Goal: Task Accomplishment & Management: Complete application form

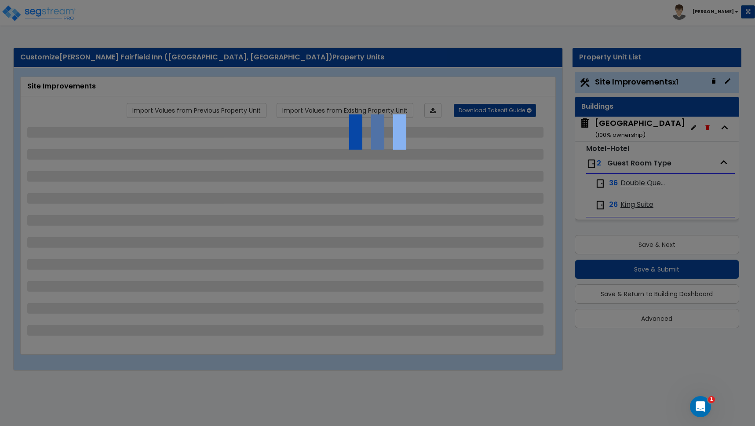
select select "2"
select select "1"
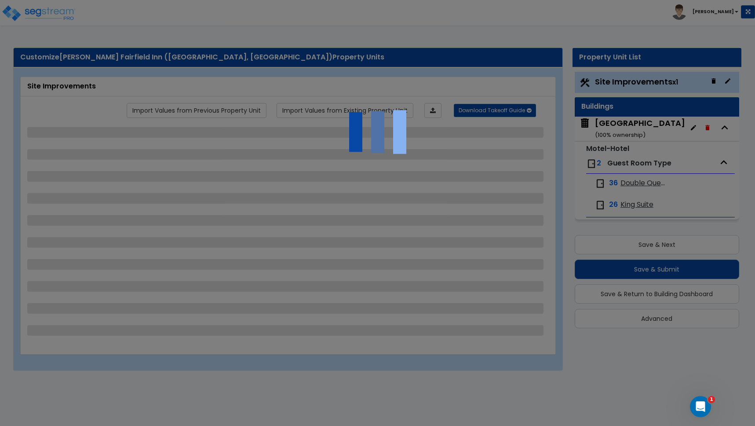
select select "2"
select select "1"
select select "2"
select select "1"
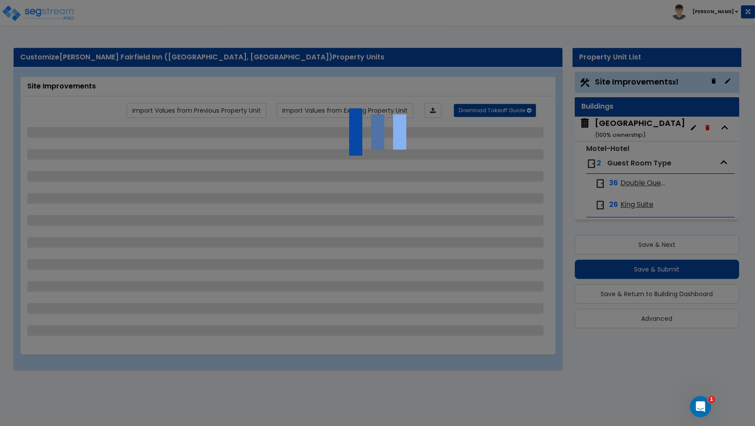
select select "3"
select select "4"
select select "1"
select select "11"
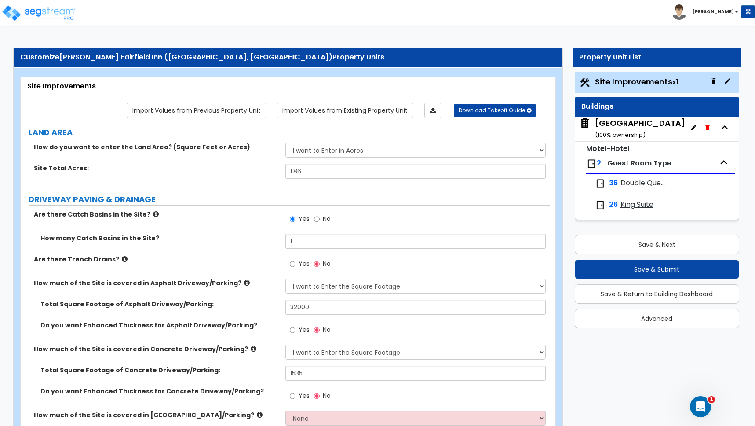
click at [244, 180] on div "Site Total Acres: 1.86" at bounding box center [285, 174] width 529 height 21
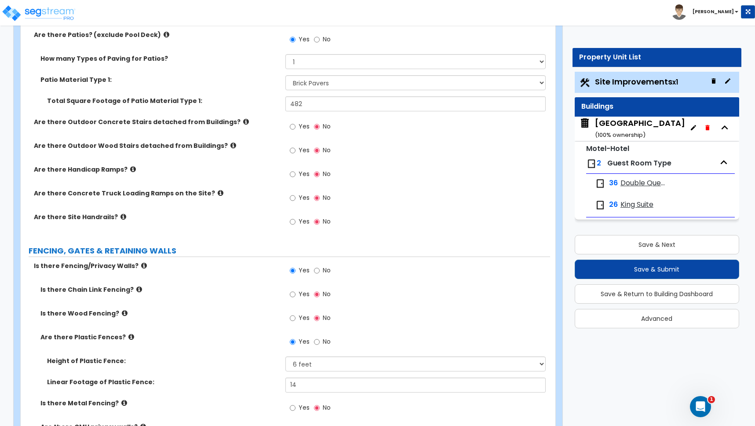
scroll to position [1234, 0]
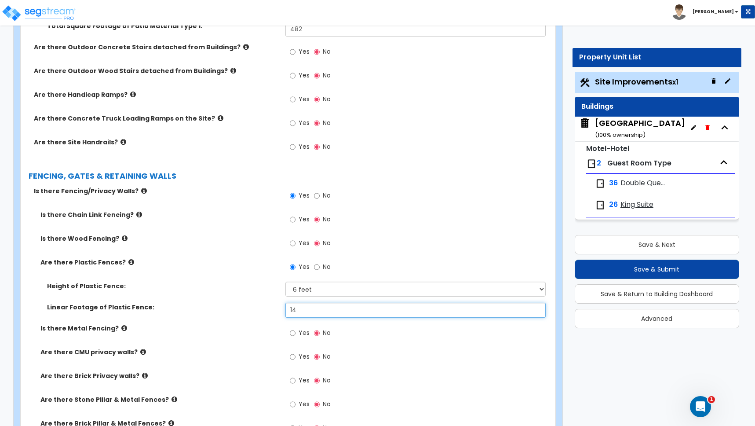
drag, startPoint x: 302, startPoint y: 310, endPoint x: 254, endPoint y: 303, distance: 48.9
click at [252, 305] on div "Linear Footage of Plastic Fence: 14" at bounding box center [285, 313] width 529 height 21
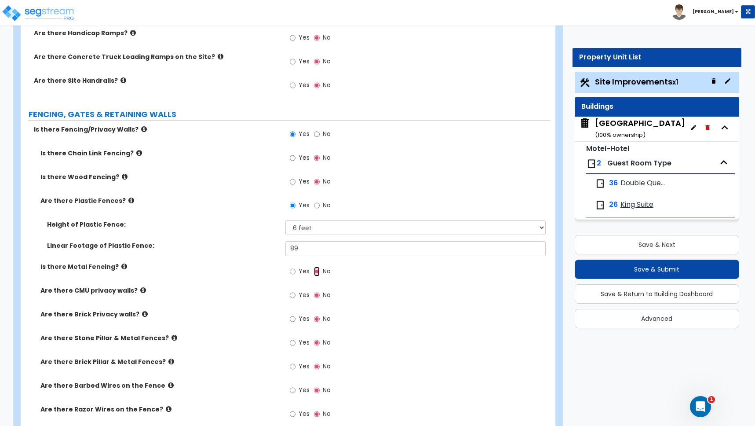
scroll to position [1296, 0]
click at [306, 248] on input "89" at bounding box center [415, 247] width 260 height 15
drag, startPoint x: 306, startPoint y: 248, endPoint x: 266, endPoint y: 245, distance: 40.2
click at [266, 245] on div "Linear Footage of Plastic Fence: 89" at bounding box center [285, 250] width 529 height 21
type input "90"
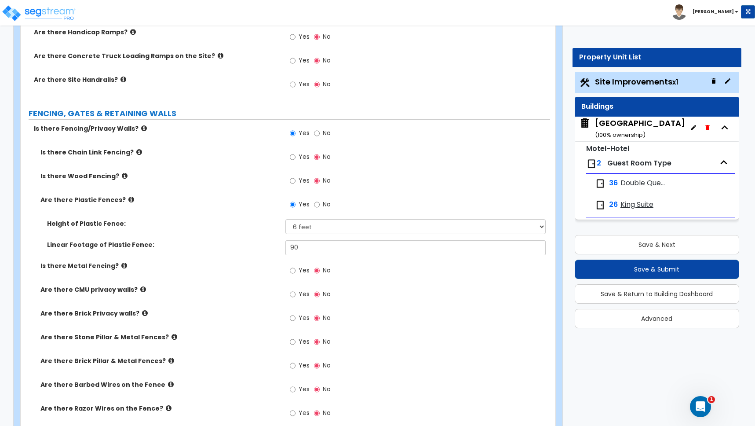
click at [264, 266] on label "Is there Metal Fencing?" at bounding box center [159, 265] width 238 height 9
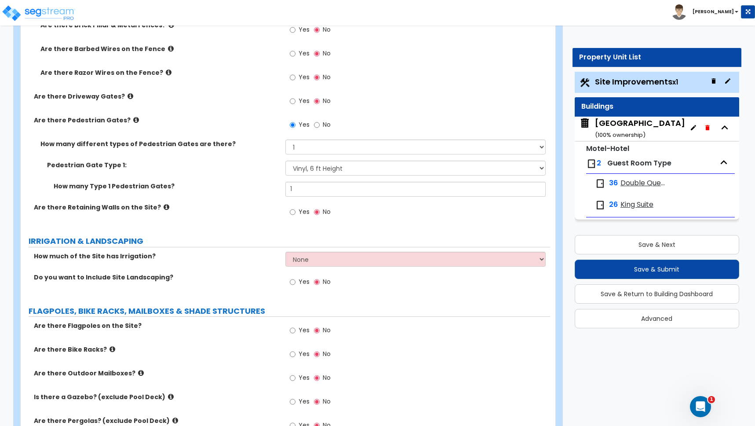
scroll to position [1639, 0]
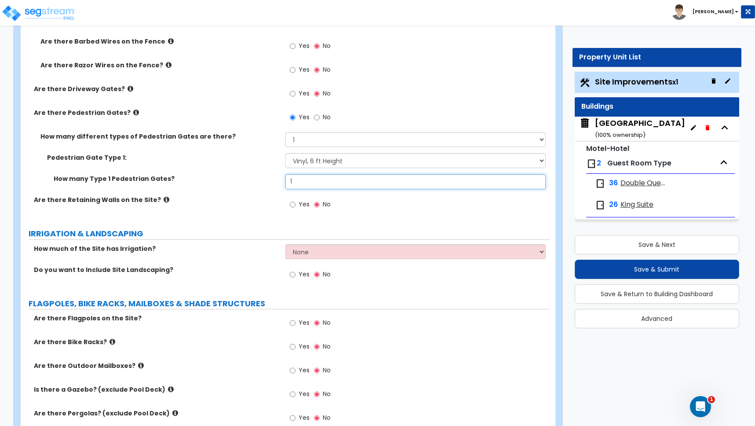
drag, startPoint x: 297, startPoint y: 182, endPoint x: 261, endPoint y: 184, distance: 35.7
click at [261, 184] on div "How many Type 1 Pedestrian Gates? 1" at bounding box center [285, 184] width 529 height 21
type input "2"
click at [311, 254] on select "None I want to Enter an Approximate Percentage I want to Enter the Square Foota…" at bounding box center [415, 251] width 260 height 15
select select "2"
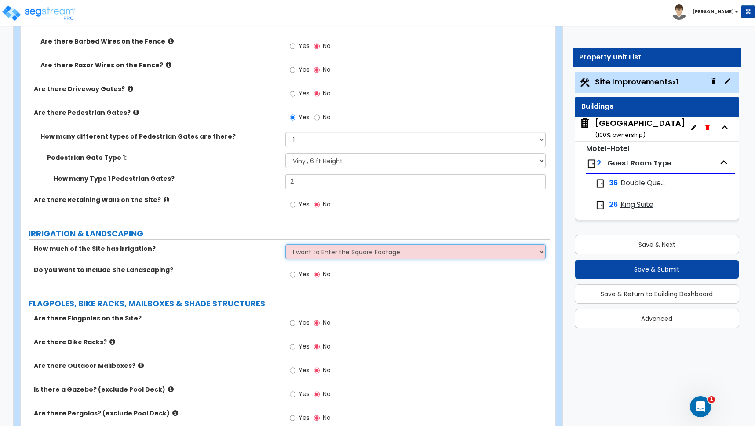
click at [285, 244] on select "None I want to Enter an Approximate Percentage I want to Enter the Square Foota…" at bounding box center [415, 251] width 260 height 15
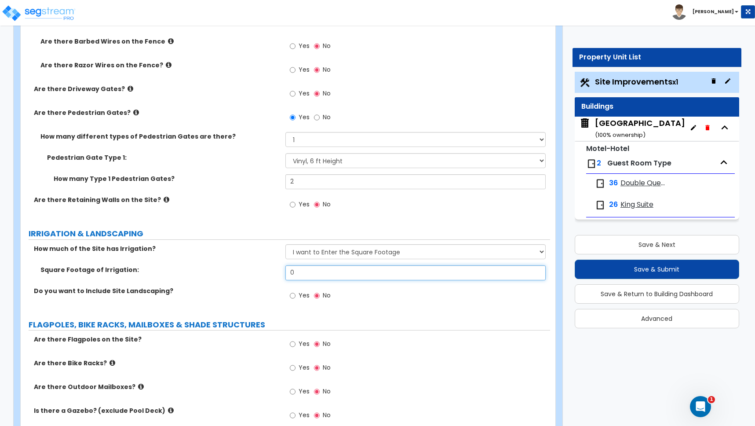
drag, startPoint x: 297, startPoint y: 272, endPoint x: 274, endPoint y: 271, distance: 23.8
click at [274, 270] on div "Square Footage of Irrigation: 0" at bounding box center [285, 275] width 529 height 21
type input "22,000"
click at [293, 295] on input "Yes" at bounding box center [293, 296] width 6 height 10
radio input "true"
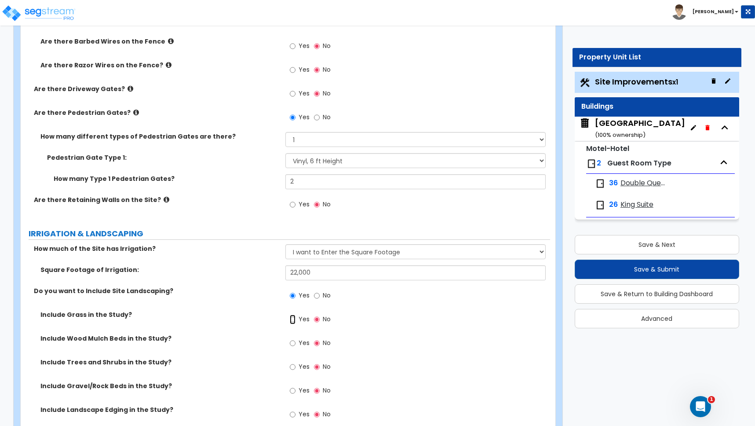
click at [292, 320] on input "Yes" at bounding box center [293, 319] width 6 height 10
radio input "true"
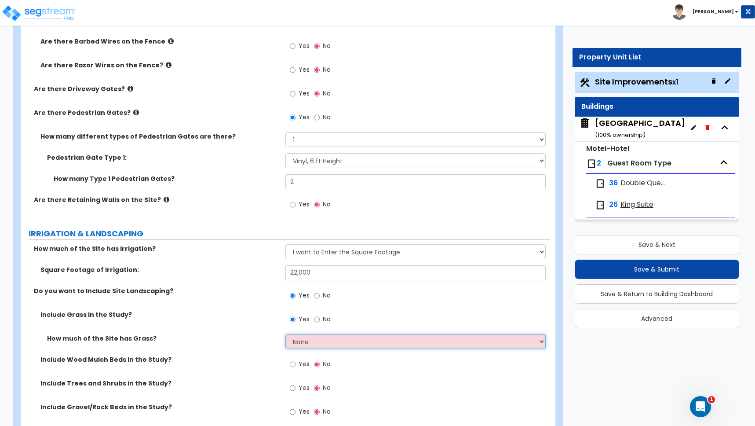
click at [303, 342] on select "None I want to Enter an Approximate Percentage I want to Enter the Square Foota…" at bounding box center [415, 341] width 260 height 15
select select "2"
click at [285, 334] on select "None I want to Enter an Approximate Percentage I want to Enter the Square Foota…" at bounding box center [415, 341] width 260 height 15
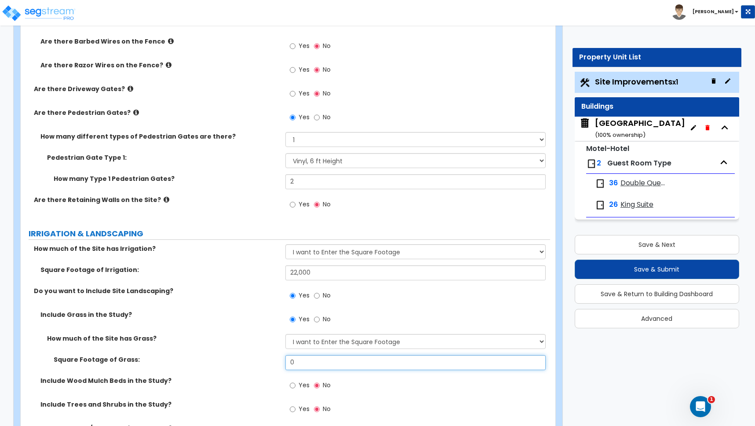
drag, startPoint x: 304, startPoint y: 362, endPoint x: 273, endPoint y: 357, distance: 31.5
click at [273, 357] on div "Square Footage of Grass: 0" at bounding box center [285, 365] width 529 height 21
type input "15,000"
click at [255, 374] on div "Square Footage of Grass: 15,000" at bounding box center [285, 365] width 529 height 21
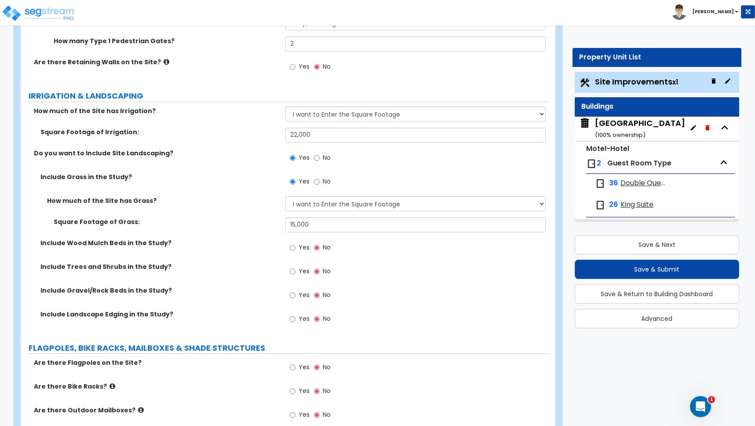
scroll to position [1779, 0]
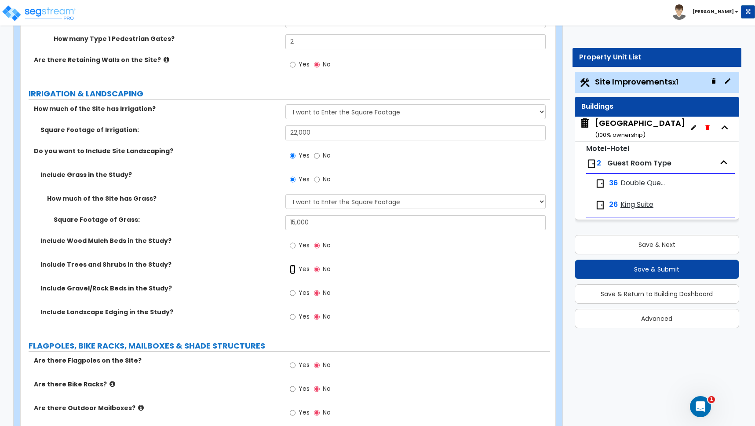
click at [295, 270] on input "Yes" at bounding box center [293, 269] width 6 height 10
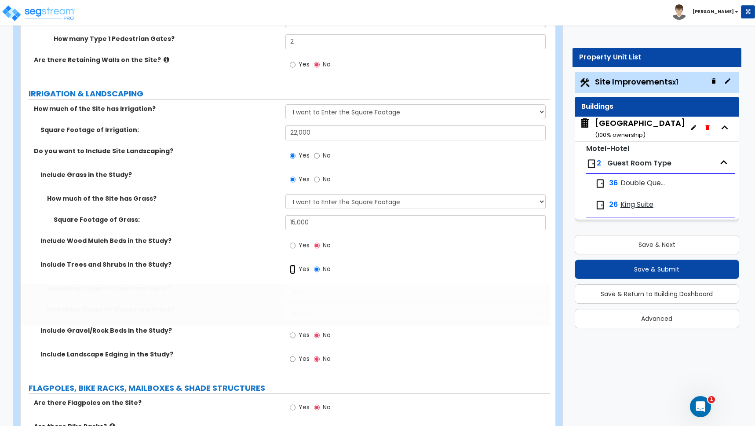
radio input "true"
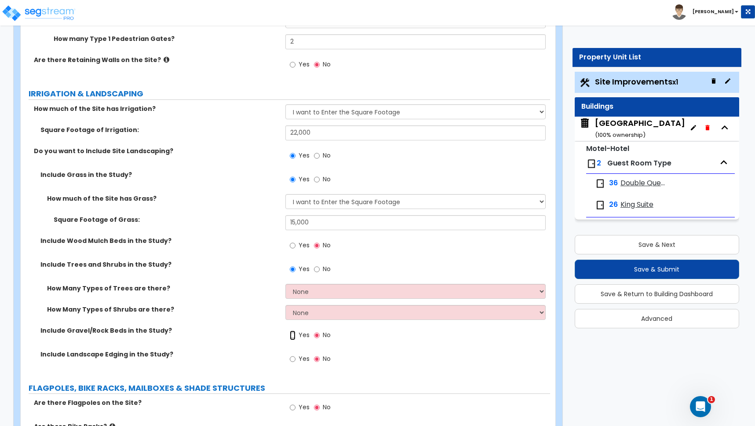
click at [293, 336] on input "Yes" at bounding box center [293, 335] width 6 height 10
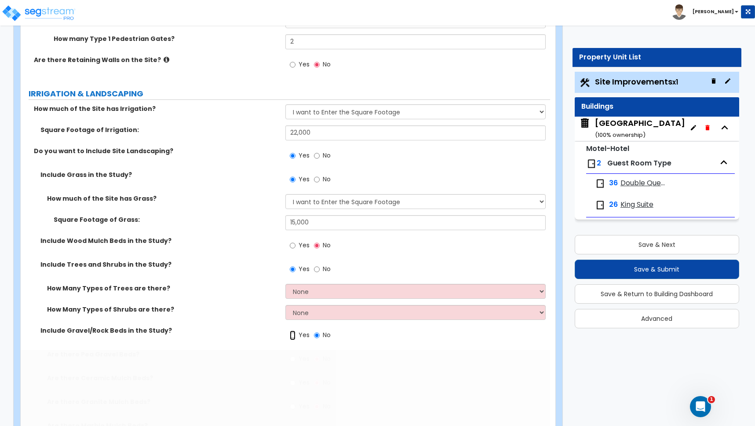
radio input "true"
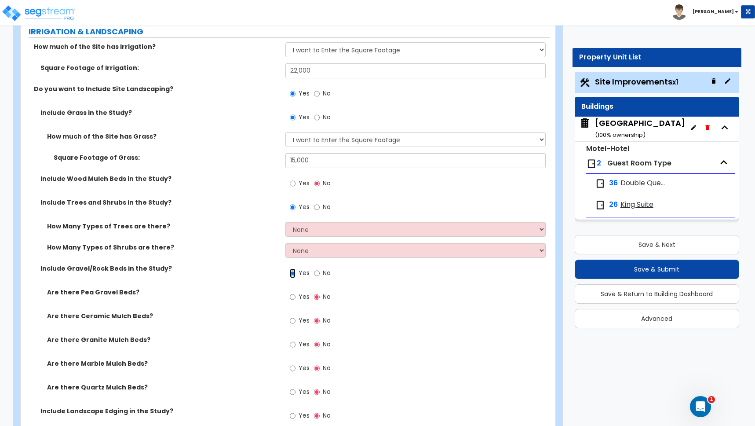
scroll to position [1841, 0]
click at [292, 296] on input "Yes" at bounding box center [293, 297] width 6 height 10
radio input "true"
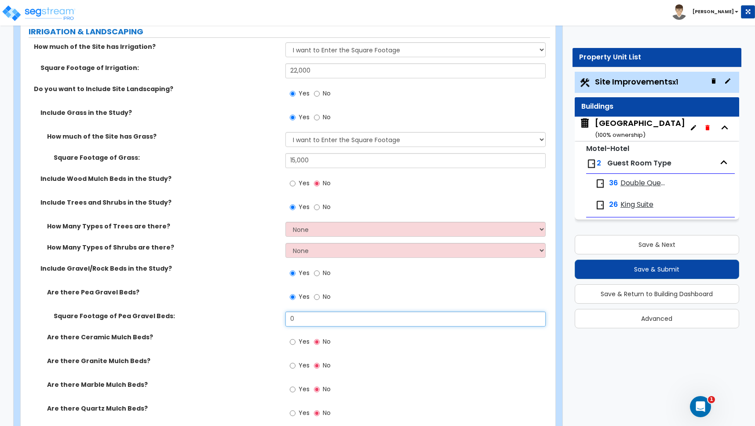
click at [300, 318] on input "0" at bounding box center [415, 318] width 260 height 15
drag, startPoint x: 293, startPoint y: 318, endPoint x: 281, endPoint y: 317, distance: 12.3
click at [281, 317] on div "Square Footage of Pea Gravel Beds: 0" at bounding box center [285, 321] width 529 height 21
type input "5,500"
click at [245, 342] on div "Are there Ceramic Mulch Beds? Yes No" at bounding box center [285, 344] width 529 height 24
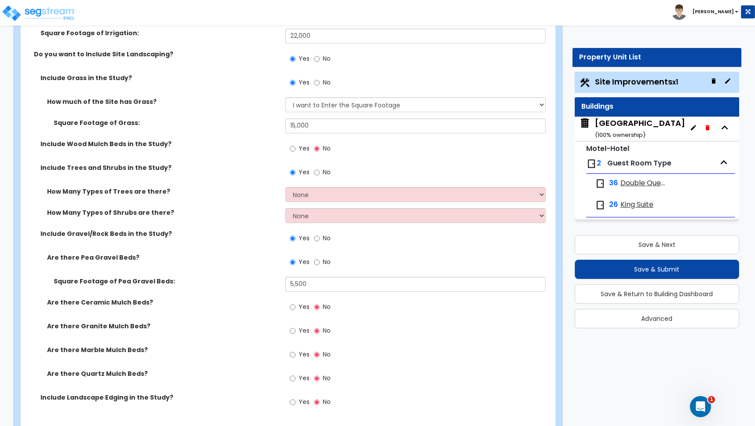
scroll to position [1922, 0]
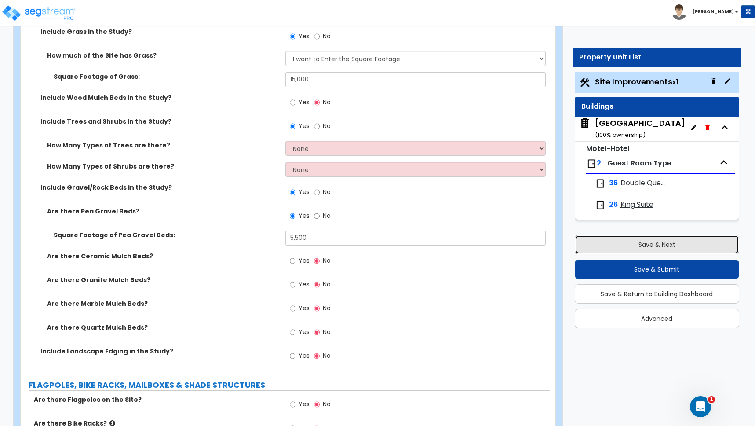
click at [661, 243] on button "Save & Next" at bounding box center [657, 244] width 164 height 19
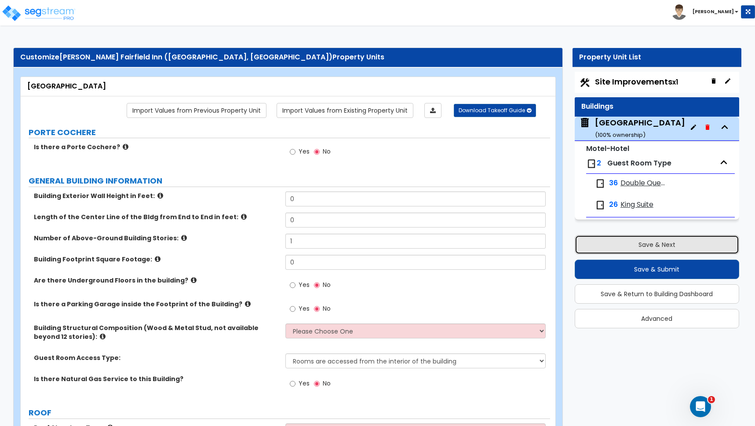
click at [656, 244] on button "Save & Next" at bounding box center [657, 244] width 164 height 19
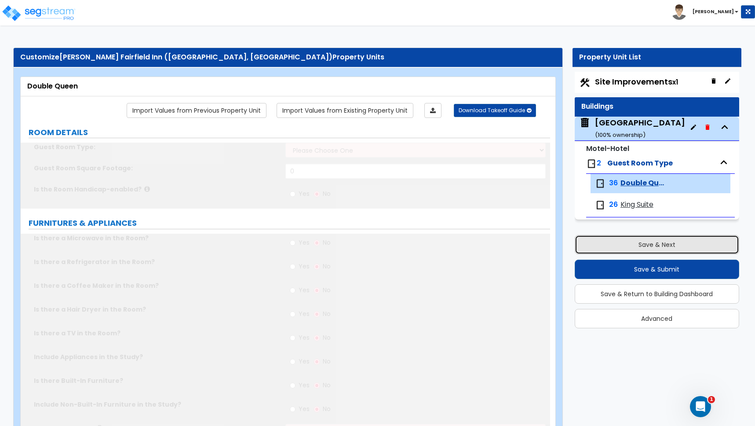
click at [656, 244] on button "Save & Next" at bounding box center [657, 244] width 164 height 19
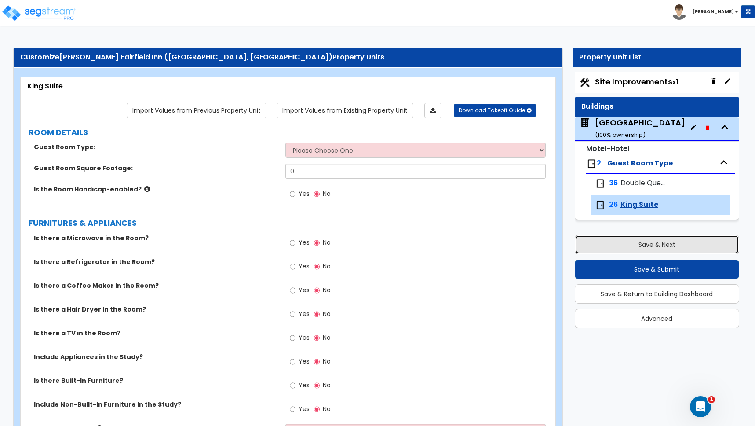
click at [656, 244] on button "Save & Next" at bounding box center [657, 244] width 164 height 19
select select "2"
select select "1"
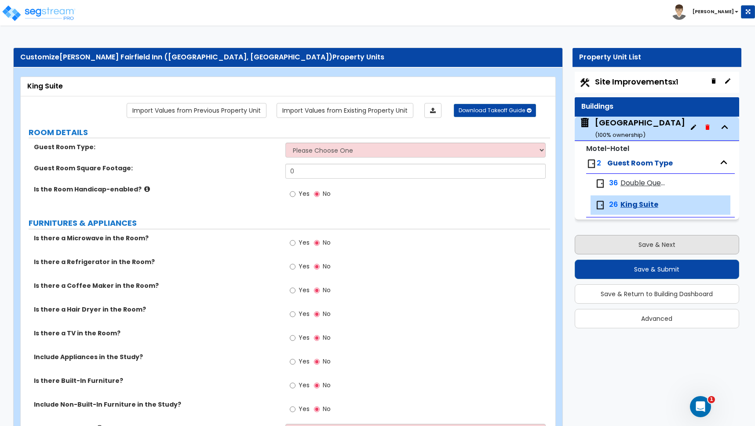
select select "1"
select select "2"
select select "1"
select select "2"
select select "1"
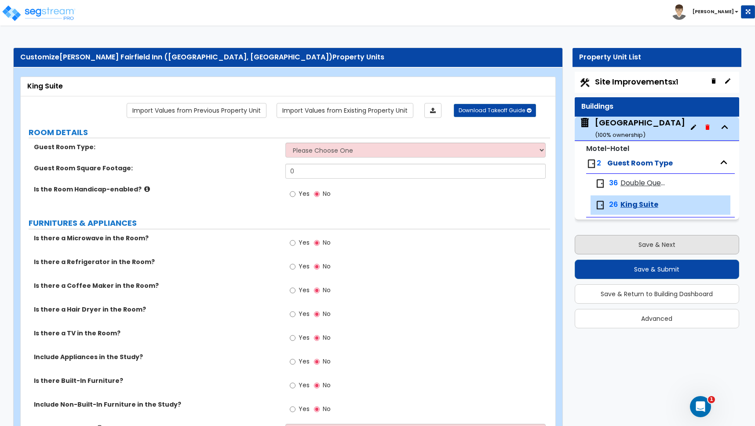
select select "1"
select select "3"
select select "4"
select select "1"
select select "11"
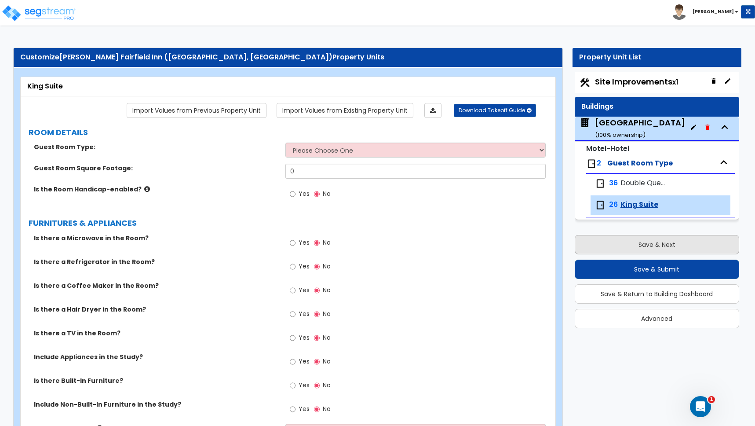
select select "2"
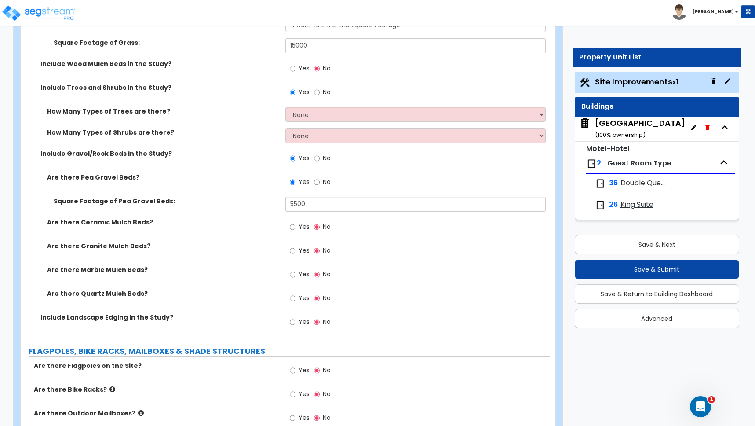
scroll to position [1957, 0]
click at [294, 321] on input "Yes" at bounding box center [293, 321] width 6 height 10
radio input "true"
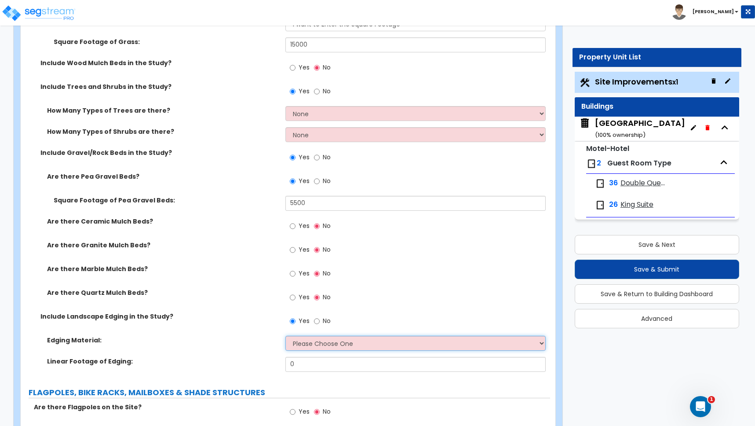
click at [305, 344] on select "Please Choose One Metal Brick Railroad Ties Concrete" at bounding box center [415, 343] width 260 height 15
select select "3"
click at [285, 336] on select "Please Choose One Metal Brick Railroad Ties Concrete" at bounding box center [415, 343] width 260 height 15
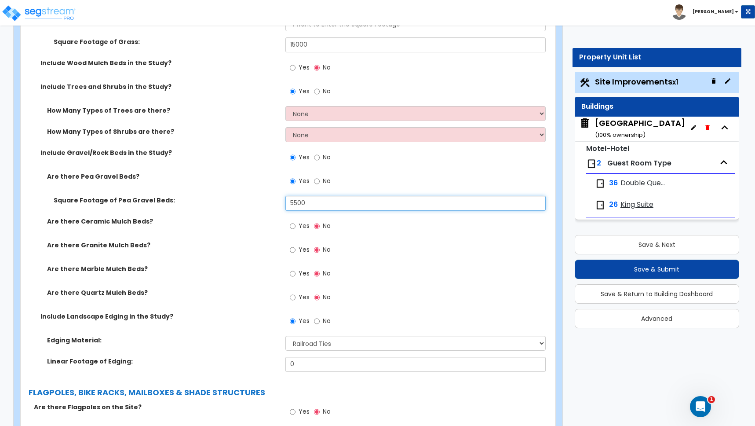
drag, startPoint x: 311, startPoint y: 202, endPoint x: 212, endPoint y: 198, distance: 99.4
click at [212, 198] on div "Square Footage of Pea Gravel Beds: 5500" at bounding box center [285, 206] width 529 height 21
type input "7,350"
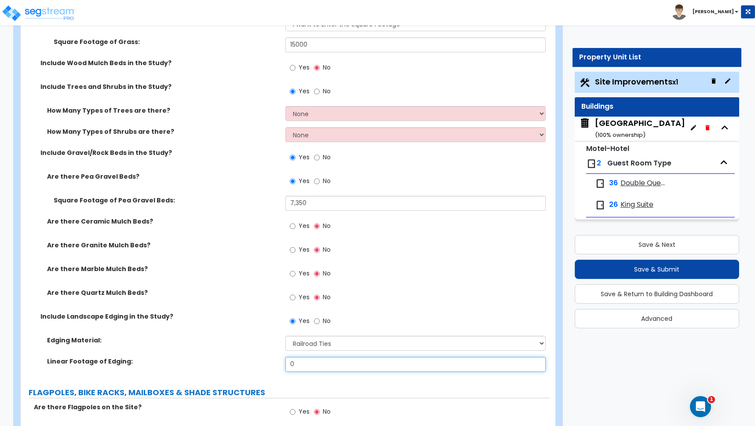
drag, startPoint x: 302, startPoint y: 366, endPoint x: 266, endPoint y: 364, distance: 35.3
click at [266, 364] on div "Linear Footage of Edging: 0" at bounding box center [285, 367] width 529 height 21
type input "400"
click at [292, 297] on input "Yes" at bounding box center [293, 297] width 6 height 10
radio input "true"
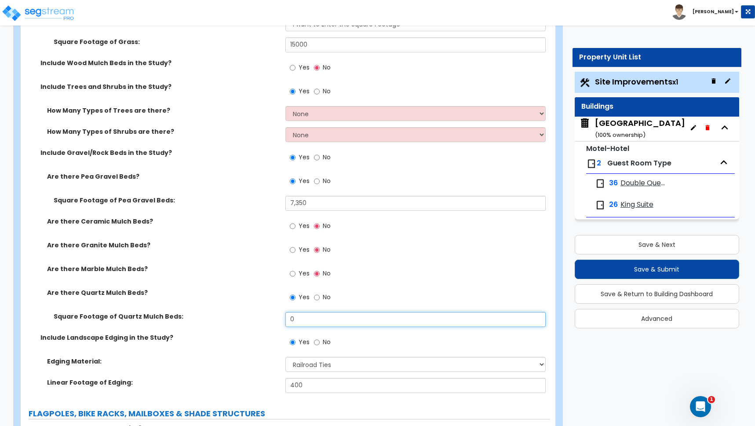
drag, startPoint x: 298, startPoint y: 320, endPoint x: 269, endPoint y: 316, distance: 29.7
click at [269, 316] on div "Square Footage of Quartz Mulch Beds: 0" at bounding box center [285, 322] width 529 height 21
type input "600"
click at [242, 325] on div "Square Footage of Quartz Mulch Beds: 600" at bounding box center [285, 322] width 529 height 21
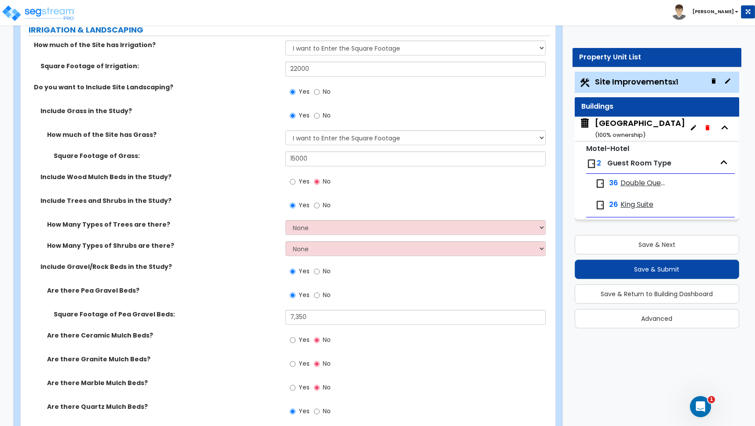
scroll to position [1815, 0]
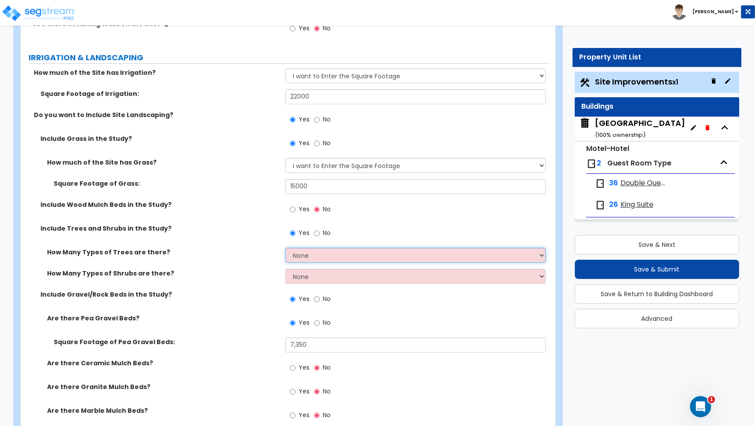
click at [300, 257] on select "None 1 2 3" at bounding box center [415, 255] width 260 height 15
select select "3"
click at [285, 248] on select "None 1 2 3" at bounding box center [415, 255] width 260 height 15
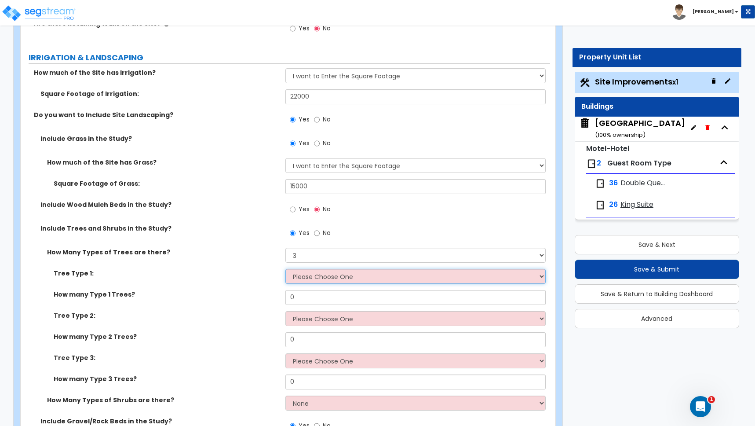
click at [299, 276] on select "Please Choose One Honey Locust Planetree Poplar Elm Hawthorn Linden Maple Red M…" at bounding box center [415, 276] width 260 height 15
select select "1"
click at [285, 269] on select "Please Choose One Honey Locust Planetree Poplar Elm Hawthorn Linden Maple Red M…" at bounding box center [415, 276] width 260 height 15
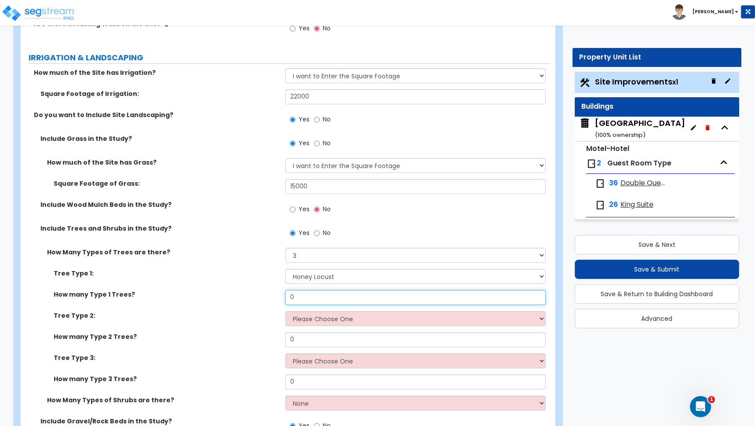
drag, startPoint x: 299, startPoint y: 296, endPoint x: 244, endPoint y: 288, distance: 56.1
click at [244, 288] on div "Tree Type 1: Please Choose One Honey Locust Planetree Poplar Elm Hawthorn Linde…" at bounding box center [285, 332] width 516 height 127
type input "20"
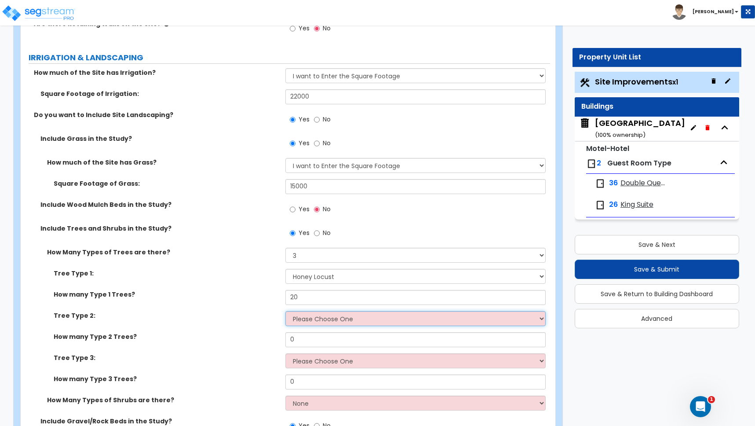
click at [297, 318] on select "Please Choose One Honey Locust Planetree Poplar Elm Hawthorn Linden Maple Red M…" at bounding box center [415, 318] width 260 height 15
select select "10"
click at [285, 311] on select "Please Choose One Honey Locust Planetree Poplar Elm Hawthorn Linden Maple Red M…" at bounding box center [415, 318] width 260 height 15
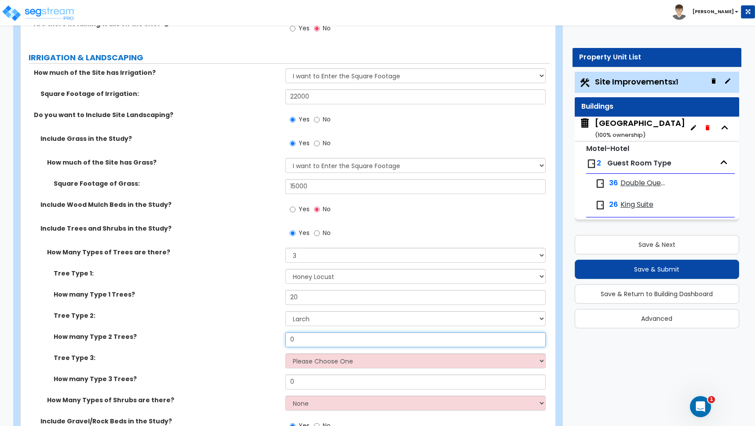
drag, startPoint x: 300, startPoint y: 342, endPoint x: 240, endPoint y: 335, distance: 60.7
click at [240, 335] on div "How many Type 2 Trees? 0" at bounding box center [285, 342] width 529 height 21
type input "8"
click at [306, 362] on select "Please Choose One Honey Locust Planetree Poplar Elm Hawthorn Linden Maple Red M…" at bounding box center [415, 360] width 260 height 15
select select "2"
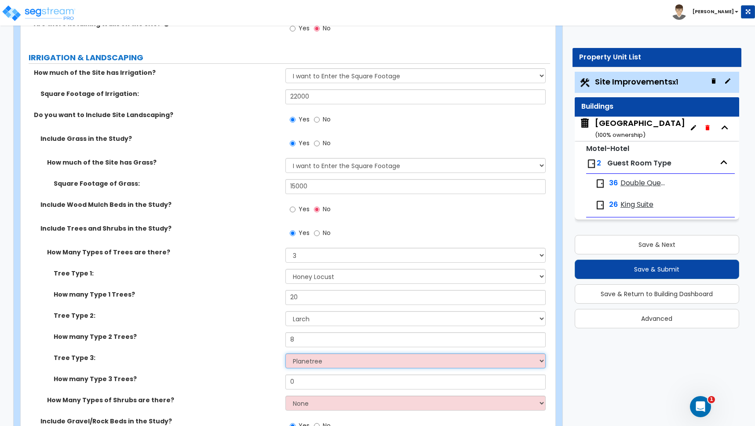
click at [285, 353] on select "Please Choose One Honey Locust Planetree Poplar Elm Hawthorn Linden Maple Red M…" at bounding box center [415, 360] width 260 height 15
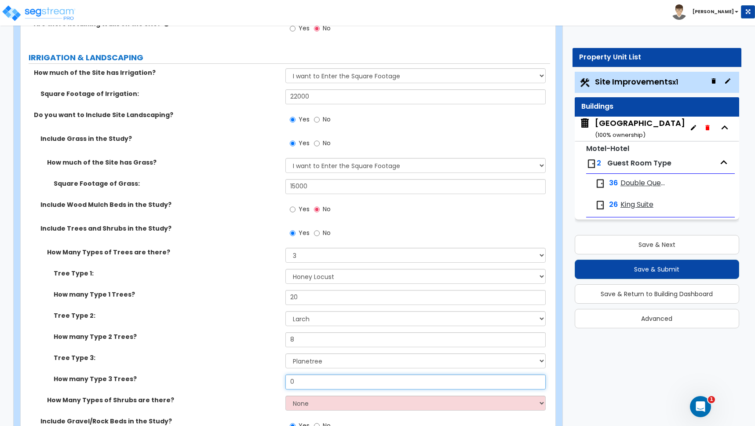
drag, startPoint x: 306, startPoint y: 379, endPoint x: 263, endPoint y: 381, distance: 43.6
click at [263, 381] on div "How many Type 3 Trees? 0" at bounding box center [285, 384] width 529 height 21
type input "5"
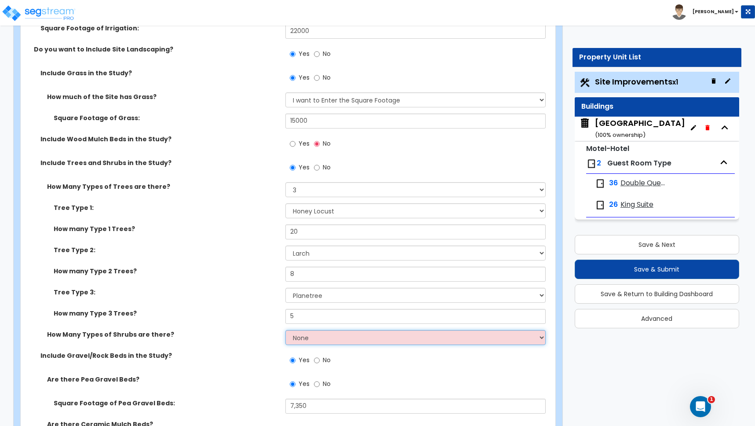
scroll to position [1883, 0]
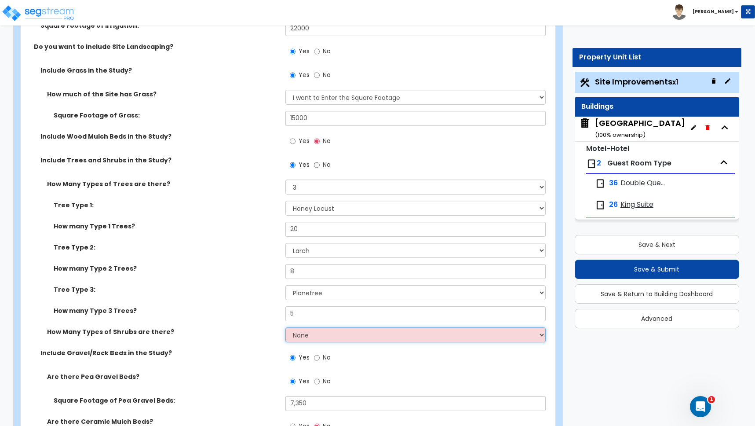
click at [306, 334] on select "None 1 2 3" at bounding box center [415, 334] width 260 height 15
select select "3"
click at [285, 327] on select "None 1 2 3" at bounding box center [415, 334] width 260 height 15
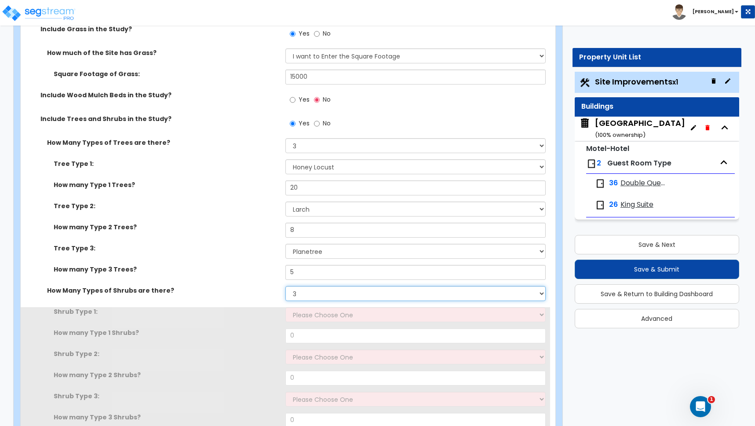
scroll to position [1929, 0]
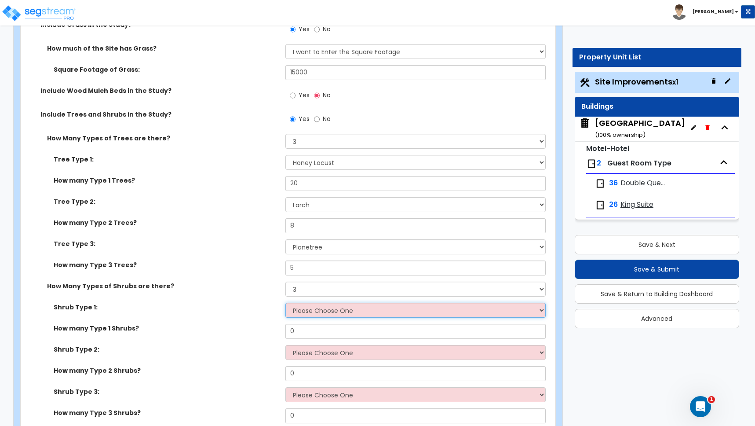
click at [306, 310] on select "Please Choose One Arborvitae Azalea Yew Boxwood Juniper [PERSON_NAME] Cotoneast…" at bounding box center [415, 310] width 260 height 15
select select "4"
click at [285, 303] on select "Please Choose One Arborvitae Azalea Yew Boxwood Juniper [PERSON_NAME] Cotoneast…" at bounding box center [415, 310] width 260 height 15
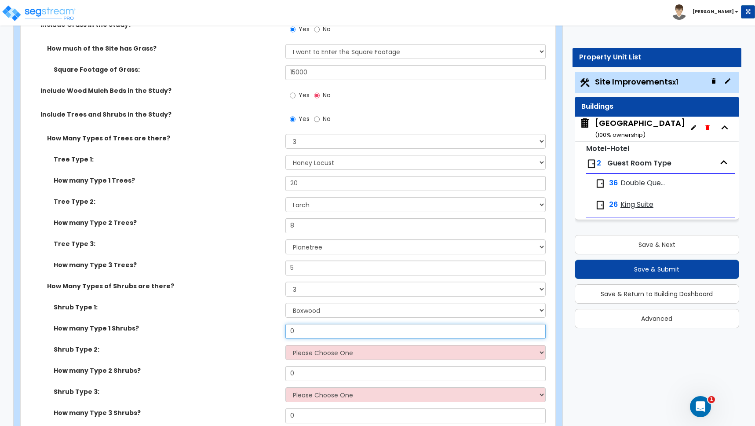
drag, startPoint x: 299, startPoint y: 334, endPoint x: 279, endPoint y: 332, distance: 19.4
click at [280, 332] on div "How many Type 1 Shrubs? 0" at bounding box center [285, 334] width 529 height 21
type input "40"
click at [303, 351] on select "Please Choose One Arborvitae Azalea Yew Boxwood Juniper [PERSON_NAME] Cotoneast…" at bounding box center [415, 352] width 260 height 15
select select "8"
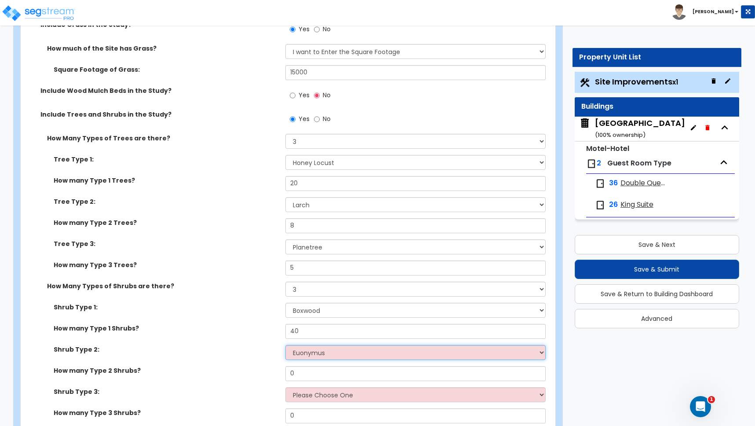
click at [285, 345] on select "Please Choose One Arborvitae Azalea Yew Boxwood Juniper [PERSON_NAME] Cotoneast…" at bounding box center [415, 352] width 260 height 15
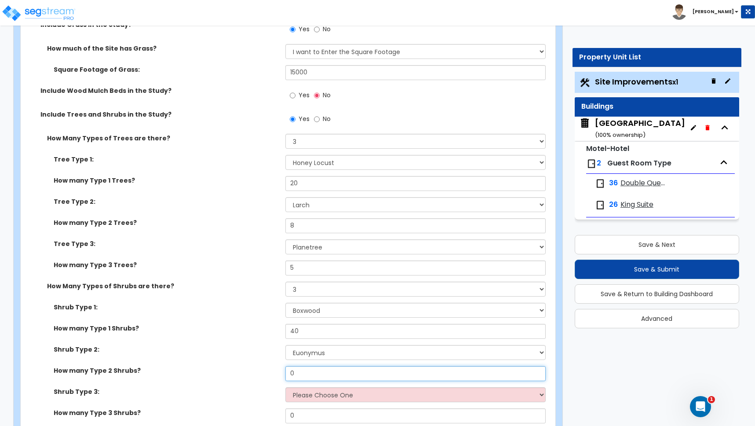
drag, startPoint x: 306, startPoint y: 375, endPoint x: 195, endPoint y: 368, distance: 111.5
click at [217, 366] on div "How many Type 2 Shrubs? 0" at bounding box center [285, 376] width 529 height 21
type input "10"
click at [307, 394] on select "Please Choose One Arborvitae Azalea Yew Boxwood Juniper [PERSON_NAME] Cotoneast…" at bounding box center [415, 394] width 260 height 15
select select "2"
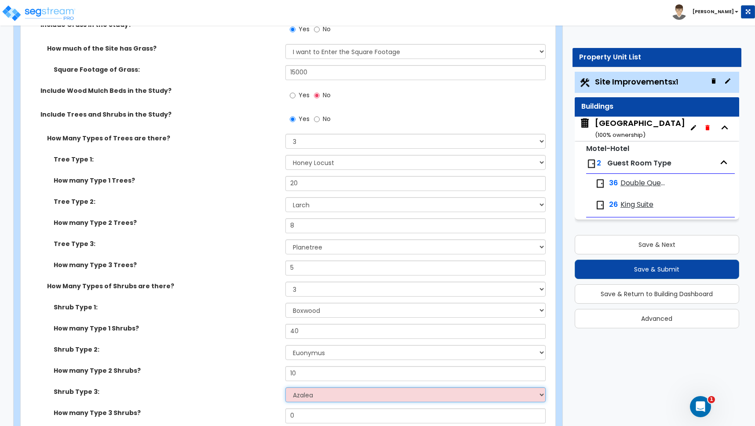
click at [285, 387] on select "Please Choose One Arborvitae Azalea Yew Boxwood Juniper [PERSON_NAME] Cotoneast…" at bounding box center [415, 394] width 260 height 15
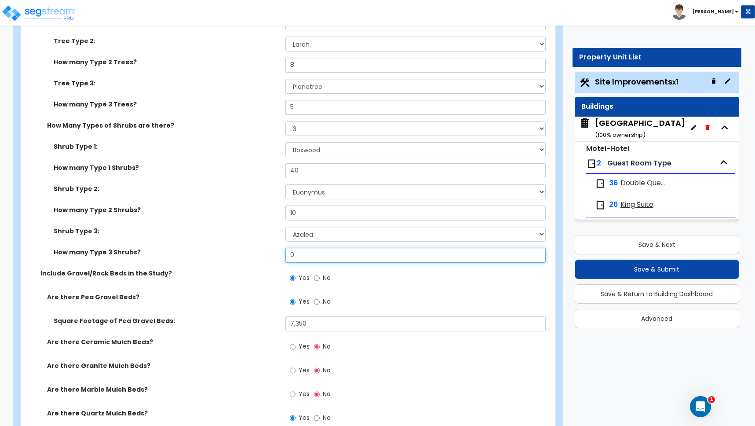
drag, startPoint x: 248, startPoint y: 252, endPoint x: 222, endPoint y: 252, distance: 25.5
click at [224, 252] on div "How many Type 3 Shrubs? 0" at bounding box center [285, 258] width 529 height 21
type input "5"
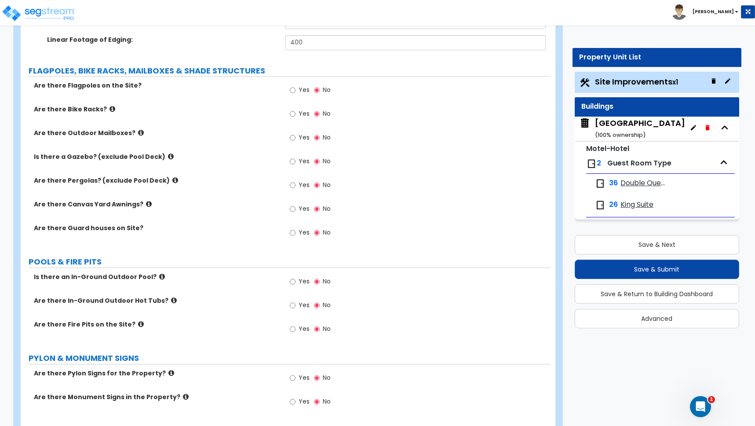
scroll to position [2557, 0]
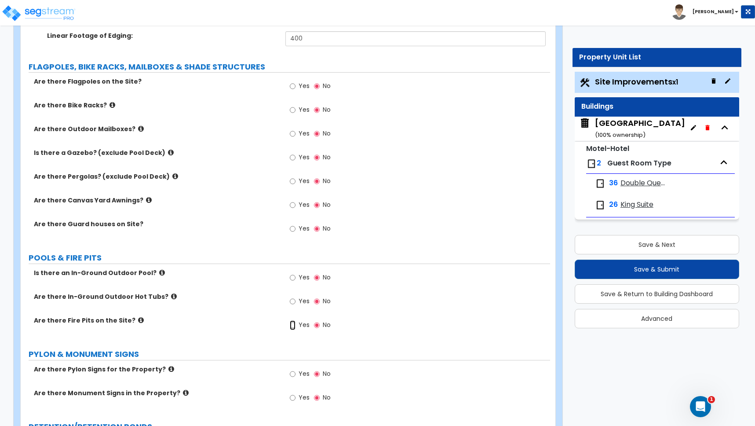
click at [293, 325] on input "Yes" at bounding box center [293, 325] width 6 height 10
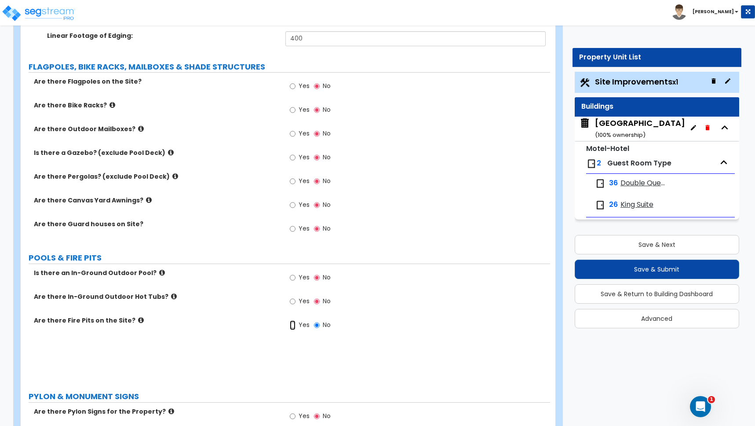
radio input "true"
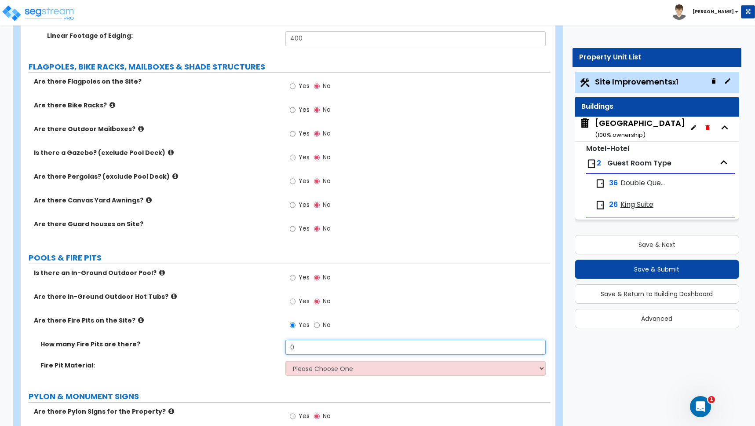
drag, startPoint x: 295, startPoint y: 343, endPoint x: 274, endPoint y: 344, distance: 21.1
click at [274, 344] on div "How many Fire Pits are there? 0" at bounding box center [285, 349] width 529 height 21
type input "1"
click at [313, 366] on select "Please Choose One Concrete Block Brick Stone" at bounding box center [415, 368] width 260 height 15
click at [314, 366] on select "Please Choose One Concrete Block Brick Stone" at bounding box center [415, 368] width 260 height 15
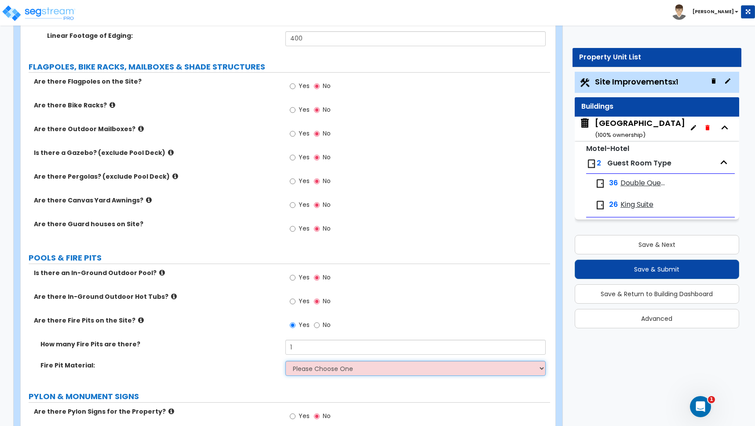
click at [314, 366] on select "Please Choose One Concrete Block Brick Stone" at bounding box center [415, 368] width 260 height 15
select select "3"
click at [285, 361] on select "Please Choose One Concrete Block Brick Stone" at bounding box center [415, 368] width 260 height 15
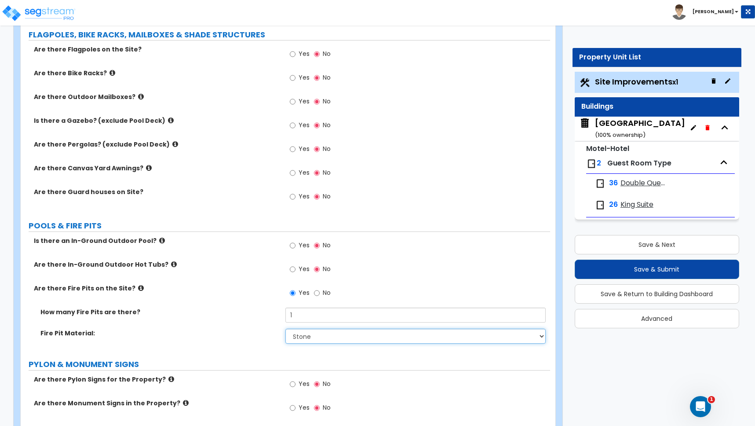
scroll to position [2639, 0]
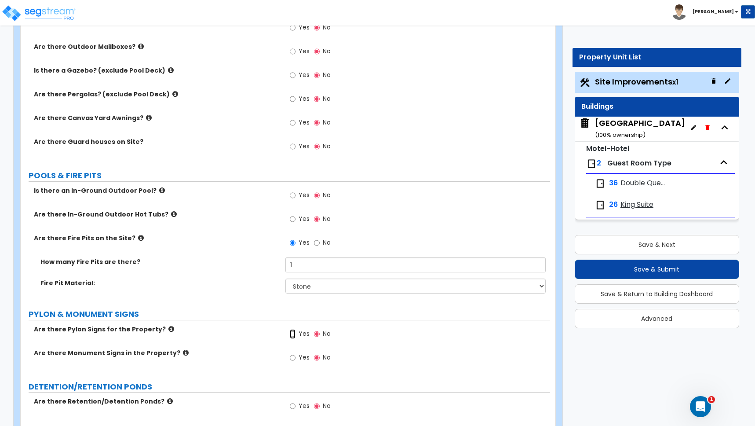
click at [292, 334] on input "Yes" at bounding box center [293, 334] width 6 height 10
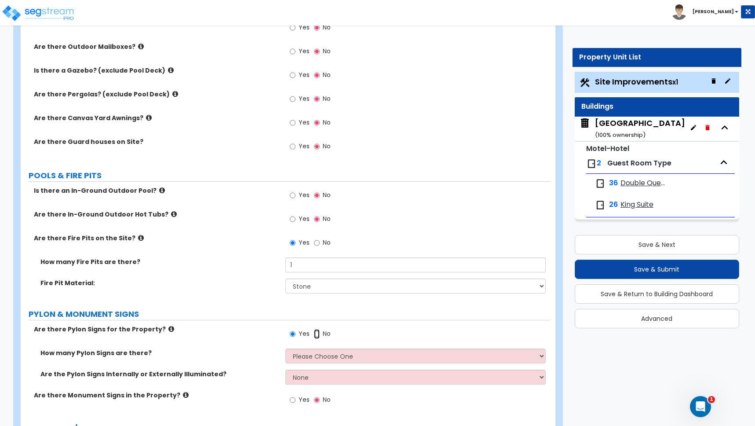
click at [317, 333] on input "No" at bounding box center [317, 334] width 6 height 10
radio input "false"
radio input "true"
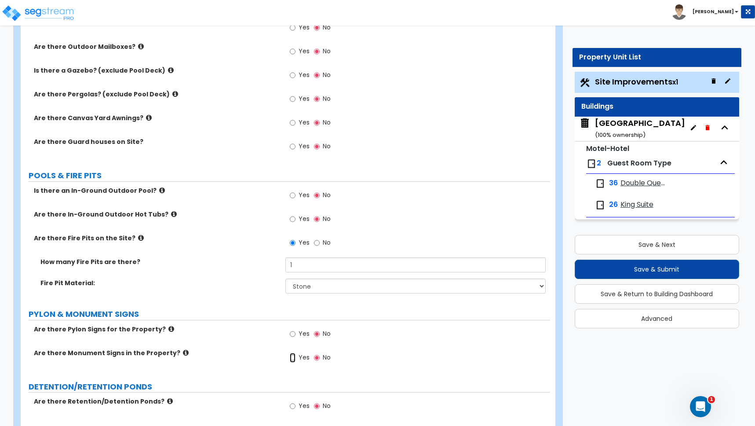
click at [293, 357] on input "Yes" at bounding box center [293, 358] width 6 height 10
radio input "true"
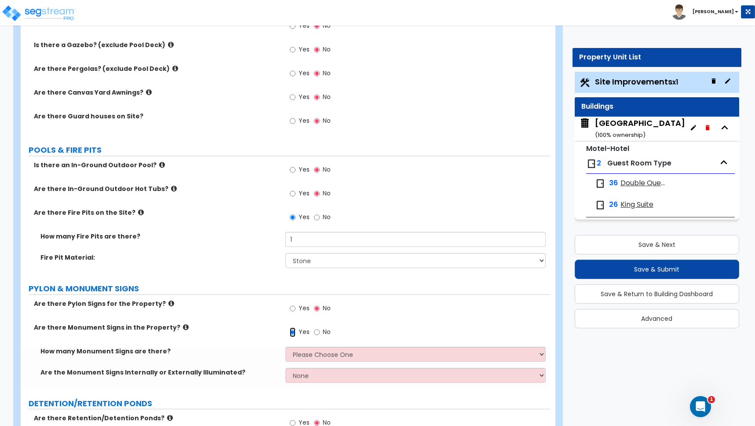
scroll to position [2707, 0]
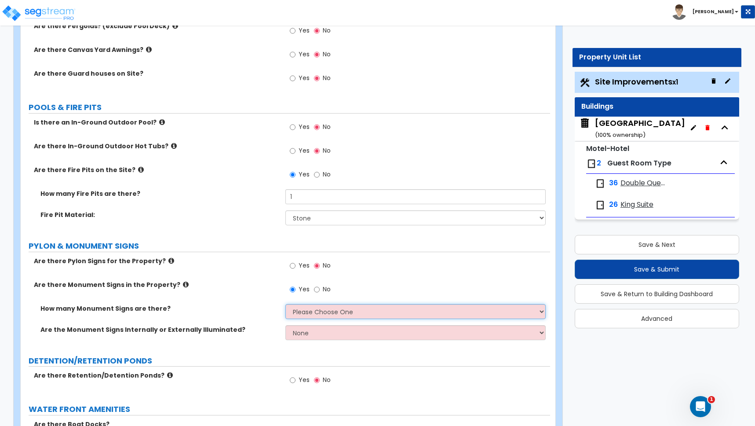
click at [307, 313] on select "Please Choose One 1 2 3" at bounding box center [415, 311] width 260 height 15
select select "2"
click at [285, 304] on select "Please Choose One 1 2 3" at bounding box center [415, 311] width 260 height 15
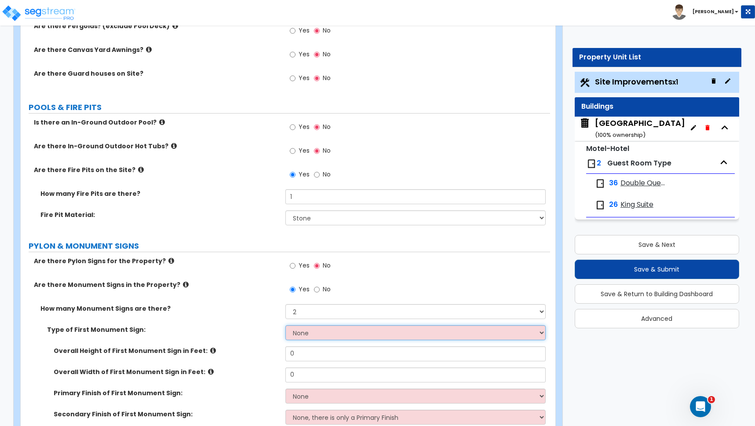
click at [303, 330] on select "None Flat Signboard on top of a Base Flat Signboard attached to a Back Board/Wa…" at bounding box center [415, 332] width 260 height 15
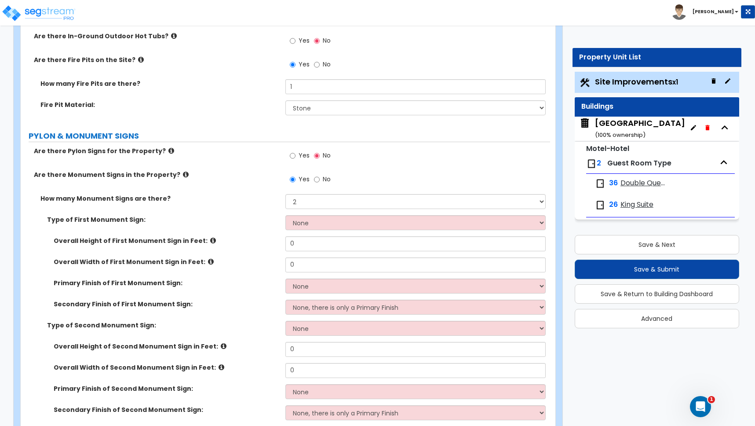
scroll to position [2821, 0]
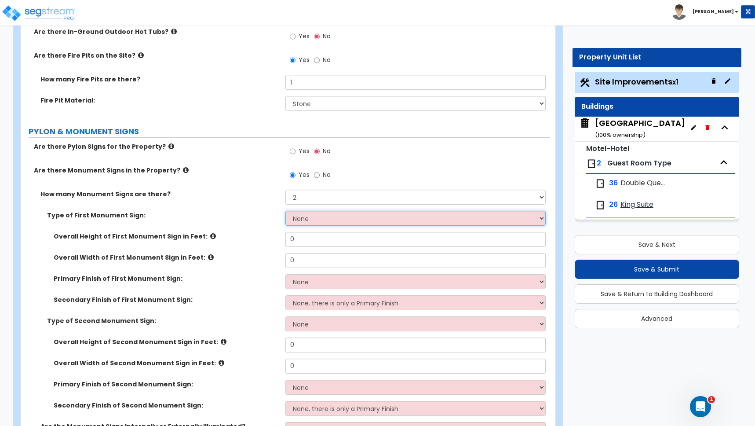
click at [312, 218] on select "None Flat Signboard on top of a Base Flat Signboard attached to a Back Board/Wa…" at bounding box center [415, 218] width 260 height 15
select select "1"
click at [285, 211] on select "None Flat Signboard on top of a Base Flat Signboard attached to a Back Board/Wa…" at bounding box center [415, 218] width 260 height 15
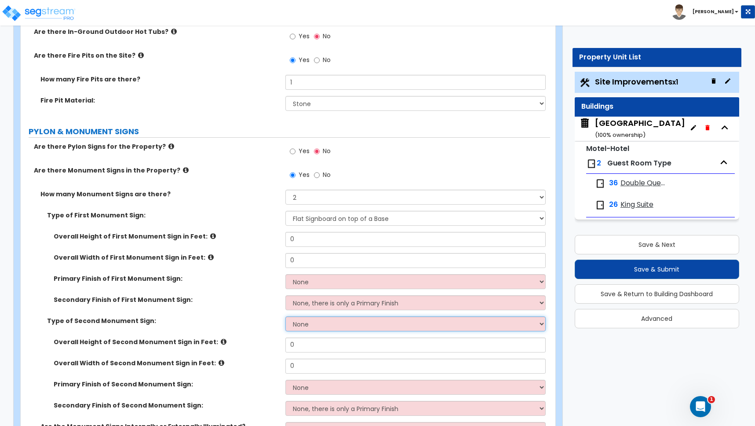
click at [309, 325] on select "None Flat Signboard on top of a Base Flat Signboard attached to a Back Board/Wa…" at bounding box center [415, 323] width 260 height 15
select select "1"
click at [285, 316] on select "None Flat Signboard on top of a Base Flat Signboard attached to a Back Board/Wa…" at bounding box center [415, 323] width 260 height 15
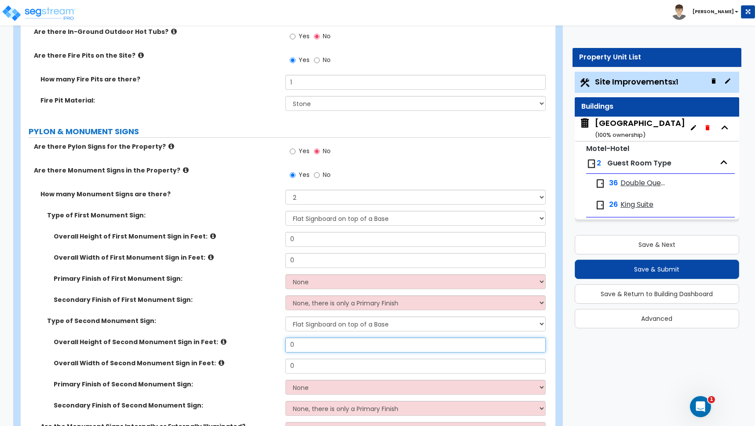
click at [259, 343] on div "Overall Height of Second Monument Sign in Feet: 0" at bounding box center [285, 347] width 529 height 21
type input "3"
drag, startPoint x: 300, startPoint y: 367, endPoint x: 281, endPoint y: 369, distance: 19.5
click at [281, 369] on div "Overall Width of Second Monument Sign in Feet: 0" at bounding box center [285, 368] width 529 height 21
type input "4"
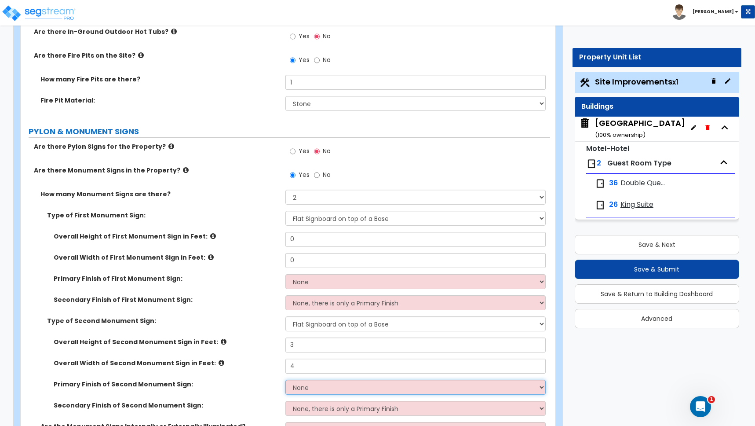
click at [313, 388] on select "None Paint/Stucco Finish Brick Finish Stone Finish Metal Composite Finish Vinyl…" at bounding box center [415, 386] width 260 height 15
select select "5"
click at [285, 379] on select "None Paint/Stucco Finish Brick Finish Stone Finish Metal Composite Finish Vinyl…" at bounding box center [415, 386] width 260 height 15
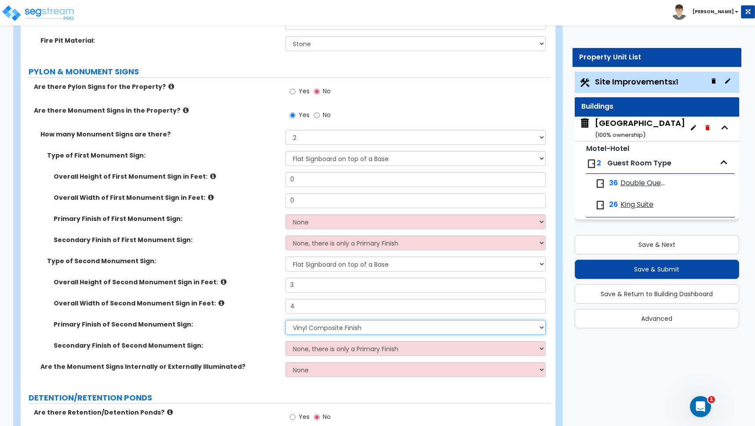
scroll to position [2883, 0]
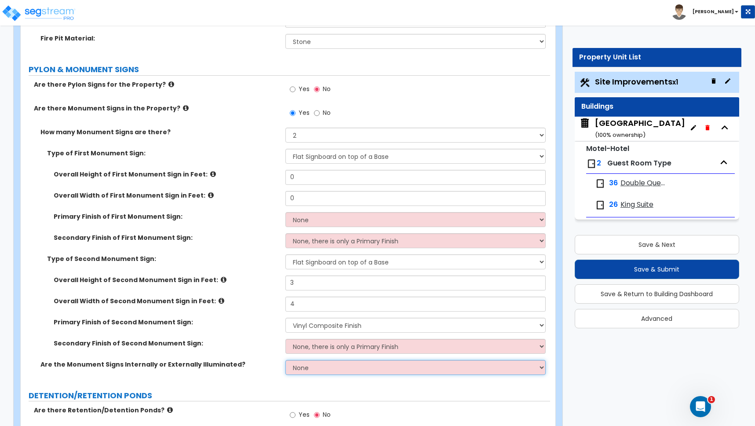
click at [303, 369] on select "None Internally Illuminated Externally Illuminated" at bounding box center [415, 367] width 260 height 15
click at [285, 360] on select "None Internally Illuminated Externally Illuminated" at bounding box center [415, 367] width 260 height 15
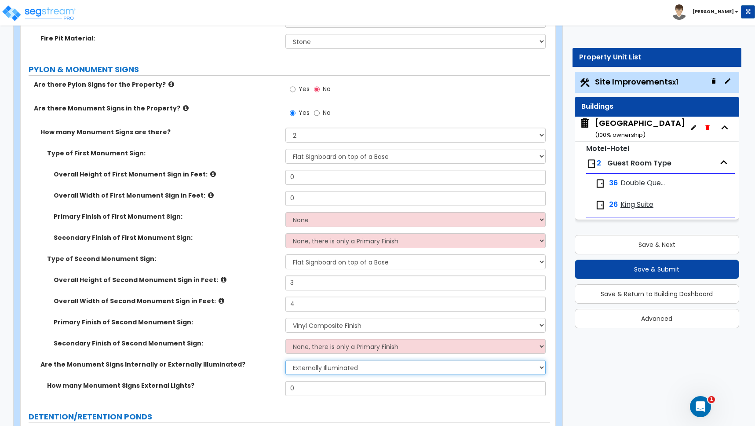
click at [312, 368] on select "None Internally Illuminated Externally Illuminated" at bounding box center [415, 367] width 260 height 15
select select "1"
click at [285, 360] on select "None Internally Illuminated Externally Illuminated" at bounding box center [415, 367] width 260 height 15
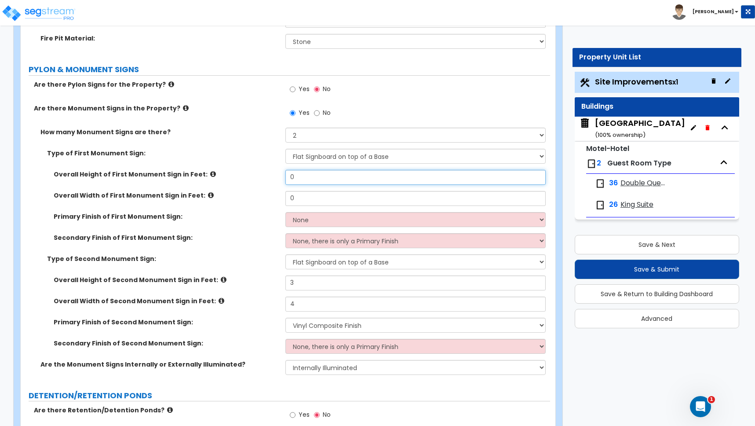
drag, startPoint x: 303, startPoint y: 180, endPoint x: 266, endPoint y: 177, distance: 37.1
click at [266, 177] on div "Overall Height of First Monument Sign in Feet: 0" at bounding box center [285, 180] width 529 height 21
type input "5"
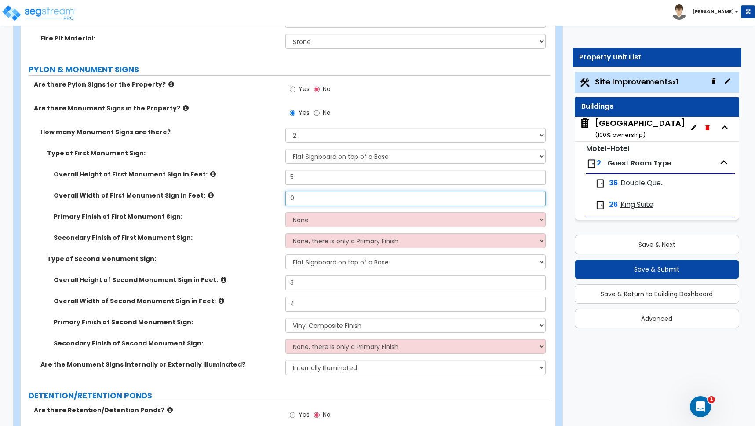
drag, startPoint x: 293, startPoint y: 198, endPoint x: 274, endPoint y: 198, distance: 18.9
click at [274, 198] on div "Overall Width of First Monument Sign in Feet: 0" at bounding box center [285, 201] width 529 height 21
type input "6"
click at [310, 219] on select "None Paint/Stucco Finish Brick Finish Stone Finish Metal Composite Finish Vinyl…" at bounding box center [415, 219] width 260 height 15
select select "5"
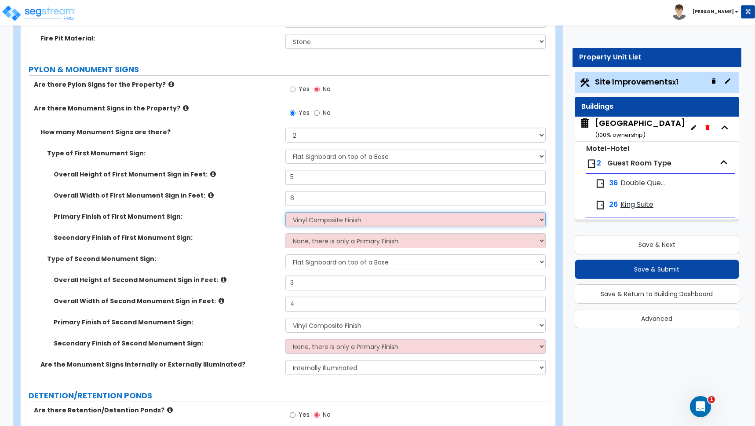
click at [285, 212] on select "None Paint/Stucco Finish Brick Finish Stone Finish Metal Composite Finish Vinyl…" at bounding box center [415, 219] width 260 height 15
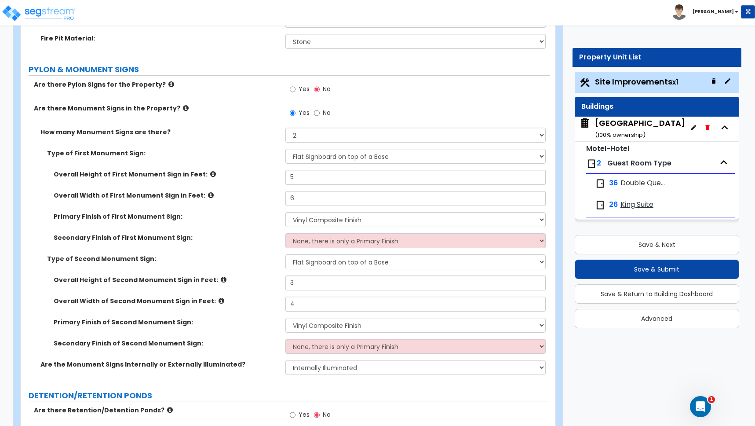
click at [261, 242] on div "Secondary Finish of First Monument Sign: None, there is only a Primary Finish P…" at bounding box center [285, 243] width 529 height 21
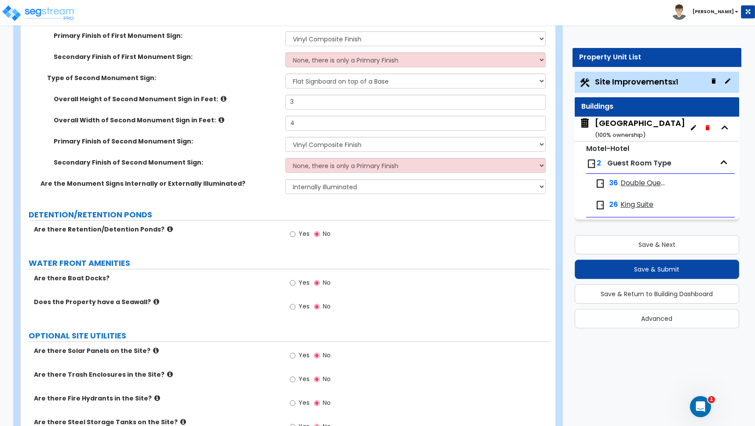
scroll to position [3109, 0]
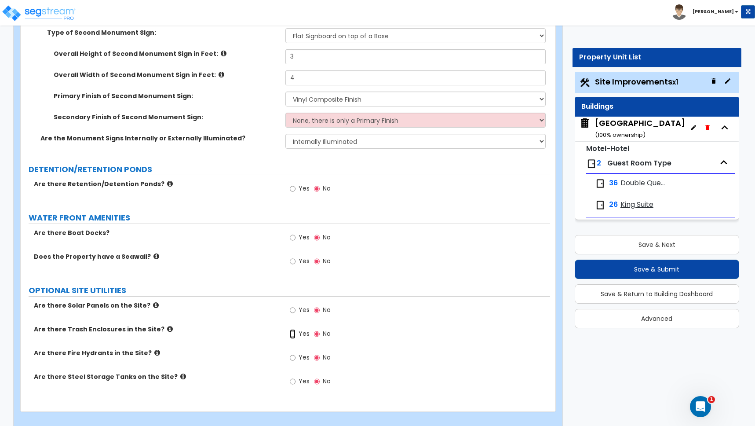
click at [293, 336] on input "Yes" at bounding box center [293, 334] width 6 height 10
radio input "true"
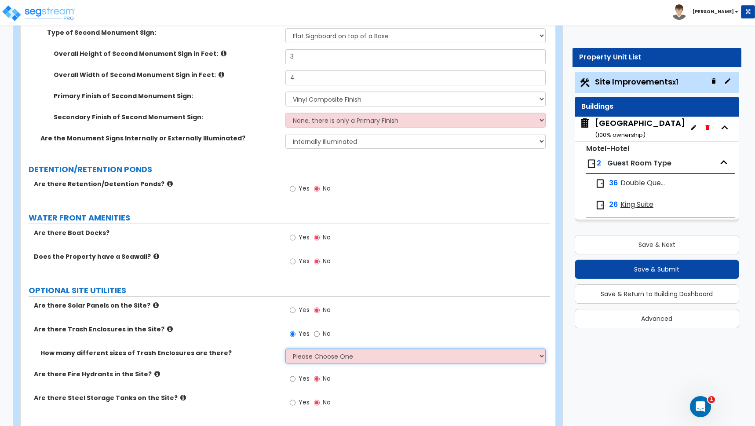
click at [310, 356] on select "Please Choose One 1 2 3" at bounding box center [415, 355] width 260 height 15
select select "1"
click at [285, 348] on select "Please Choose One 1 2 3" at bounding box center [415, 355] width 260 height 15
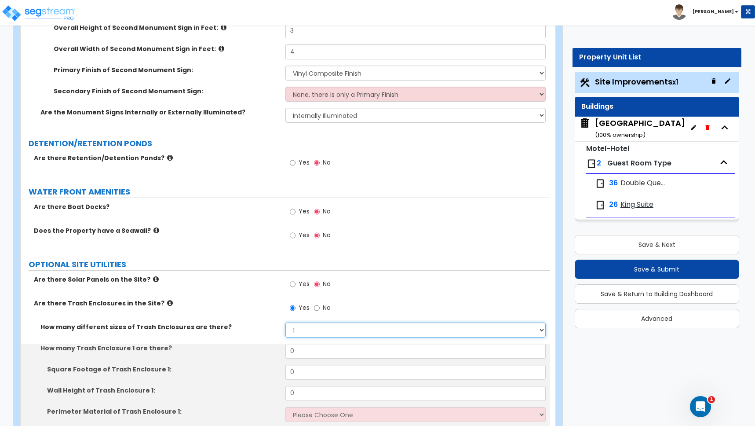
scroll to position [3152, 0]
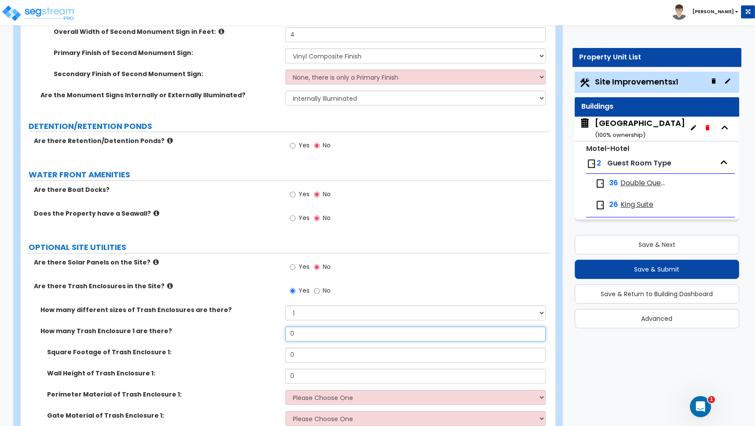
drag, startPoint x: 300, startPoint y: 331, endPoint x: 271, endPoint y: 330, distance: 29.5
click at [271, 330] on div "How many Trash Enclosure 1 are there? 0" at bounding box center [285, 336] width 529 height 21
type input "1"
drag, startPoint x: 299, startPoint y: 354, endPoint x: 259, endPoint y: 350, distance: 40.2
click at [259, 350] on div "Square Footage of Trash Enclosure 1: 0" at bounding box center [285, 357] width 529 height 21
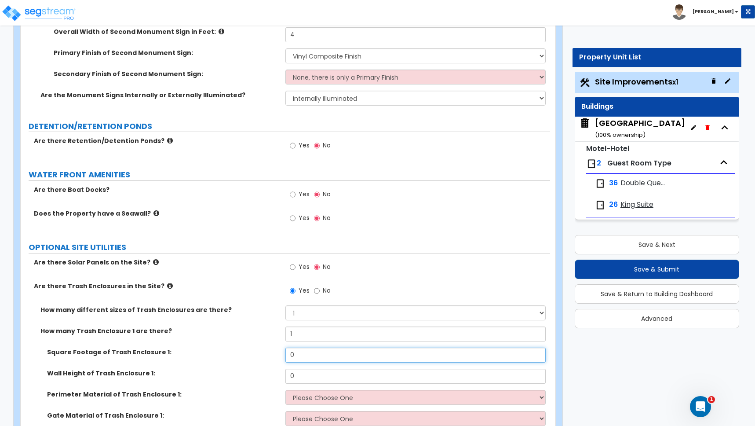
drag, startPoint x: 303, startPoint y: 359, endPoint x: 254, endPoint y: 354, distance: 49.1
click at [254, 353] on div "Square Footage of Trash Enclosure 1: 0" at bounding box center [285, 357] width 529 height 21
type input "150"
drag, startPoint x: 310, startPoint y: 377, endPoint x: 258, endPoint y: 371, distance: 51.8
click at [258, 371] on div "Wall Height of Trash Enclosure 1: 0" at bounding box center [285, 378] width 529 height 21
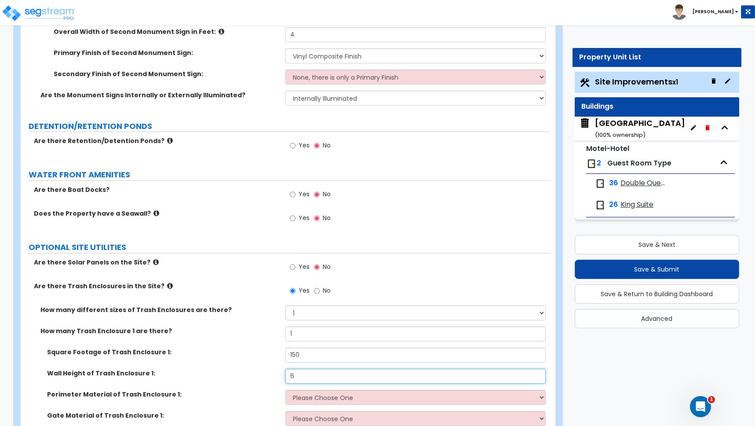
type input "6"
click at [264, 362] on div "Square Footage of Trash Enclosure 1: 150" at bounding box center [285, 357] width 529 height 21
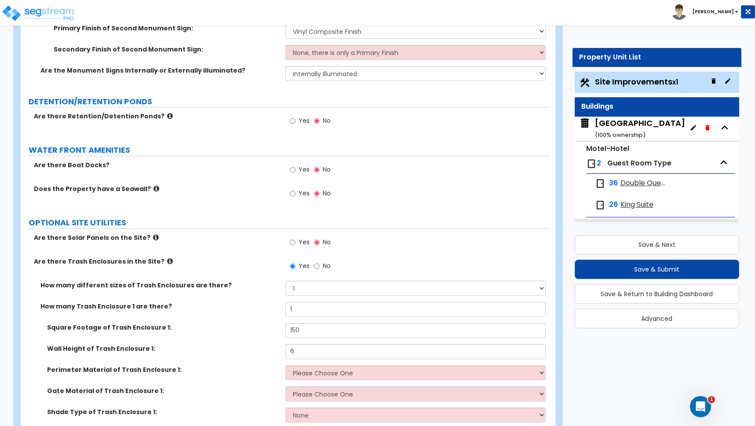
scroll to position [3220, 0]
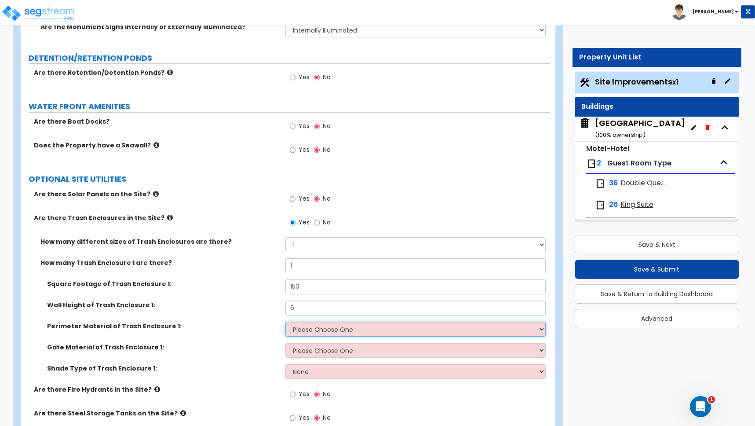
click at [315, 329] on select "Please Choose One Chain Link Wood Metal CMU" at bounding box center [415, 328] width 260 height 15
select select "3"
click at [285, 321] on select "Please Choose One Chain Link Wood Metal CMU" at bounding box center [415, 328] width 260 height 15
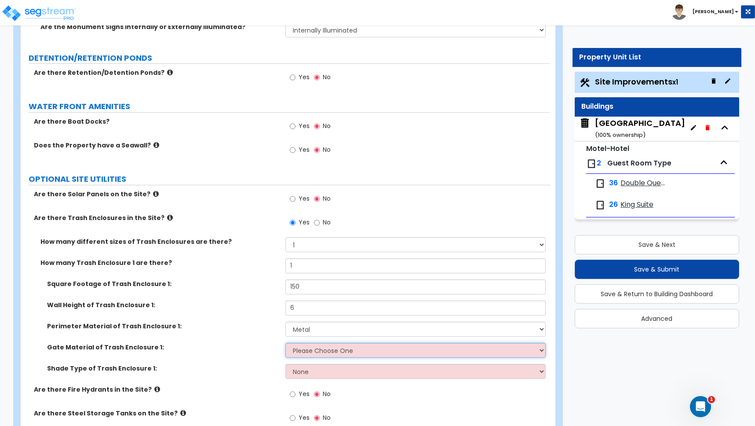
click at [303, 352] on select "Please Choose One Wood Metal" at bounding box center [415, 350] width 260 height 15
click at [285, 343] on select "Please Choose One Wood Metal" at bounding box center [415, 350] width 260 height 15
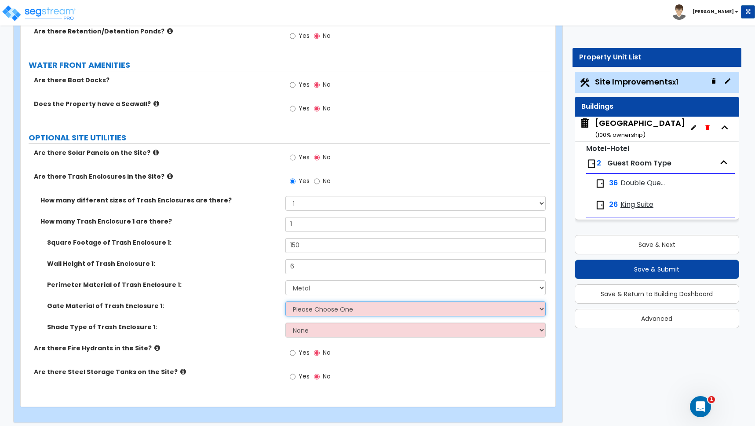
scroll to position [3268, 0]
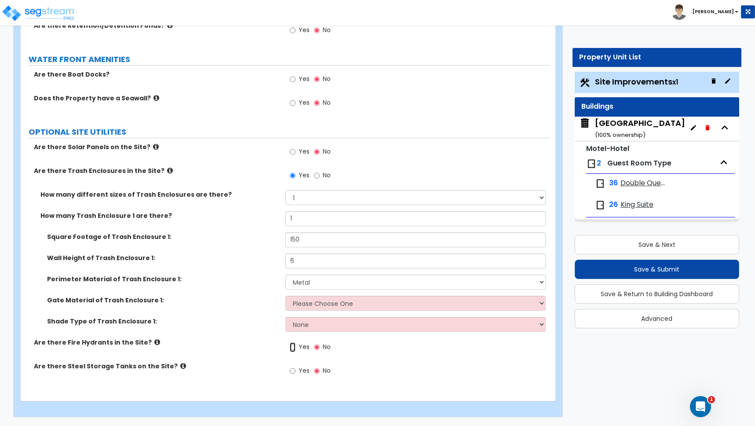
click at [293, 347] on input "Yes" at bounding box center [293, 347] width 6 height 10
radio input "true"
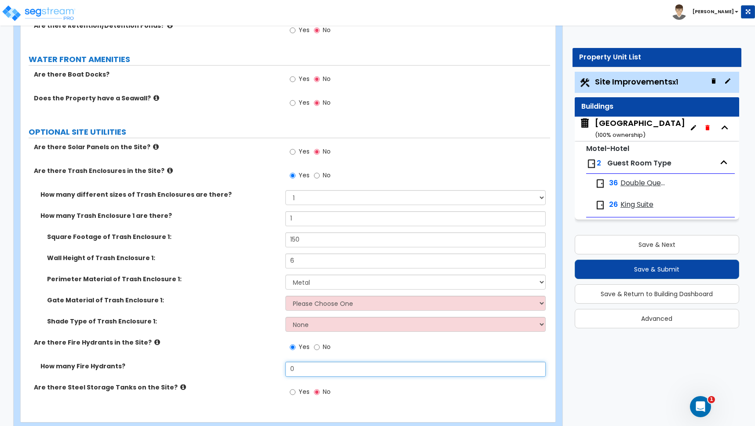
click at [274, 365] on div "How many Fire Hydrants? 0" at bounding box center [285, 371] width 529 height 21
type input "1"
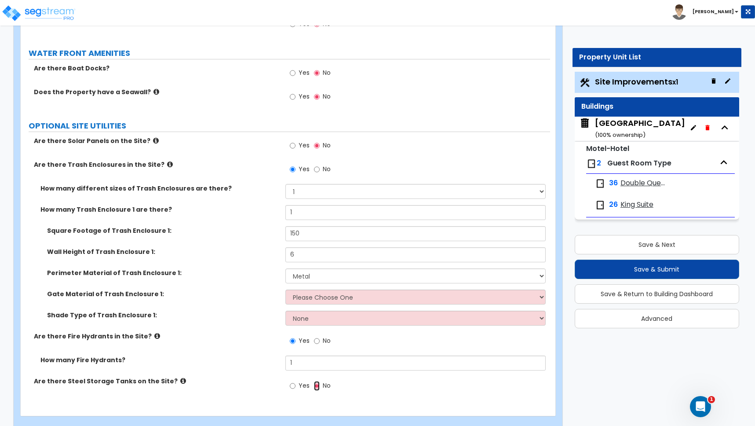
scroll to position [3289, 0]
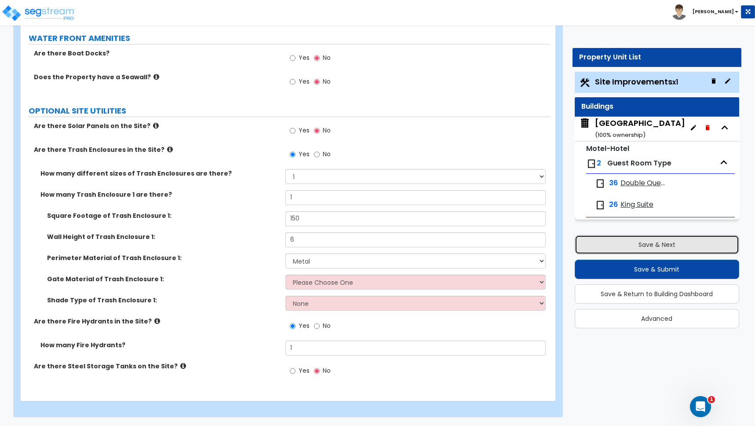
click at [657, 245] on button "Save & Next" at bounding box center [657, 244] width 164 height 19
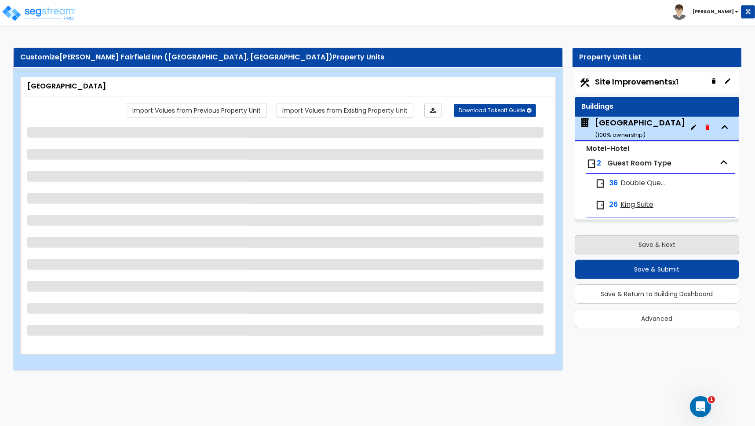
scroll to position [0, 0]
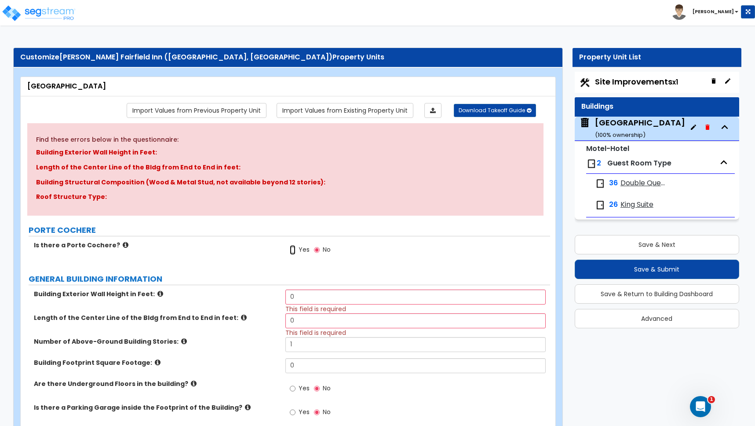
click at [293, 251] on input "Yes" at bounding box center [293, 250] width 6 height 10
radio input "true"
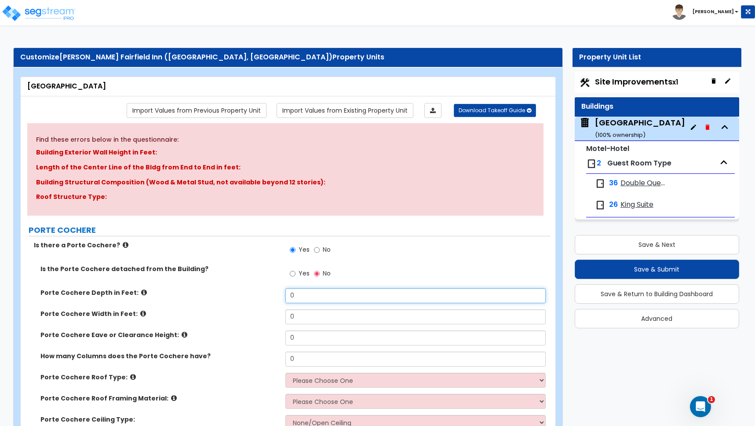
drag, startPoint x: 319, startPoint y: 295, endPoint x: 251, endPoint y: 287, distance: 68.6
click at [251, 287] on div "Is the Porte Cochere detached from the Building? Yes No Porte Cochere Depth in …" at bounding box center [285, 349] width 516 height 171
type input "33"
drag, startPoint x: 294, startPoint y: 315, endPoint x: 263, endPoint y: 314, distance: 30.8
click at [268, 314] on div "Porte Cochere Width in Feet: 0" at bounding box center [285, 319] width 529 height 21
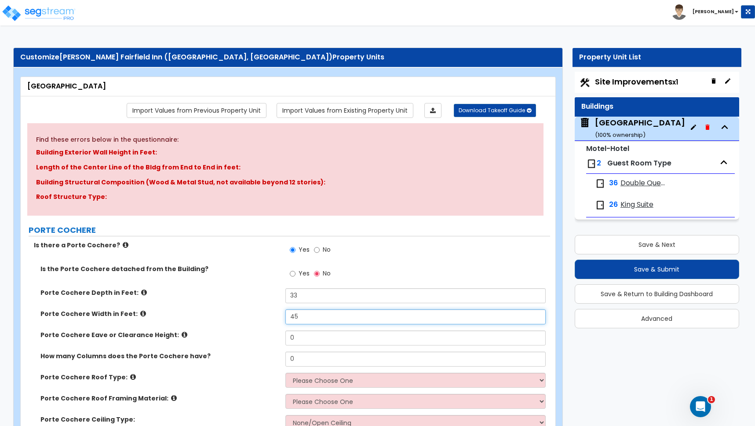
type input "45"
click at [262, 298] on div "Porte Cochere Depth in Feet: 33" at bounding box center [285, 298] width 529 height 21
drag, startPoint x: 297, startPoint y: 339, endPoint x: 244, endPoint y: 331, distance: 52.9
click at [244, 331] on div "Porte Cochere Eave or Clearance Height: 0" at bounding box center [285, 340] width 529 height 21
type input "20"
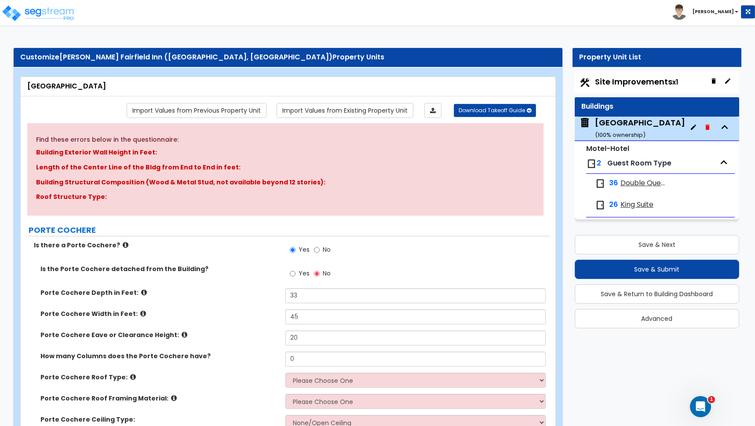
click at [246, 331] on label "Porte Cochere Eave or Clearance Height:" at bounding box center [159, 334] width 238 height 9
click at [304, 357] on input "0" at bounding box center [415, 358] width 260 height 15
click at [288, 358] on input "0" at bounding box center [415, 358] width 260 height 15
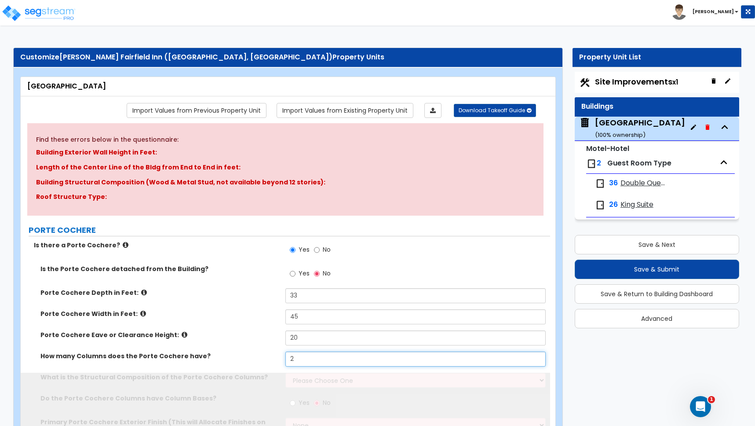
type input "2"
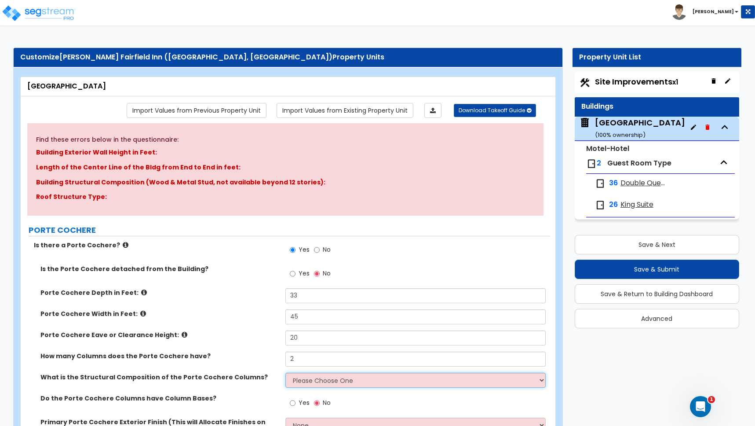
click at [305, 379] on select "Please Choose One Wood Steel Concrete" at bounding box center [415, 379] width 260 height 15
select select "1"
click at [285, 372] on select "Please Choose One Wood Steel Concrete" at bounding box center [415, 379] width 260 height 15
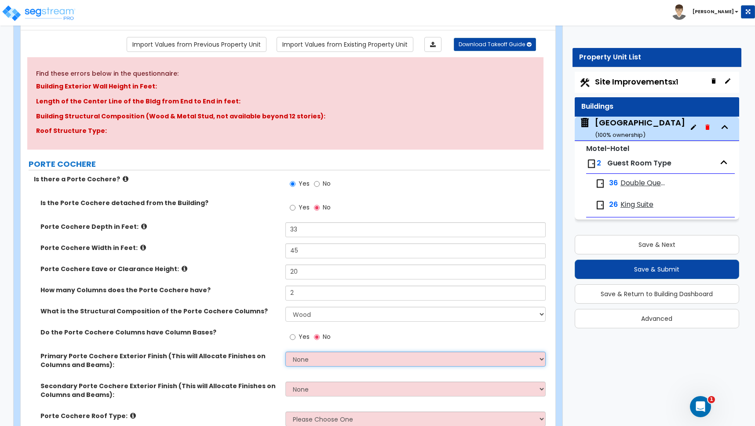
click at [302, 360] on select "None Paint Finish Stucco Finish Tile Finish Brick Veneer Stone Veneer Metal Com…" at bounding box center [415, 358] width 260 height 15
select select "4"
click at [285, 351] on select "None Paint Finish Stucco Finish Tile Finish Brick Veneer Stone Veneer Metal Com…" at bounding box center [415, 358] width 260 height 15
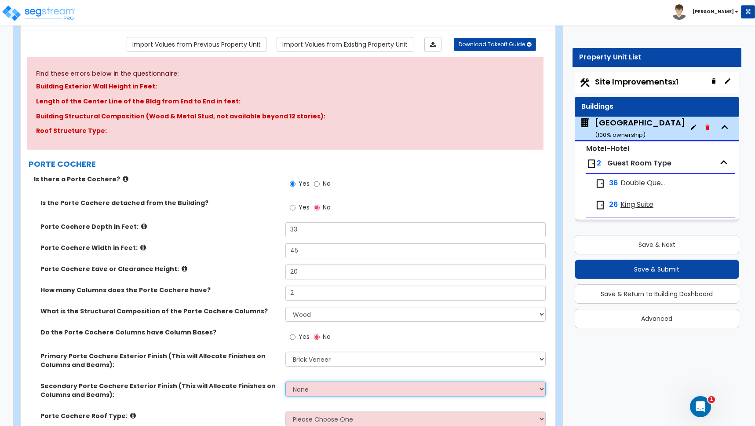
click at [307, 392] on select "None Paint Finish Stucco Finish Tile Finish Brick Veneer Stone Veneer Metal Com…" at bounding box center [415, 388] width 260 height 15
click at [285, 381] on select "None Paint Finish Stucco Finish Tile Finish Brick Veneer Stone Veneer Metal Com…" at bounding box center [415, 388] width 260 height 15
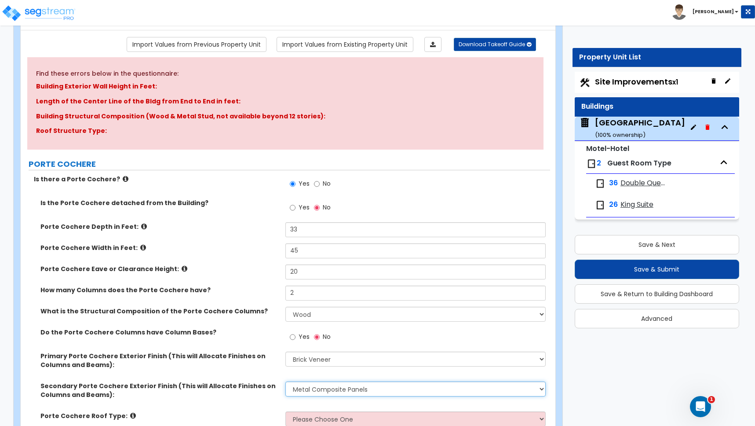
click at [317, 387] on select "None Paint Finish Stucco Finish Tile Finish Brick Veneer Stone Veneer Metal Com…" at bounding box center [415, 388] width 260 height 15
select select "1"
click at [285, 381] on select "None Paint Finish Stucco Finish Tile Finish Brick Veneer Stone Veneer Metal Com…" at bounding box center [415, 388] width 260 height 15
click at [264, 366] on label "Primary Porte Cochere Exterior Finish (This will Allocate Finishes on Columns a…" at bounding box center [159, 360] width 238 height 18
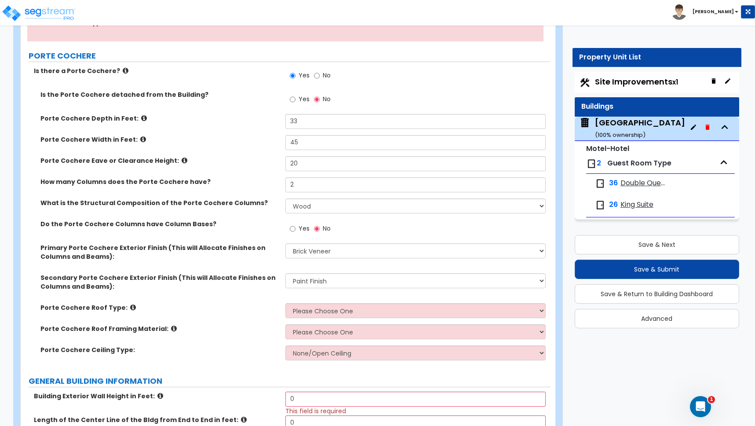
scroll to position [186, 0]
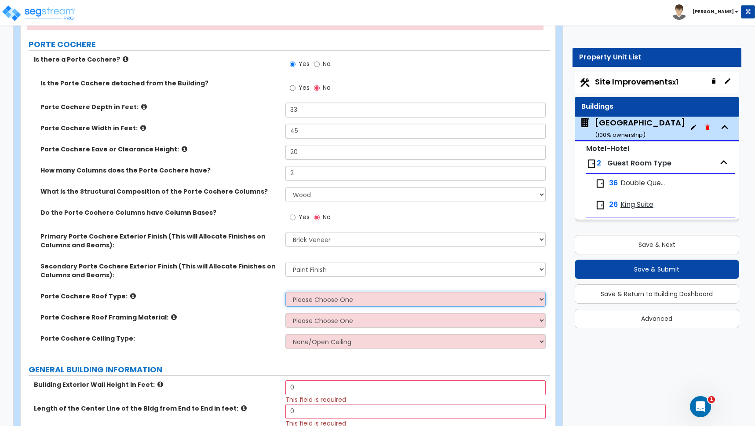
click at [334, 300] on select "Please Choose One Gabled Roof Flat Roof" at bounding box center [415, 299] width 260 height 15
select select "2"
click at [285, 292] on select "Please Choose One Gabled Roof Flat Roof" at bounding box center [415, 299] width 260 height 15
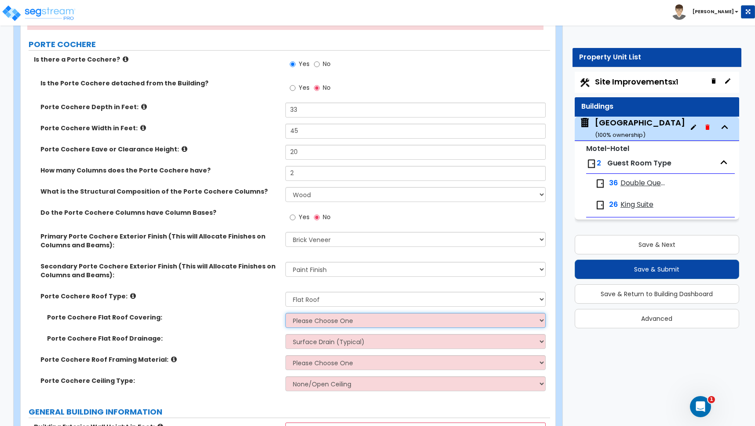
click at [323, 317] on select "Please Choose One Rolled Asphalt Plastic Membrane Asphalt Flood Coat" at bounding box center [415, 320] width 260 height 15
select select "1"
click at [285, 313] on select "Please Choose One Rolled Asphalt Plastic Membrane Asphalt Flood Coat" at bounding box center [415, 320] width 260 height 15
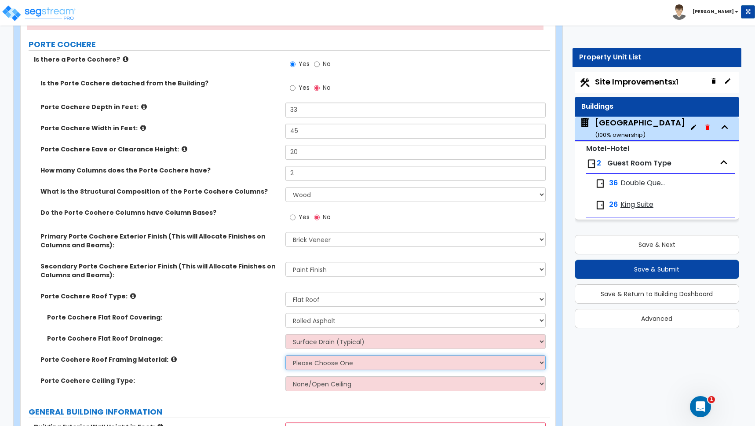
click at [322, 365] on select "Please Choose One Wood Metal" at bounding box center [415, 362] width 260 height 15
select select "1"
click at [285, 355] on select "Please Choose One Wood Metal" at bounding box center [415, 362] width 260 height 15
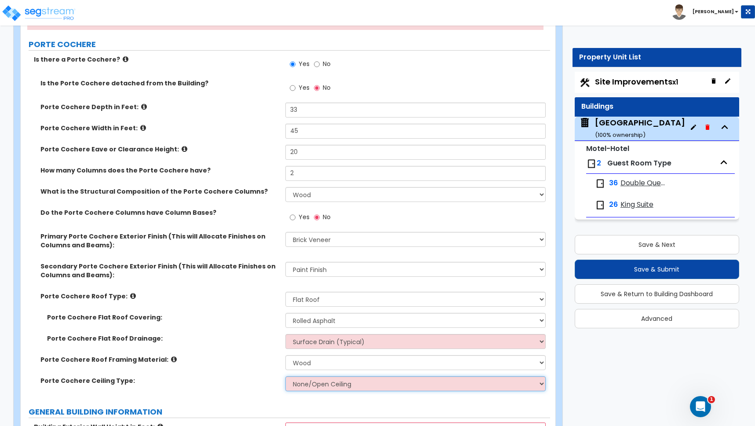
click at [314, 383] on select "None/Open Ceiling Drywall Ceiling Suspended Metal Ceiling" at bounding box center [415, 383] width 260 height 15
select select "2"
click at [285, 376] on select "None/Open Ceiling Drywall Ceiling Suspended Metal Ceiling" at bounding box center [415, 383] width 260 height 15
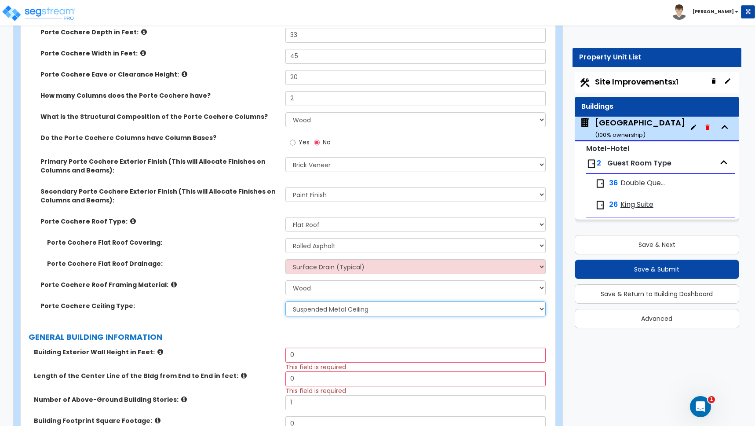
scroll to position [353, 0]
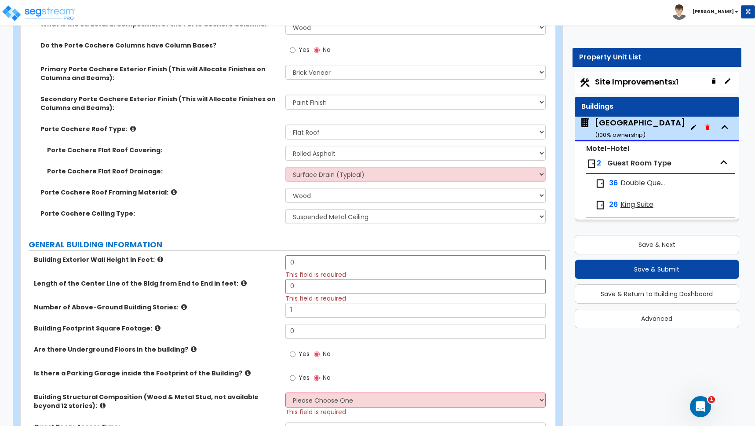
click at [215, 227] on div "Porte Cochere Ceiling Type: None/Open Ceiling Drywall Ceiling Suspended Metal C…" at bounding box center [285, 219] width 529 height 21
drag, startPoint x: 274, startPoint y: 260, endPoint x: 257, endPoint y: 259, distance: 17.2
click at [257, 259] on div "Building Exterior Wall Height in Feet: 0 This field is required" at bounding box center [285, 267] width 529 height 24
type input "30"
drag, startPoint x: 303, startPoint y: 288, endPoint x: 266, endPoint y: 281, distance: 37.0
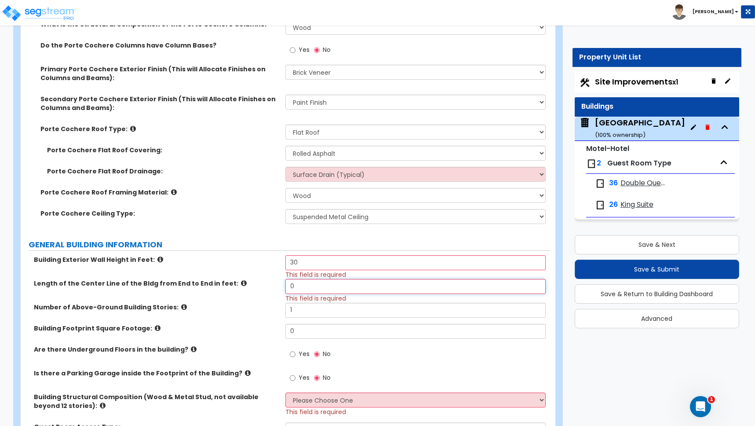
click at [270, 284] on div "Length of the Center Line of the Bldg from End to End in feet: 0 This field is …" at bounding box center [285, 291] width 529 height 24
type input "200"
click at [181, 303] on icon at bounding box center [184, 306] width 6 height 7
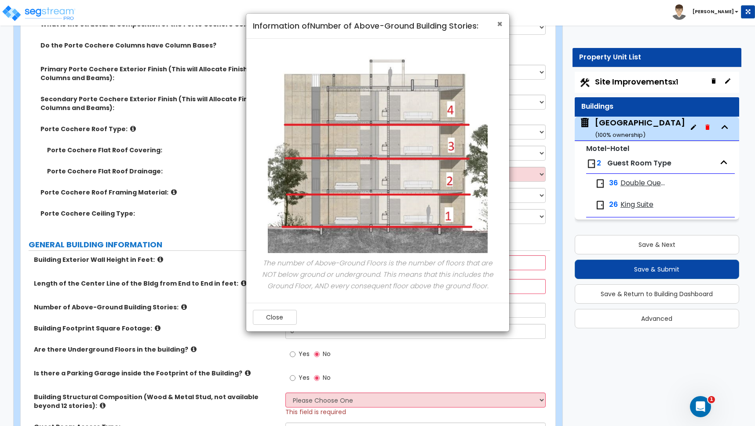
click at [500, 24] on span "×" at bounding box center [500, 24] width 6 height 13
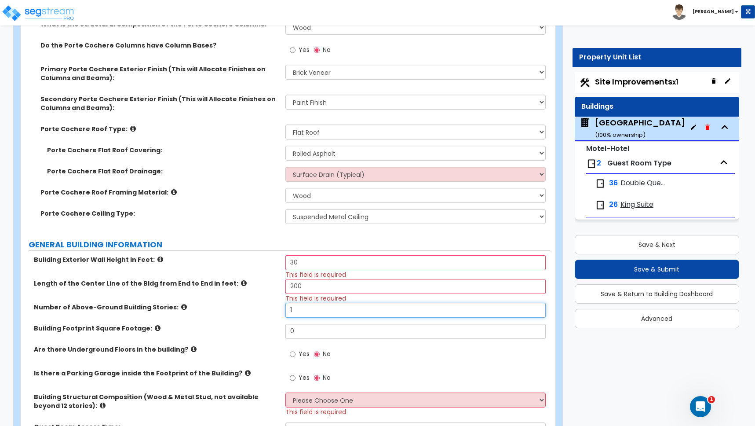
drag, startPoint x: 300, startPoint y: 312, endPoint x: 257, endPoint y: 310, distance: 43.2
click at [269, 310] on div "Number of Above-Ground Building Stories: 1" at bounding box center [285, 313] width 529 height 21
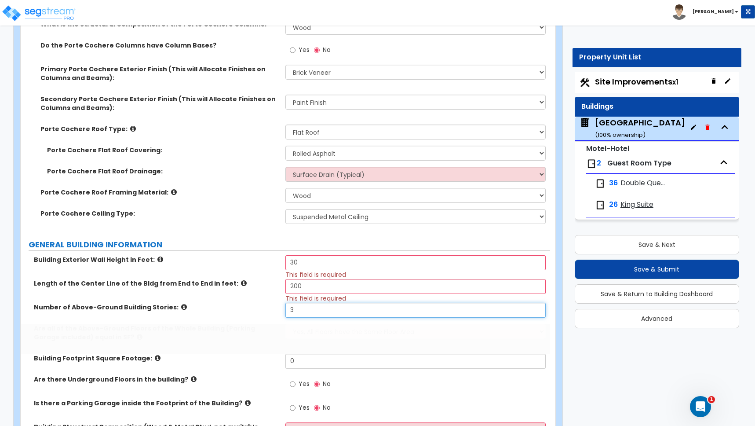
type input "3"
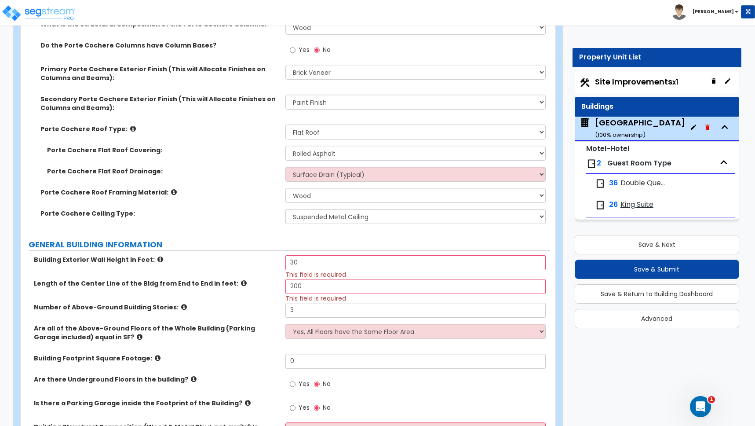
click at [250, 348] on div "Are all of the Above-Ground Floors of the Whole Building (Parking Garage includ…" at bounding box center [285, 339] width 529 height 30
drag, startPoint x: 302, startPoint y: 363, endPoint x: 281, endPoint y: 357, distance: 22.5
click at [281, 357] on div "Building Footprint Square Footage: 0" at bounding box center [285, 364] width 529 height 21
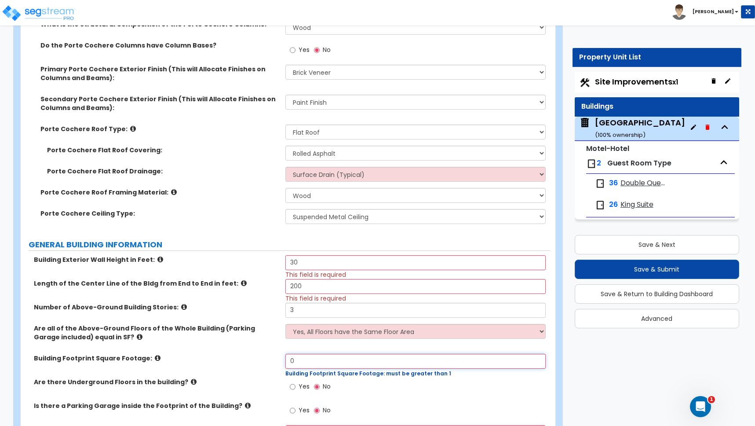
drag, startPoint x: 296, startPoint y: 362, endPoint x: 255, endPoint y: 353, distance: 41.9
click at [264, 356] on div "Building Footprint Square Footage: 0 Building Footprint Square Footage: must be…" at bounding box center [285, 366] width 529 height 24
type input "12,440"
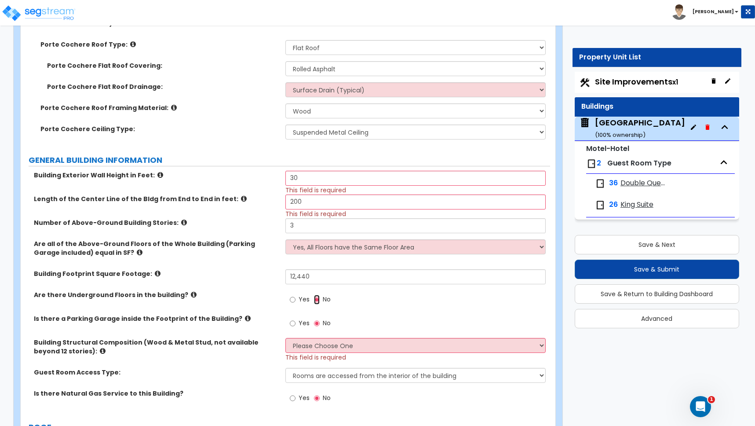
scroll to position [444, 0]
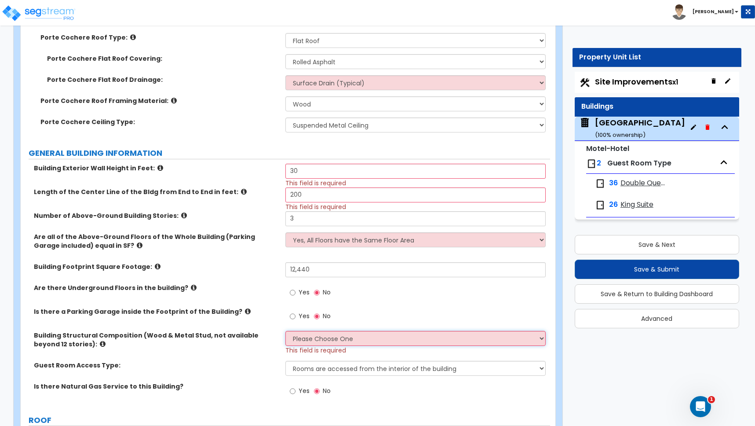
click at [301, 339] on select "Please Choose One Reinforced Concrete Structural Steel Brick Masonry CMU Masonr…" at bounding box center [415, 338] width 260 height 15
select select "7"
click at [285, 331] on select "Please Choose One Reinforced Concrete Structural Steel Brick Masonry CMU Masonr…" at bounding box center [415, 338] width 260 height 15
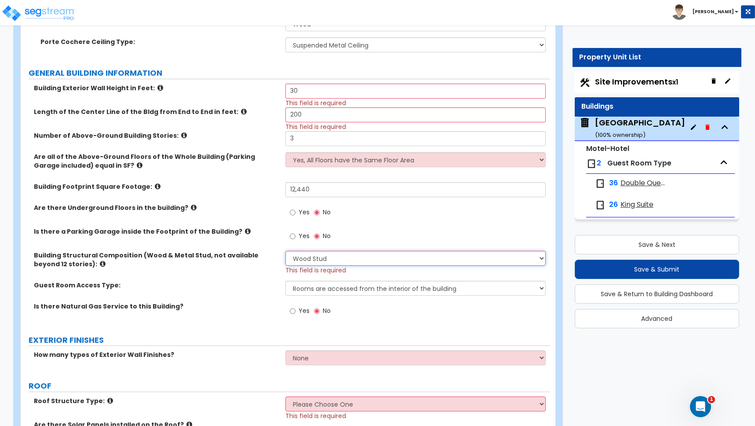
scroll to position [533, 0]
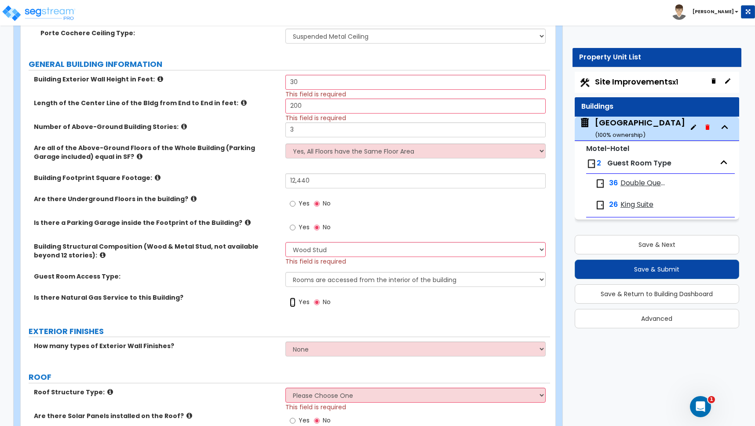
click at [294, 303] on input "Yes" at bounding box center [293, 302] width 6 height 10
radio input "true"
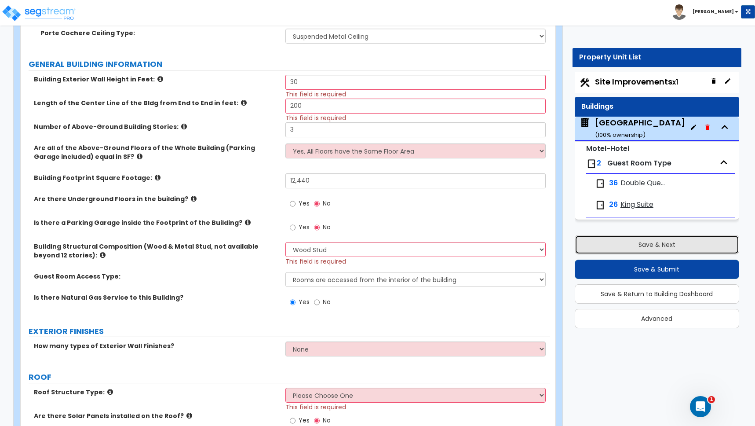
click at [649, 244] on button "Save & Next" at bounding box center [657, 244] width 164 height 19
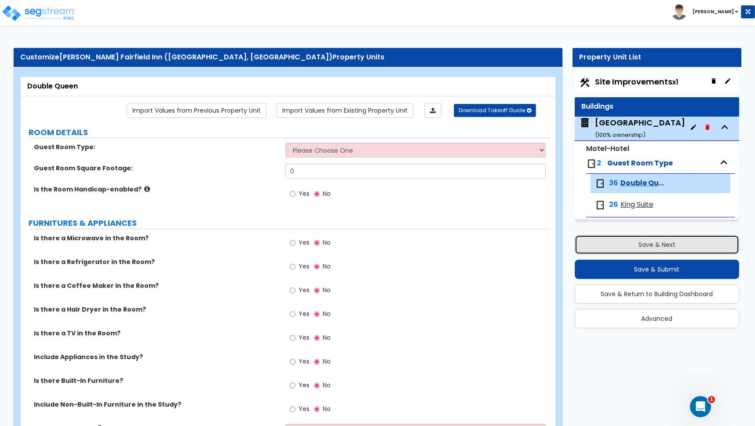
click at [649, 244] on button "Save & Next" at bounding box center [657, 244] width 164 height 19
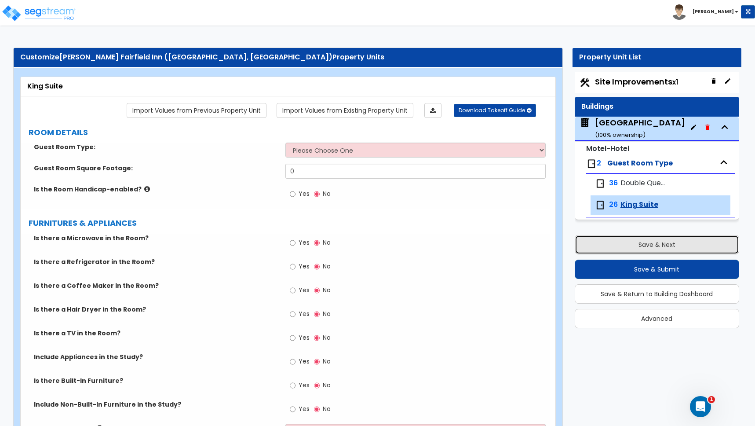
click at [649, 244] on button "Save & Next" at bounding box center [657, 244] width 164 height 19
select select "2"
select select "1"
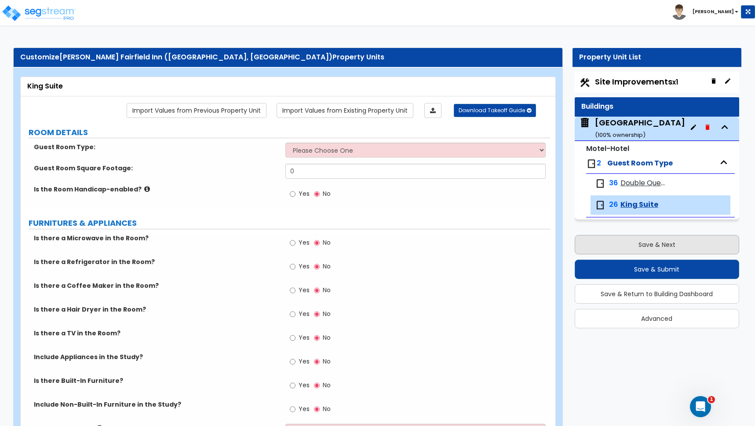
select select "1"
select select "2"
select select "1"
select select "2"
select select "1"
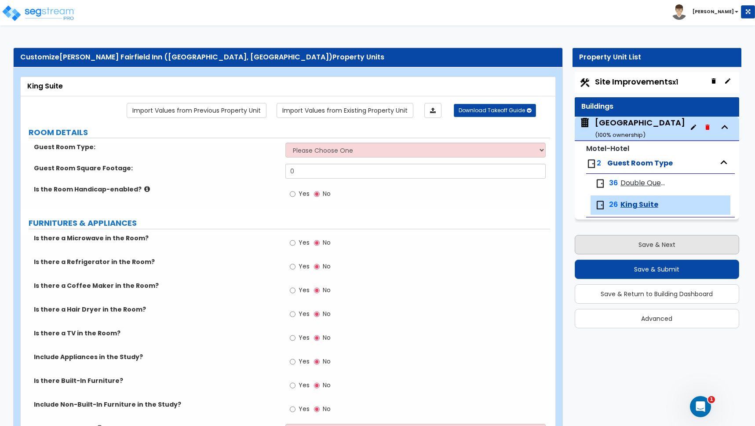
select select "1"
select select "3"
select select "4"
select select "1"
select select "11"
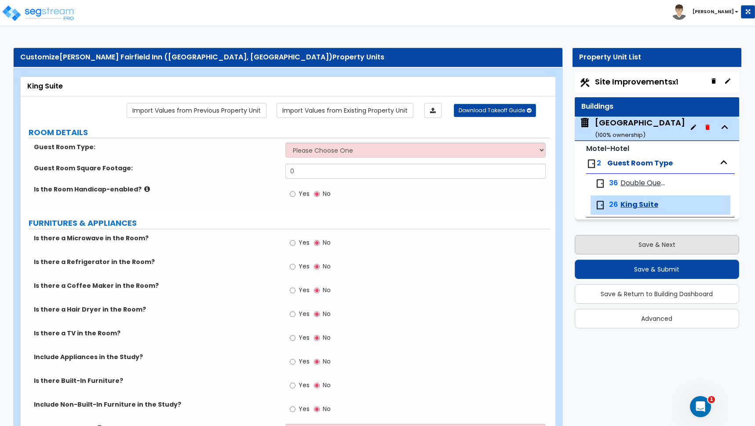
select select "2"
select select "3"
select select "1"
select select "10"
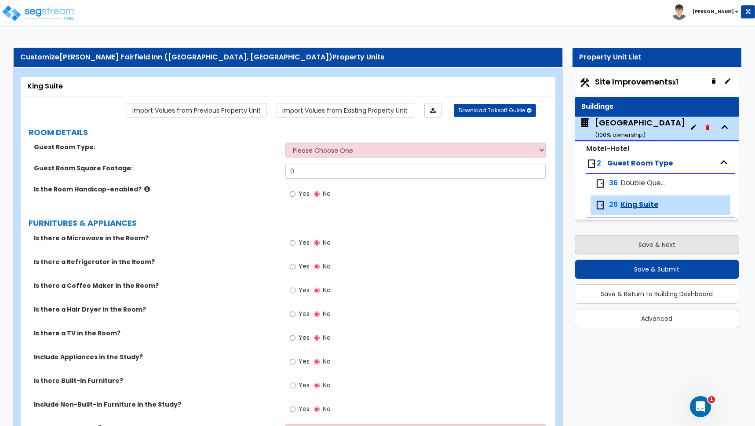
select select "2"
select select "3"
select select "4"
select select "8"
select select "2"
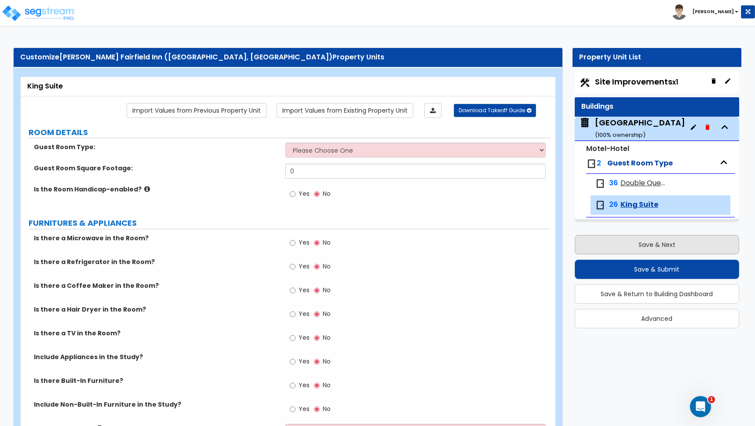
select select "3"
select select "2"
select select "1"
select select "5"
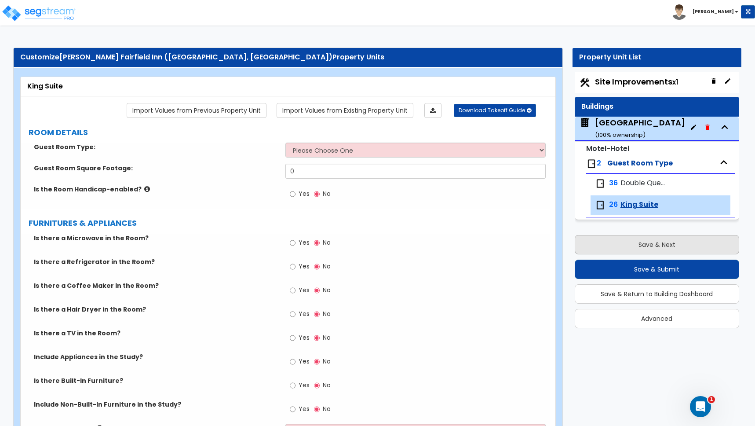
select select "1"
select select "5"
select select "1"
select select "3"
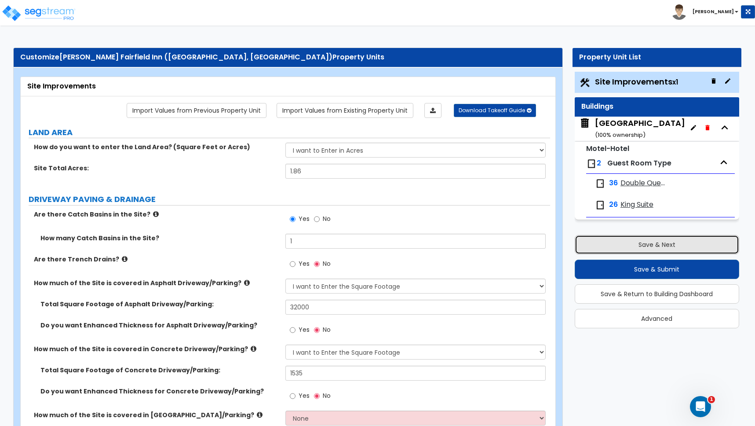
click at [649, 244] on button "Save & Next" at bounding box center [657, 244] width 164 height 19
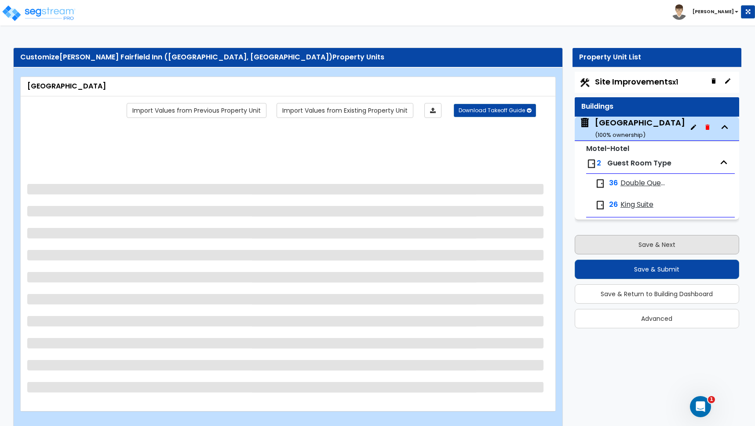
select select "2"
select select "1"
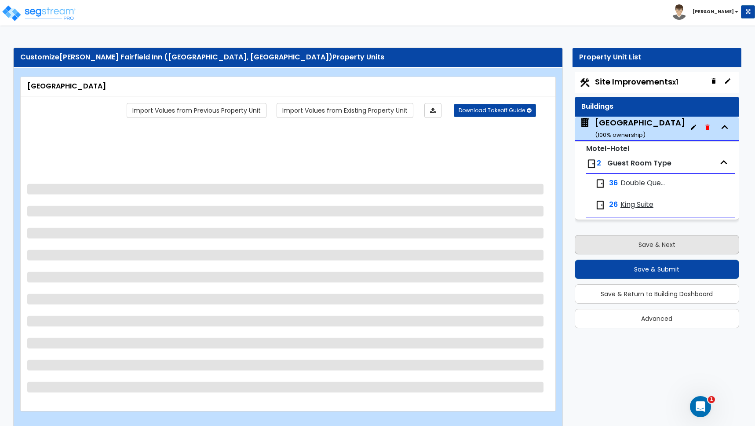
select select "2"
select select "1"
select select "2"
select select "1"
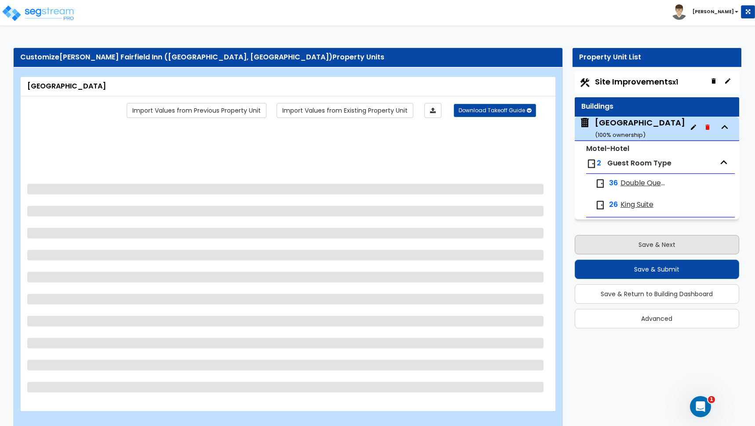
select select "3"
select select "4"
select select "1"
select select "11"
select select "2"
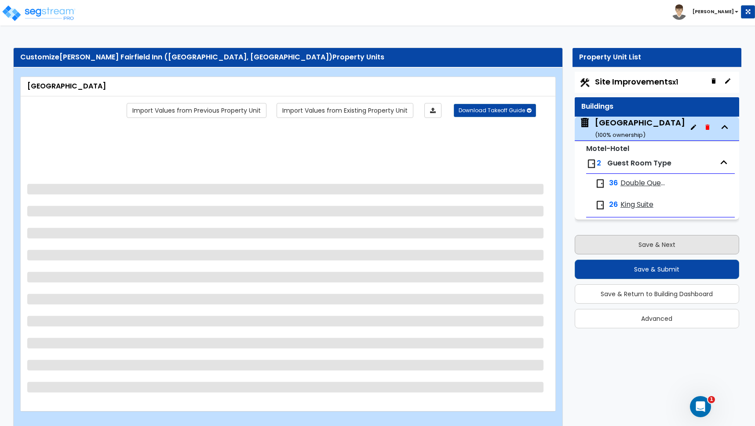
select select "2"
select select "3"
select select "1"
select select "10"
select select "2"
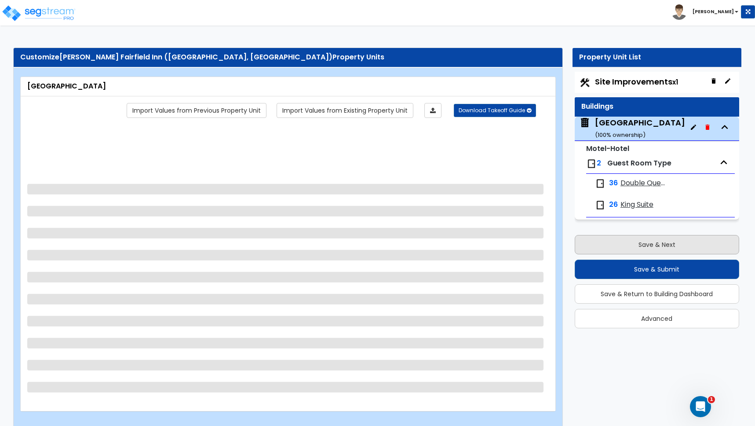
select select "3"
select select "4"
select select "8"
select select "2"
select select "3"
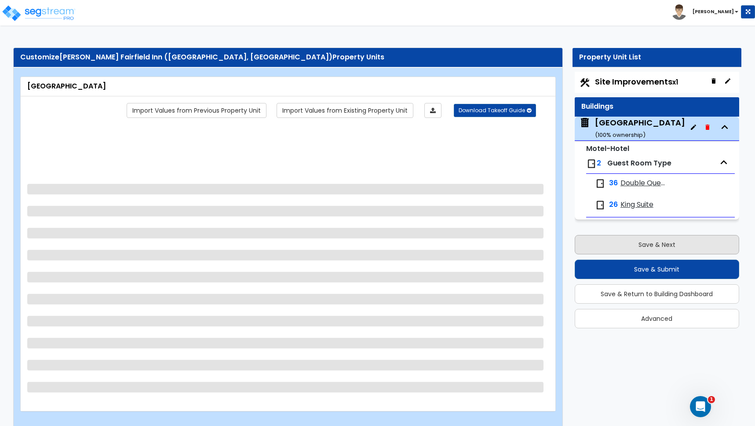
select select "3"
select select "2"
select select "1"
select select "5"
select select "1"
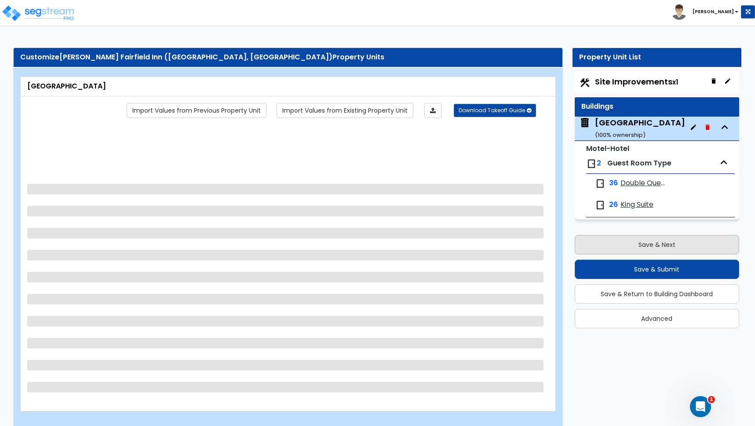
select select "5"
select select "1"
select select "3"
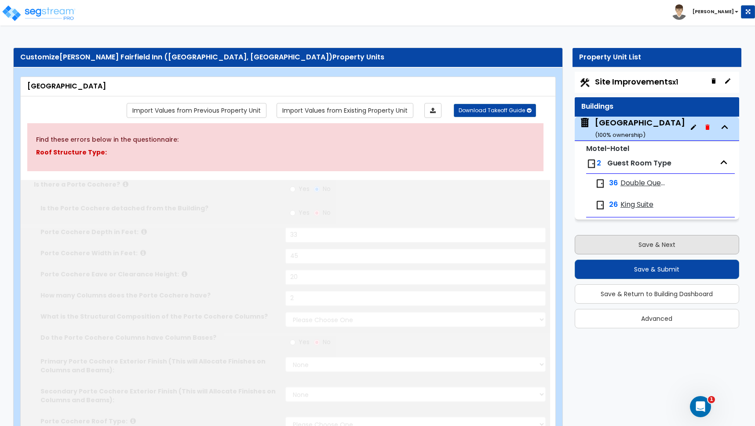
radio input "true"
type input "33"
type input "45"
type input "20"
type input "2"
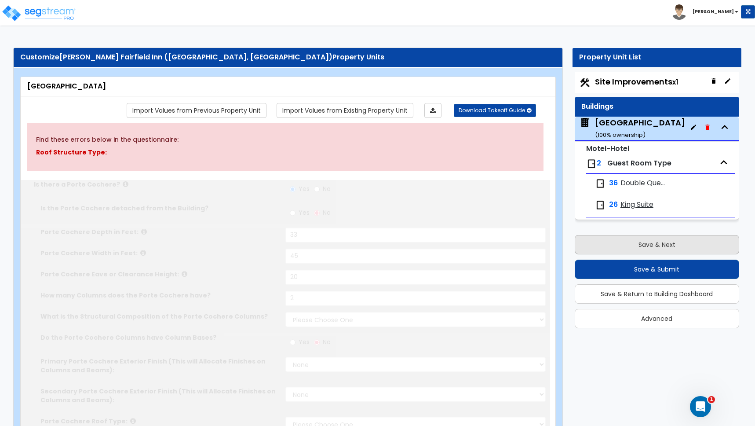
select select "1"
select select "4"
select select "1"
select select "2"
select select "1"
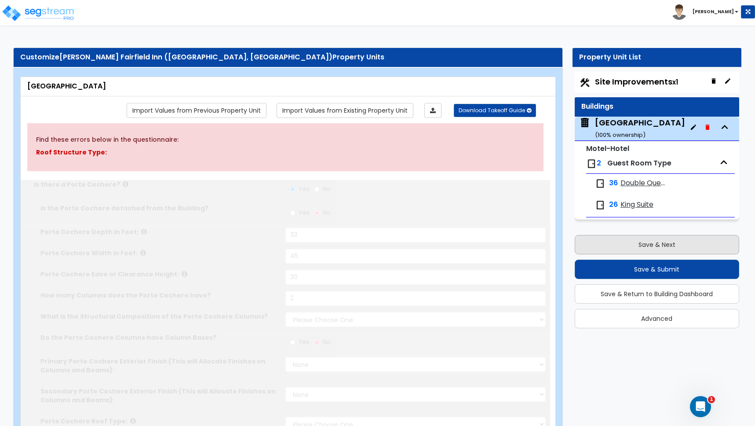
select select "1"
select select "2"
type input "30"
type input "200"
type input "3"
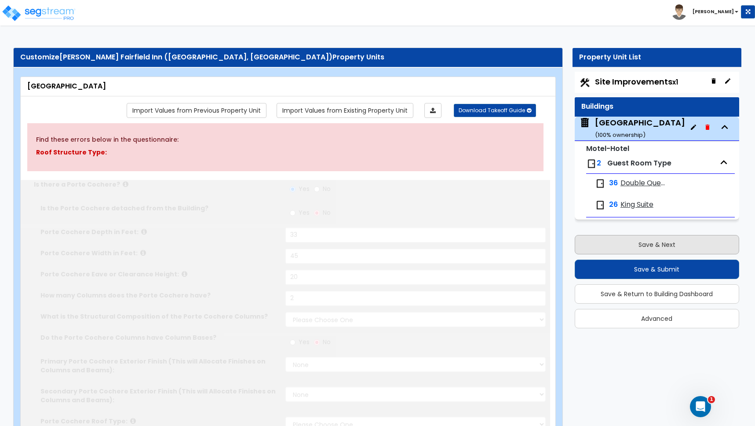
type input "12440"
select select "7"
radio input "true"
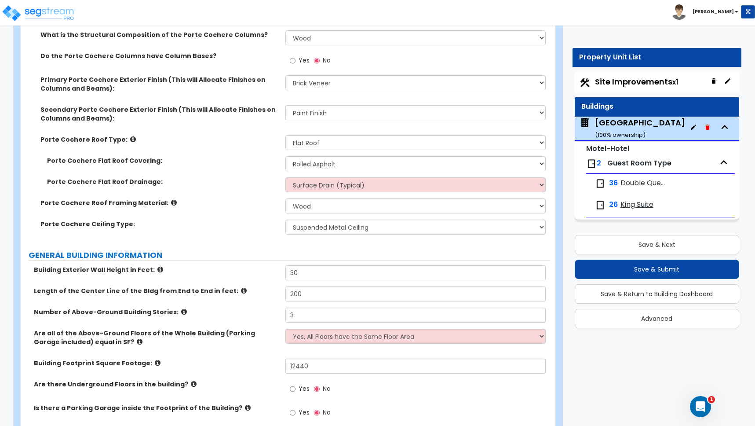
scroll to position [297, 0]
click at [322, 84] on select "None Paint Finish Stucco Finish Tile Finish Brick Veneer Stone Veneer Metal Com…" at bounding box center [415, 83] width 260 height 15
select select "5"
click at [285, 76] on select "None Paint Finish Stucco Finish Tile Finish Brick Veneer Stone Veneer Metal Com…" at bounding box center [415, 83] width 260 height 15
click at [256, 208] on div "Porte Cochere Roof Framing Material: Please Choose One Wood Metal" at bounding box center [285, 209] width 529 height 21
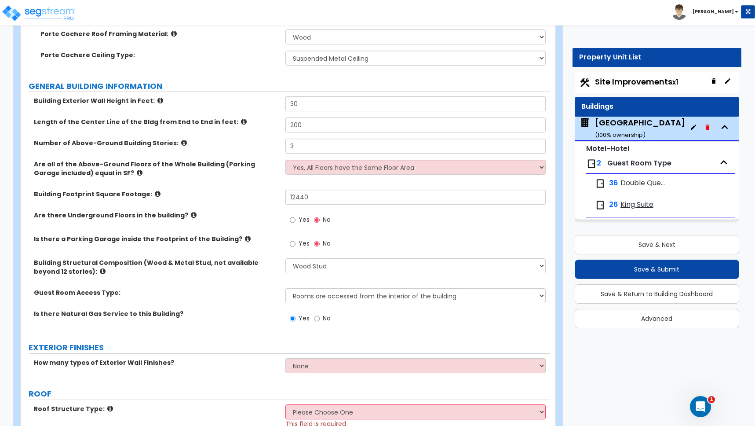
scroll to position [478, 0]
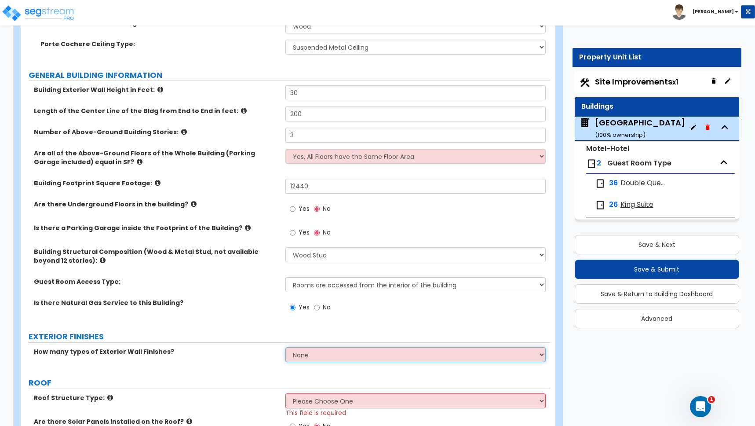
click at [319, 356] on select "None 1 2 3" at bounding box center [415, 354] width 260 height 15
select select "3"
click at [285, 347] on select "None 1 2 3" at bounding box center [415, 354] width 260 height 15
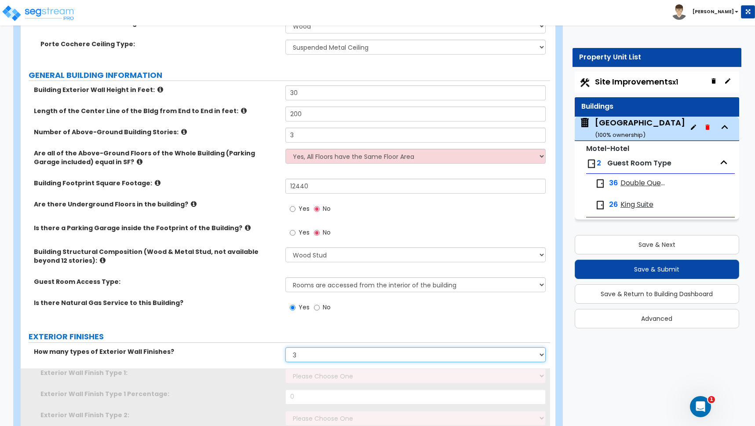
scroll to position [546, 0]
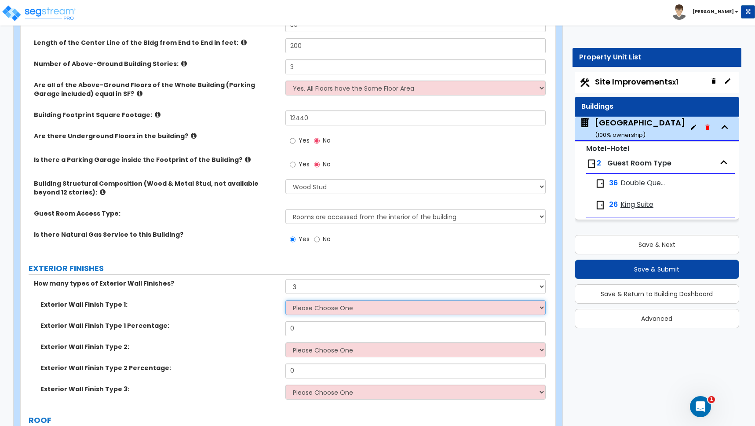
click at [308, 308] on select "Please Choose One No Finish/Shared Wall No Wall Brick Veneer Stone Veneer Wood …" at bounding box center [415, 307] width 260 height 15
select select "7"
click at [285, 300] on select "Please Choose One No Finish/Shared Wall No Wall Brick Veneer Stone Veneer Wood …" at bounding box center [415, 307] width 260 height 15
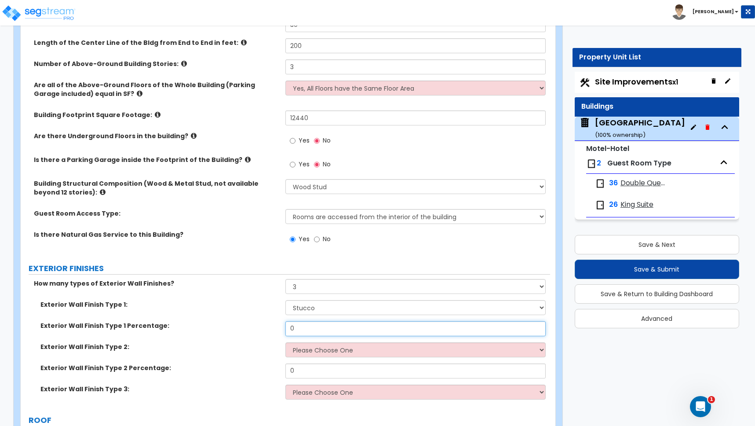
drag, startPoint x: 298, startPoint y: 329, endPoint x: 273, endPoint y: 329, distance: 25.5
click at [273, 329] on div "Exterior Wall Finish Type 1 Percentage: 0" at bounding box center [285, 331] width 529 height 21
type input "80"
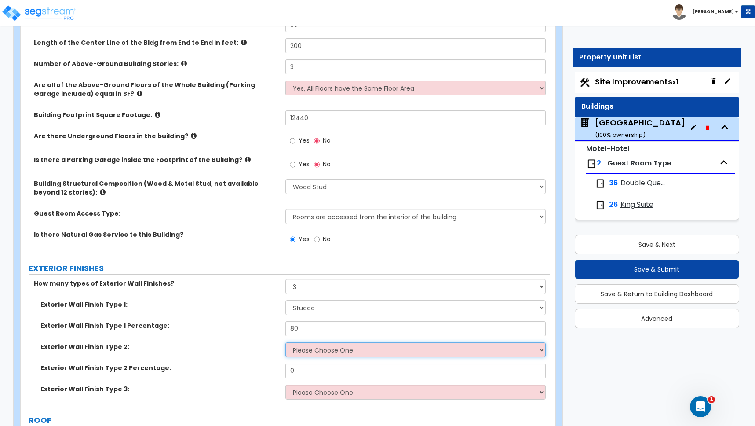
click at [310, 351] on select "Please Choose One No Finish/Shared Wall No Wall Brick Veneer Stone Veneer Wood …" at bounding box center [415, 349] width 260 height 15
select select "5"
click at [285, 342] on select "Please Choose One No Finish/Shared Wall No Wall Brick Veneer Stone Veneer Wood …" at bounding box center [415, 349] width 260 height 15
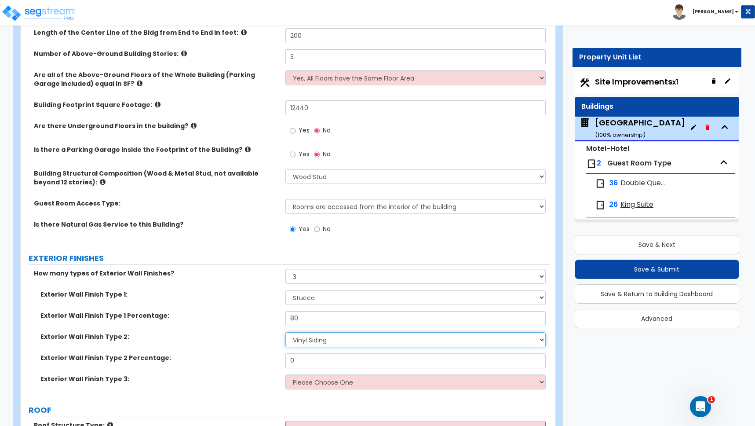
scroll to position [603, 0]
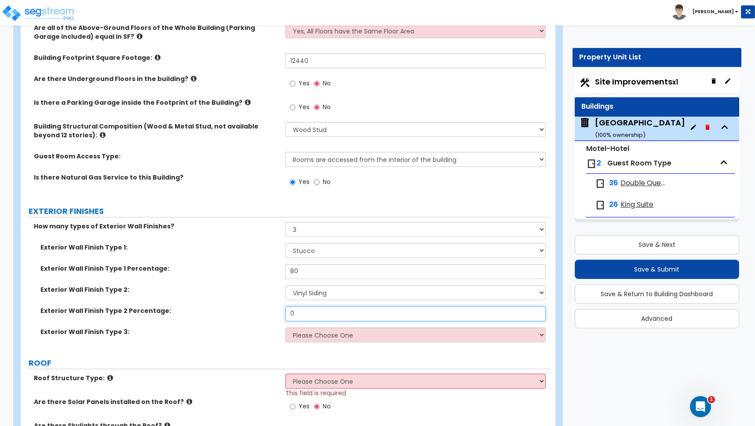
drag, startPoint x: 269, startPoint y: 311, endPoint x: 253, endPoint y: 313, distance: 15.9
click at [253, 313] on div "Exterior Wall Finish Type 2 Percentage: 0" at bounding box center [285, 316] width 529 height 21
type input "10"
click at [308, 333] on select "Please Choose One No Finish/Shared Wall No Wall Brick Veneer Stone Veneer Wood …" at bounding box center [415, 334] width 260 height 15
select select "3"
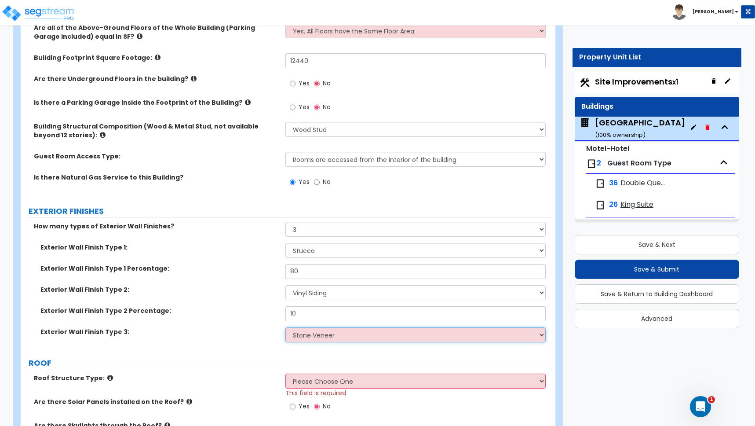
click at [285, 327] on select "Please Choose One No Finish/Shared Wall No Wall Brick Veneer Stone Veneer Wood …" at bounding box center [415, 334] width 260 height 15
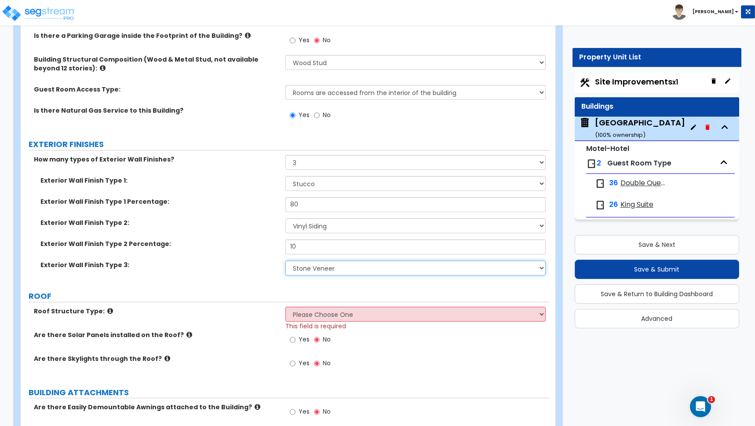
scroll to position [711, 0]
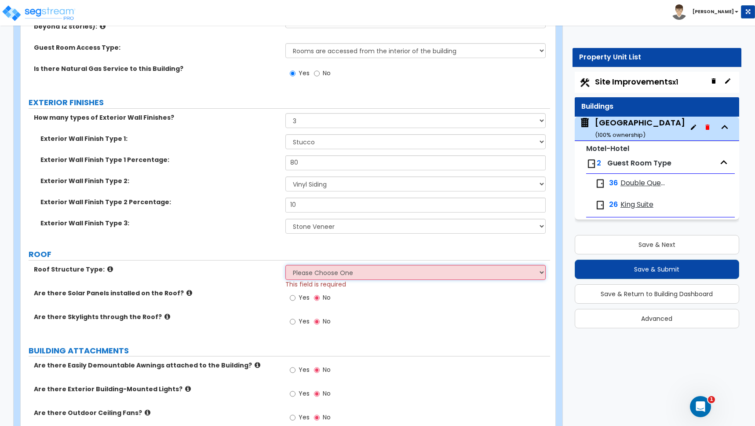
click at [331, 272] on select "Please Choose One [PERSON_NAME] Roof Flat Roof Hybrid [PERSON_NAME] & Flat Roof" at bounding box center [415, 272] width 260 height 15
select select "1"
click at [285, 265] on select "Please Choose One [PERSON_NAME] Roof Flat Roof Hybrid [PERSON_NAME] & Flat Roof" at bounding box center [415, 272] width 260 height 15
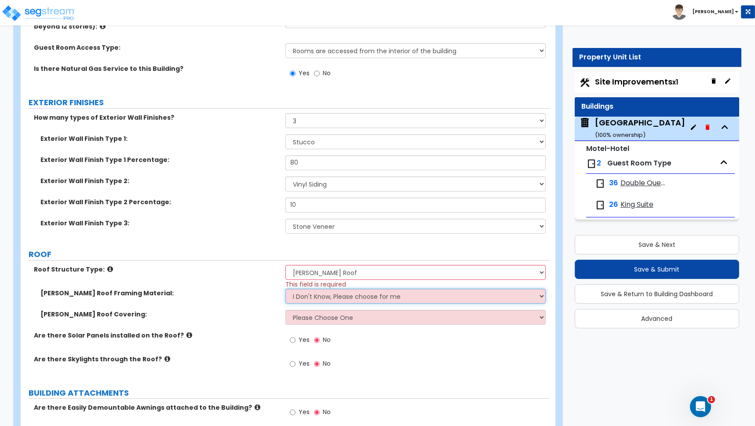
click at [320, 295] on select "I Don't Know, Please choose for me Metal Wood" at bounding box center [415, 295] width 260 height 15
select select "2"
click at [285, 288] on select "I Don't Know, Please choose for me Metal Wood" at bounding box center [415, 295] width 260 height 15
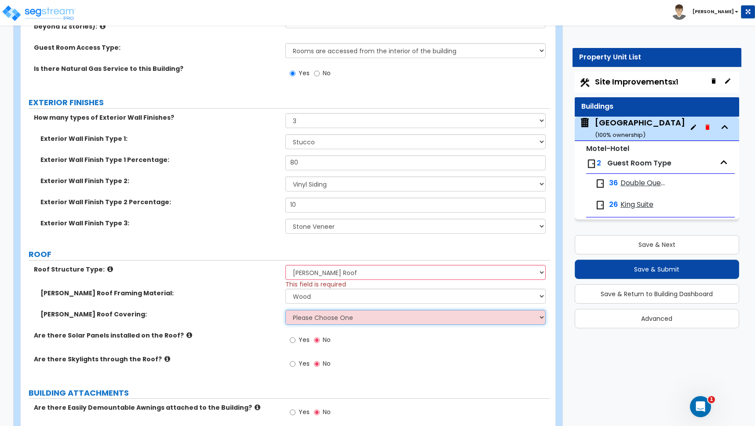
click at [325, 320] on select "Please Choose One Asphalt Shingle Clay Tile Wood Shingle Metal Shingle Standing…" at bounding box center [415, 317] width 260 height 15
select select "1"
click at [285, 310] on select "Please Choose One Asphalt Shingle Clay Tile Wood Shingle Metal Shingle Standing…" at bounding box center [415, 317] width 260 height 15
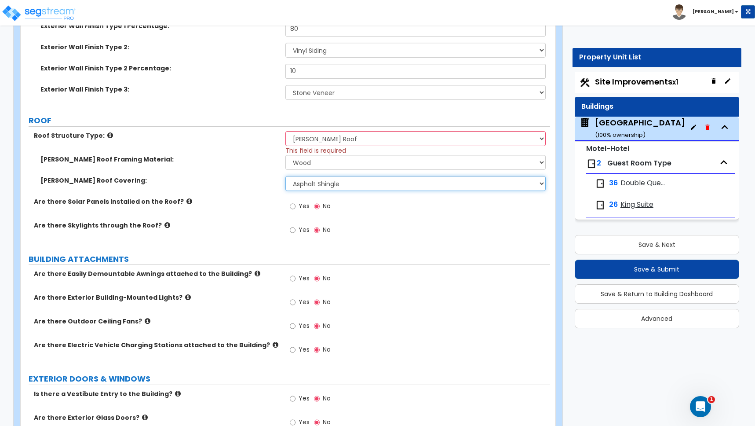
scroll to position [848, 0]
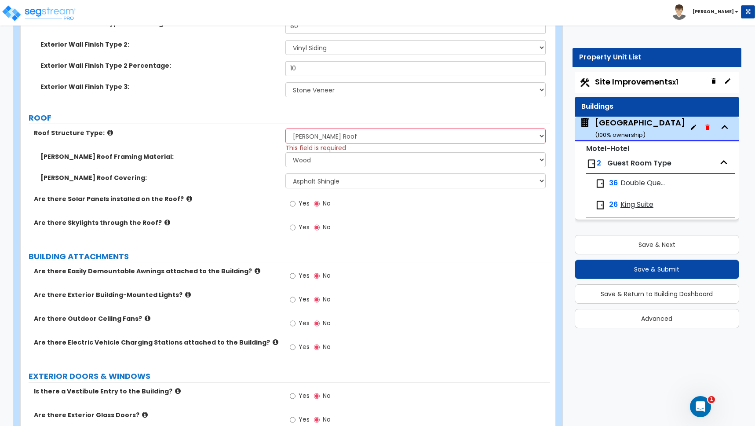
click at [185, 294] on icon at bounding box center [188, 294] width 6 height 7
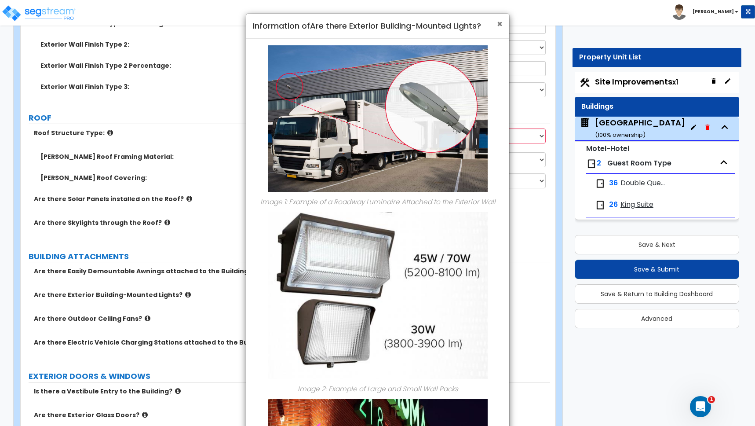
click at [498, 24] on span "×" at bounding box center [500, 24] width 6 height 13
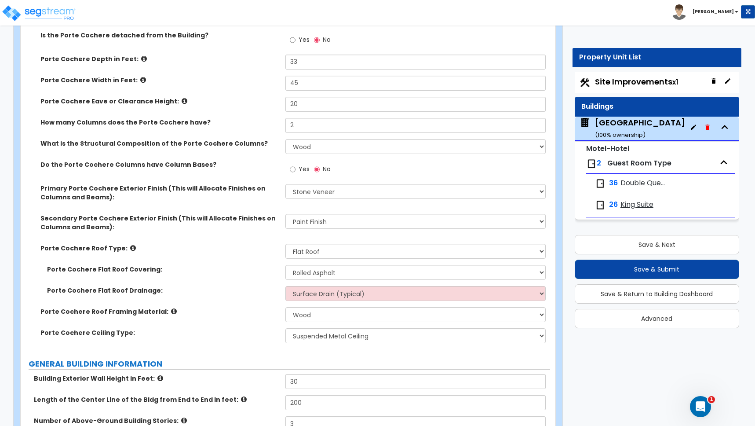
scroll to position [190, 0]
click at [291, 168] on input "Yes" at bounding box center [293, 169] width 6 height 10
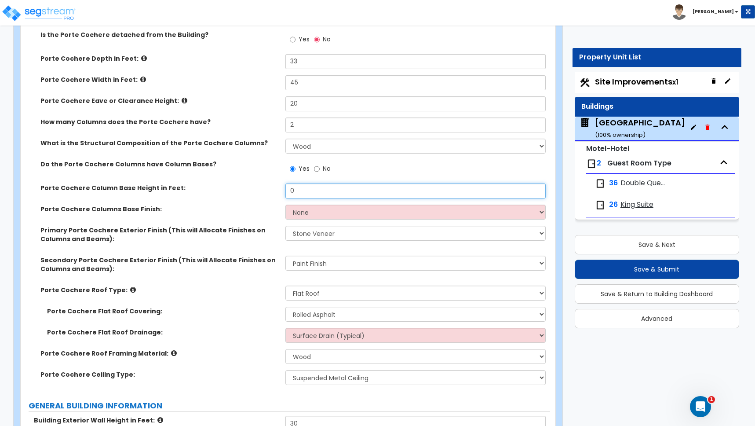
drag, startPoint x: 300, startPoint y: 191, endPoint x: 285, endPoint y: 191, distance: 15.0
click at [285, 191] on div "Porte Cochere Column Base Height in Feet: 0" at bounding box center [285, 193] width 529 height 21
click at [307, 213] on select "None Paint Finish Stucco Finish Tile Finish Brick Veneer Stone Veneer Metal Com…" at bounding box center [415, 211] width 260 height 15
click at [285, 204] on select "None Paint Finish Stucco Finish Tile Finish Brick Veneer Stone Veneer Metal Com…" at bounding box center [415, 211] width 260 height 15
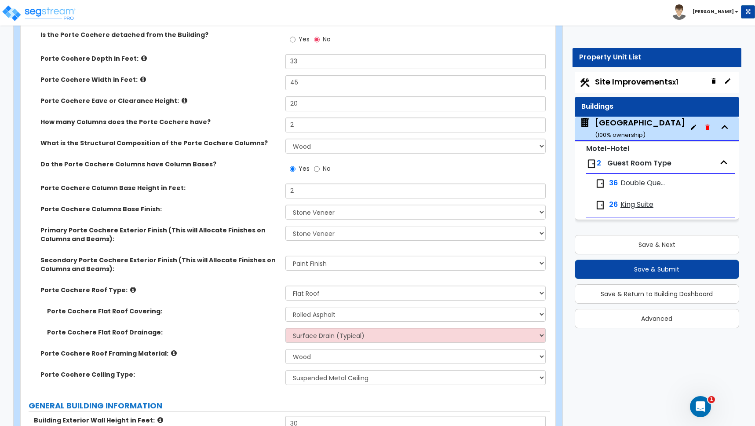
click at [263, 274] on div "Secondary Porte Cochere Exterior Finish (This will Allocate Finishes on Columns…" at bounding box center [285, 270] width 529 height 30
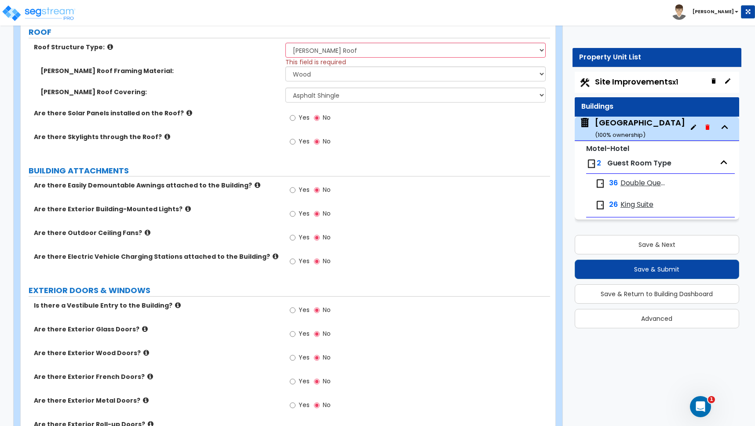
scroll to position [958, 0]
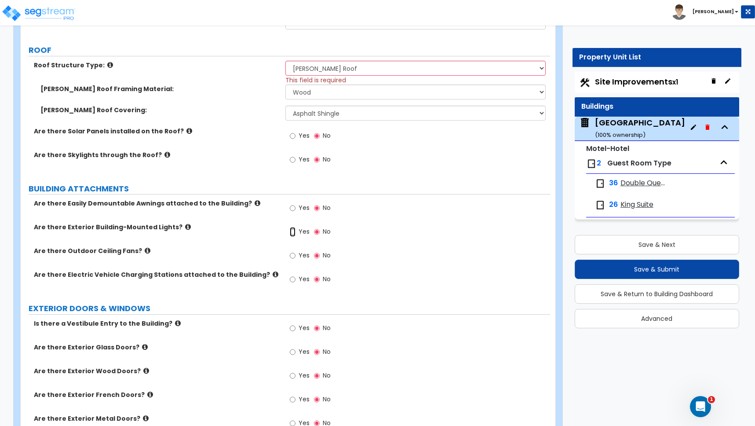
click at [294, 232] on input "Yes" at bounding box center [293, 232] width 6 height 10
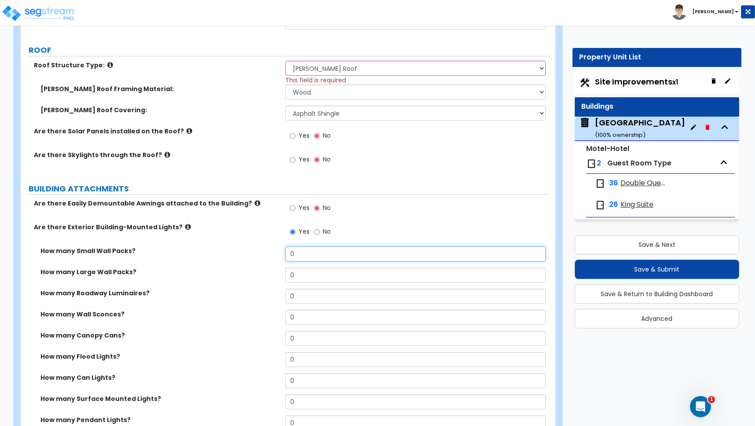
drag, startPoint x: 298, startPoint y: 255, endPoint x: 273, endPoint y: 252, distance: 24.8
click at [273, 252] on div "How many Small Wall Packs? 0" at bounding box center [285, 256] width 529 height 21
click at [185, 219] on div "Are there Easily Demountable Awnings attached to the Building? Yes No" at bounding box center [285, 211] width 529 height 24
drag, startPoint x: 301, startPoint y: 255, endPoint x: 264, endPoint y: 249, distance: 37.0
click at [264, 249] on div "How many Small Wall Packs? 2" at bounding box center [285, 256] width 529 height 21
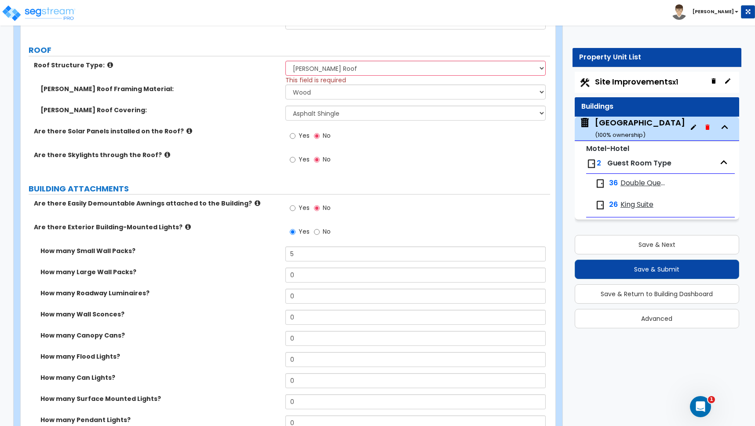
click at [232, 274] on label "How many Large Wall Packs?" at bounding box center [159, 271] width 238 height 9
drag, startPoint x: 299, startPoint y: 380, endPoint x: 263, endPoint y: 372, distance: 36.0
click at [263, 373] on div "How many Can Lights? 0" at bounding box center [285, 383] width 529 height 21
click at [220, 341] on div "How many Canopy Cans? 0" at bounding box center [285, 341] width 529 height 21
drag, startPoint x: 299, startPoint y: 314, endPoint x: 270, endPoint y: 314, distance: 29.0
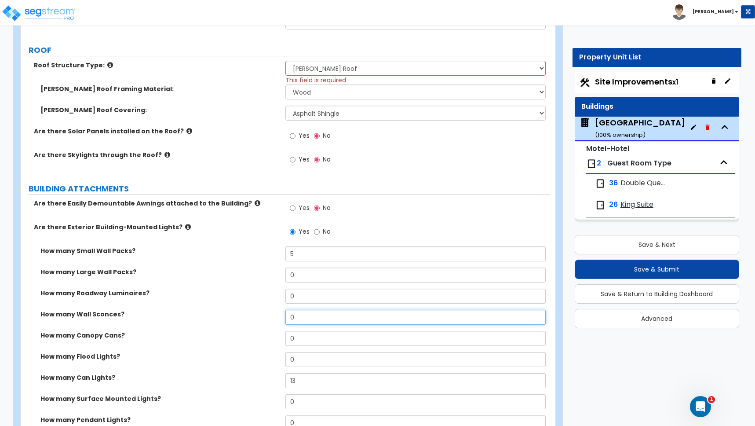
click at [272, 314] on div "How many Wall Sconces? 0" at bounding box center [285, 320] width 529 height 21
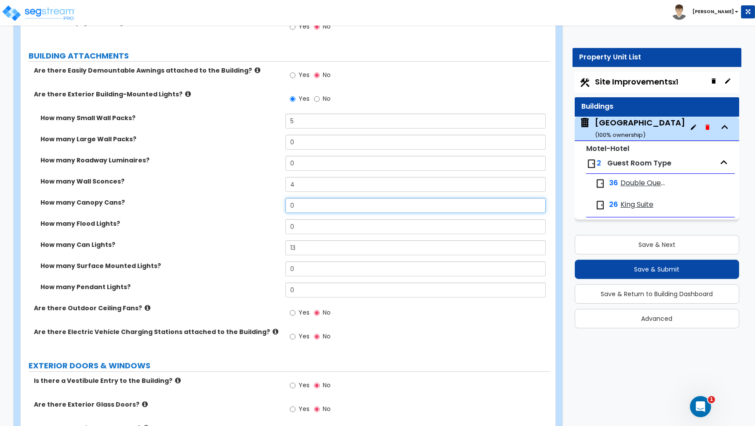
scroll to position [1141, 0]
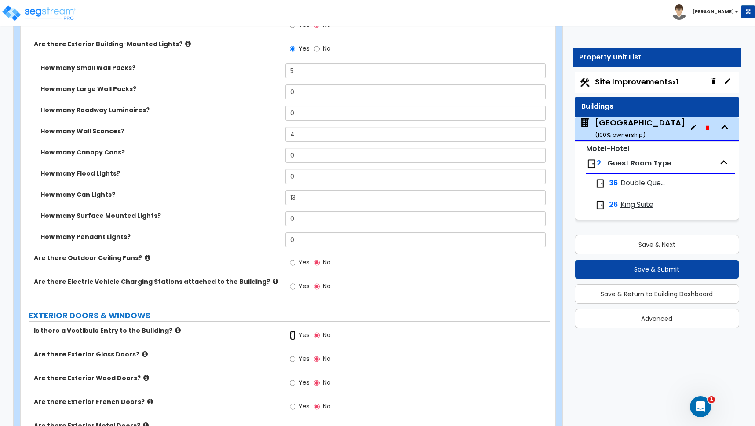
click at [293, 336] on input "Yes" at bounding box center [293, 335] width 6 height 10
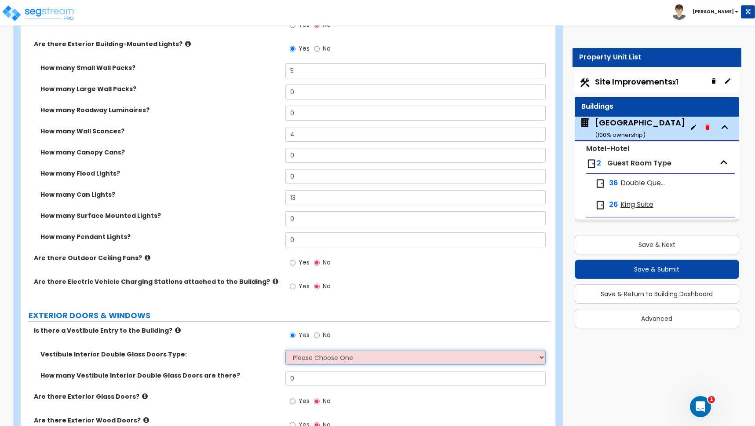
click at [303, 360] on select "Please Choose One Hinged Sliding" at bounding box center [415, 357] width 260 height 15
click at [285, 350] on select "Please Choose One Hinged Sliding" at bounding box center [415, 357] width 260 height 15
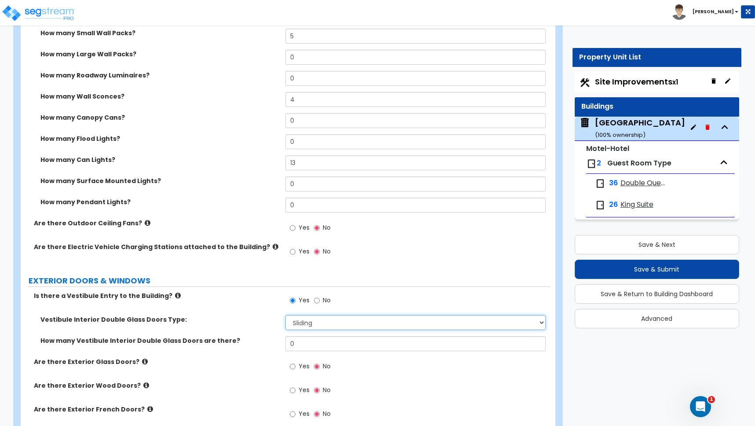
scroll to position [1226, 0]
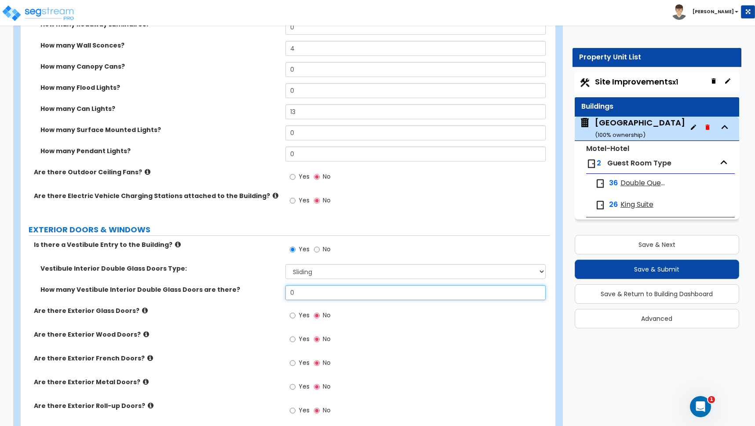
drag, startPoint x: 295, startPoint y: 295, endPoint x: 276, endPoint y: 292, distance: 18.7
click at [276, 292] on div "How many Vestibule Interior Double Glass Doors are there? 0" at bounding box center [285, 295] width 529 height 21
click at [260, 322] on div "Are there Exterior Glass Doors? Yes No" at bounding box center [285, 318] width 529 height 24
click at [293, 316] on input "Yes" at bounding box center [293, 315] width 6 height 10
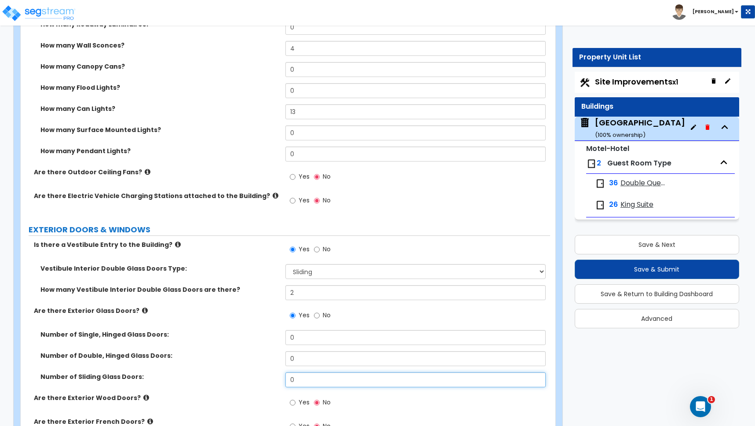
drag, startPoint x: 298, startPoint y: 379, endPoint x: 254, endPoint y: 375, distance: 44.6
click at [254, 375] on div "Number of Sliding Glass Doors: 0" at bounding box center [285, 382] width 529 height 21
click at [240, 355] on label "Number of Double, Hinged Glass Doors:" at bounding box center [159, 355] width 238 height 9
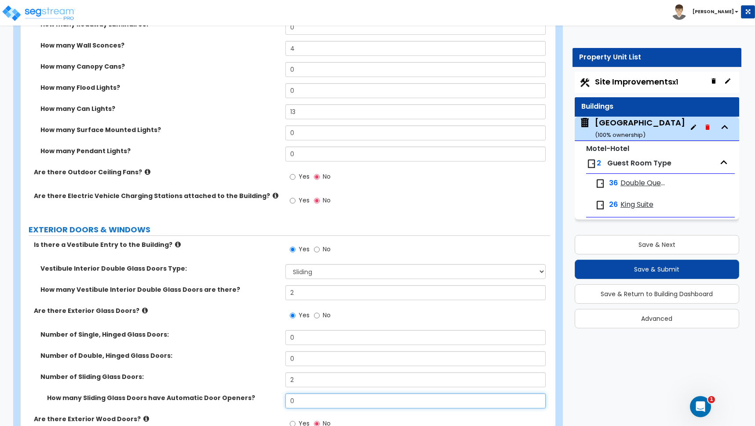
drag, startPoint x: 297, startPoint y: 403, endPoint x: 280, endPoint y: 398, distance: 17.8
click at [281, 398] on div "How many Sliding Glass Doors have Automatic Door Openers? 0" at bounding box center [285, 403] width 529 height 21
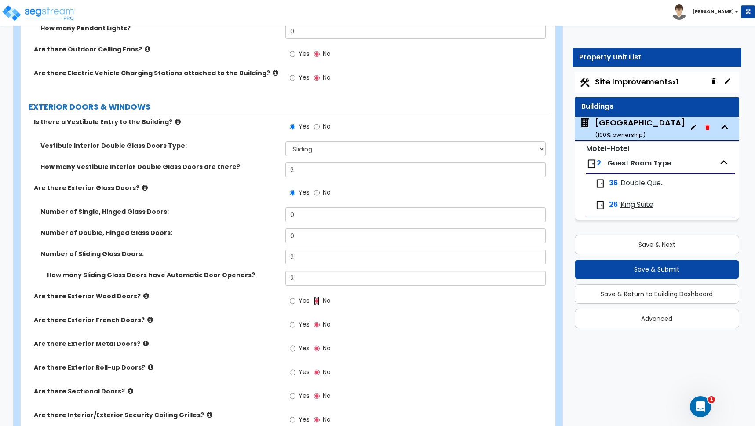
scroll to position [1352, 0]
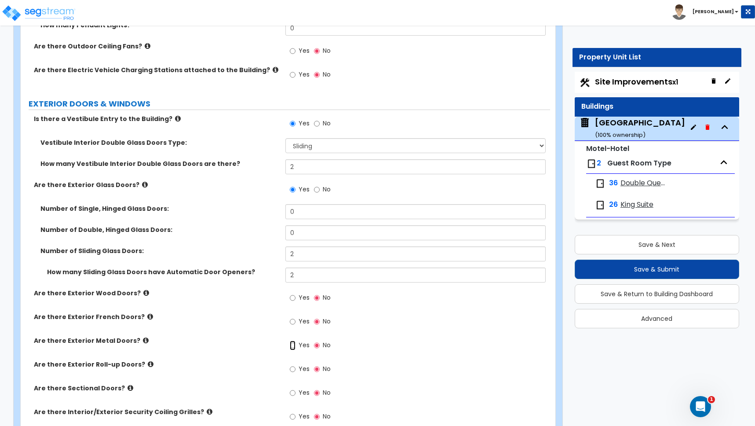
click at [292, 347] on input "Yes" at bounding box center [293, 345] width 6 height 10
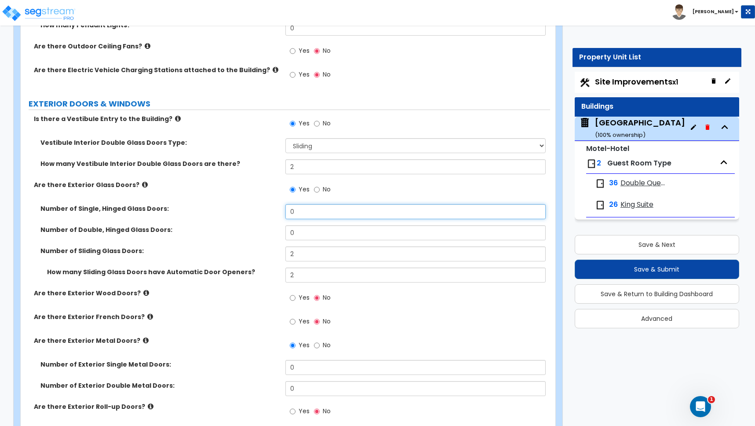
drag, startPoint x: 301, startPoint y: 211, endPoint x: 267, endPoint y: 209, distance: 33.9
click at [267, 209] on div "Number of Single, Hinged Glass Doors: 0" at bounding box center [285, 214] width 529 height 21
click at [232, 224] on div "Number of Single, Hinged Glass Doors: 4" at bounding box center [285, 214] width 529 height 21
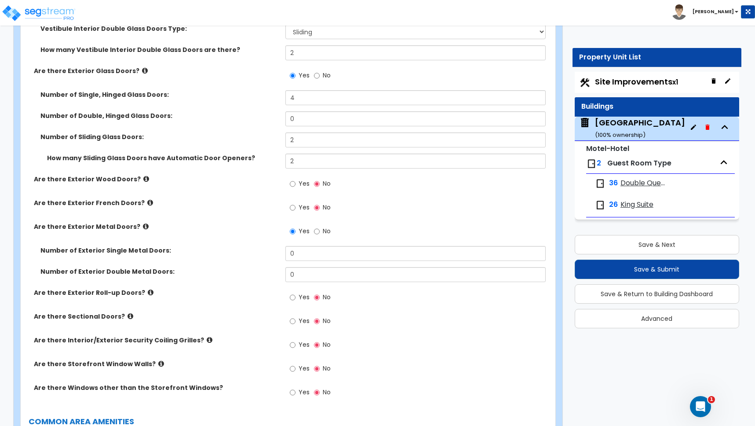
scroll to position [1472, 0]
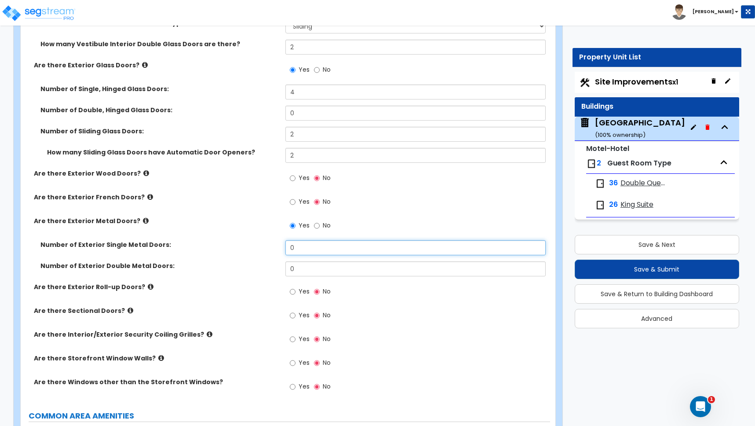
drag, startPoint x: 307, startPoint y: 249, endPoint x: 261, endPoint y: 244, distance: 46.4
click at [261, 244] on div "Number of Exterior Single Metal Doors: 0" at bounding box center [285, 250] width 529 height 21
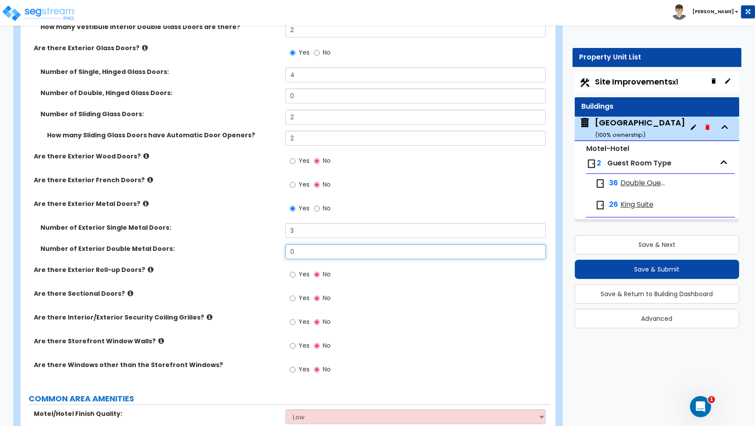
scroll to position [1600, 0]
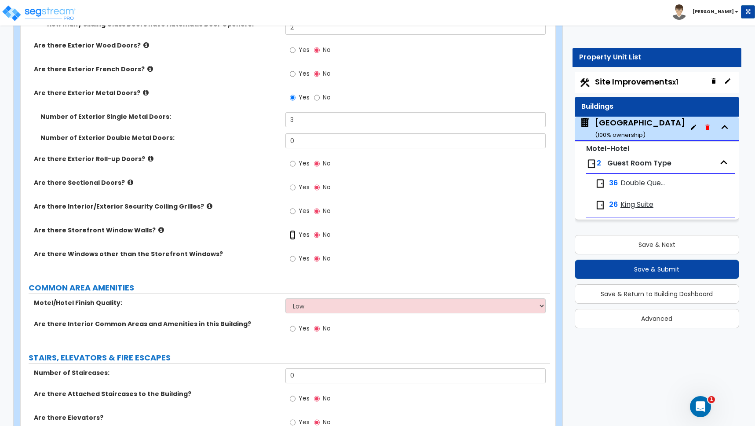
click at [293, 235] on input "Yes" at bounding box center [293, 235] width 6 height 10
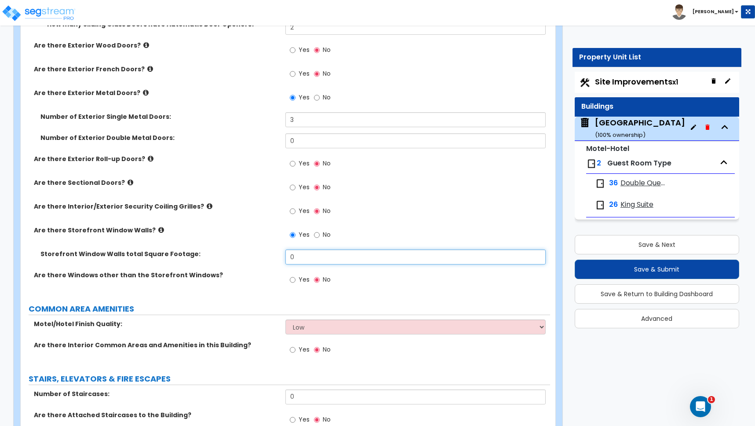
drag, startPoint x: 296, startPoint y: 258, endPoint x: 232, endPoint y: 254, distance: 64.8
click at [232, 254] on div "Storefront Window Walls total Square Footage: 0" at bounding box center [285, 259] width 529 height 21
click at [292, 280] on input "Yes" at bounding box center [293, 280] width 6 height 10
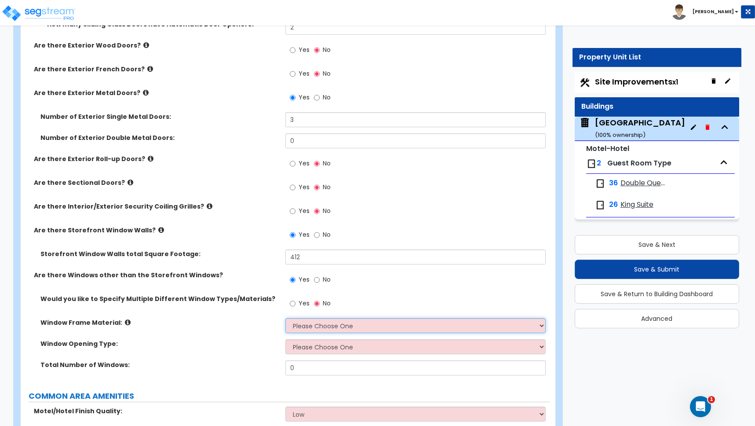
click at [314, 326] on select "Please Choose One Vinyl Aluminum Wood" at bounding box center [415, 325] width 260 height 15
click at [285, 318] on select "Please Choose One Vinyl Aluminum Wood" at bounding box center [415, 325] width 260 height 15
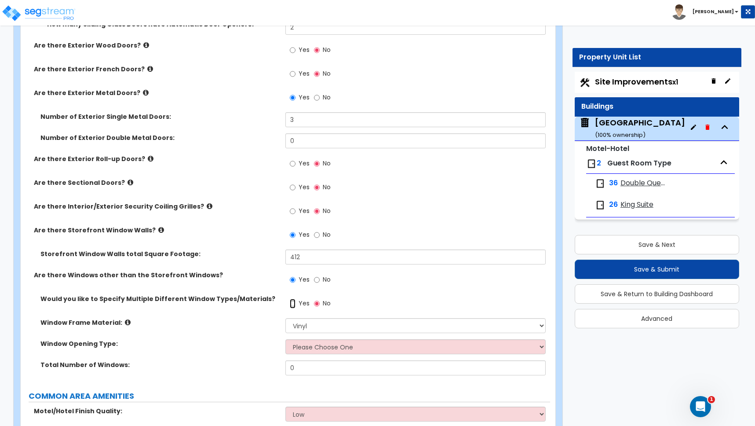
click at [293, 304] on input "Yes" at bounding box center [293, 304] width 6 height 10
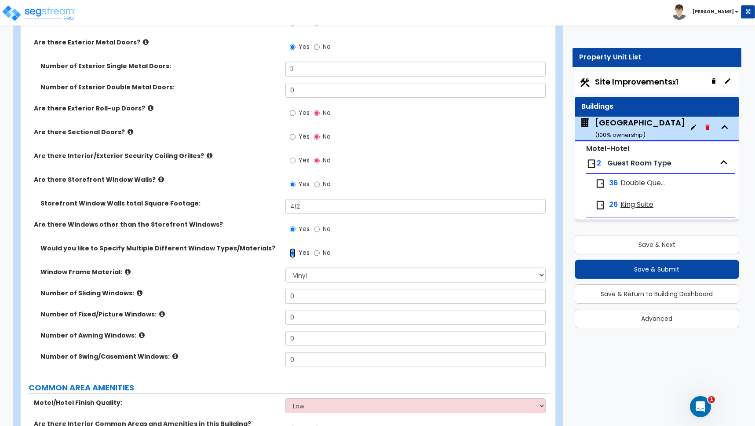
scroll to position [1654, 0]
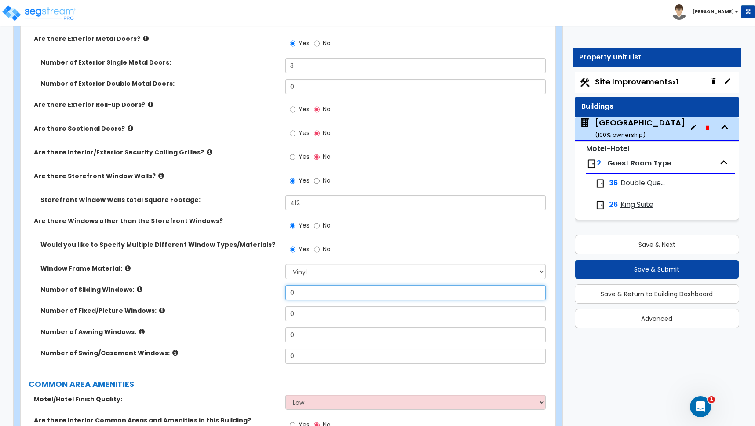
drag, startPoint x: 280, startPoint y: 292, endPoint x: 244, endPoint y: 289, distance: 35.7
click at [244, 289] on div "Number of Sliding Windows: 0" at bounding box center [285, 295] width 529 height 21
click at [222, 314] on label "Number of Fixed/Picture Windows:" at bounding box center [159, 310] width 238 height 9
drag, startPoint x: 276, startPoint y: 312, endPoint x: 243, endPoint y: 306, distance: 33.0
click at [243, 306] on div "Number of Fixed/Picture Windows: 0" at bounding box center [285, 316] width 529 height 21
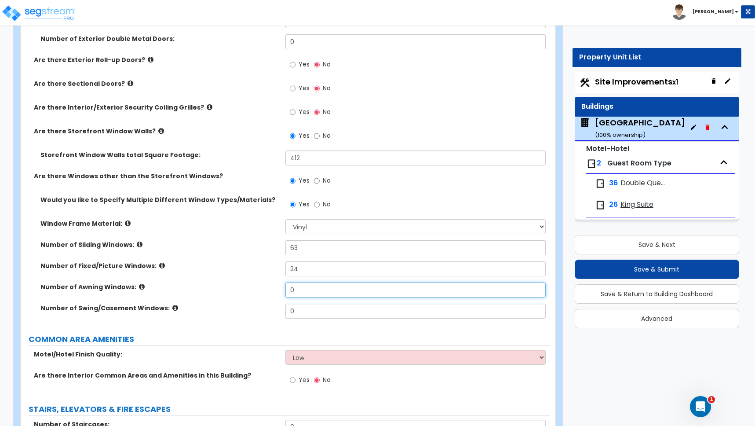
scroll to position [1707, 0]
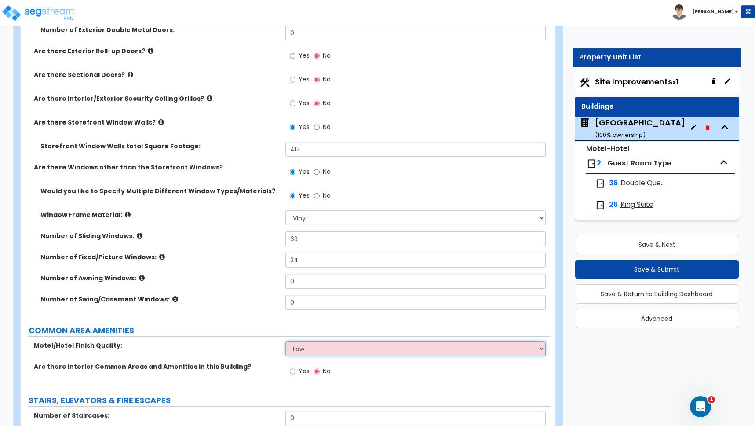
click at [299, 348] on select "Low Average High" at bounding box center [415, 348] width 260 height 15
click at [313, 349] on select "Low Average High" at bounding box center [415, 348] width 260 height 15
click at [285, 341] on select "Low Average High" at bounding box center [415, 348] width 260 height 15
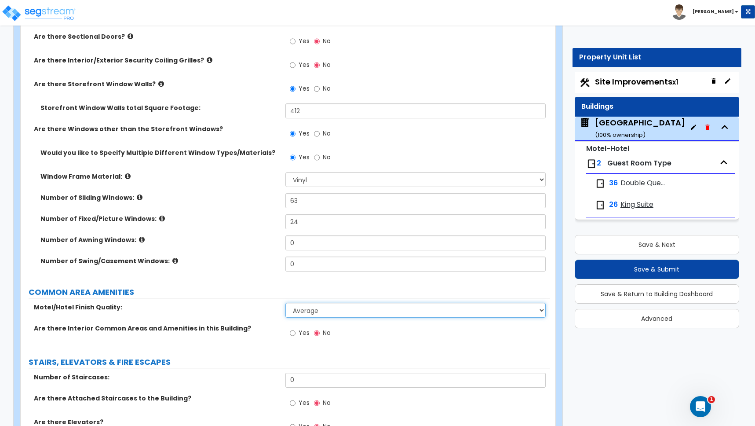
scroll to position [1753, 0]
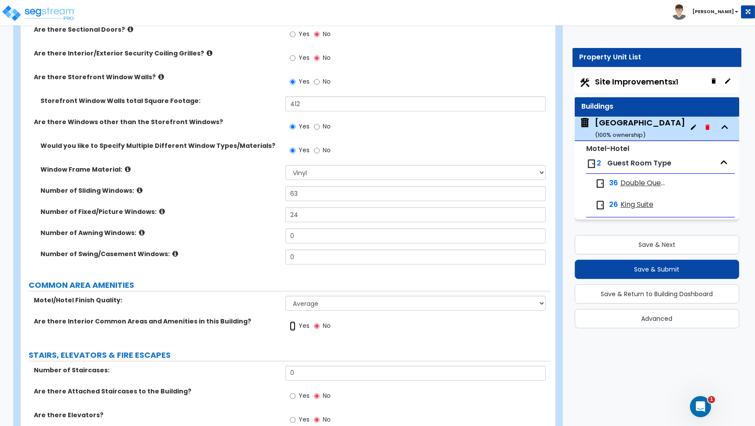
click at [294, 325] on input "Yes" at bounding box center [293, 326] width 6 height 10
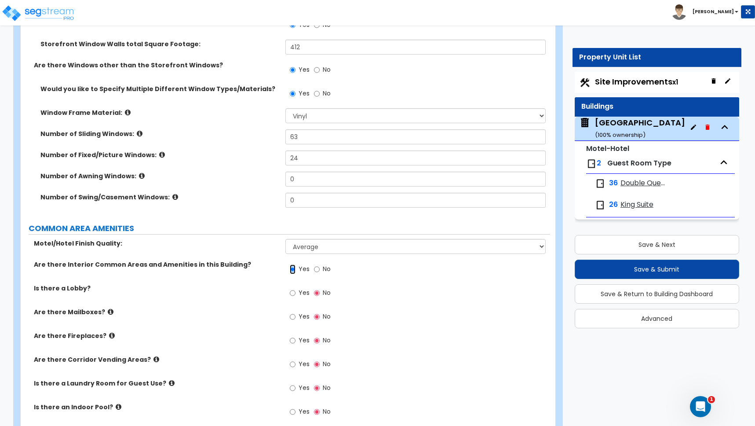
scroll to position [1813, 0]
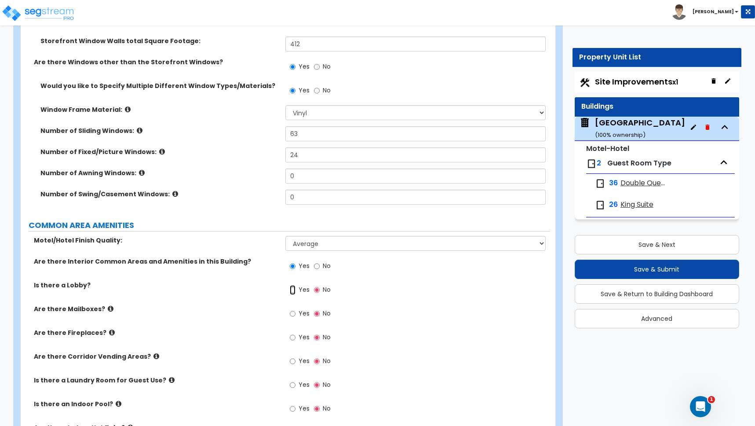
click at [293, 291] on input "Yes" at bounding box center [293, 290] width 6 height 10
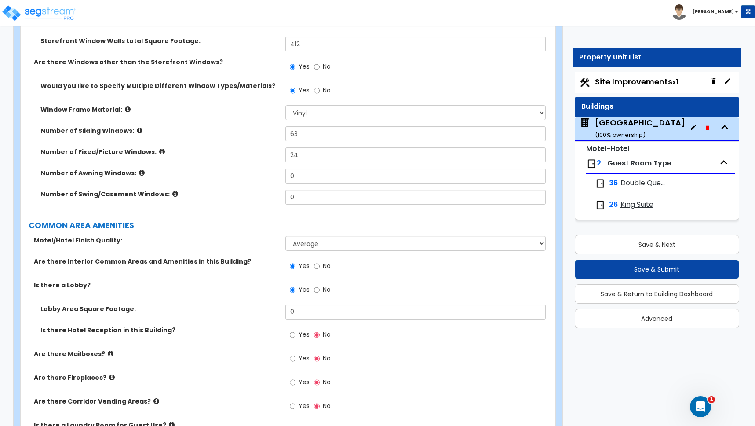
click at [241, 285] on label "Is there a Lobby?" at bounding box center [156, 285] width 245 height 9
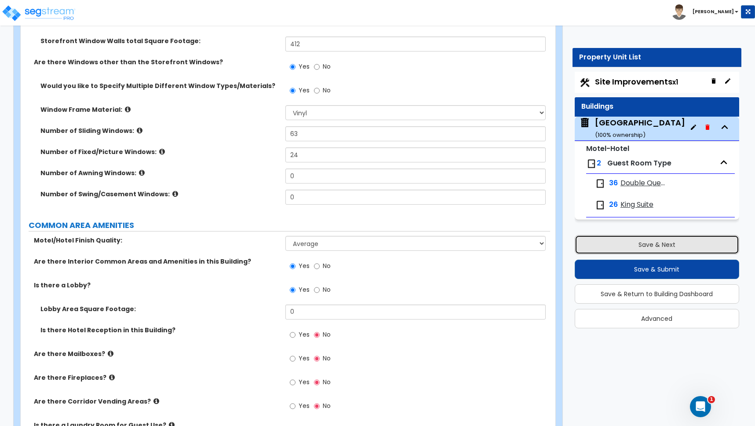
click at [656, 245] on button "Save & Next" at bounding box center [657, 244] width 164 height 19
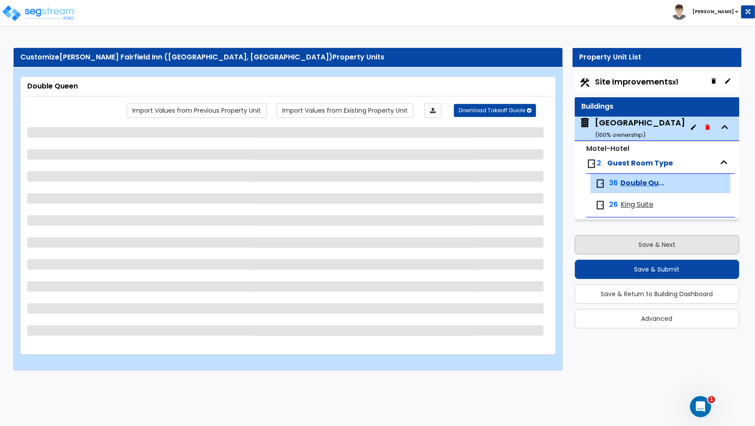
scroll to position [0, 0]
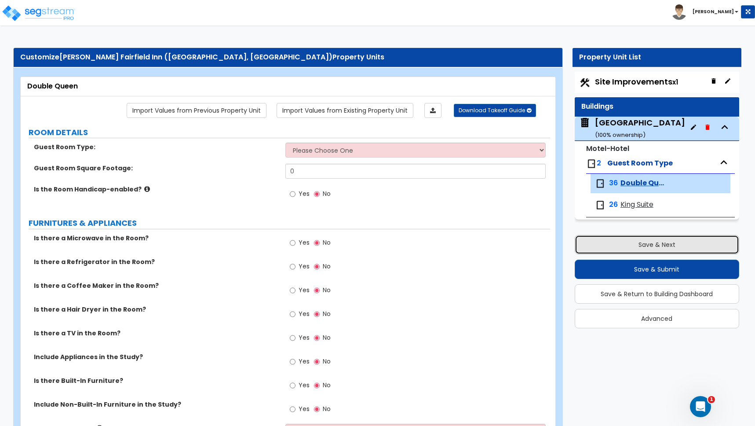
click at [656, 245] on button "Save & Next" at bounding box center [657, 244] width 164 height 19
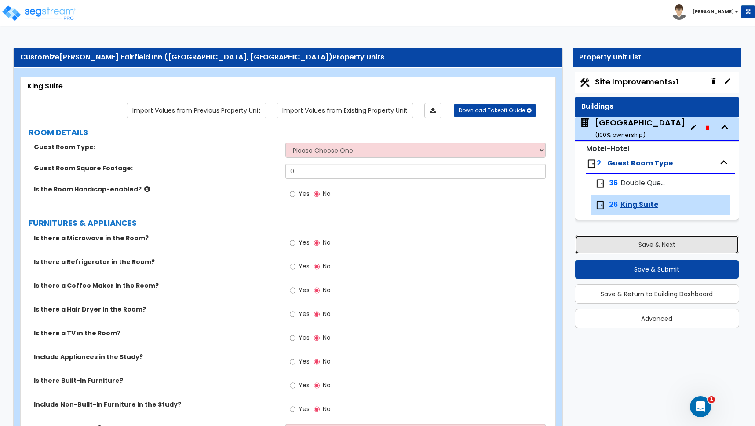
click at [656, 245] on button "Save & Next" at bounding box center [657, 244] width 164 height 19
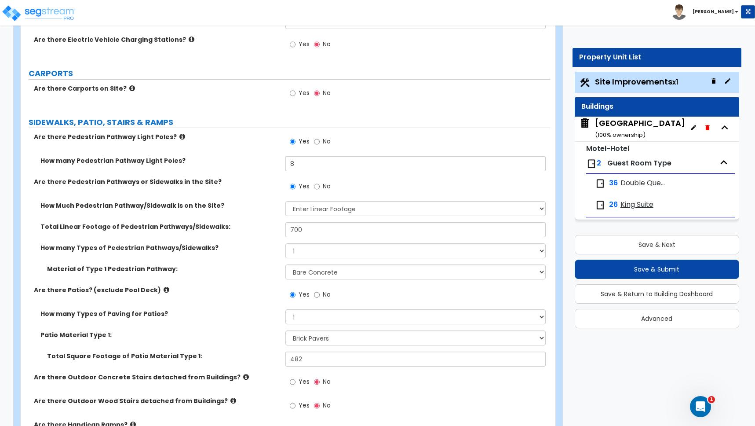
scroll to position [1015, 0]
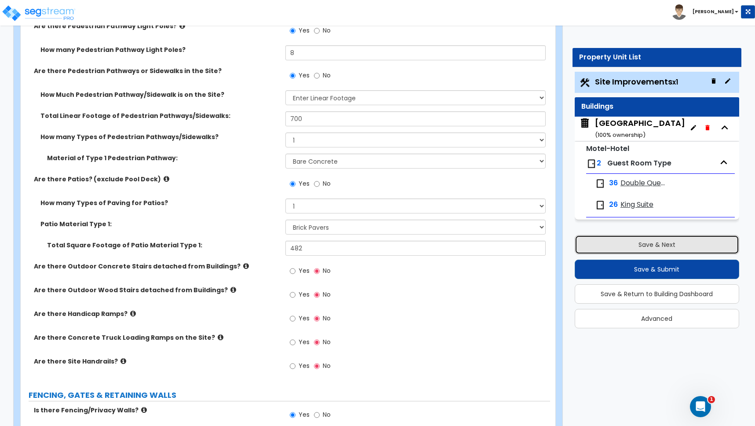
click at [653, 242] on button "Save & Next" at bounding box center [657, 244] width 164 height 19
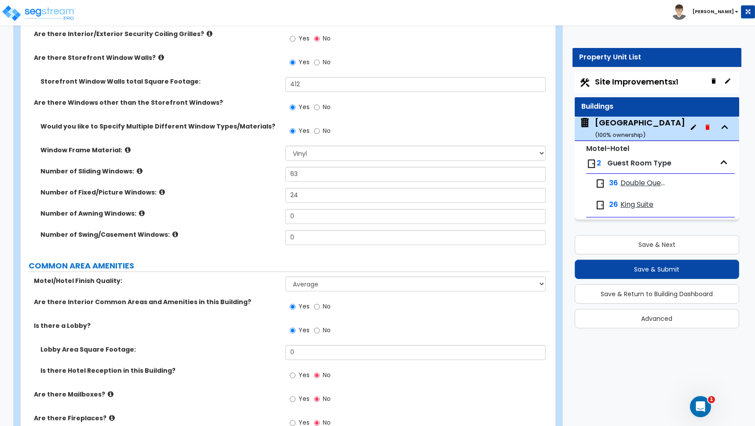
scroll to position [1821, 0]
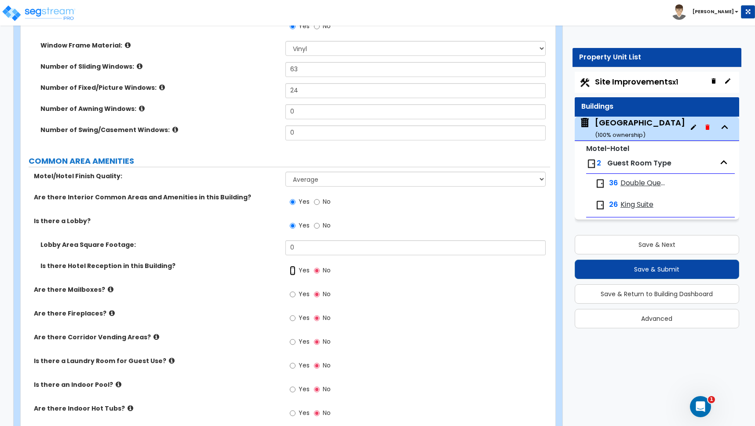
click at [292, 270] on input "Yes" at bounding box center [293, 271] width 6 height 10
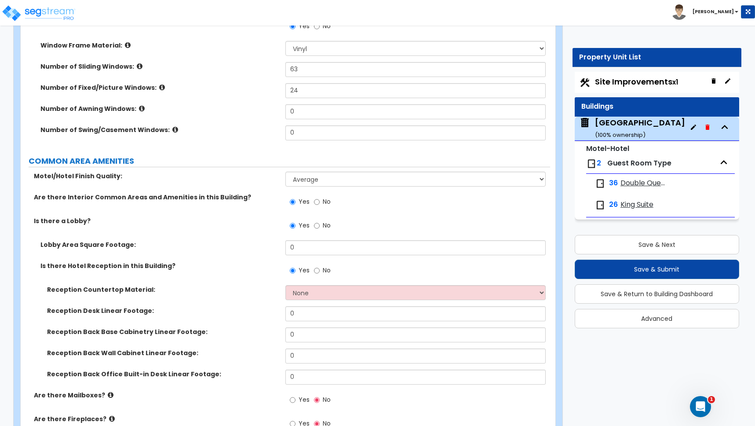
click at [222, 255] on div "Lobby Area Square Footage: 0" at bounding box center [285, 250] width 529 height 21
drag, startPoint x: 286, startPoint y: 247, endPoint x: 241, endPoint y: 246, distance: 44.9
click at [242, 246] on div "Lobby Area Square Footage: 0" at bounding box center [285, 250] width 529 height 21
click at [304, 294] on select "None Plastic Laminate Solid Surface Stone Quartz Marble Tile Wood Stainless Ste…" at bounding box center [415, 292] width 260 height 15
click at [314, 296] on select "None Plastic Laminate Solid Surface Stone Quartz Marble Tile Wood Stainless Ste…" at bounding box center [415, 292] width 260 height 15
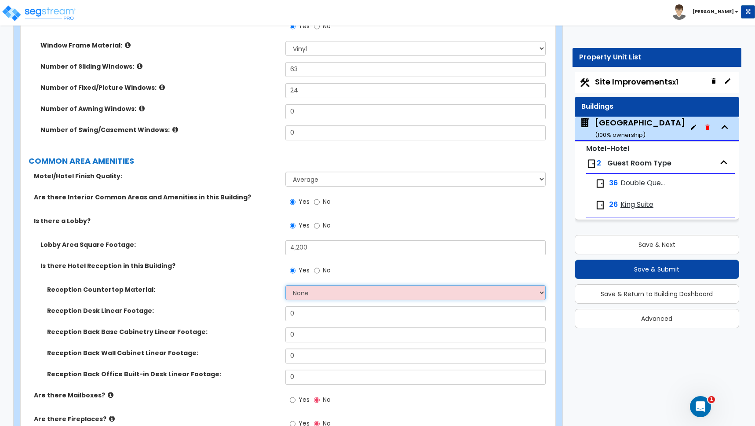
click at [314, 296] on select "None Plastic Laminate Solid Surface Stone Quartz Marble Tile Wood Stainless Ste…" at bounding box center [415, 292] width 260 height 15
click at [313, 292] on select "None Plastic Laminate Solid Surface Stone Quartz Marble Tile Wood Stainless Ste…" at bounding box center [415, 292] width 260 height 15
click at [285, 285] on select "None Plastic Laminate Solid Surface Stone Quartz Marble Tile Wood Stainless Ste…" at bounding box center [415, 292] width 260 height 15
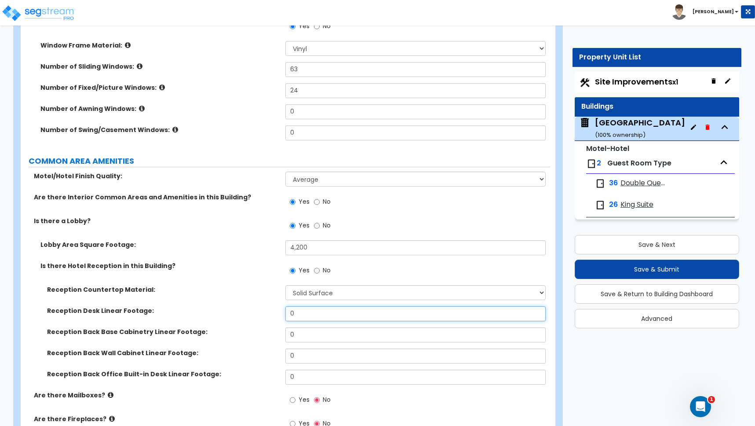
drag, startPoint x: 305, startPoint y: 315, endPoint x: 273, endPoint y: 314, distance: 32.1
click at [273, 314] on div "Reception Desk Linear Footage: 0" at bounding box center [285, 316] width 529 height 21
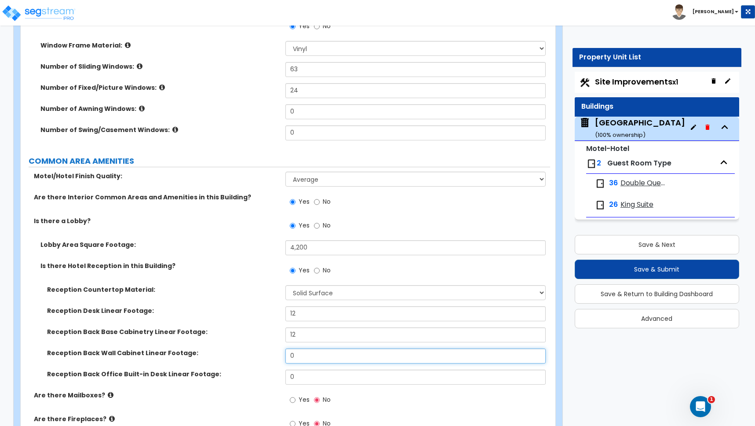
click at [294, 350] on input "0" at bounding box center [415, 355] width 260 height 15
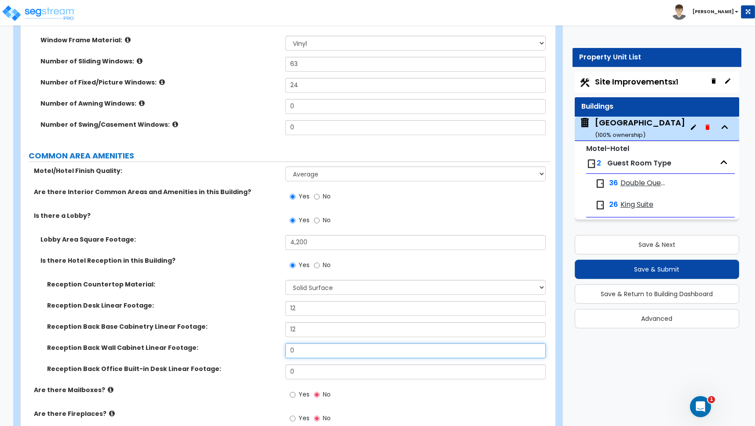
scroll to position [1833, 0]
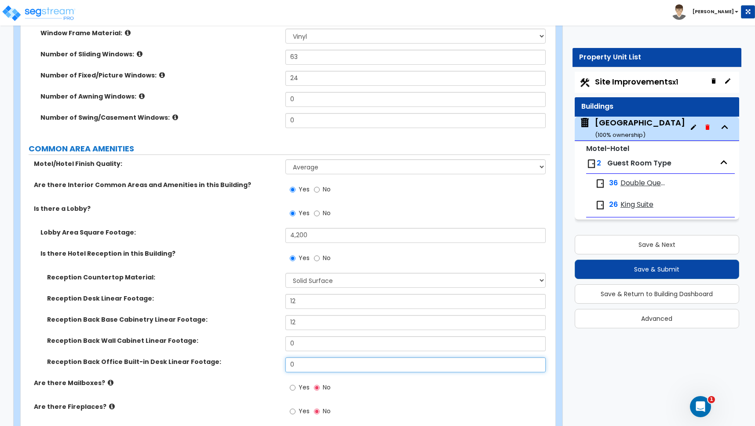
drag, startPoint x: 298, startPoint y: 363, endPoint x: 256, endPoint y: 358, distance: 42.5
click at [256, 358] on div "Reception Back Office Built-in Desk Linear Footage: 0" at bounding box center [285, 367] width 529 height 21
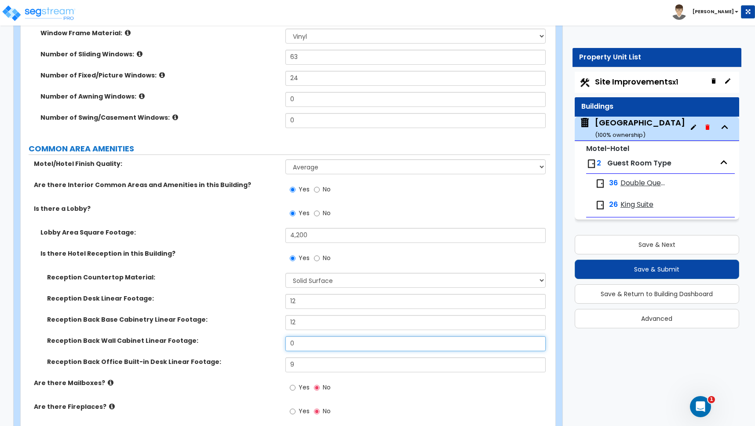
drag, startPoint x: 298, startPoint y: 344, endPoint x: 264, endPoint y: 343, distance: 34.3
click at [264, 343] on div "Reception Back Wall Cabinet Linear Footage: 0" at bounding box center [285, 346] width 529 height 21
click at [272, 337] on label "Reception Back Wall Cabinet Linear Footage:" at bounding box center [163, 340] width 232 height 9
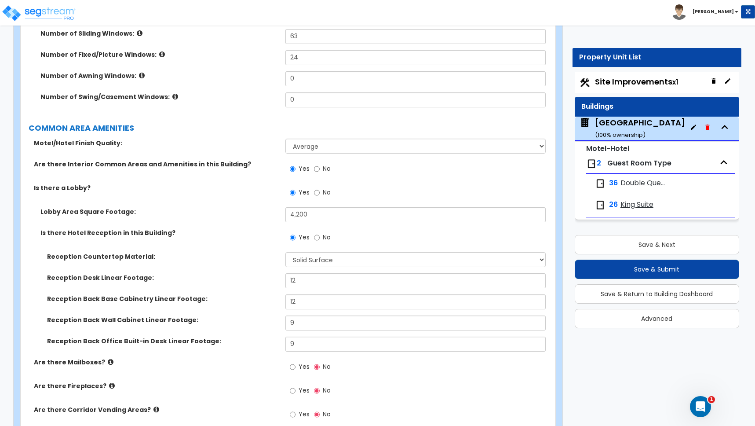
scroll to position [1956, 0]
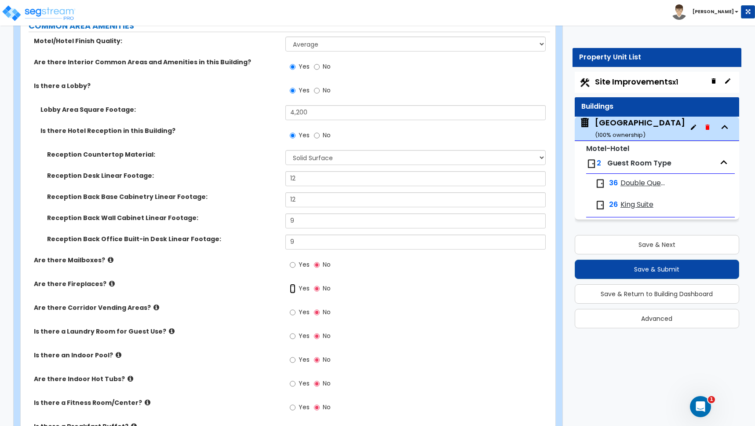
click at [290, 289] on input "Yes" at bounding box center [293, 289] width 6 height 10
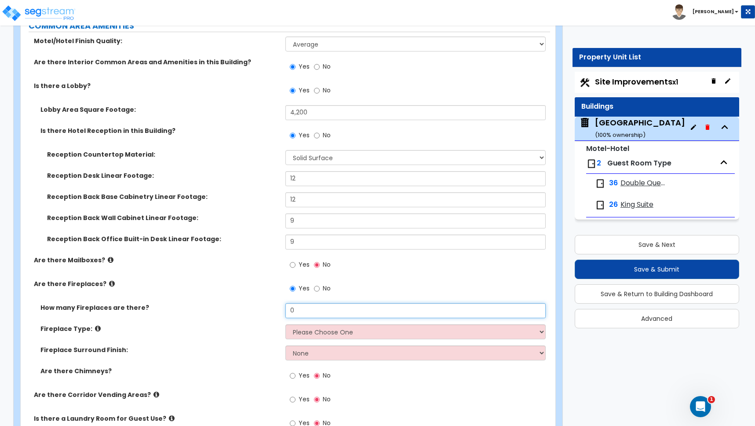
drag, startPoint x: 274, startPoint y: 308, endPoint x: 247, endPoint y: 308, distance: 26.4
click at [247, 308] on div "How many Fireplaces are there? 0" at bounding box center [285, 313] width 529 height 21
click at [299, 331] on select "Please Choose One Built-in Electric Fireplace Built-in Gas Fireplace Built-in W…" at bounding box center [415, 331] width 260 height 15
click at [285, 324] on select "Please Choose One Built-in Electric Fireplace Built-in Gas Fireplace Built-in W…" at bounding box center [415, 331] width 260 height 15
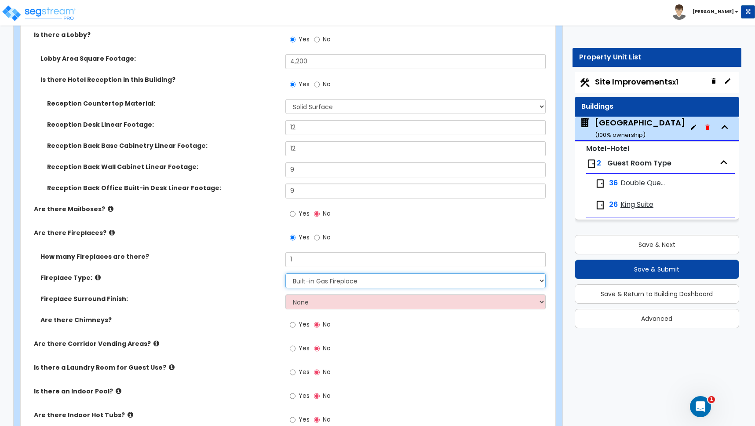
scroll to position [2010, 0]
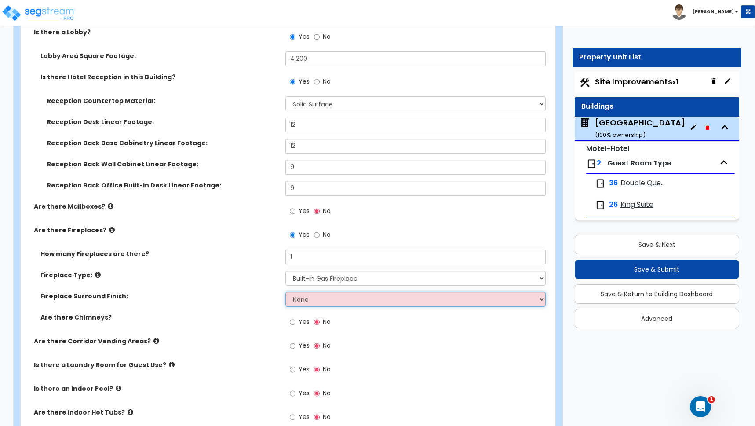
click at [299, 299] on select "None Brick Stone Tile Painted Molding" at bounding box center [415, 299] width 260 height 15
click at [285, 292] on select "None Brick Stone Tile Painted Molding" at bounding box center [415, 299] width 260 height 15
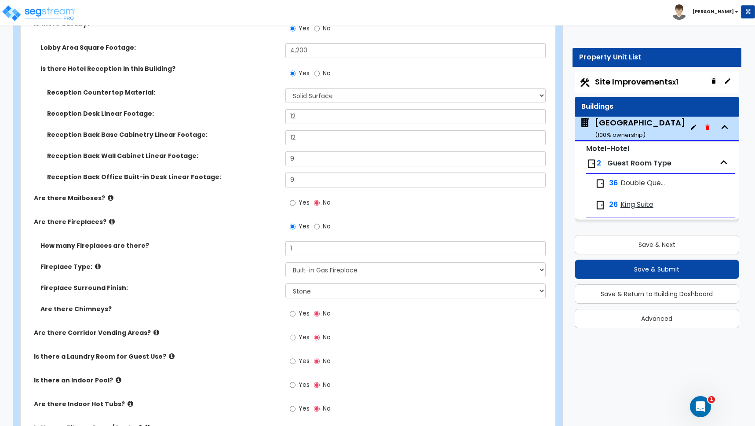
scroll to position [2027, 0]
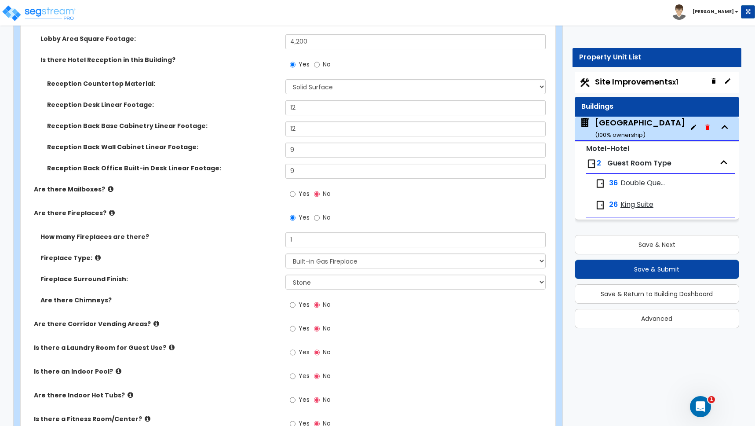
click at [153, 323] on icon at bounding box center [156, 323] width 6 height 7
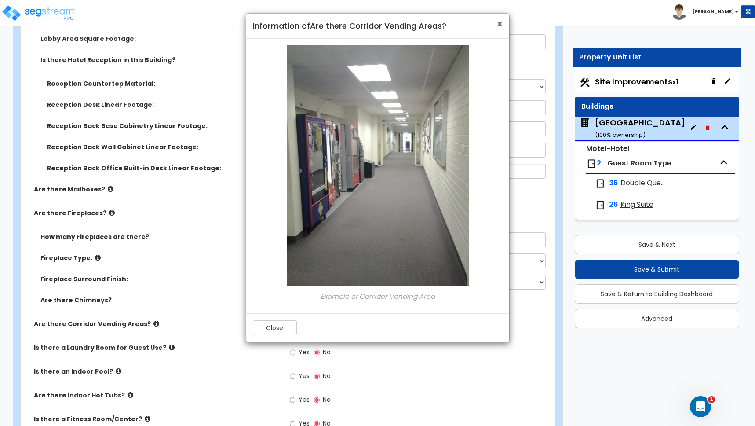
click at [498, 25] on span "×" at bounding box center [500, 24] width 6 height 13
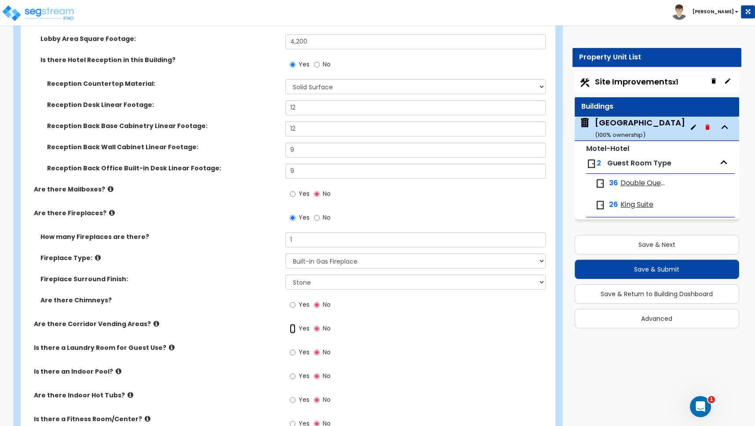
click at [294, 328] on input "Yes" at bounding box center [293, 329] width 6 height 10
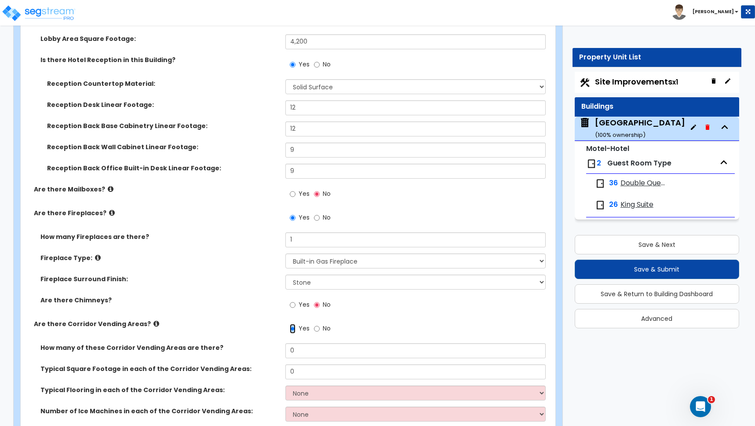
scroll to position [2092, 0]
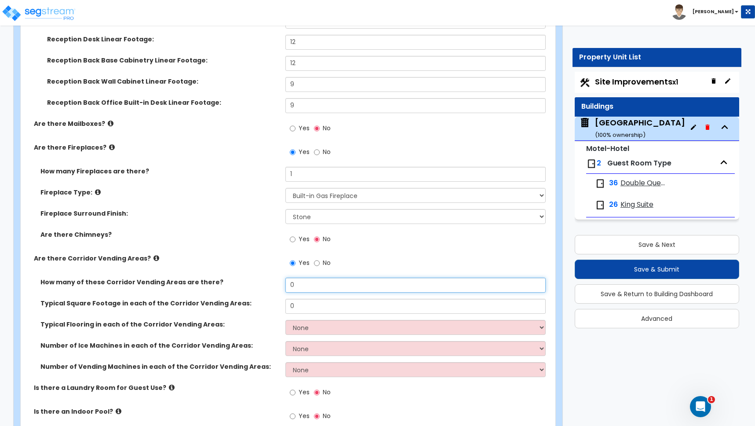
drag, startPoint x: 299, startPoint y: 290, endPoint x: 275, endPoint y: 285, distance: 23.8
click at [275, 285] on div "How many of these Corridor Vending Areas are there? 0" at bounding box center [285, 287] width 529 height 21
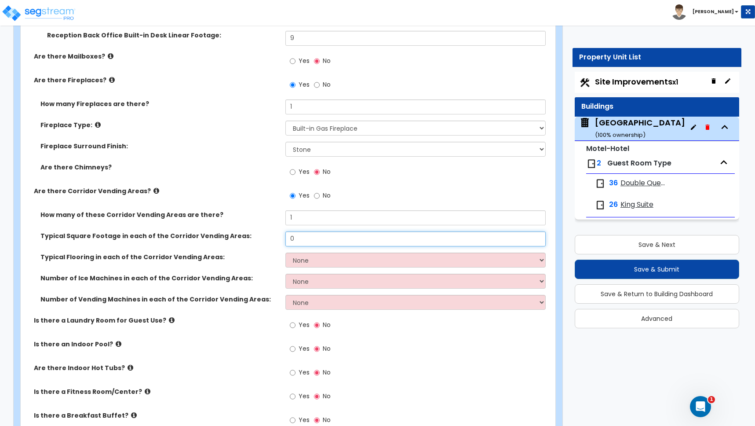
scroll to position [2160, 0]
click at [306, 259] on select "None Tile Flooring Wood Flooring Resilient Laminate Flooring VCT Flooring Sheet…" at bounding box center [415, 259] width 260 height 15
click at [306, 260] on select "None Tile Flooring Wood Flooring Resilient Laminate Flooring VCT Flooring Sheet…" at bounding box center [415, 259] width 260 height 15
click at [285, 252] on select "None Tile Flooring Wood Flooring Resilient Laminate Flooring VCT Flooring Sheet…" at bounding box center [415, 259] width 260 height 15
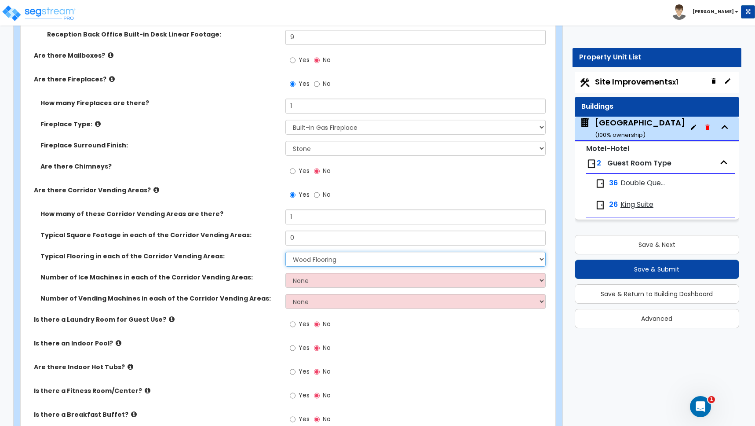
click at [312, 262] on select "None Tile Flooring Wood Flooring Resilient Laminate Flooring VCT Flooring Sheet…" at bounding box center [415, 259] width 260 height 15
click at [285, 252] on select "None Tile Flooring Wood Flooring Resilient Laminate Flooring VCT Flooring Sheet…" at bounding box center [415, 259] width 260 height 15
drag, startPoint x: 303, startPoint y: 237, endPoint x: 257, endPoint y: 238, distance: 46.2
click at [257, 238] on div "Typical Square Footage in each of the Corridor Vending Areas: 0" at bounding box center [285, 240] width 529 height 21
click at [254, 277] on label "Number of Ice Machines in each of the Corridor Vending Areas:" at bounding box center [159, 277] width 238 height 9
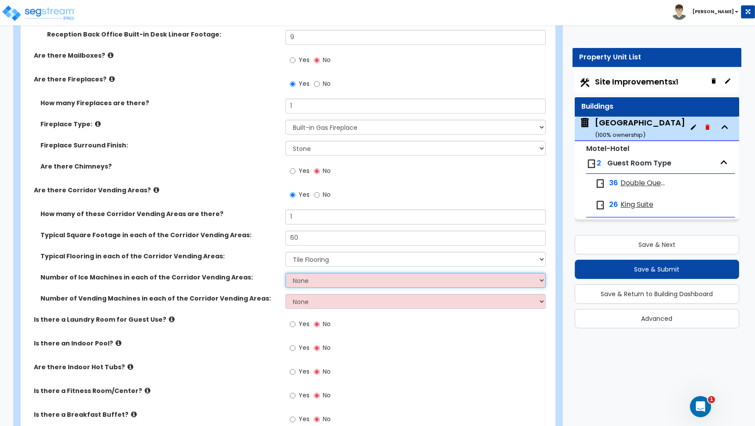
click at [306, 280] on select "None 1 2 3" at bounding box center [415, 280] width 260 height 15
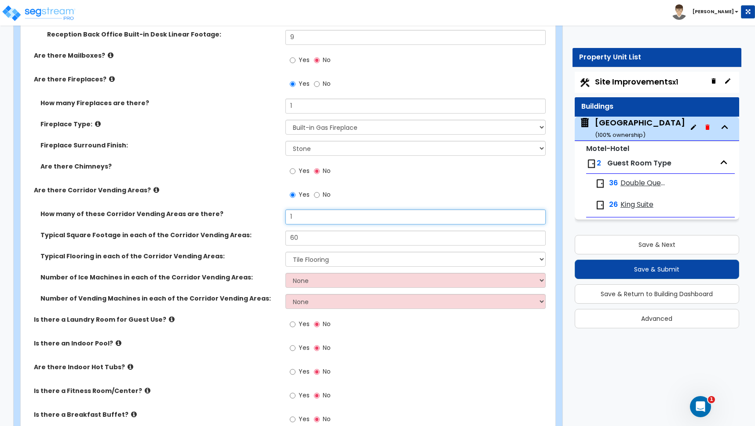
drag, startPoint x: 284, startPoint y: 215, endPoint x: 266, endPoint y: 214, distance: 17.2
click at [266, 214] on div "How many of these Corridor Vending Areas are there? 1" at bounding box center [285, 219] width 529 height 21
click at [262, 222] on div "How many of these Corridor Vending Areas are there? 3" at bounding box center [285, 219] width 529 height 21
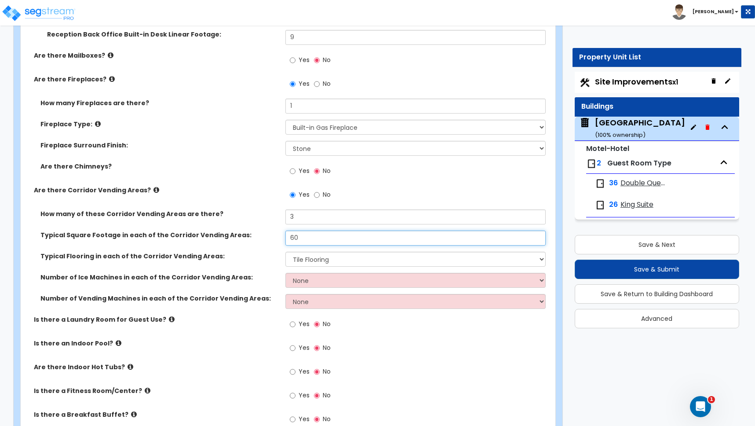
drag, startPoint x: 303, startPoint y: 237, endPoint x: 231, endPoint y: 231, distance: 71.9
click at [231, 231] on div "Typical Square Footage in each of the Corridor Vending Areas: 60" at bounding box center [285, 240] width 529 height 21
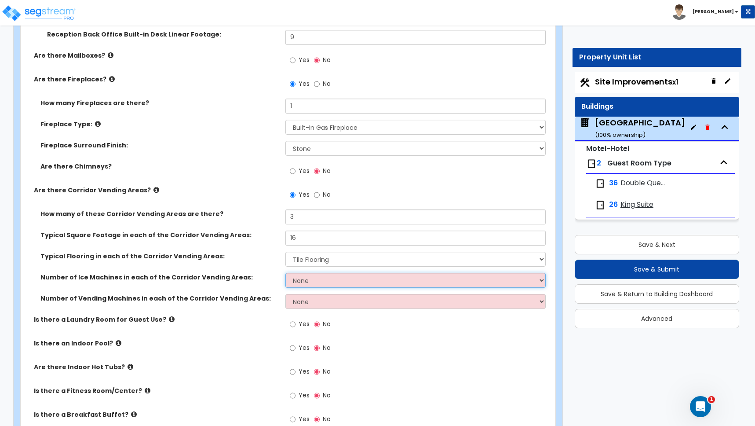
click at [309, 277] on select "None 1 2 3" at bounding box center [415, 280] width 260 height 15
click at [285, 273] on select "None 1 2 3" at bounding box center [415, 280] width 260 height 15
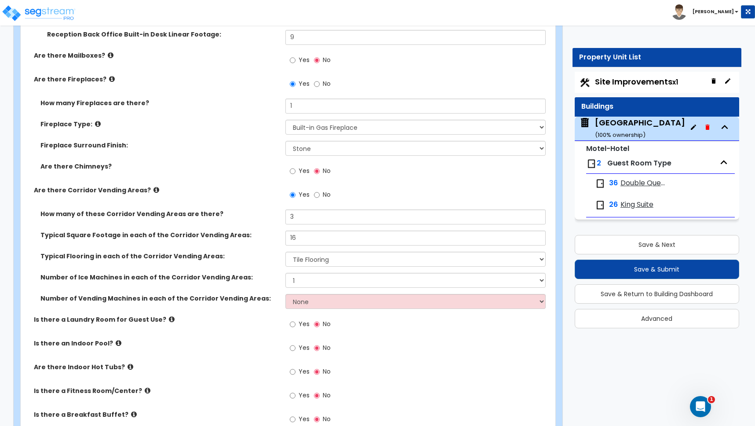
click at [255, 284] on div "Number of Ice Machines in each of the Corridor Vending Areas: None 1 2 3" at bounding box center [285, 283] width 529 height 21
click at [293, 325] on input "Yes" at bounding box center [293, 324] width 6 height 10
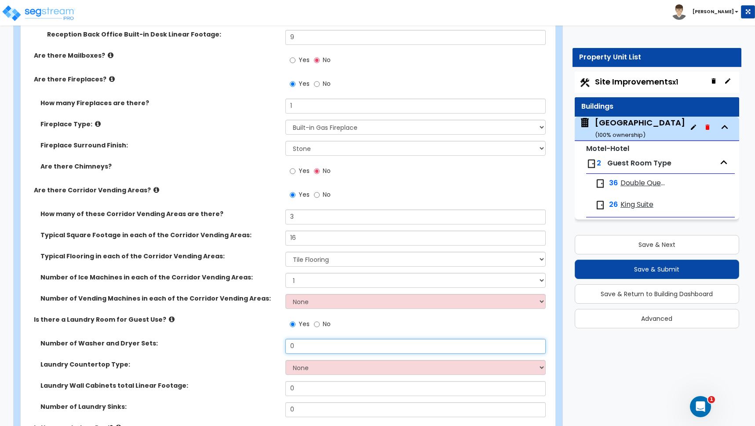
drag, startPoint x: 298, startPoint y: 343, endPoint x: 256, endPoint y: 340, distance: 41.9
click at [260, 340] on div "Number of Washer and Dryer Sets: 0" at bounding box center [285, 349] width 529 height 21
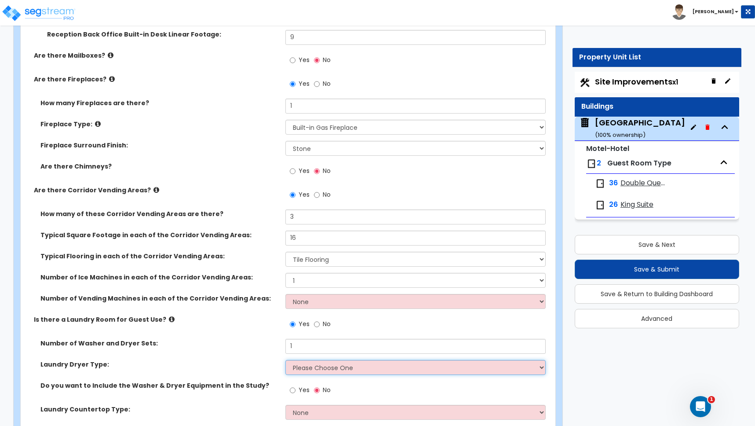
click at [305, 367] on select "Please Choose One Gas Electric" at bounding box center [415, 367] width 260 height 15
click at [285, 360] on select "Please Choose One Gas Electric" at bounding box center [415, 367] width 260 height 15
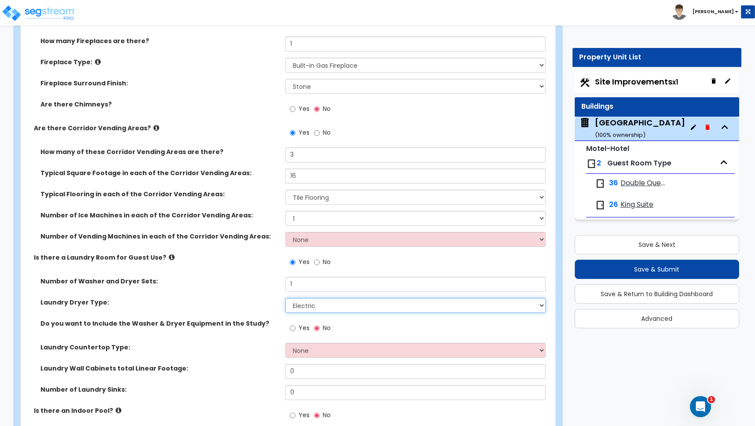
scroll to position [2222, 0]
click at [293, 328] on input "Yes" at bounding box center [293, 328] width 6 height 10
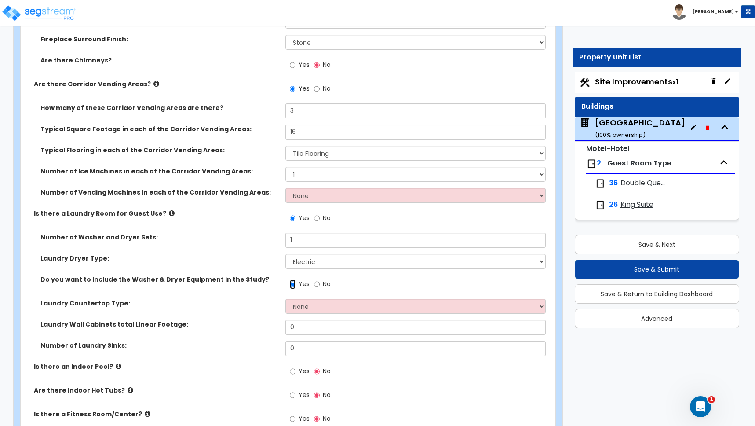
scroll to position [2268, 0]
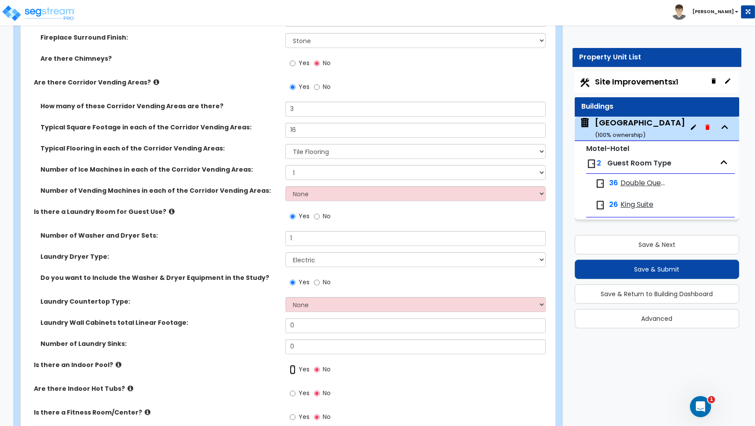
click at [292, 369] on input "Yes" at bounding box center [293, 370] width 6 height 10
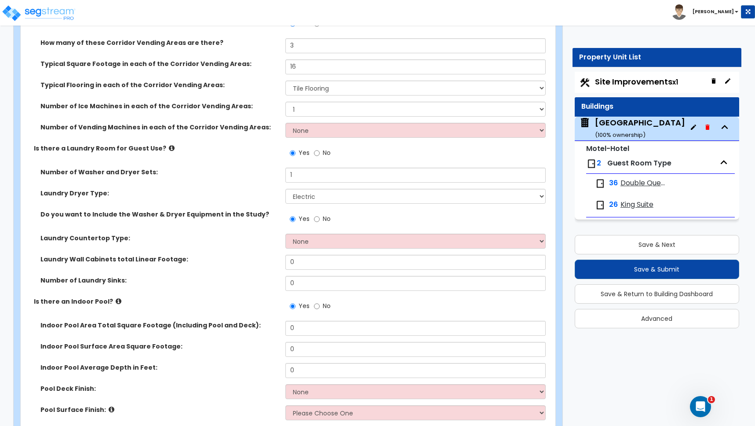
scroll to position [2373, 0]
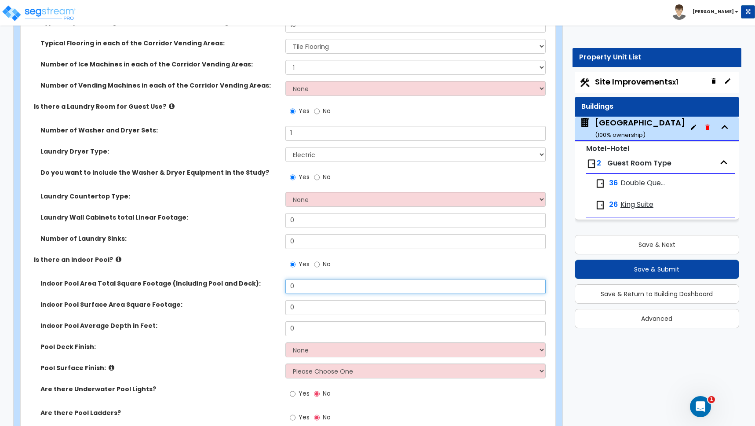
drag, startPoint x: 297, startPoint y: 285, endPoint x: 260, endPoint y: 283, distance: 36.6
click at [261, 283] on div "Indoor Pool Area Total Square Footage (Including Pool and Deck): 0" at bounding box center [285, 289] width 529 height 21
drag, startPoint x: 298, startPoint y: 308, endPoint x: 271, endPoint y: 303, distance: 27.2
click at [271, 303] on div "Indoor Pool Surface Area Square Footage: 0" at bounding box center [285, 310] width 529 height 21
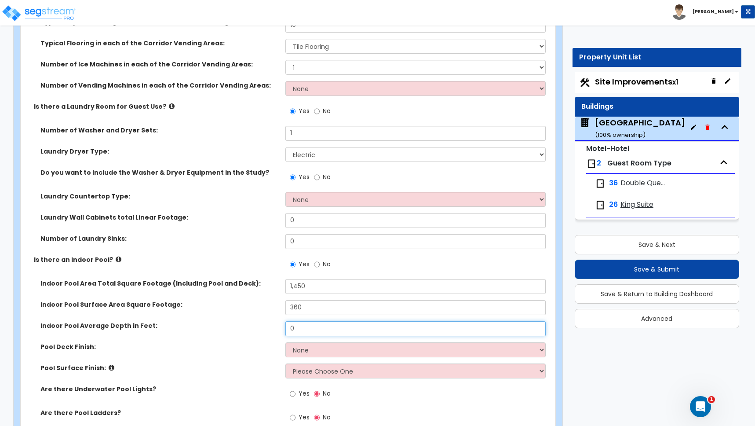
drag, startPoint x: 299, startPoint y: 328, endPoint x: 251, endPoint y: 322, distance: 48.3
click at [252, 323] on div "Indoor Pool Average Depth in Feet: 0" at bounding box center [285, 331] width 529 height 21
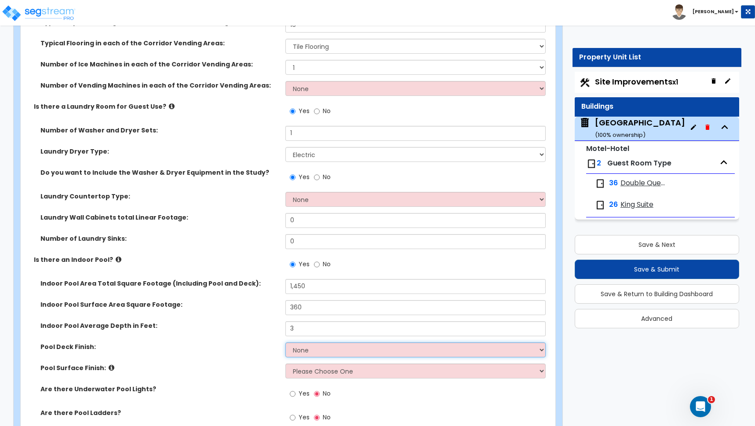
click at [302, 347] on select "None Tile Concrete" at bounding box center [415, 349] width 260 height 15
click at [285, 342] on select "None Tile Concrete" at bounding box center [415, 349] width 260 height 15
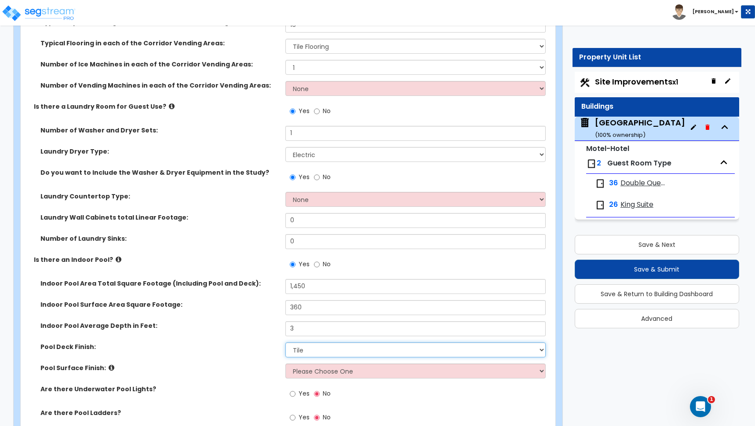
click at [305, 349] on select "None Tile Concrete" at bounding box center [415, 349] width 260 height 15
click at [285, 342] on select "None Tile Concrete" at bounding box center [415, 349] width 260 height 15
click at [300, 368] on select "Please Choose One Tile Plaster" at bounding box center [415, 370] width 260 height 15
click at [285, 363] on select "Please Choose One Tile Plaster" at bounding box center [415, 370] width 260 height 15
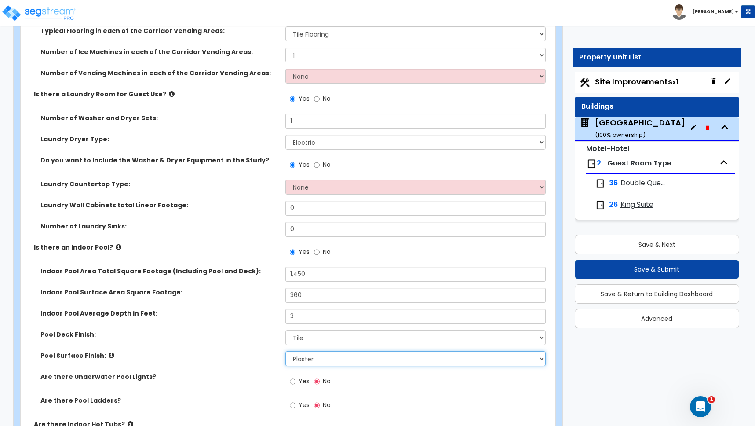
scroll to position [2388, 0]
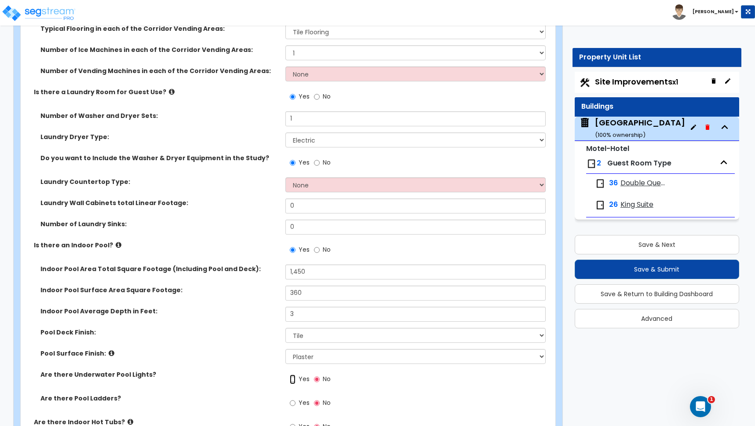
click at [292, 377] on input "Yes" at bounding box center [293, 379] width 6 height 10
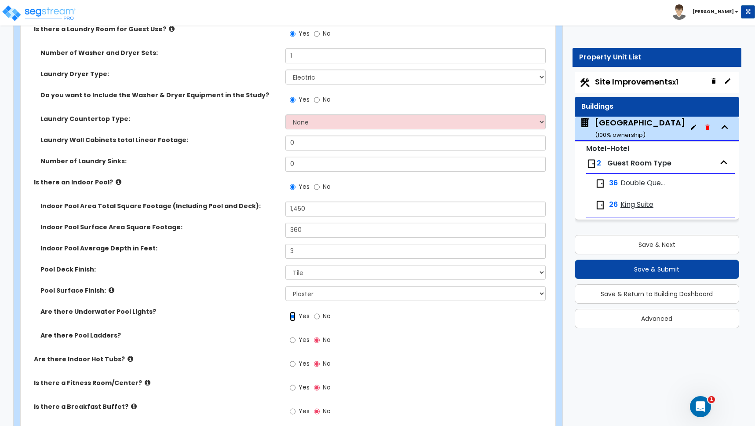
scroll to position [2493, 0]
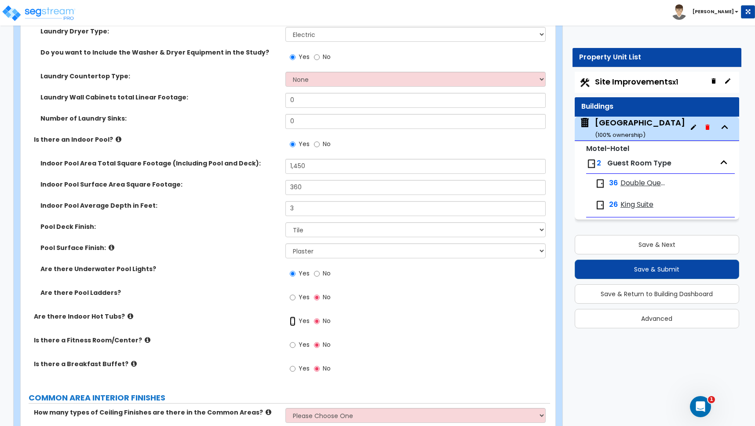
click at [292, 321] on input "Yes" at bounding box center [293, 321] width 6 height 10
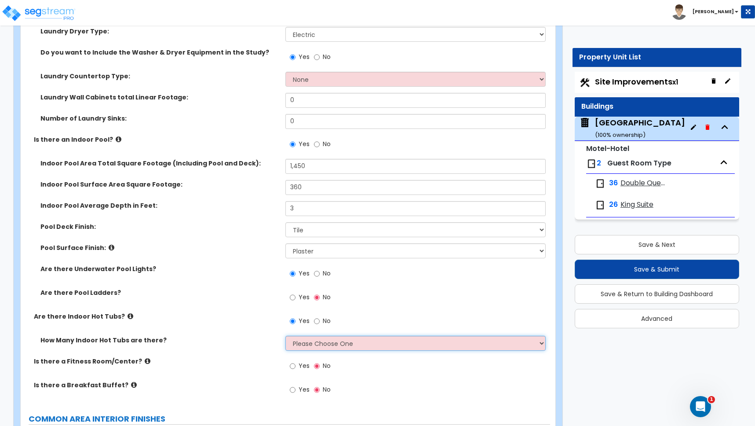
click at [316, 340] on select "Please Choose One 1 2 3 4" at bounding box center [415, 343] width 260 height 15
click at [285, 336] on select "Please Choose One 1 2 3 4" at bounding box center [415, 343] width 260 height 15
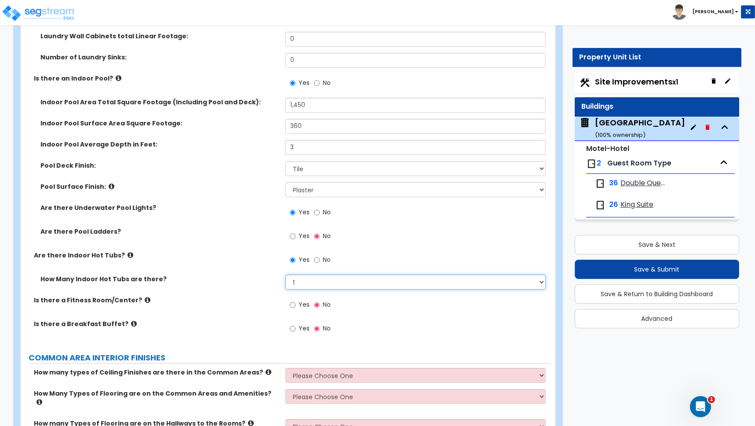
scroll to position [2556, 0]
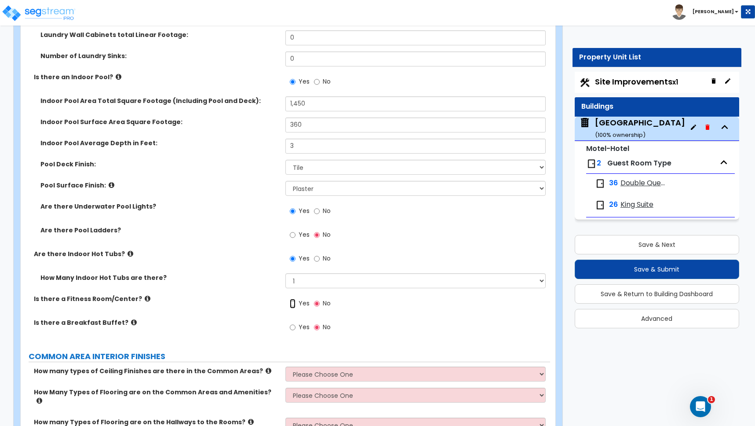
click at [292, 303] on input "Yes" at bounding box center [293, 304] width 6 height 10
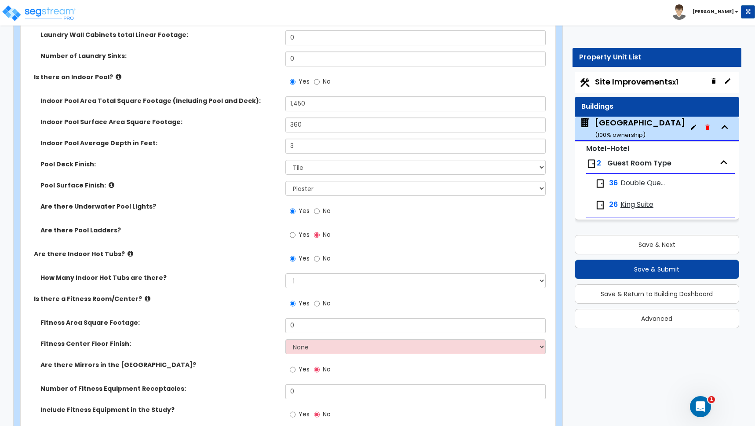
click at [210, 302] on label "Is there a Fitness Room/Center?" at bounding box center [156, 298] width 245 height 9
drag, startPoint x: 299, startPoint y: 327, endPoint x: 247, endPoint y: 311, distance: 54.8
click at [309, 352] on select "None Tile Flooring Resilient Laminate Flooring VCT Flooring Sheet Carpet Floori…" at bounding box center [415, 346] width 260 height 15
click at [285, 339] on select "None Tile Flooring Resilient Laminate Flooring VCT Flooring Sheet Carpet Floori…" at bounding box center [415, 346] width 260 height 15
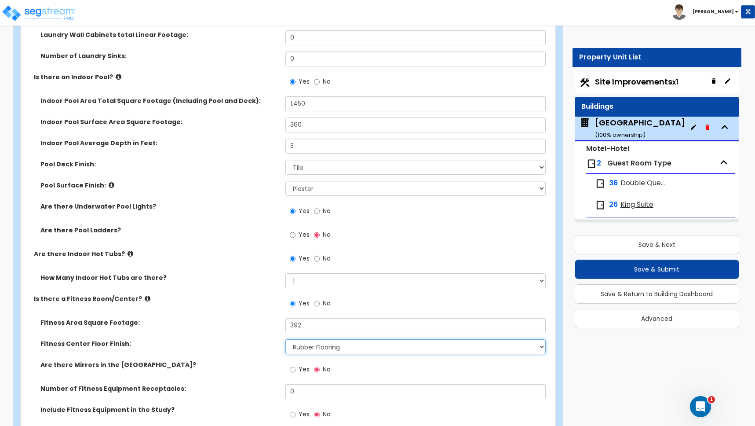
scroll to position [2615, 0]
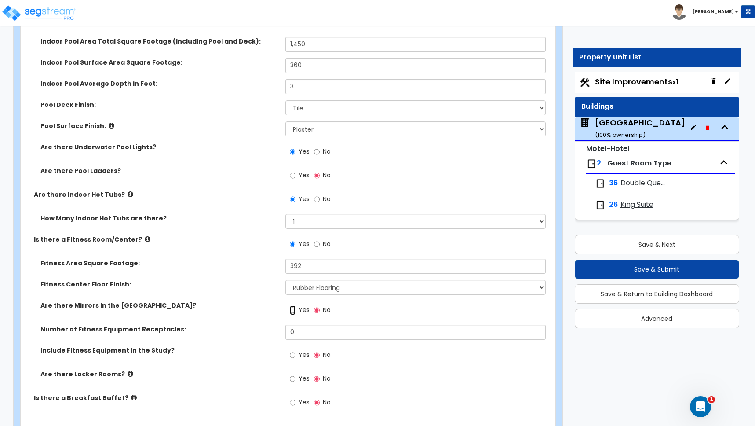
click at [294, 310] on input "Yes" at bounding box center [293, 310] width 6 height 10
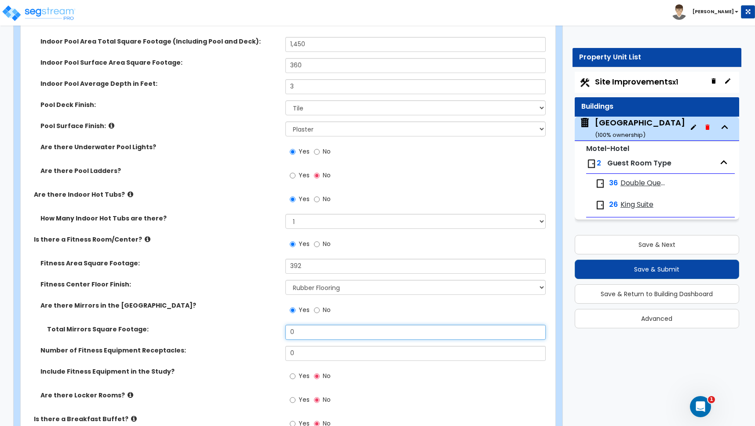
drag, startPoint x: 297, startPoint y: 332, endPoint x: 254, endPoint y: 333, distance: 43.5
click at [256, 332] on div "Total Mirrors Square Footage: 0" at bounding box center [285, 335] width 529 height 21
drag, startPoint x: 299, startPoint y: 352, endPoint x: 272, endPoint y: 352, distance: 27.3
click at [272, 352] on div "Number of Fitness Equipment Receptacles: 0" at bounding box center [285, 356] width 529 height 21
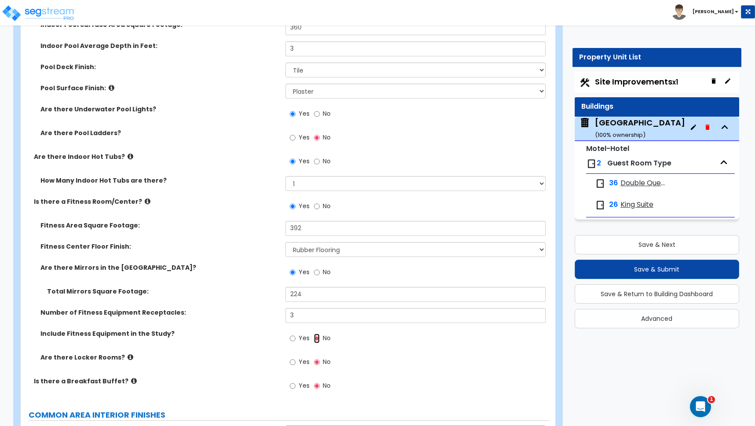
scroll to position [2665, 0]
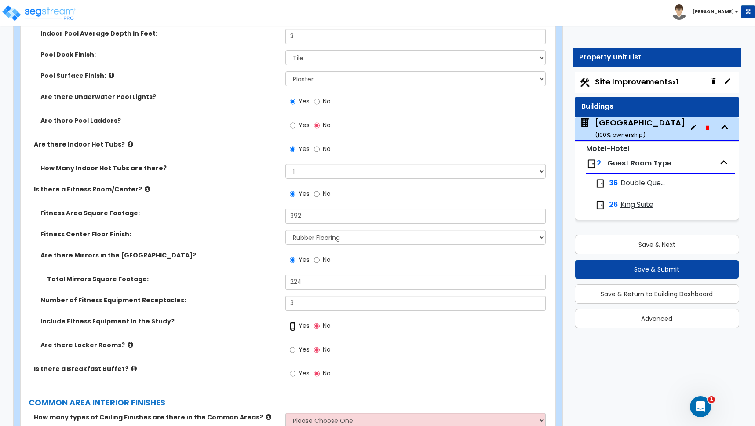
click at [294, 326] on input "Yes" at bounding box center [293, 326] width 6 height 10
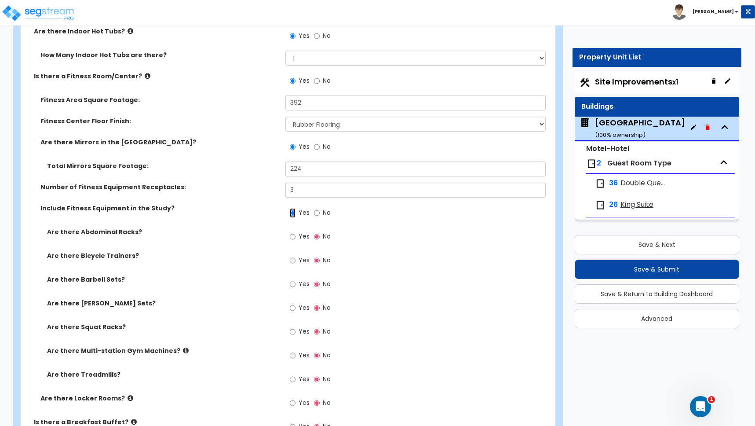
scroll to position [2797, 0]
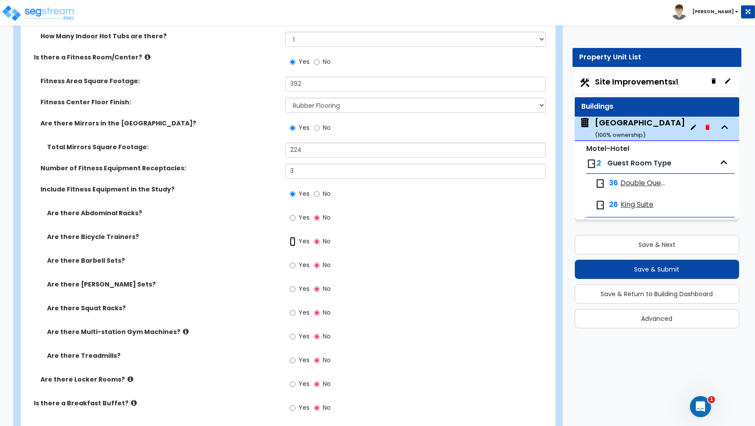
click at [292, 241] on input "Yes" at bounding box center [293, 242] width 6 height 10
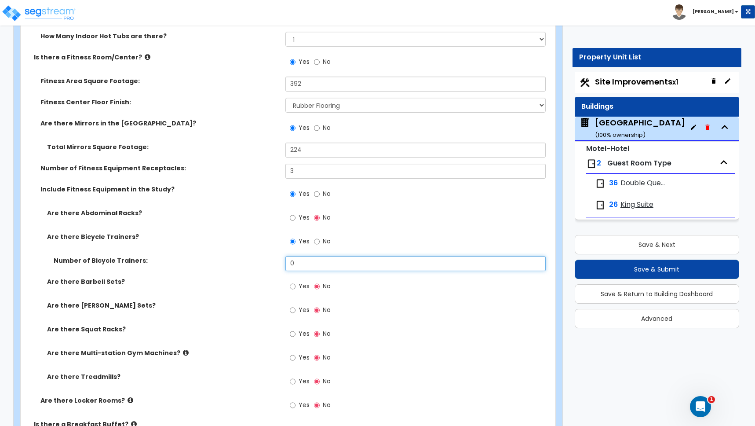
drag, startPoint x: 288, startPoint y: 260, endPoint x: 243, endPoint y: 260, distance: 45.7
click at [252, 261] on div "Number of Bicycle Trainers: 0" at bounding box center [285, 266] width 529 height 21
click at [244, 283] on label "Are there Barbell Sets?" at bounding box center [163, 281] width 232 height 9
click at [293, 286] on input "Yes" at bounding box center [293, 286] width 6 height 10
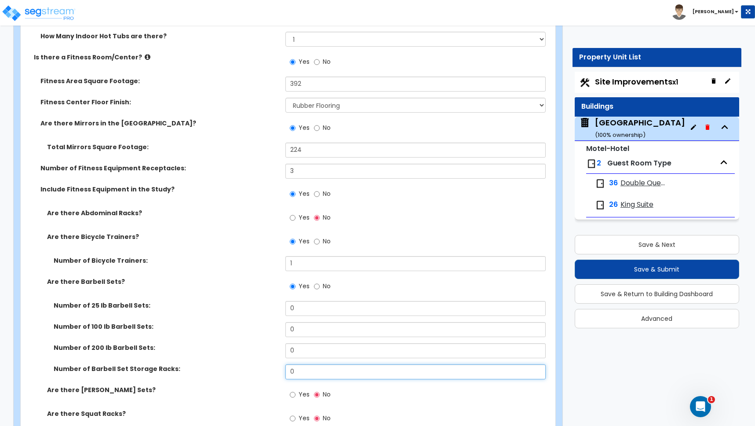
drag, startPoint x: 298, startPoint y: 368, endPoint x: 269, endPoint y: 372, distance: 29.4
click at [269, 372] on div "Number of Barbell Set Storage Racks: 0" at bounding box center [285, 374] width 529 height 21
click at [291, 394] on input "Yes" at bounding box center [293, 395] width 6 height 10
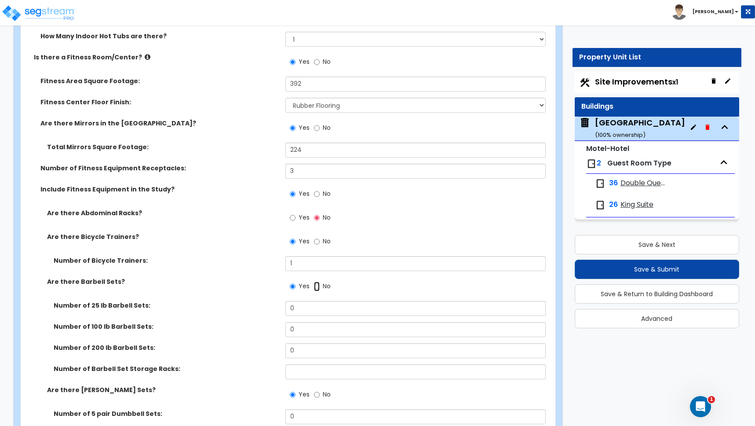
click at [318, 286] on input "No" at bounding box center [317, 286] width 6 height 10
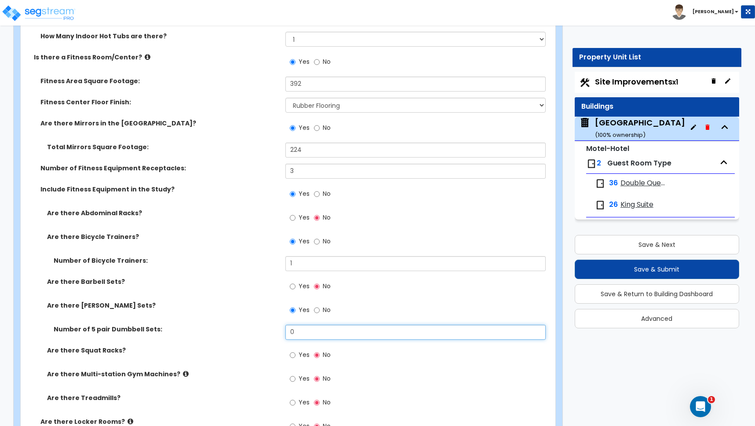
drag, startPoint x: 297, startPoint y: 334, endPoint x: 284, endPoint y: 331, distance: 13.1
click at [284, 331] on div "Number of 5 pair Dumbbell Sets: 0" at bounding box center [285, 335] width 529 height 21
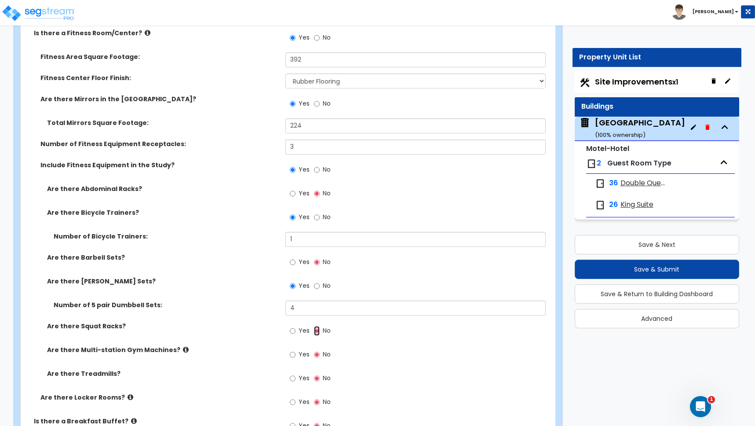
scroll to position [2834, 0]
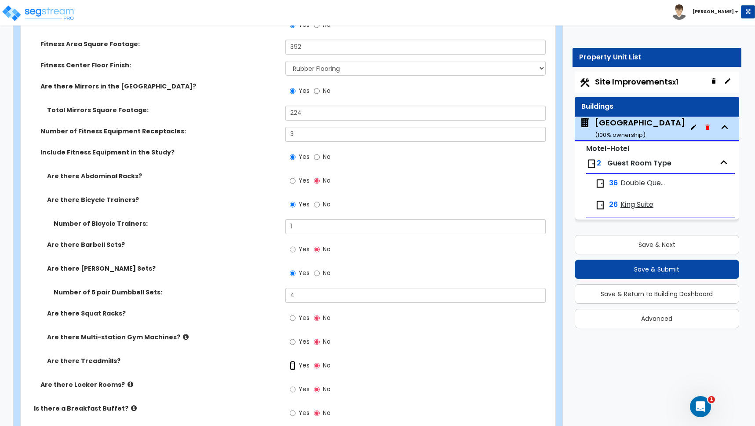
click at [293, 366] on input "Yes" at bounding box center [293, 366] width 6 height 10
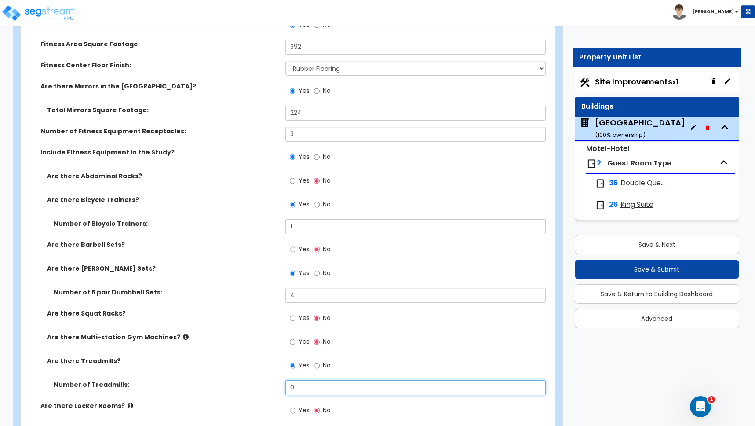
drag, startPoint x: 303, startPoint y: 388, endPoint x: 270, endPoint y: 383, distance: 33.8
click at [270, 383] on div "Number of Treadmills: 0" at bounding box center [285, 390] width 529 height 21
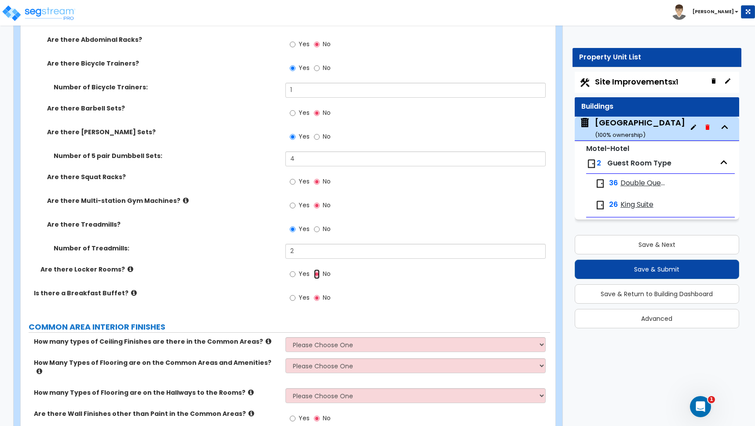
scroll to position [2973, 0]
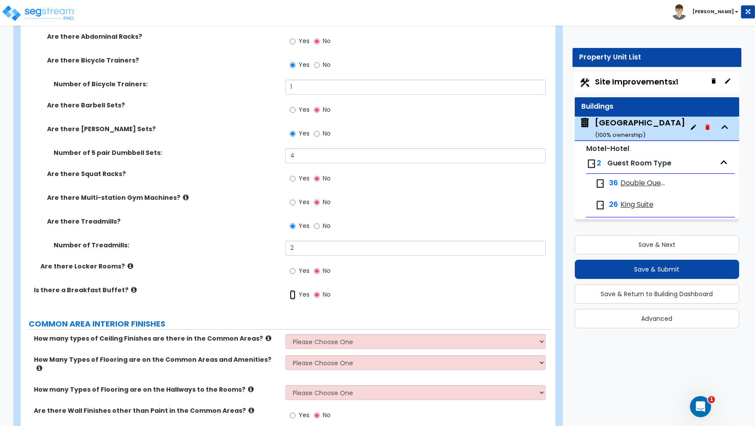
click at [294, 295] on input "Yes" at bounding box center [293, 295] width 6 height 10
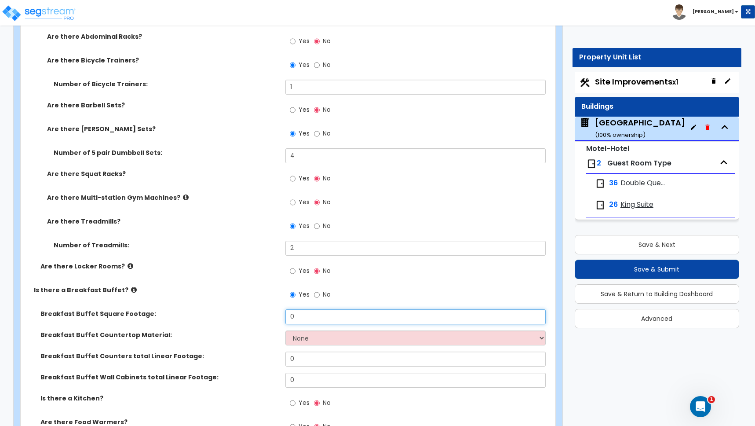
drag, startPoint x: 301, startPoint y: 315, endPoint x: 237, endPoint y: 310, distance: 64.0
click at [237, 310] on div "Breakfast Buffet Square Footage: 0" at bounding box center [285, 319] width 529 height 21
drag, startPoint x: 246, startPoint y: 323, endPoint x: 254, endPoint y: 326, distance: 8.9
click at [246, 323] on div "Breakfast Buffet Square Footage: 900" at bounding box center [285, 319] width 529 height 21
click at [302, 336] on select "None Plastic Laminate Solid Surface Stone Quartz Marble Tile Wood Stainless Ste…" at bounding box center [415, 337] width 260 height 15
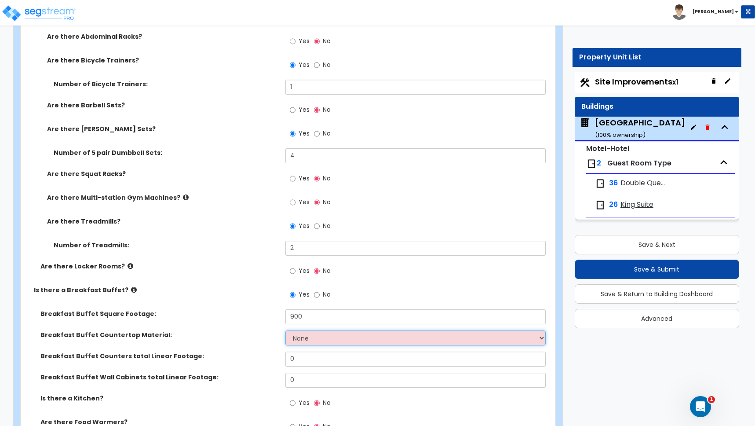
click at [313, 342] on select "None Plastic Laminate Solid Surface Stone Quartz Marble Tile Wood Stainless Ste…" at bounding box center [415, 337] width 260 height 15
click at [308, 337] on select "None Plastic Laminate Solid Surface Stone Quartz Marble Tile Wood Stainless Ste…" at bounding box center [415, 337] width 260 height 15
click at [285, 330] on select "None Plastic Laminate Solid Surface Stone Quartz Marble Tile Wood Stainless Ste…" at bounding box center [415, 337] width 260 height 15
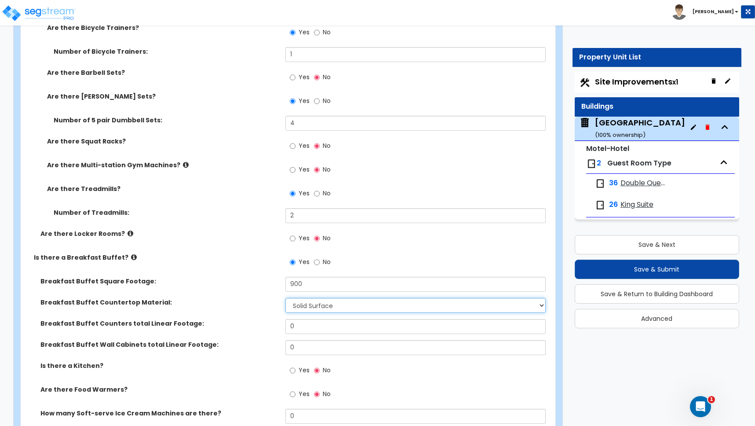
scroll to position [3011, 0]
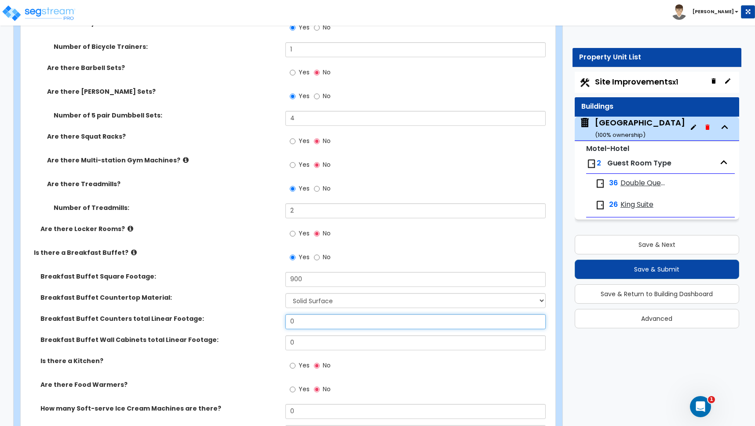
drag, startPoint x: 257, startPoint y: 316, endPoint x: 245, endPoint y: 314, distance: 12.2
click at [246, 315] on div "Breakfast Buffet Counters total Linear Footage: 0" at bounding box center [285, 324] width 529 height 21
click at [294, 366] on input "Yes" at bounding box center [293, 366] width 6 height 10
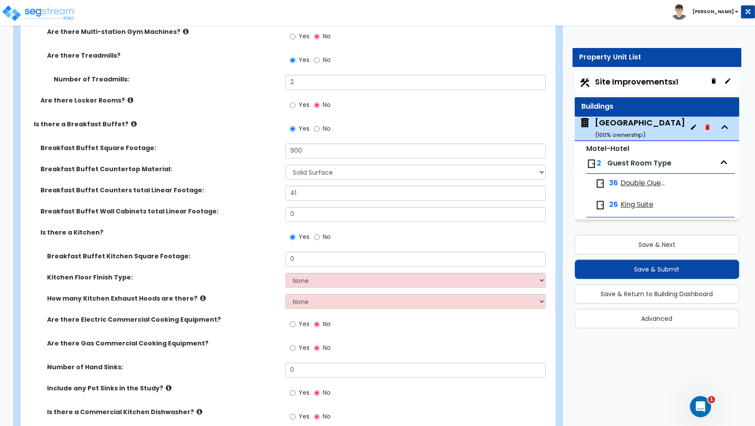
scroll to position [3141, 0]
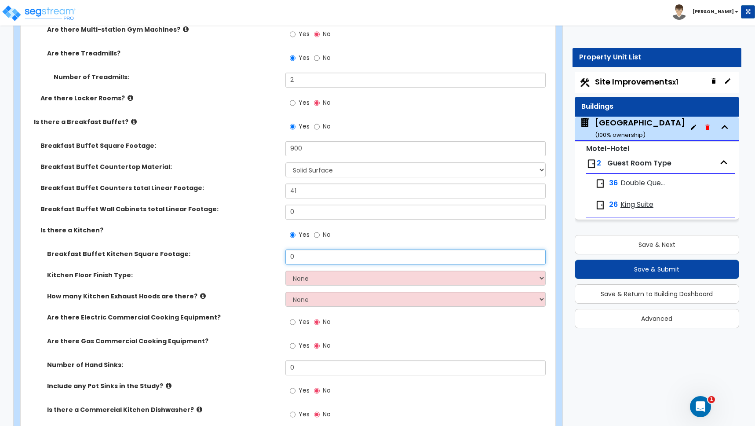
drag, startPoint x: 264, startPoint y: 249, endPoint x: 259, endPoint y: 247, distance: 6.3
click at [260, 248] on div "Breakfast Buffet Square Footage: 900 Breakfast Buffet Countertop Material: None…" at bounding box center [285, 386] width 516 height 491
click at [249, 274] on label "Kitchen Floor Finish Type:" at bounding box center [163, 274] width 232 height 9
click at [300, 279] on select "None Tile Flooring VCT Flooring Sheet Vinyl Flooring" at bounding box center [415, 277] width 260 height 15
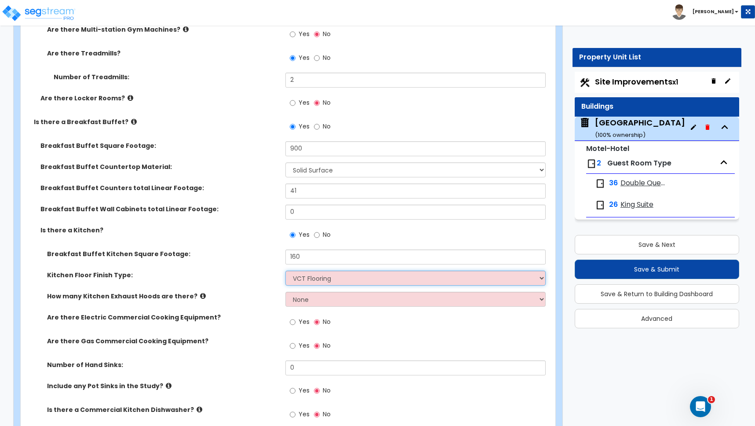
click at [285, 270] on select "None Tile Flooring VCT Flooring Sheet Vinyl Flooring" at bounding box center [415, 277] width 260 height 15
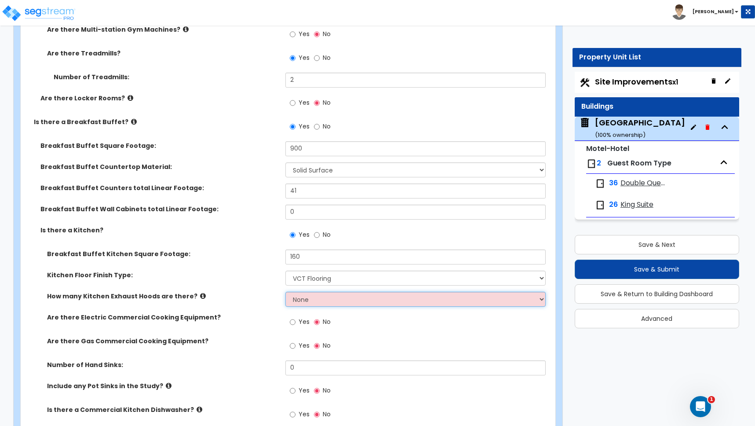
click at [294, 302] on select "None 1 2 3" at bounding box center [415, 299] width 260 height 15
click at [285, 292] on select "None 1 2 3" at bounding box center [415, 299] width 260 height 15
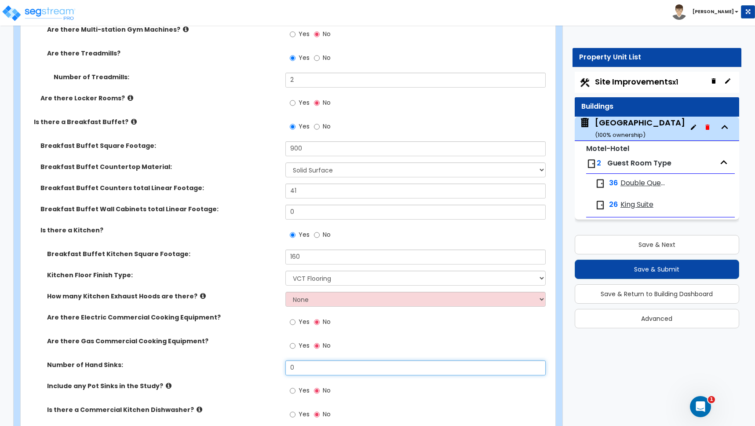
drag, startPoint x: 297, startPoint y: 368, endPoint x: 265, endPoint y: 365, distance: 32.3
click at [266, 366] on div "Number of Hand Sinks: 0" at bounding box center [285, 370] width 529 height 21
click at [134, 318] on label "Are there Electric Commercial Cooking Equipment?" at bounding box center [163, 317] width 232 height 9
drag, startPoint x: 306, startPoint y: 368, endPoint x: 273, endPoint y: 363, distance: 33.5
click at [274, 362] on div "Number of Hand Sinks: 0" at bounding box center [285, 370] width 529 height 21
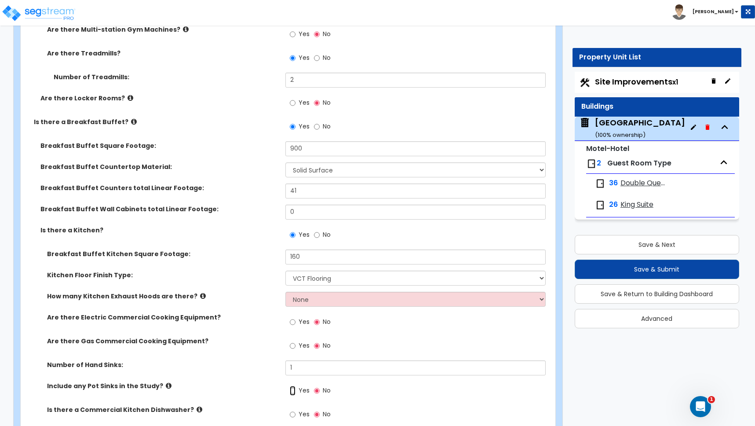
click at [292, 390] on input "Yes" at bounding box center [293, 391] width 6 height 10
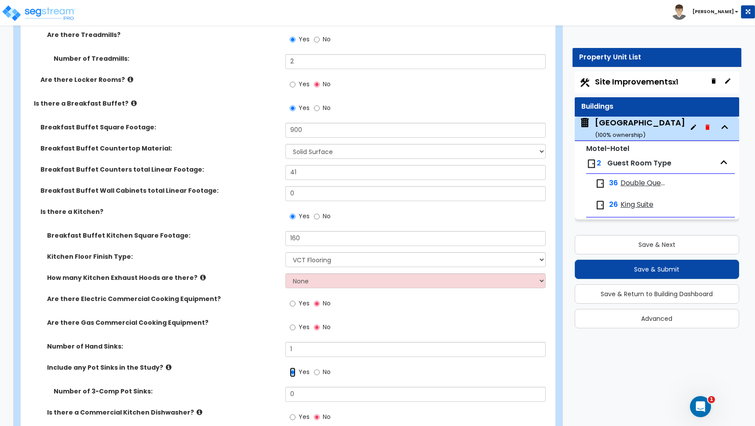
scroll to position [3270, 0]
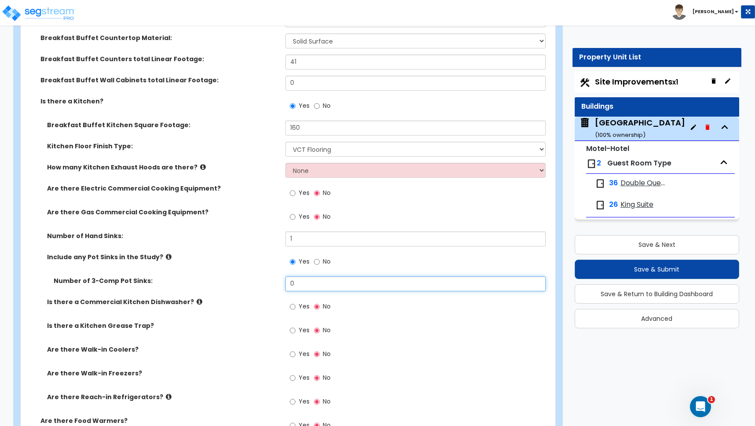
drag, startPoint x: 286, startPoint y: 281, endPoint x: 260, endPoint y: 281, distance: 26.4
click at [266, 280] on div "Number of 3-Comp Pot Sinks: 0" at bounding box center [285, 286] width 529 height 21
click at [197, 299] on icon at bounding box center [200, 301] width 6 height 7
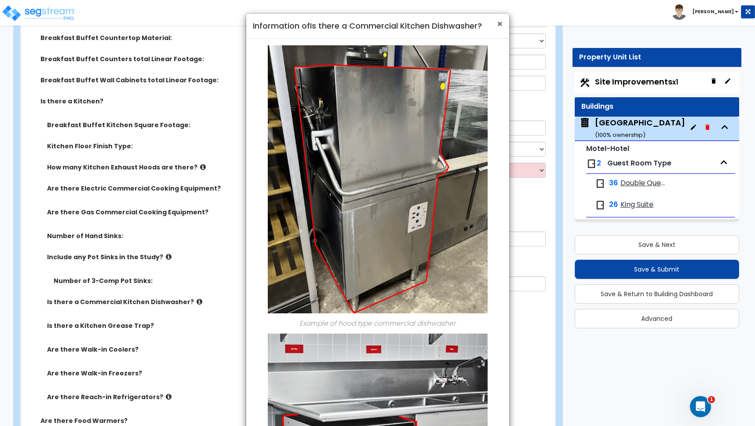
click at [500, 23] on span "×" at bounding box center [500, 24] width 6 height 13
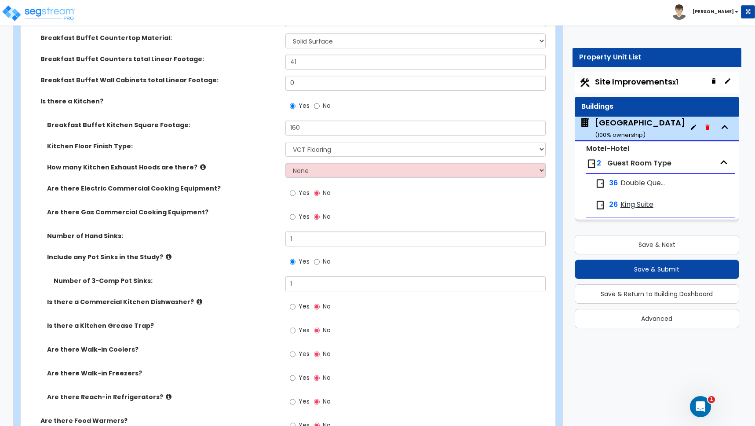
click at [197, 300] on icon at bounding box center [200, 301] width 6 height 7
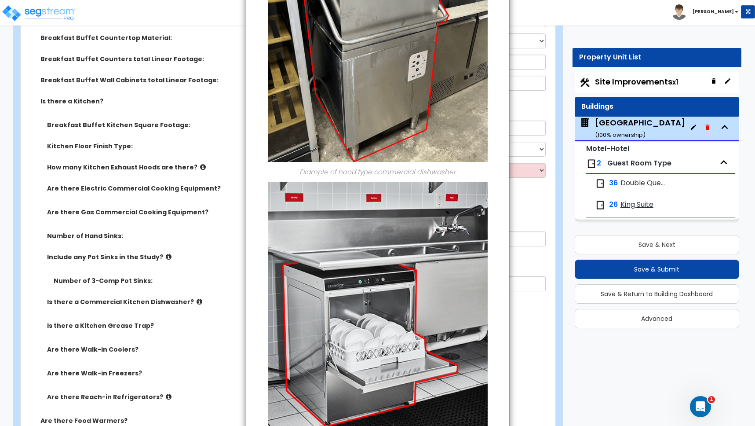
scroll to position [0, 0]
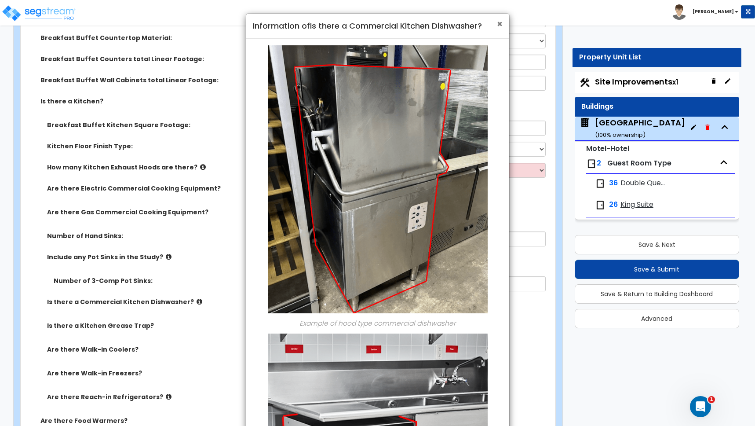
click at [501, 22] on span "×" at bounding box center [500, 24] width 6 height 13
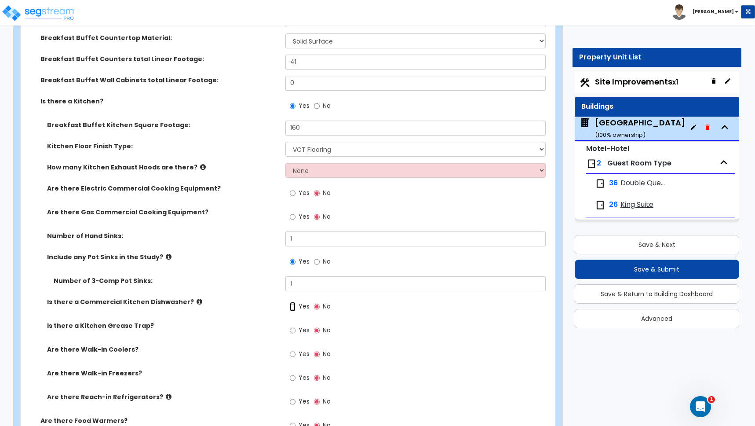
click at [294, 306] on input "Yes" at bounding box center [293, 307] width 6 height 10
click at [293, 378] on input "Yes" at bounding box center [293, 378] width 6 height 10
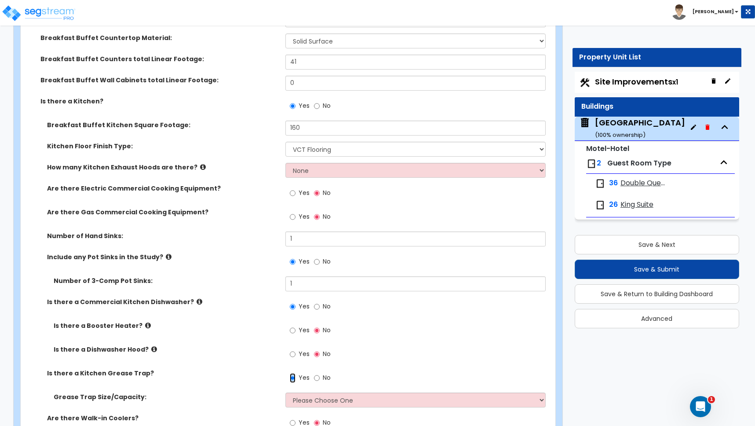
scroll to position [3341, 0]
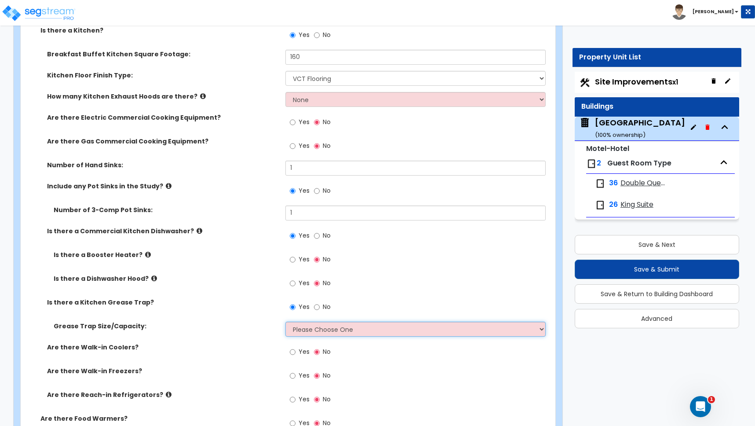
click at [316, 328] on select "Please Choose One Small Medium Large" at bounding box center [415, 328] width 260 height 15
click at [285, 321] on select "Please Choose One Small Medium Large" at bounding box center [415, 328] width 260 height 15
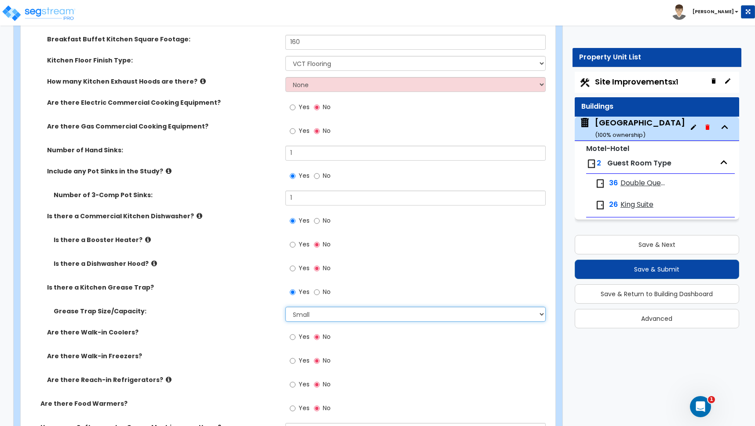
scroll to position [3398, 0]
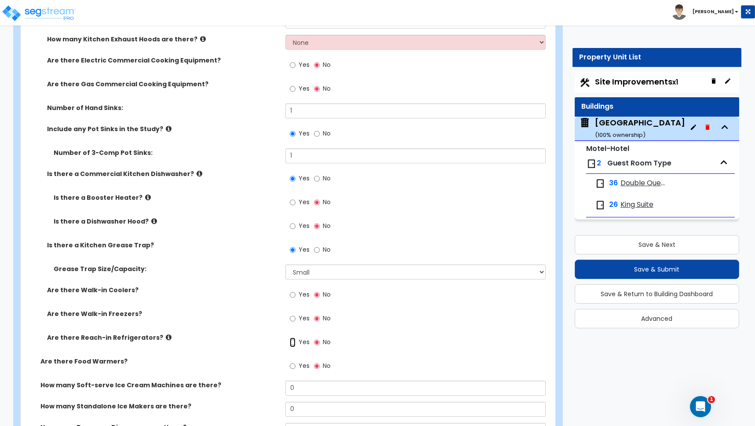
click at [293, 343] on input "Yes" at bounding box center [293, 342] width 6 height 10
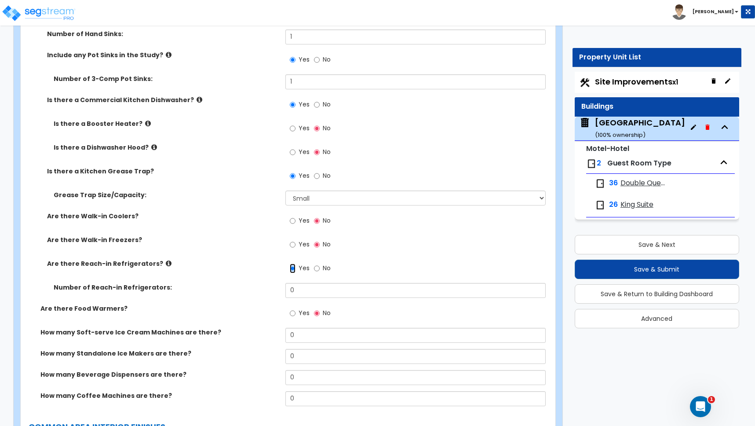
scroll to position [3472, 0]
click at [274, 287] on div "Number of Reach-in Refrigerators: 0" at bounding box center [285, 292] width 529 height 21
click at [293, 312] on input "Yes" at bounding box center [293, 313] width 6 height 10
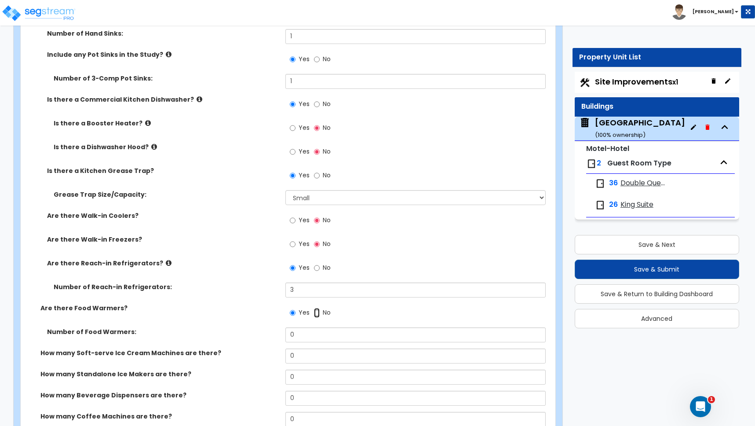
click at [316, 312] on input "No" at bounding box center [317, 313] width 6 height 10
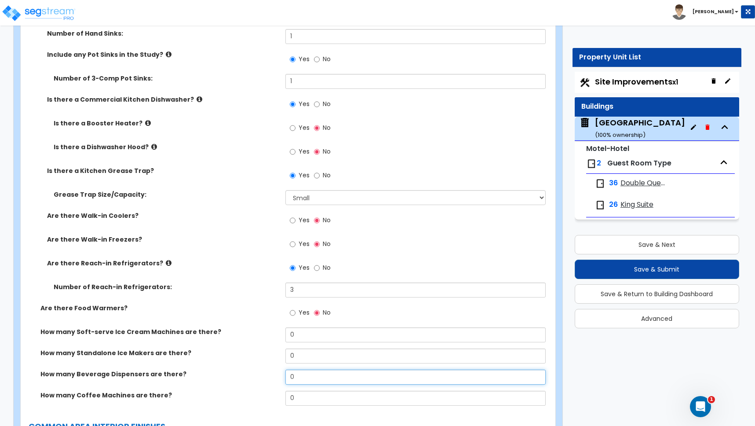
drag, startPoint x: 299, startPoint y: 374, endPoint x: 271, endPoint y: 371, distance: 28.3
click at [271, 371] on div "How many Beverage Dispensers are there? 0" at bounding box center [285, 379] width 529 height 21
drag, startPoint x: 297, startPoint y: 397, endPoint x: 281, endPoint y: 396, distance: 16.3
click at [284, 395] on div "How many Coffee Machines are there? 0" at bounding box center [285, 400] width 529 height 21
drag, startPoint x: 302, startPoint y: 399, endPoint x: 266, endPoint y: 398, distance: 35.6
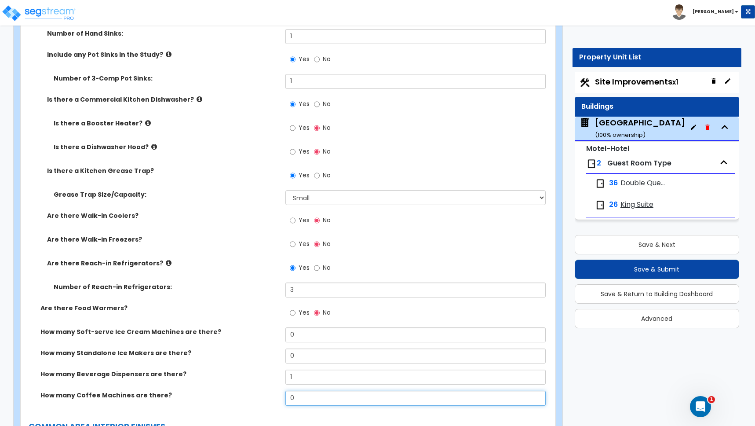
click at [275, 398] on div "How many Coffee Machines are there? 0" at bounding box center [285, 400] width 529 height 21
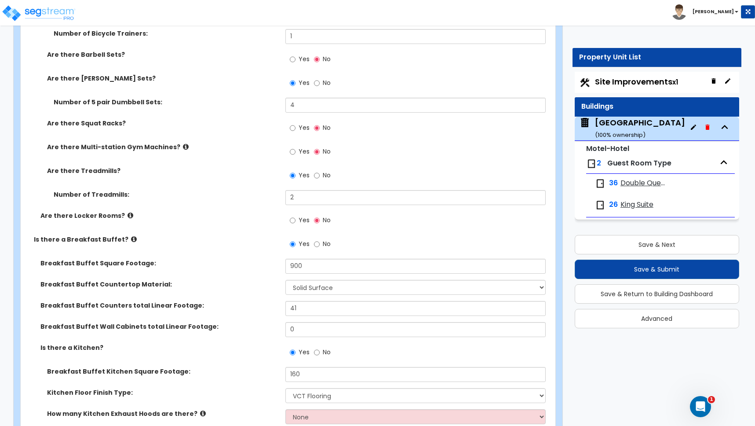
scroll to position [2998, 0]
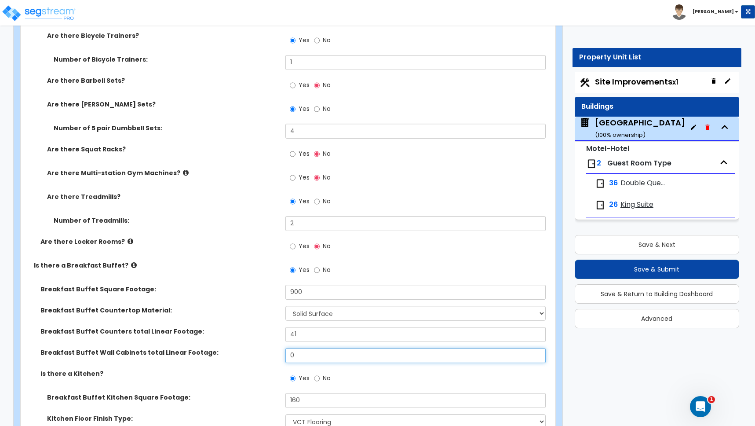
drag, startPoint x: 296, startPoint y: 354, endPoint x: 267, endPoint y: 352, distance: 28.7
click at [267, 352] on div "Breakfast Buffet Wall Cabinets total Linear Footage: 0" at bounding box center [285, 358] width 529 height 21
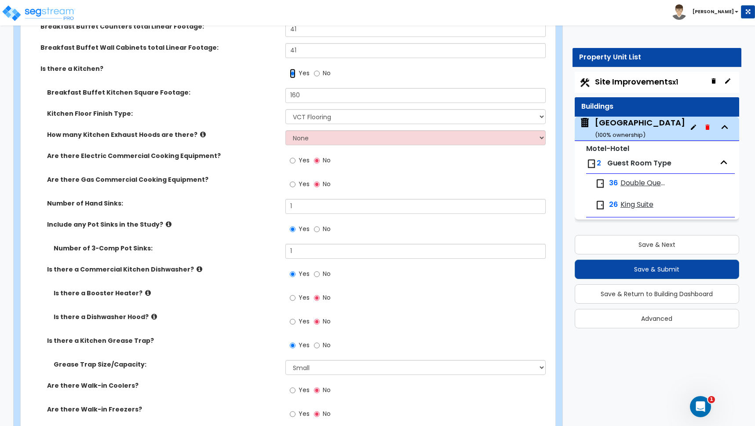
scroll to position [3304, 0]
click at [145, 291] on icon at bounding box center [148, 291] width 6 height 7
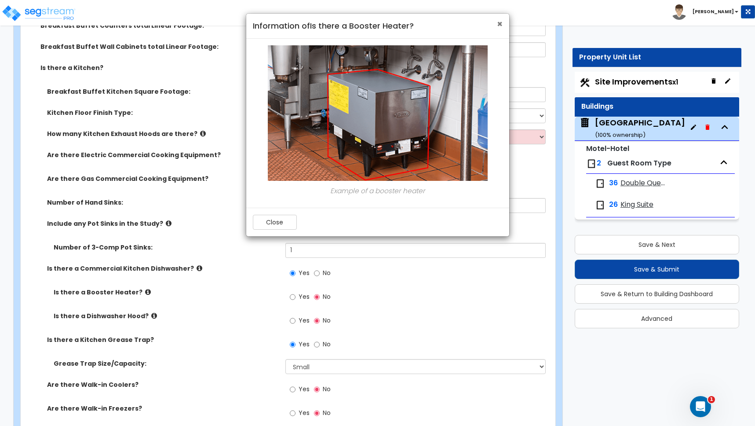
click at [500, 23] on span "×" at bounding box center [500, 24] width 6 height 13
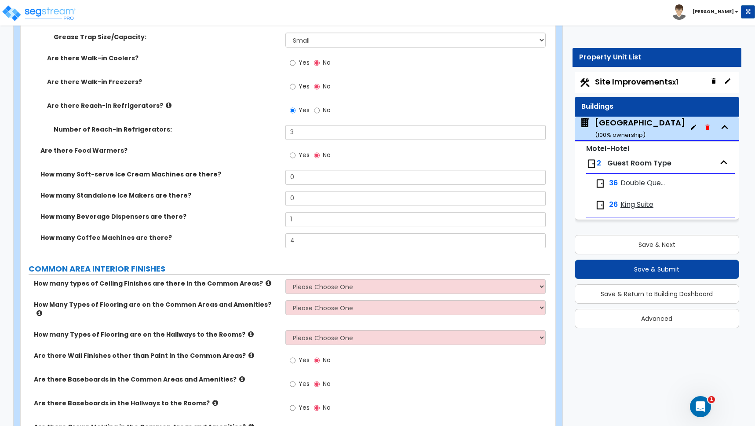
scroll to position [3633, 0]
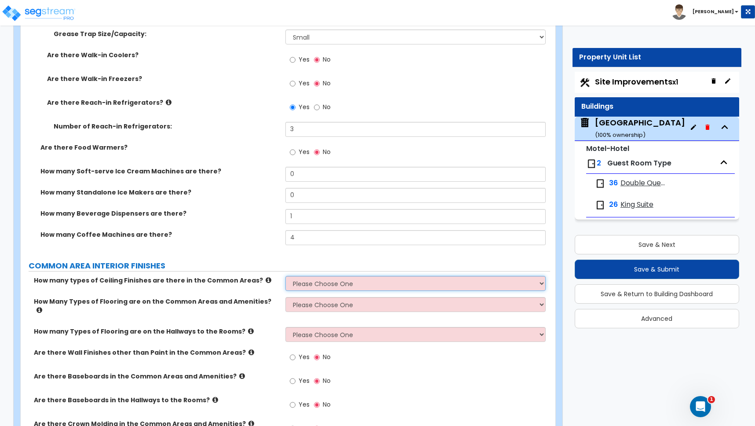
click at [306, 283] on select "Please Choose One 1 2 3" at bounding box center [415, 283] width 260 height 15
click at [332, 282] on select "Please Choose One 1 2 3" at bounding box center [415, 283] width 260 height 15
click at [285, 276] on select "Please Choose One 1 2 3" at bounding box center [415, 283] width 260 height 15
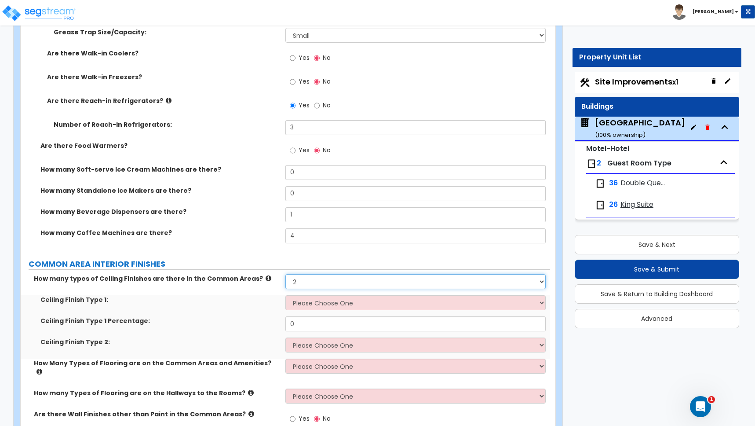
scroll to position [3728, 0]
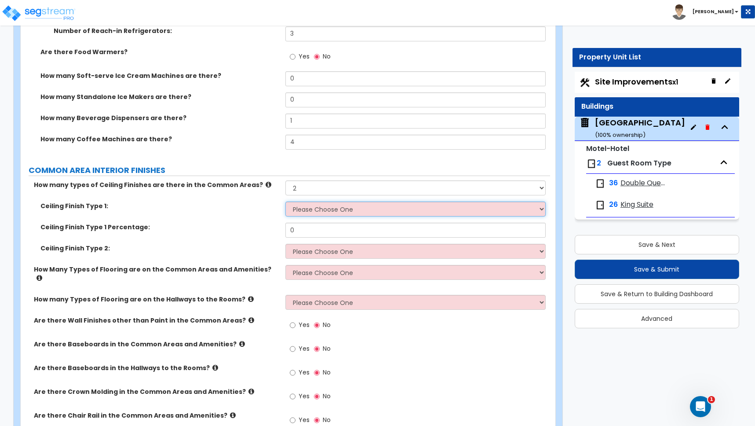
click at [312, 207] on select "Please Choose One Drop Ceiling Drywall Ceiling Open Ceiling" at bounding box center [415, 208] width 260 height 15
click at [285, 201] on select "Please Choose One Drop Ceiling Drywall Ceiling Open Ceiling" at bounding box center [415, 208] width 260 height 15
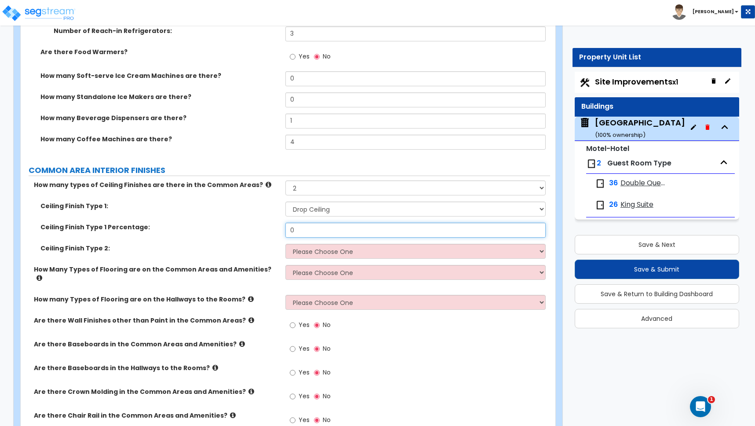
drag, startPoint x: 298, startPoint y: 229, endPoint x: 260, endPoint y: 229, distance: 38.3
click at [260, 228] on div "Ceiling Finish Type 1 Percentage: 0" at bounding box center [285, 232] width 529 height 21
click at [303, 251] on select "Please Choose One Drop Ceiling Drywall Ceiling Open Ceiling" at bounding box center [415, 251] width 260 height 15
click at [285, 244] on select "Please Choose One Drop Ceiling Drywall Ceiling Open Ceiling" at bounding box center [415, 251] width 260 height 15
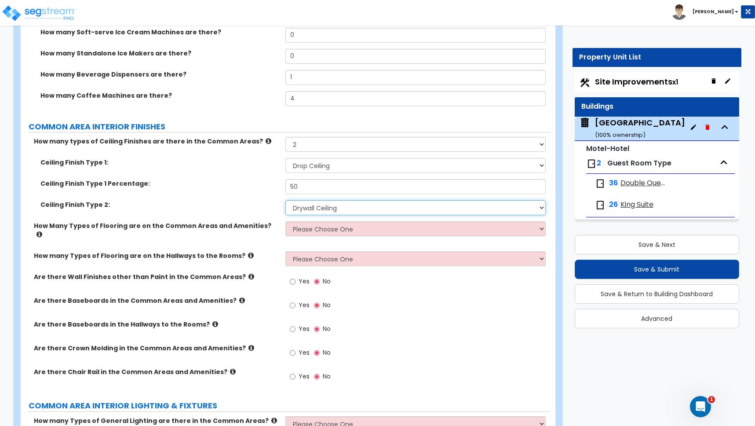
scroll to position [3776, 0]
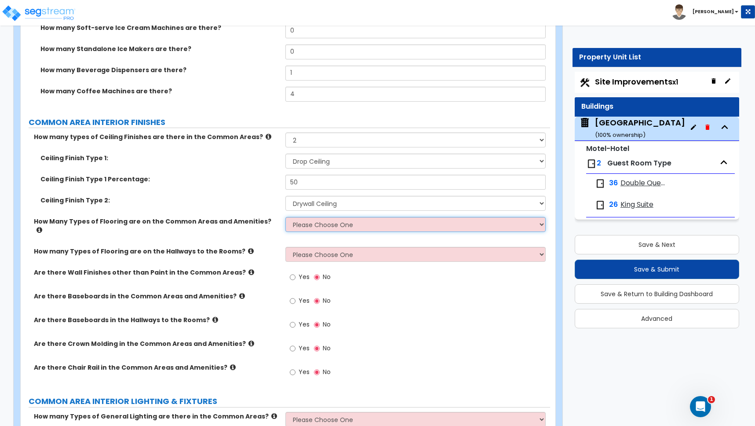
click at [299, 225] on select "Please Choose One 1 2 3" at bounding box center [415, 224] width 260 height 15
click at [285, 217] on select "Please Choose One 1 2 3" at bounding box center [415, 224] width 260 height 15
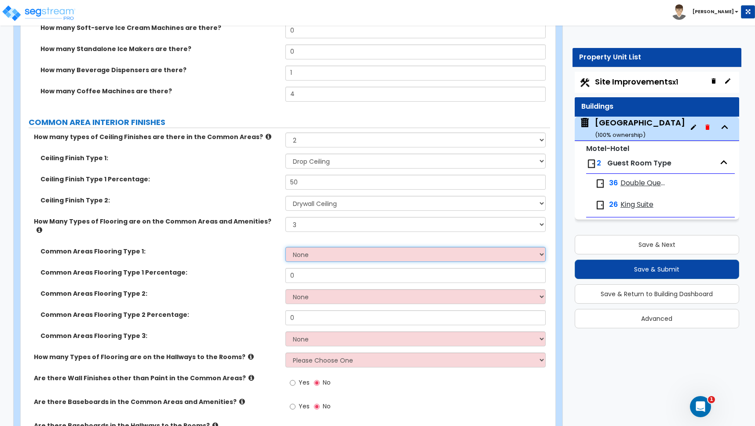
click at [300, 247] on select "None Tile Flooring Hardwood Flooring Resilient Laminate Flooring VCT Flooring S…" at bounding box center [415, 254] width 260 height 15
click at [285, 247] on select "None Tile Flooring Hardwood Flooring Resilient Laminate Flooring VCT Flooring S…" at bounding box center [415, 254] width 260 height 15
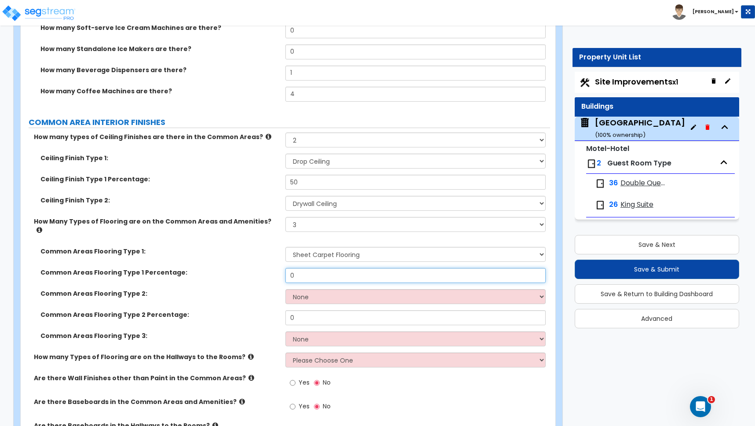
drag, startPoint x: 298, startPoint y: 266, endPoint x: 274, endPoint y: 259, distance: 24.8
click at [274, 268] on div "Common Areas Flooring Type 1 Percentage: 0" at bounding box center [285, 278] width 529 height 21
click at [311, 289] on select "None Tile Flooring Hardwood Flooring Resilient Laminate Flooring VCT Flooring S…" at bounding box center [415, 296] width 260 height 15
click at [285, 289] on select "None Tile Flooring Hardwood Flooring Resilient Laminate Flooring VCT Flooring S…" at bounding box center [415, 296] width 260 height 15
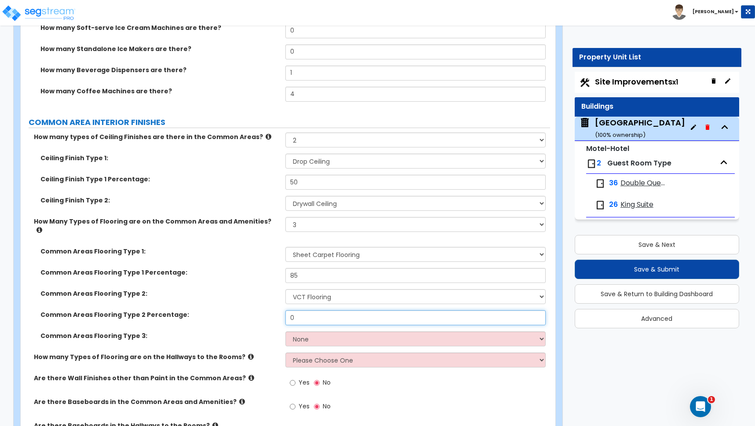
drag, startPoint x: 301, startPoint y: 306, endPoint x: 253, endPoint y: 306, distance: 47.9
click at [253, 310] on div "Common Areas Flooring Type 2 Percentage: 0" at bounding box center [285, 320] width 529 height 21
click at [303, 332] on select "None Tile Flooring Hardwood Flooring Resilient Laminate Flooring VCT Flooring S…" at bounding box center [415, 338] width 260 height 15
click at [285, 331] on select "None Tile Flooring Hardwood Flooring Resilient Laminate Flooring VCT Flooring S…" at bounding box center [415, 338] width 260 height 15
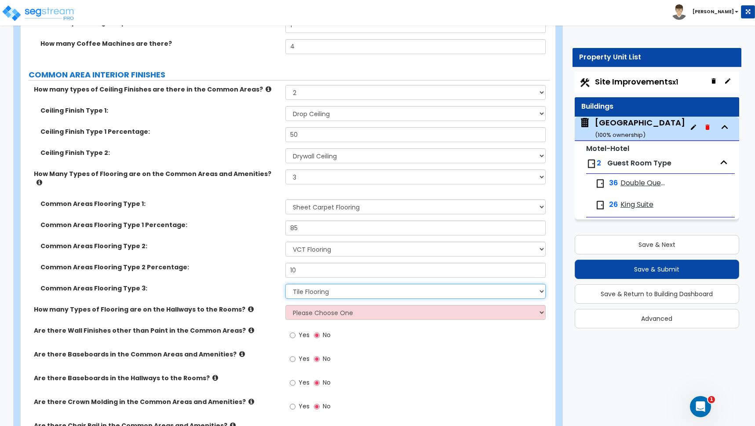
scroll to position [3828, 0]
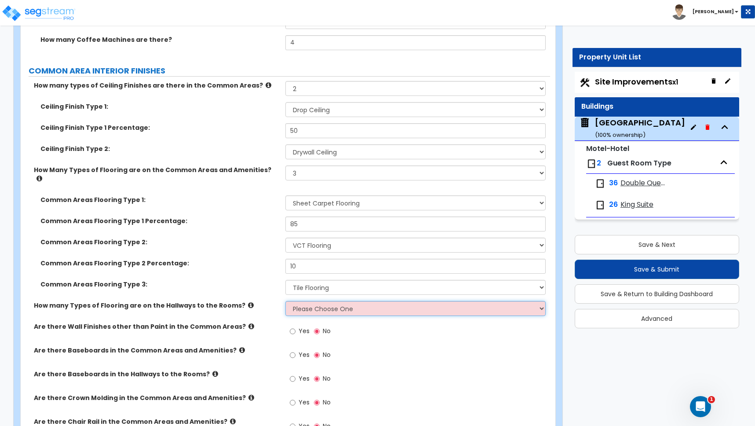
click at [310, 302] on select "Please Choose One 1 2 3" at bounding box center [415, 308] width 260 height 15
click at [306, 301] on select "Please Choose One 1 2 3" at bounding box center [415, 308] width 260 height 15
click at [285, 301] on select "Please Choose One 1 2 3" at bounding box center [415, 308] width 260 height 15
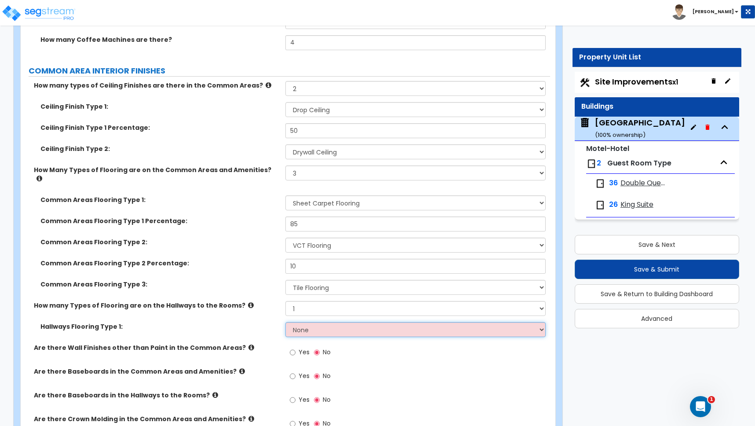
click at [303, 324] on select "None Tile Flooring Hardwood Flooring Resilient Laminate Flooring VCT Flooring S…" at bounding box center [415, 329] width 260 height 15
click at [285, 322] on select "None Tile Flooring Hardwood Flooring Resilient Laminate Flooring VCT Flooring S…" at bounding box center [415, 329] width 260 height 15
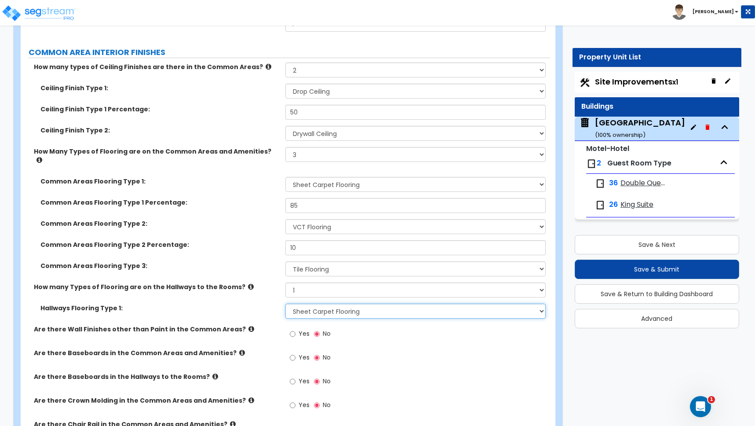
scroll to position [3870, 0]
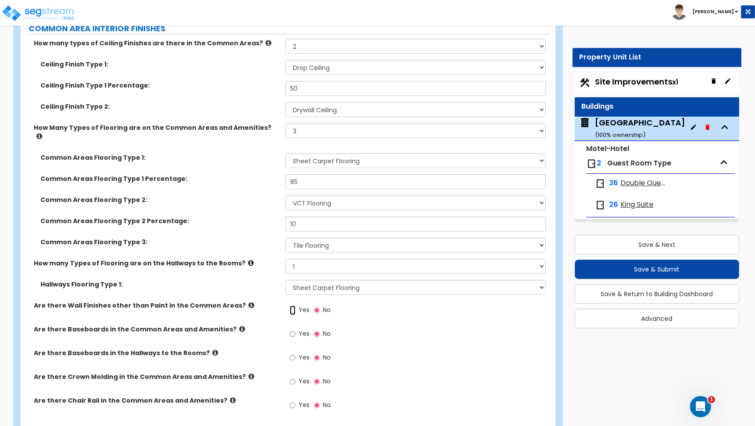
click at [292, 305] on input "Yes" at bounding box center [293, 310] width 6 height 10
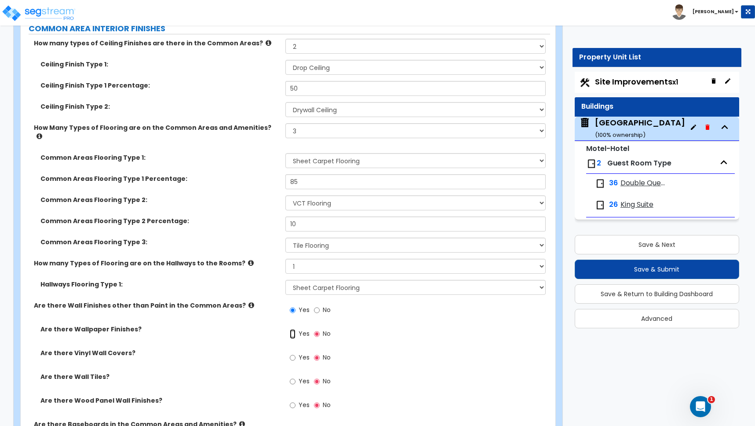
click at [292, 329] on input "Yes" at bounding box center [293, 334] width 6 height 10
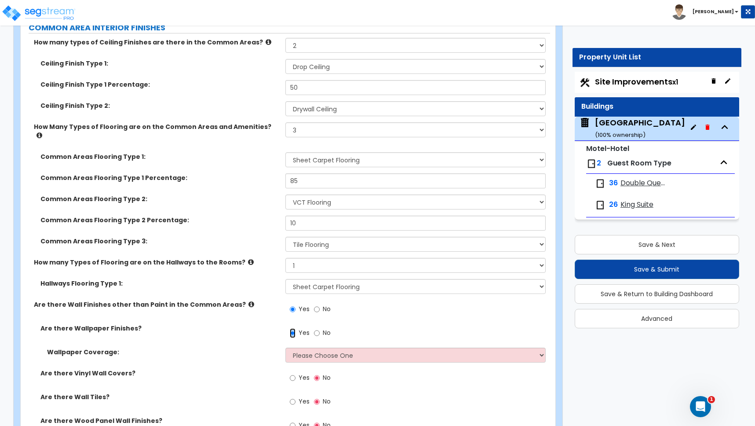
scroll to position [3872, 0]
click at [317, 346] on select "Please Choose One Only a Small Portion of Walls are Covered Several Walls are C…" at bounding box center [415, 353] width 260 height 15
click at [285, 346] on select "Please Choose One Only a Small Portion of Walls are Covered Several Walls are C…" at bounding box center [415, 353] width 260 height 15
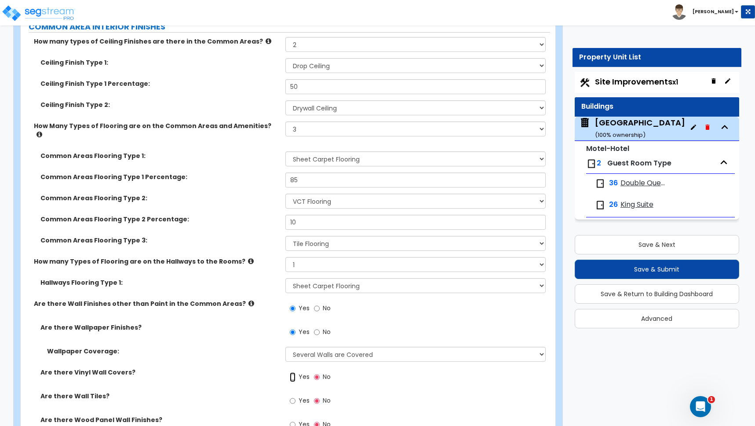
click at [293, 372] on input "Yes" at bounding box center [293, 377] width 6 height 10
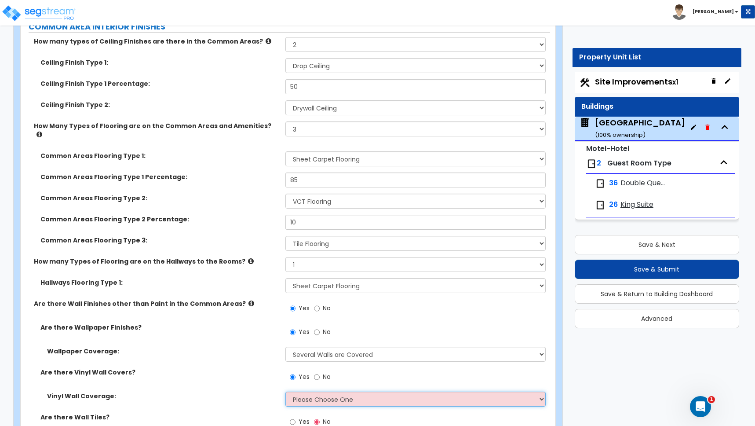
click at [306, 391] on select "Please Choose One Only a Small Portion of Walls are Covered Several Walls are C…" at bounding box center [415, 398] width 260 height 15
click at [285, 391] on select "Please Choose One Only a Small Portion of Walls are Covered Several Walls are C…" at bounding box center [415, 398] width 260 height 15
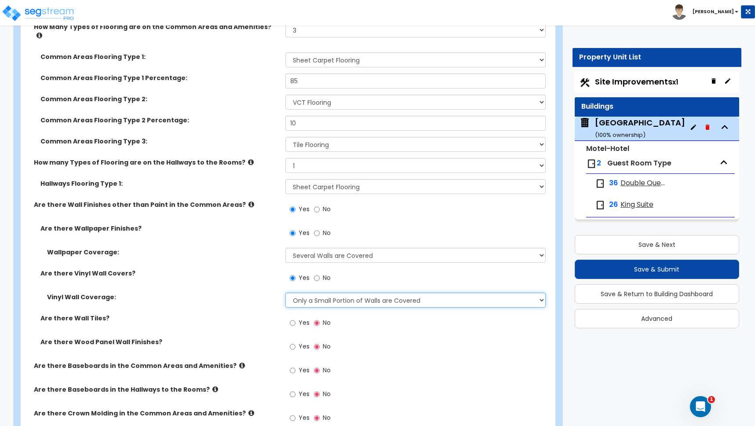
scroll to position [4026, 0]
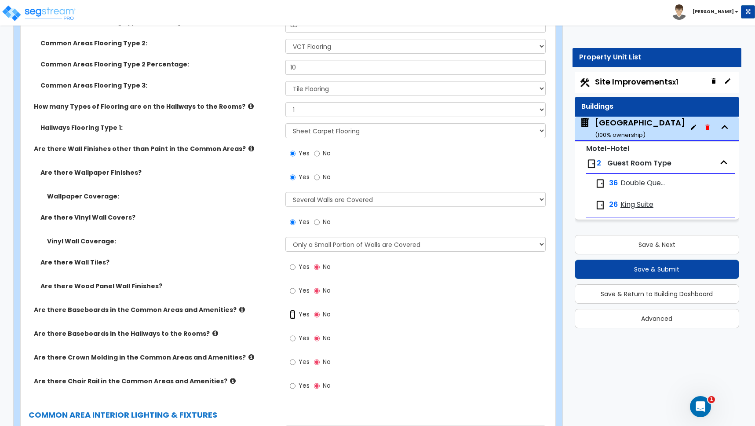
click at [295, 310] on input "Yes" at bounding box center [293, 315] width 6 height 10
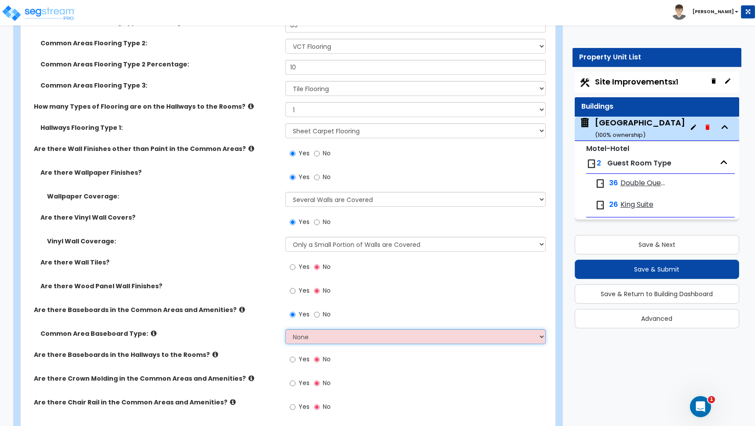
click at [299, 331] on select "None Wood Vinyl Carpet Tile" at bounding box center [415, 336] width 260 height 15
click at [285, 329] on select "None Wood Vinyl Carpet Tile" at bounding box center [415, 336] width 260 height 15
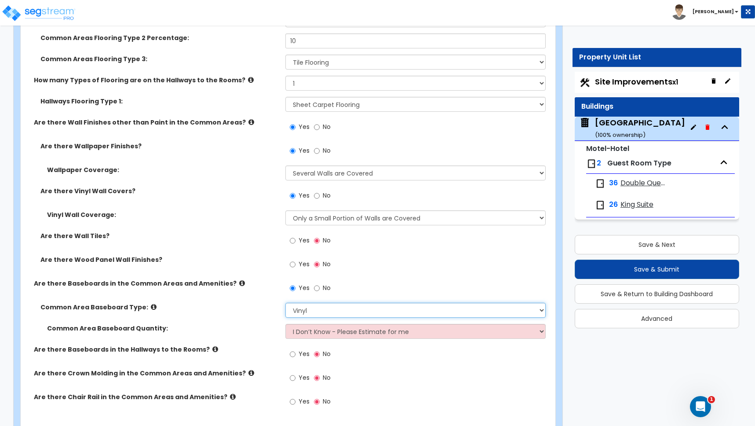
scroll to position [4053, 0]
click at [293, 259] on input "Yes" at bounding box center [293, 264] width 6 height 10
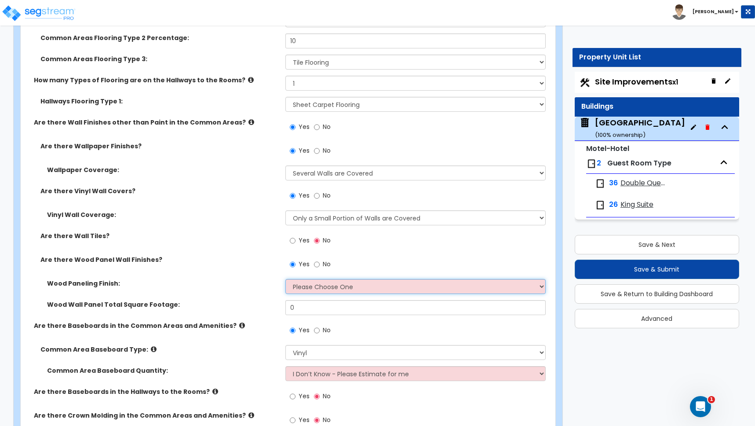
click at [310, 279] on select "Please Choose One Birch Mahogany Oak or Cherry Rosewood Teak I Don't Know, Plea…" at bounding box center [415, 286] width 260 height 15
click at [285, 279] on select "Please Choose One Birch Mahogany Oak or Cherry Rosewood Teak I Don't Know, Plea…" at bounding box center [415, 286] width 260 height 15
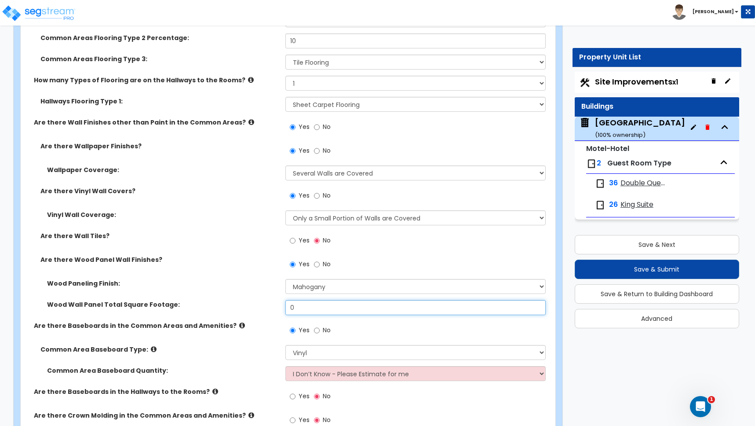
drag, startPoint x: 300, startPoint y: 299, endPoint x: 287, endPoint y: 296, distance: 13.9
click at [287, 300] on input "0" at bounding box center [415, 307] width 260 height 15
drag, startPoint x: 259, startPoint y: 298, endPoint x: 237, endPoint y: 298, distance: 21.5
click at [237, 300] on div "Wood Wall Panel Total Square Footage: 0" at bounding box center [285, 310] width 529 height 21
click at [314, 325] on input "No" at bounding box center [317, 330] width 6 height 10
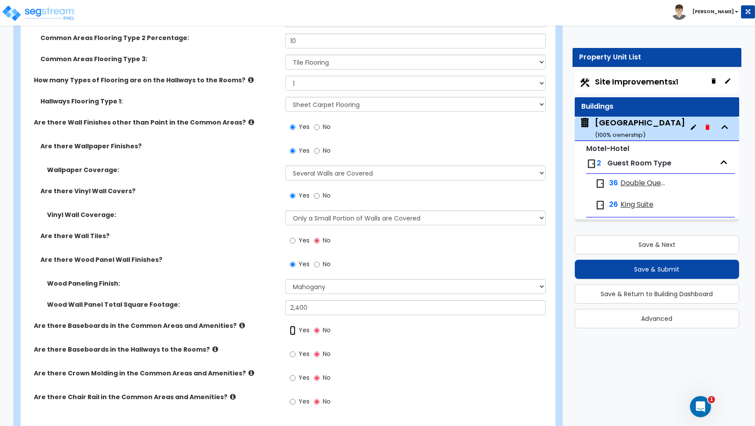
click at [294, 325] on input "Yes" at bounding box center [293, 330] width 6 height 10
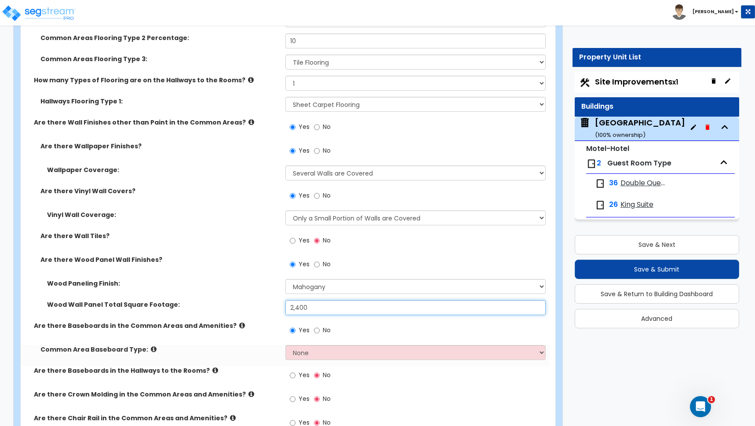
click at [315, 301] on input "2,400" at bounding box center [415, 307] width 260 height 15
click at [253, 332] on div "Are there Baseboards in the Common Areas and Amenities? Yes No" at bounding box center [285, 333] width 529 height 24
click at [299, 345] on select "None Wood Vinyl Carpet Tile" at bounding box center [415, 352] width 260 height 15
click at [285, 345] on select "None Wood Vinyl Carpet Tile" at bounding box center [415, 352] width 260 height 15
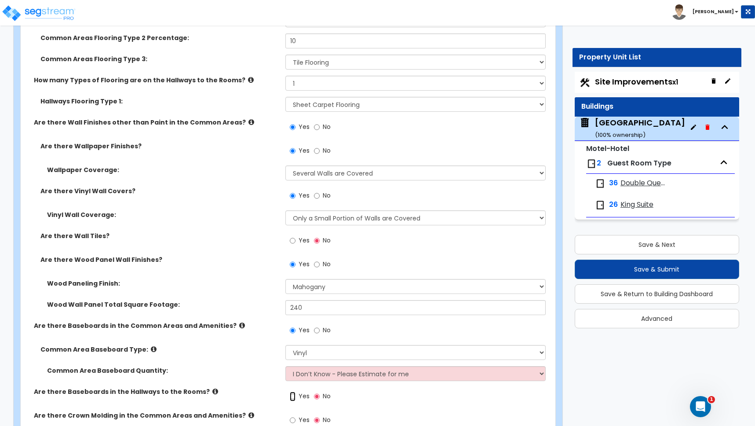
click at [293, 391] on input "Yes" at bounding box center [293, 396] width 6 height 10
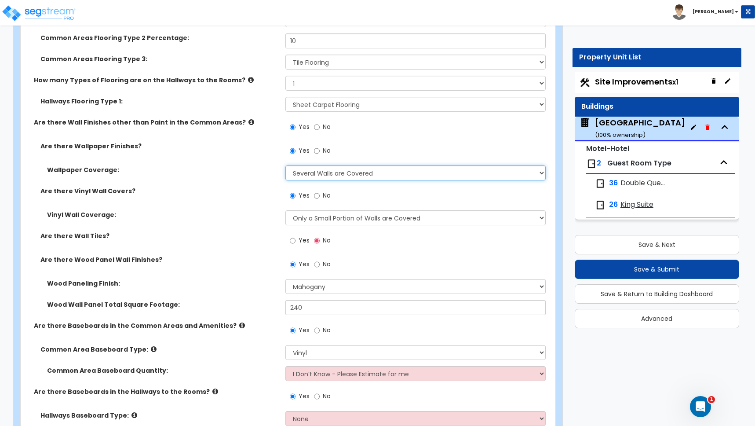
click at [304, 166] on select "Please Choose One Only a Small Portion of Walls are Covered Several Walls are C…" at bounding box center [415, 172] width 260 height 15
click at [285, 165] on select "Please Choose One Only a Small Portion of Walls are Covered Several Walls are C…" at bounding box center [415, 172] width 260 height 15
click at [317, 165] on select "Please Choose One Only a Small Portion of Walls are Covered Several Walls are C…" at bounding box center [415, 172] width 260 height 15
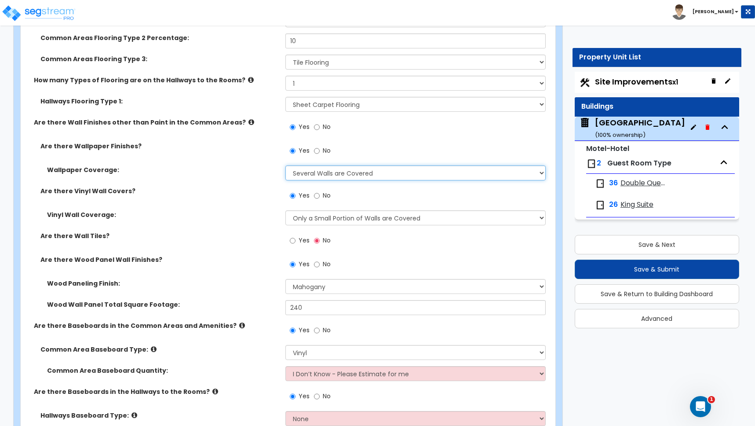
click at [285, 165] on select "Please Choose One Only a Small Portion of Walls are Covered Several Walls are C…" at bounding box center [415, 172] width 260 height 15
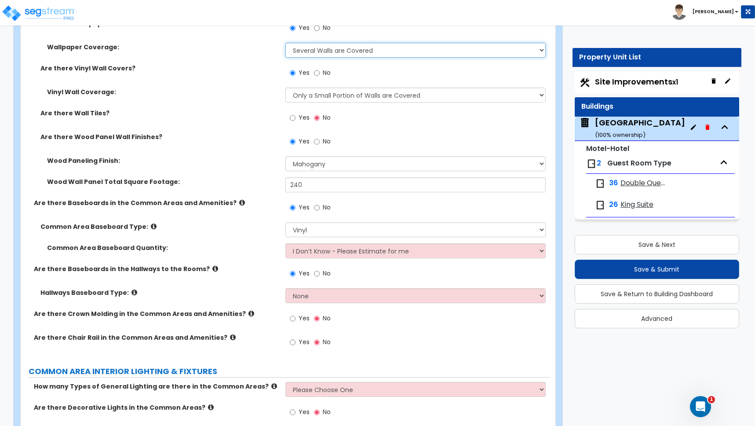
scroll to position [4241, 0]
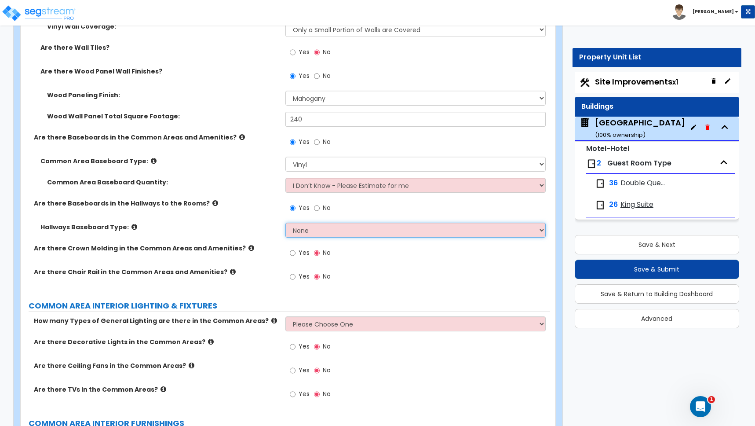
click at [301, 222] on select "None Wood Vinyl Carpet Tile" at bounding box center [415, 229] width 260 height 15
click at [285, 222] on select "None Wood Vinyl Carpet Tile" at bounding box center [415, 229] width 260 height 15
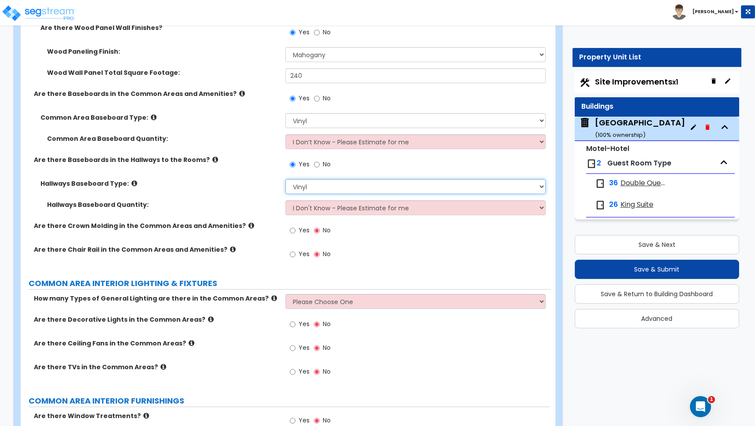
scroll to position [4289, 0]
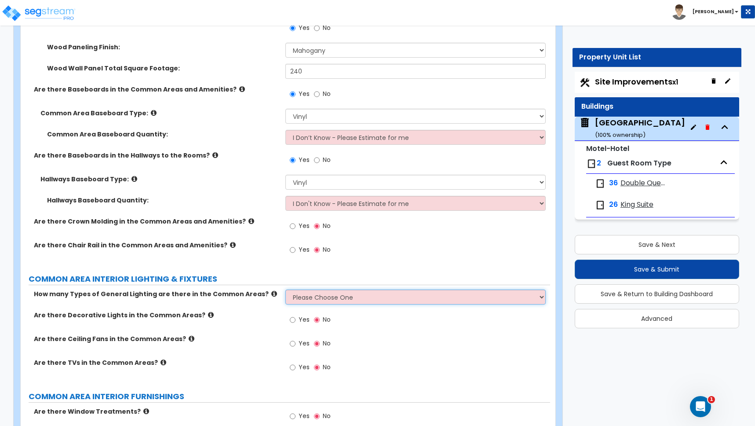
click at [309, 289] on select "Please Choose One 1 2 3" at bounding box center [415, 296] width 260 height 15
click at [285, 289] on select "Please Choose One 1 2 3" at bounding box center [415, 296] width 260 height 15
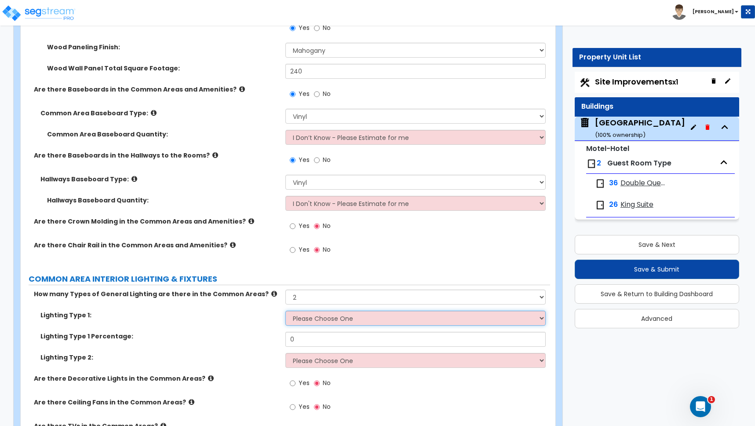
click at [304, 310] on select "Please Choose One LED Surface-Mounted LED Recessed Fluorescent Surface-Mounted …" at bounding box center [415, 317] width 260 height 15
click at [285, 310] on select "Please Choose One LED Surface-Mounted LED Recessed Fluorescent Surface-Mounted …" at bounding box center [415, 317] width 260 height 15
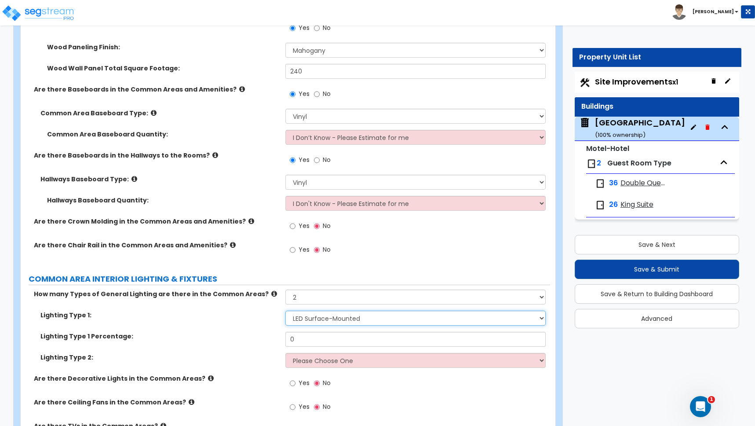
click at [313, 310] on select "Please Choose One LED Surface-Mounted LED Recessed Fluorescent Surface-Mounted …" at bounding box center [415, 317] width 260 height 15
click at [285, 310] on select "Please Choose One LED Surface-Mounted LED Recessed Fluorescent Surface-Mounted …" at bounding box center [415, 317] width 260 height 15
drag, startPoint x: 304, startPoint y: 329, endPoint x: 251, endPoint y: 321, distance: 54.2
click at [251, 321] on div "Lighting Type 1: Please Choose One LED Surface-Mounted LED Recessed Fluorescent…" at bounding box center [285, 341] width 516 height 63
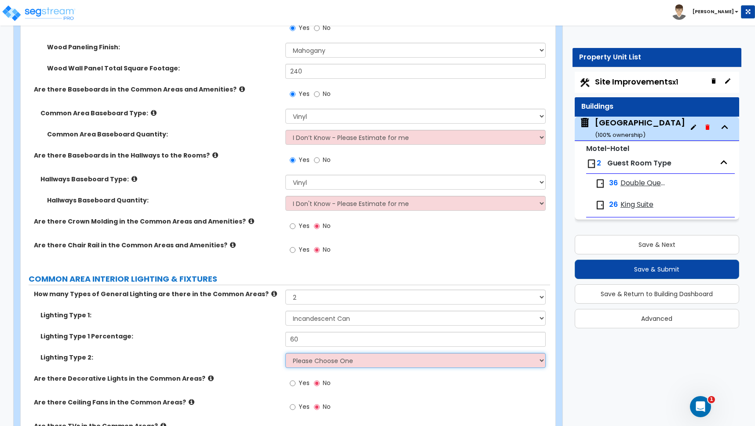
click at [318, 354] on select "Please Choose One LED Surface-Mounted LED Recessed Fluorescent Surface-Mounted …" at bounding box center [415, 360] width 260 height 15
click at [285, 353] on select "Please Choose One LED Surface-Mounted LED Recessed Fluorescent Surface-Mounted …" at bounding box center [415, 360] width 260 height 15
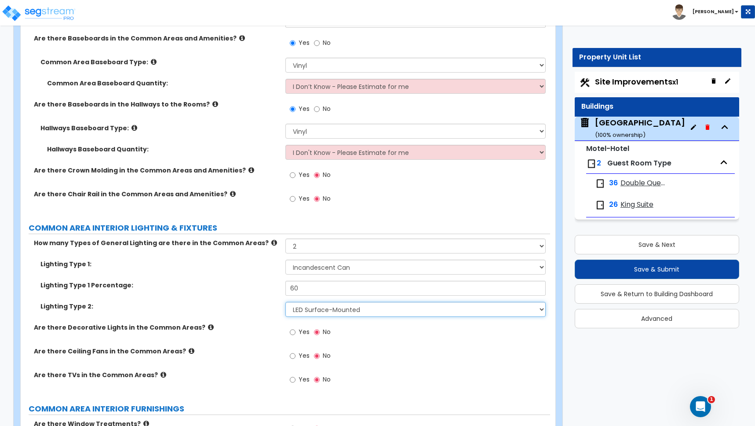
scroll to position [4343, 0]
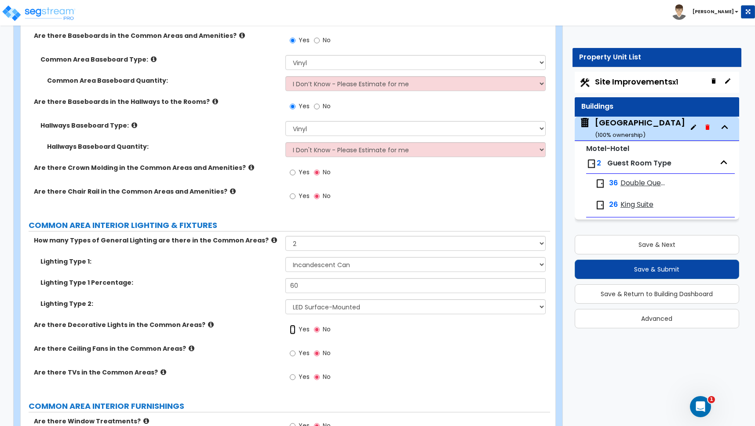
click at [292, 325] on input "Yes" at bounding box center [293, 330] width 6 height 10
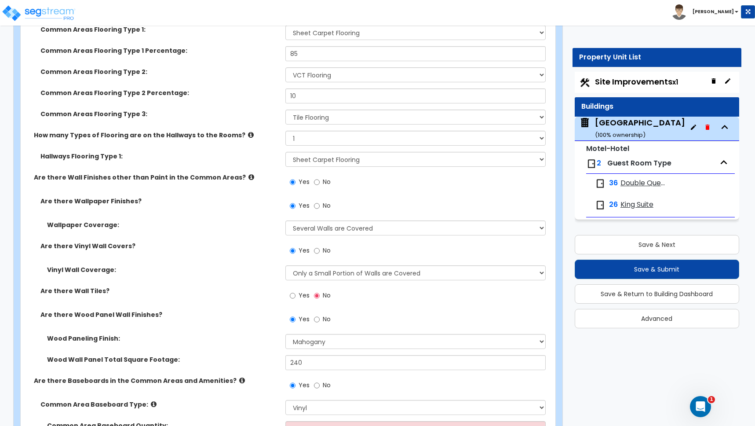
scroll to position [3972, 0]
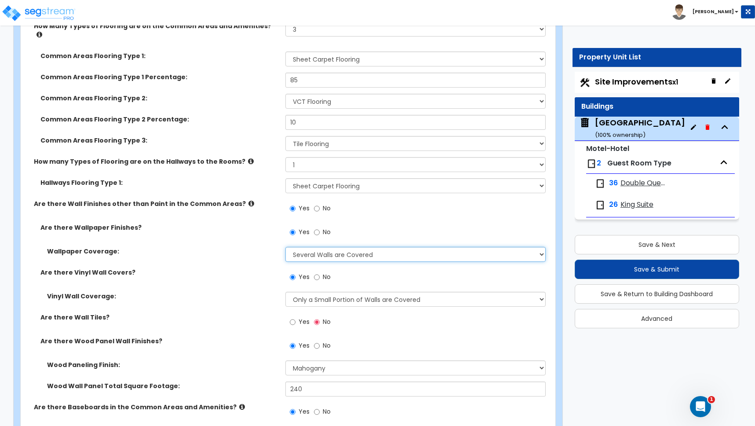
click at [308, 248] on select "Please Choose One Only a Small Portion of Walls are Covered Several Walls are C…" at bounding box center [415, 254] width 260 height 15
click at [285, 247] on select "Please Choose One Only a Small Portion of Walls are Covered Several Walls are C…" at bounding box center [415, 254] width 260 height 15
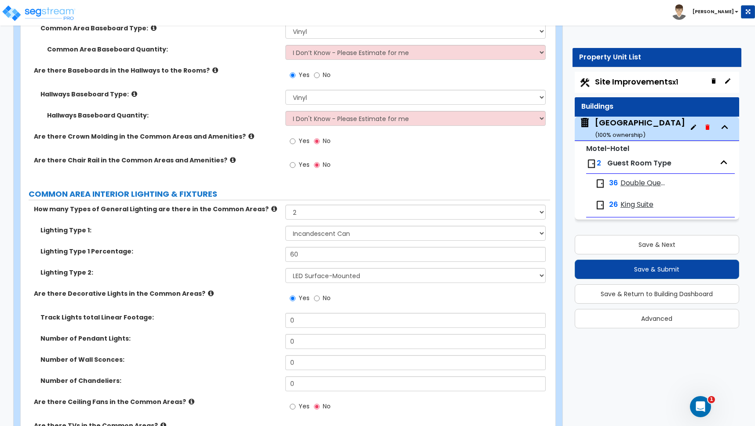
scroll to position [4495, 0]
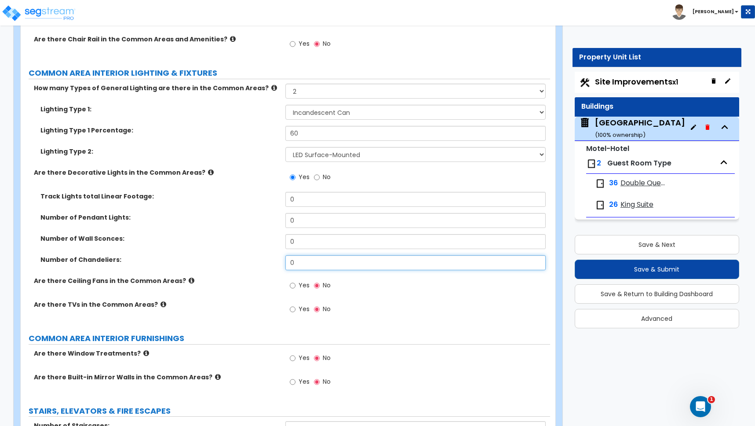
drag, startPoint x: 301, startPoint y: 255, endPoint x: 259, endPoint y: 254, distance: 41.3
click at [260, 255] on div "Number of Chandeliers: 0" at bounding box center [285, 265] width 529 height 21
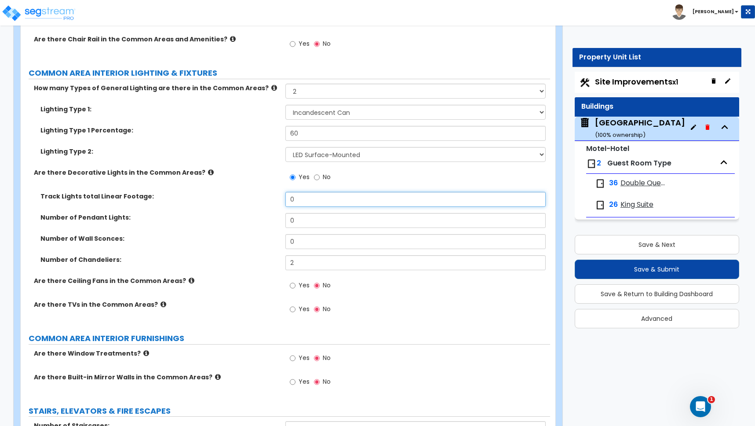
drag, startPoint x: 299, startPoint y: 192, endPoint x: 261, endPoint y: 190, distance: 38.3
click at [261, 192] on div "Track Lights total Linear Footage: 0" at bounding box center [285, 202] width 529 height 21
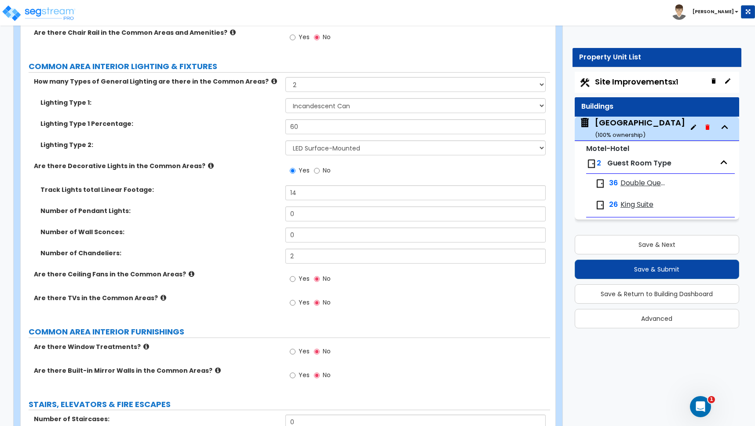
scroll to position [4503, 0]
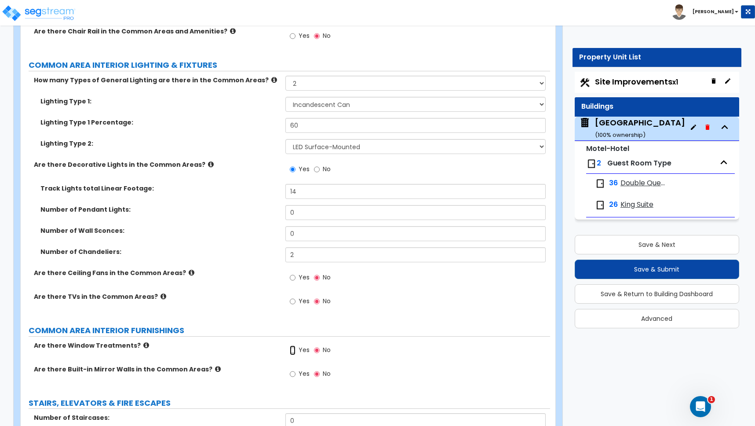
click at [292, 345] on input "Yes" at bounding box center [293, 350] width 6 height 10
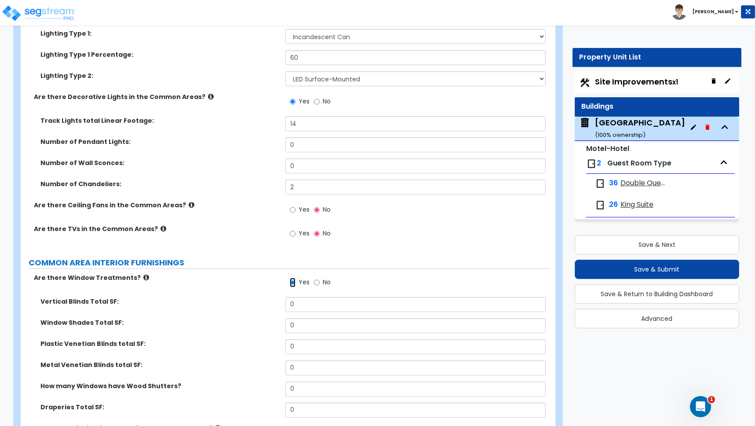
scroll to position [4619, 0]
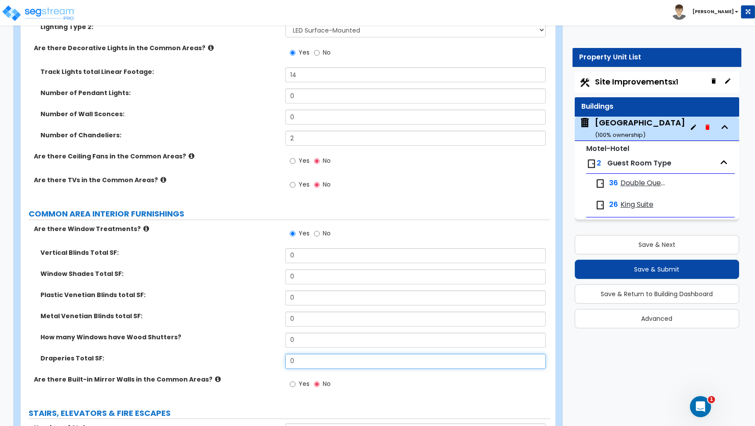
drag, startPoint x: 300, startPoint y: 354, endPoint x: 272, endPoint y: 345, distance: 29.8
click at [272, 354] on div "Draperies Total SF: 0" at bounding box center [285, 364] width 529 height 21
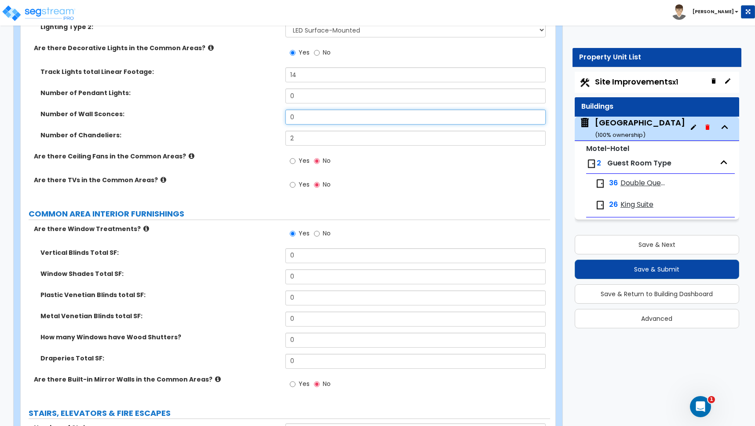
drag, startPoint x: 299, startPoint y: 106, endPoint x: 249, endPoint y: 94, distance: 51.5
click at [250, 95] on div "Track Lights total Linear Footage: 14 Number of Pendant Lights: 0 Number of Wal…" at bounding box center [285, 109] width 516 height 84
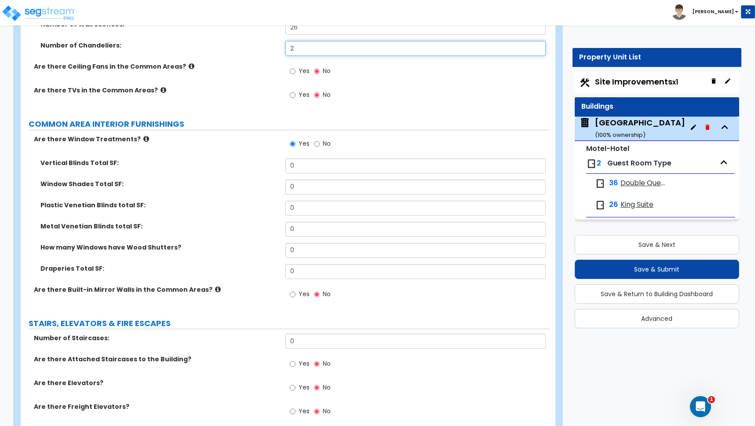
scroll to position [4734, 0]
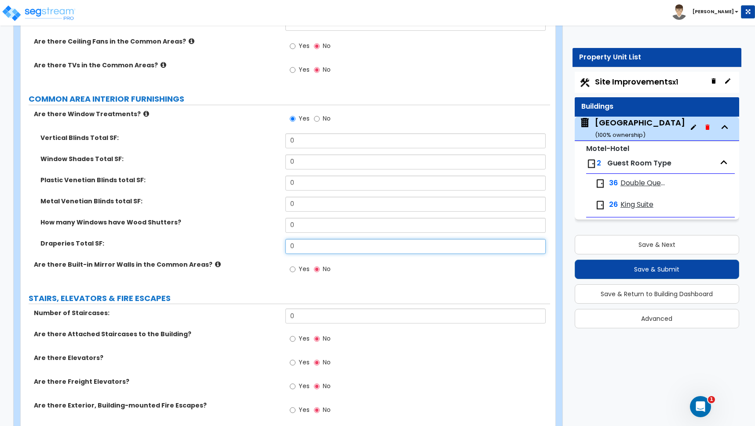
drag, startPoint x: 297, startPoint y: 239, endPoint x: 259, endPoint y: 228, distance: 39.3
click at [259, 228] on div "Vertical Blinds Total SF: 0 Window Shades Total SF: 0 Plastic Venetian Blinds t…" at bounding box center [285, 196] width 516 height 127
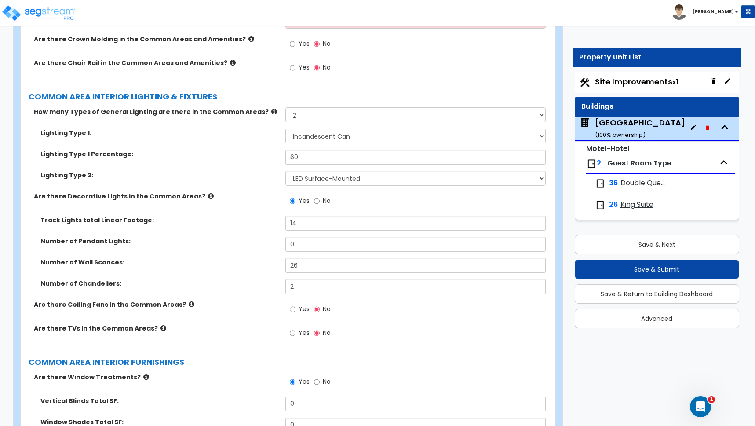
scroll to position [4406, 0]
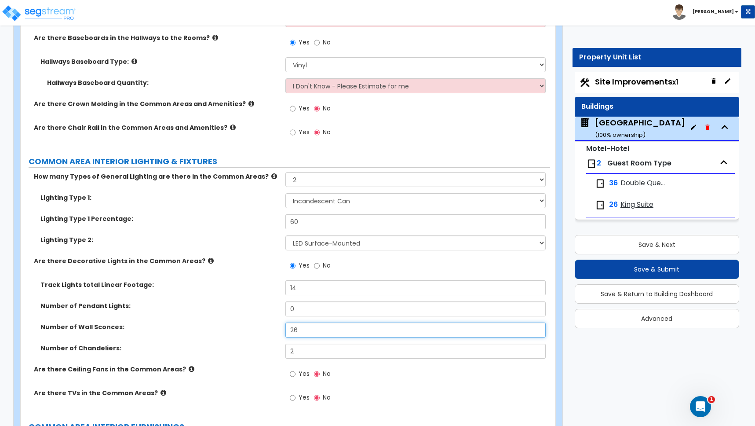
drag, startPoint x: 303, startPoint y: 320, endPoint x: 263, endPoint y: 314, distance: 40.4
click at [263, 322] on div "Number of Wall Sconces: 26" at bounding box center [285, 332] width 529 height 21
click at [212, 322] on label "Number of Wall Sconces:" at bounding box center [159, 326] width 238 height 9
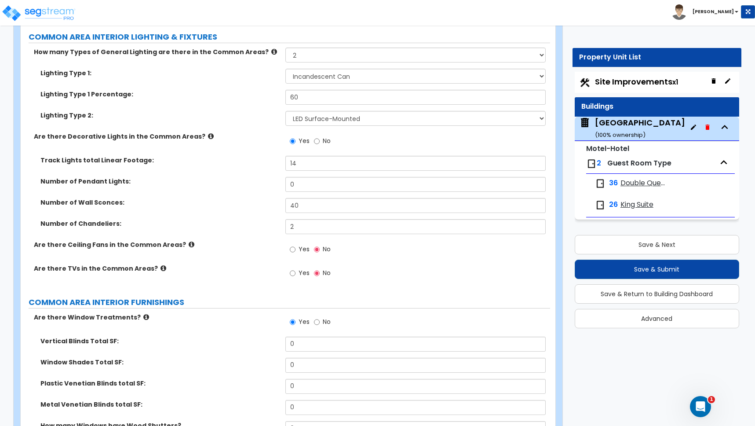
scroll to position [4666, 0]
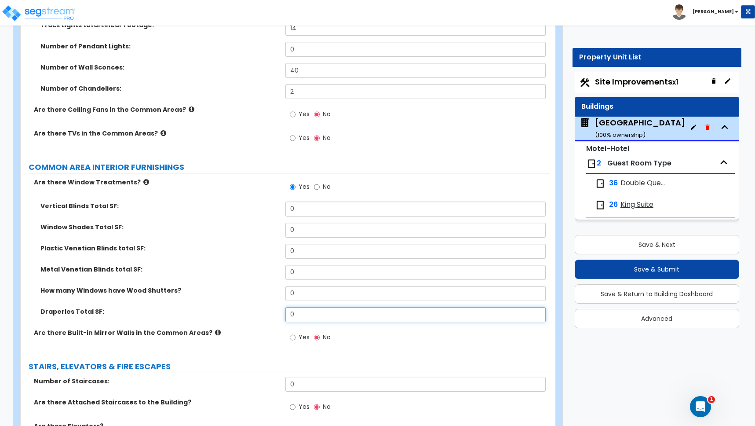
drag, startPoint x: 295, startPoint y: 309, endPoint x: 274, endPoint y: 303, distance: 22.8
click at [274, 307] on div "Draperies Total SF: 0" at bounding box center [285, 317] width 529 height 21
click at [233, 265] on label "Metal Venetian Blinds total SF:" at bounding box center [159, 269] width 238 height 9
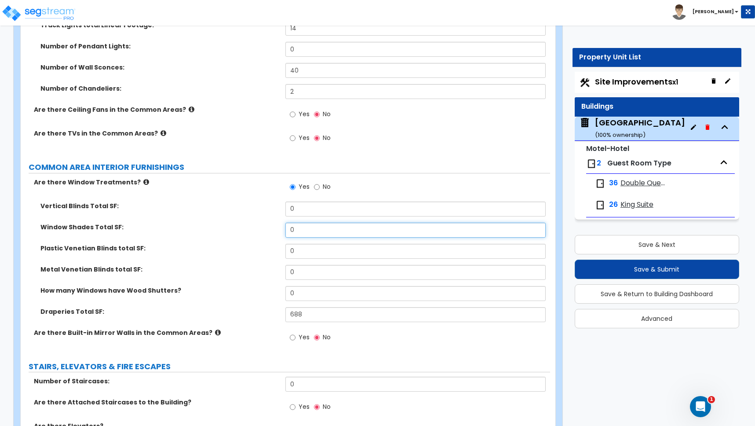
drag, startPoint x: 297, startPoint y: 221, endPoint x: 268, endPoint y: 220, distance: 29.5
click at [268, 222] on div "Window Shades Total SF: 0" at bounding box center [285, 232] width 529 height 21
drag, startPoint x: 288, startPoint y: 221, endPoint x: 252, endPoint y: 219, distance: 36.2
click at [252, 222] on div "Window Shades Total SF: 0" at bounding box center [285, 232] width 529 height 21
click at [206, 233] on div "Window Shades Total SF: 72" at bounding box center [285, 232] width 529 height 21
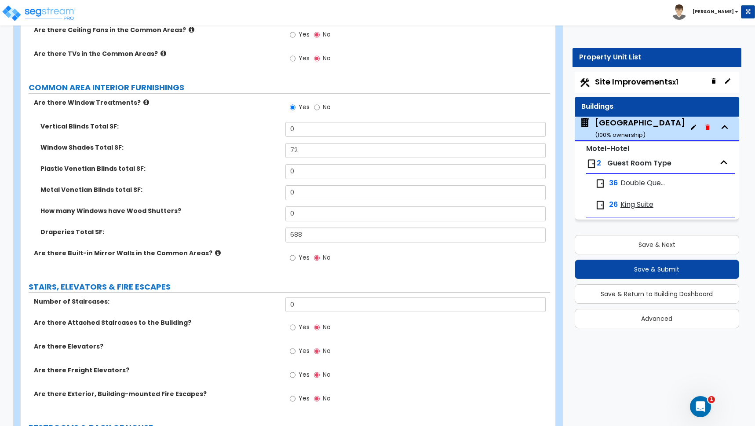
scroll to position [4769, 0]
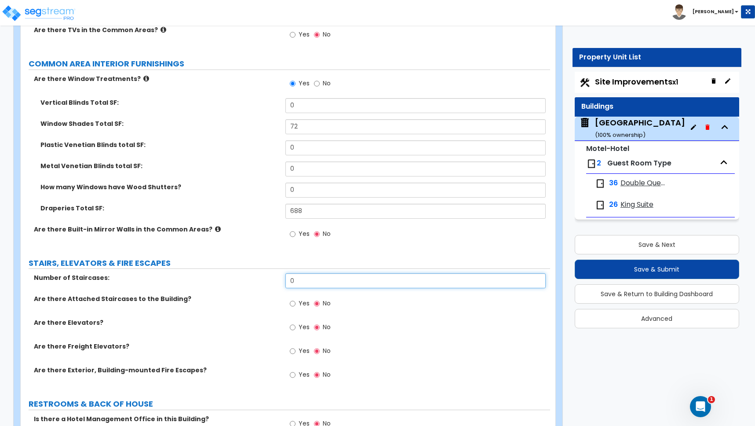
drag, startPoint x: 297, startPoint y: 273, endPoint x: 263, endPoint y: 268, distance: 35.0
click at [263, 273] on div "Number of Staircases: 0" at bounding box center [285, 283] width 529 height 21
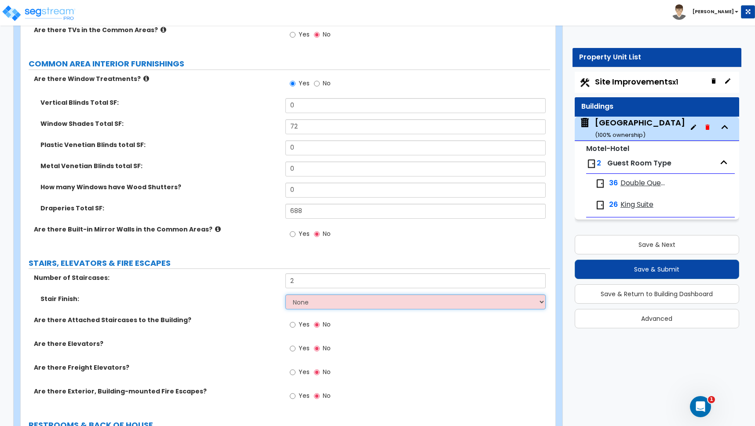
click at [303, 294] on select "None Tile Wood Laminate VCT Sheet Carpet Sheet Vinyl Carpet Tile" at bounding box center [415, 301] width 260 height 15
click at [285, 294] on select "None Tile Wood Laminate VCT Sheet Carpet Sheet Vinyl Carpet Tile" at bounding box center [415, 301] width 260 height 15
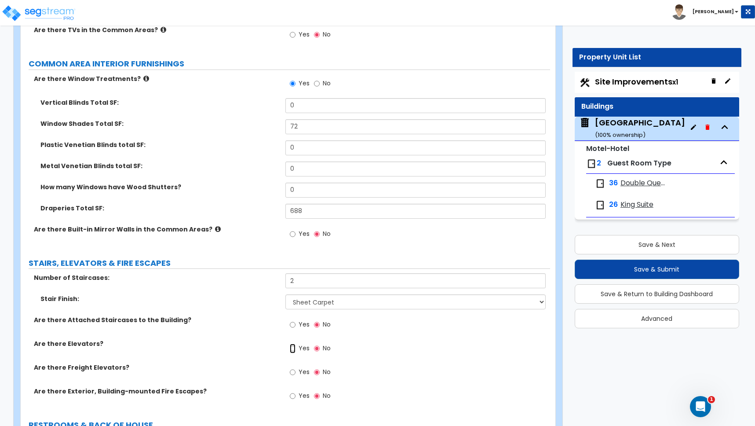
click at [293, 343] on input "Yes" at bounding box center [293, 348] width 6 height 10
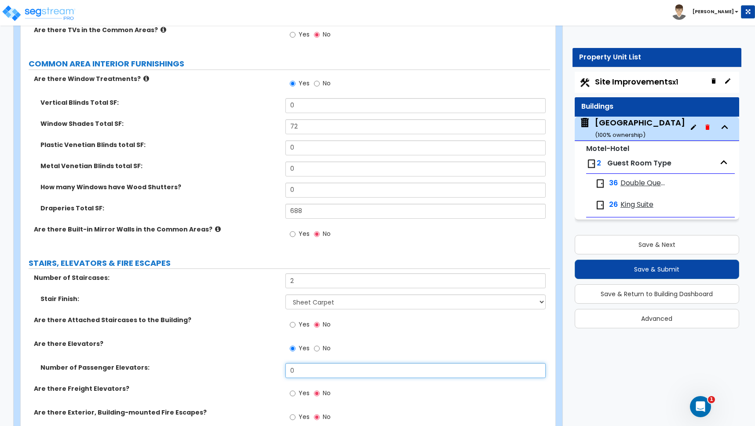
drag, startPoint x: 292, startPoint y: 364, endPoint x: 253, endPoint y: 358, distance: 39.1
click at [253, 363] on div "Number of Passenger Elevators: 0" at bounding box center [285, 373] width 529 height 21
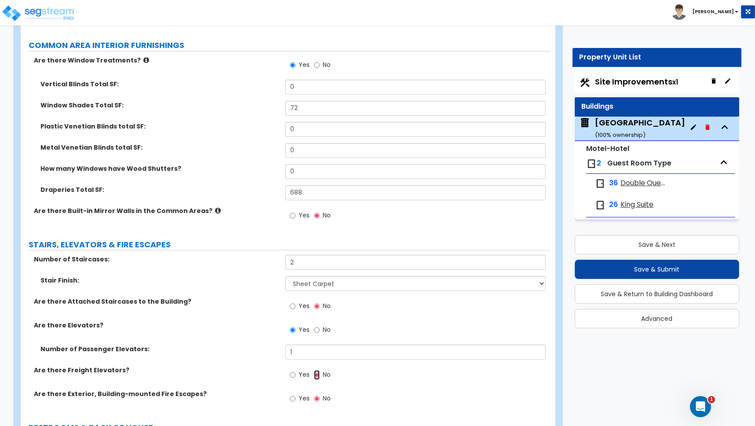
scroll to position [4802, 0]
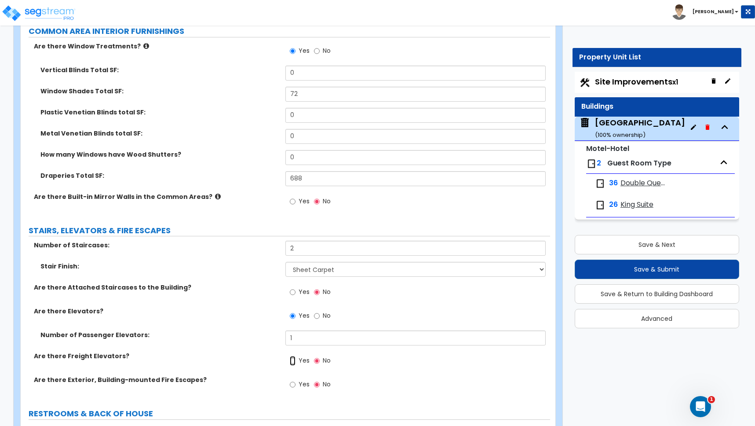
click at [292, 356] on input "Yes" at bounding box center [293, 361] width 6 height 10
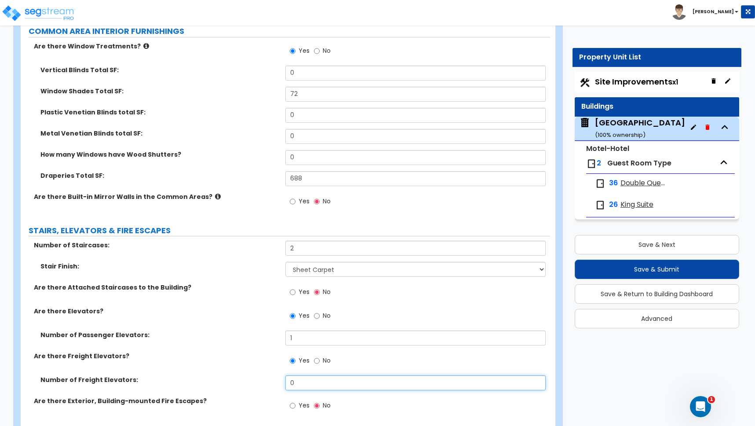
drag, startPoint x: 280, startPoint y: 372, endPoint x: 267, endPoint y: 372, distance: 13.2
click at [267, 375] on div "Number of Freight Elevators: 0" at bounding box center [285, 385] width 529 height 21
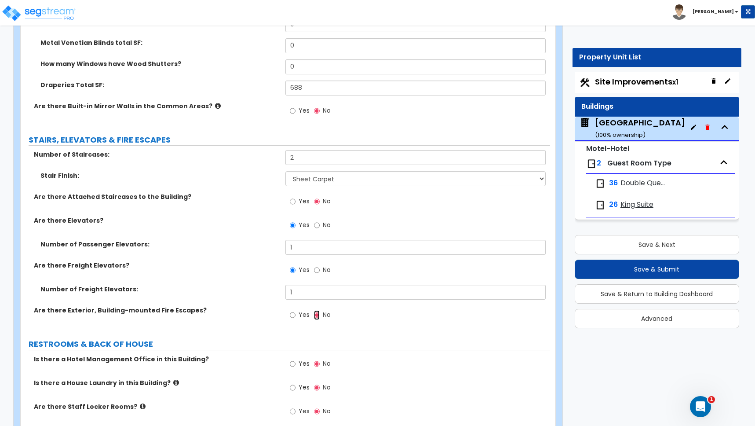
scroll to position [4902, 0]
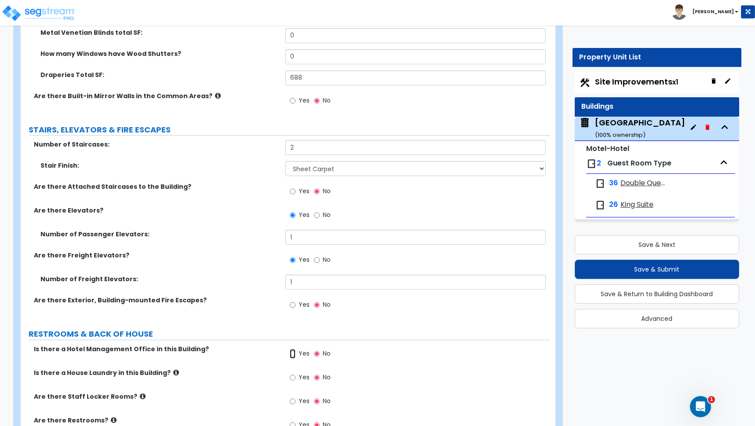
click at [292, 349] on input "Yes" at bounding box center [293, 354] width 6 height 10
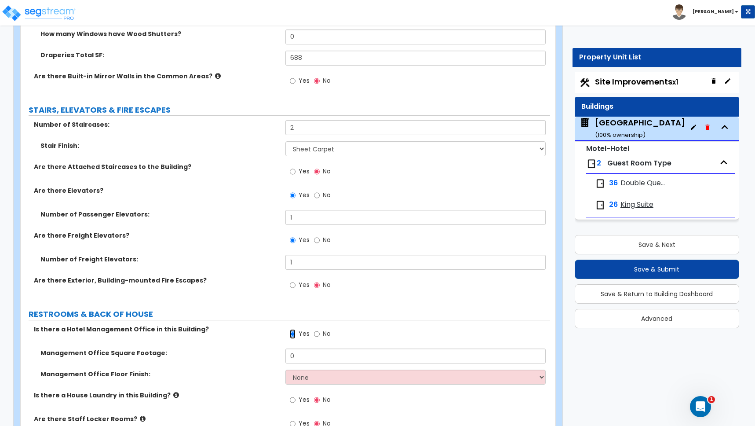
scroll to position [4938, 0]
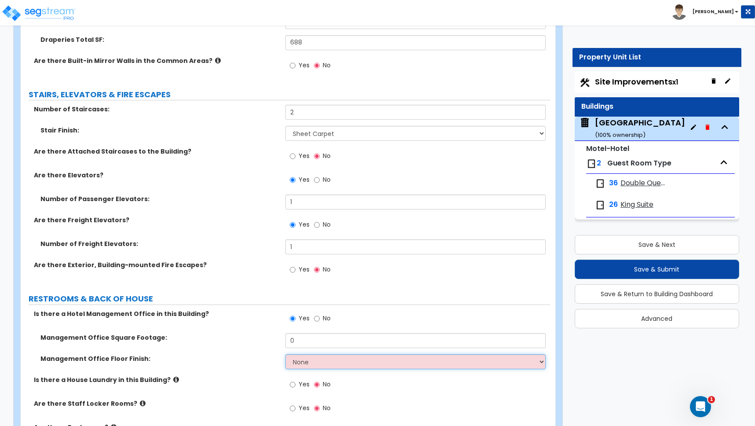
click at [305, 355] on select "None Tile Flooring Hardwood Flooring Resilient Laminate Flooring VCT Flooring S…" at bounding box center [415, 361] width 260 height 15
click at [285, 354] on select "None Tile Flooring Hardwood Flooring Resilient Laminate Flooring VCT Flooring S…" at bounding box center [415, 361] width 260 height 15
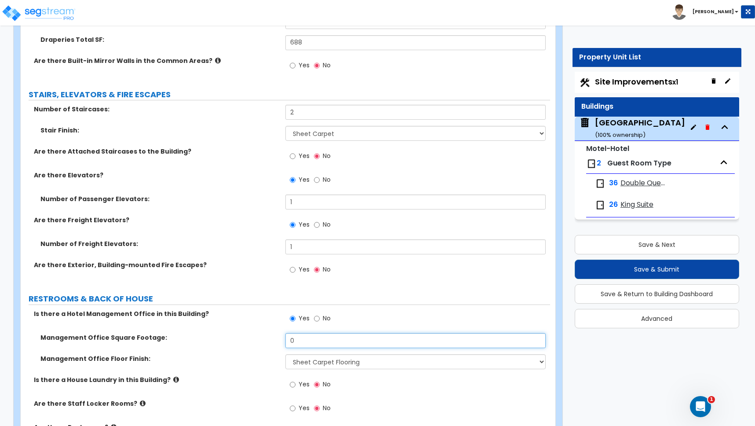
drag, startPoint x: 299, startPoint y: 331, endPoint x: 225, endPoint y: 328, distance: 74.8
click at [225, 333] on div "Management Office Square Footage: 0" at bounding box center [285, 343] width 529 height 21
click at [221, 375] on label "Is there a House Laundry in this Building?" at bounding box center [156, 379] width 245 height 9
click at [292, 379] on input "Yes" at bounding box center [293, 384] width 6 height 10
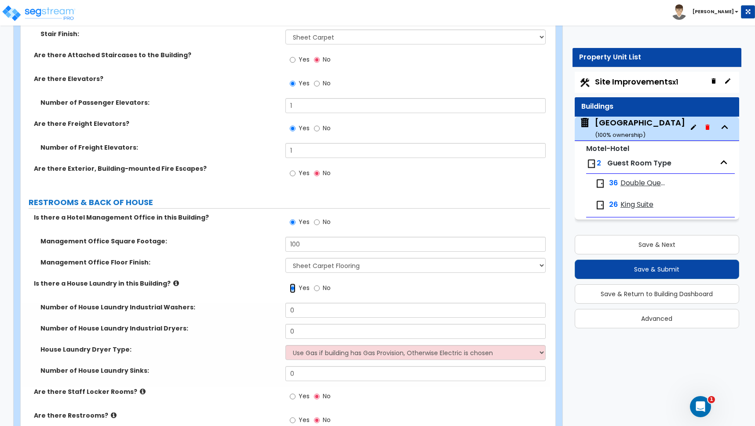
scroll to position [5044, 0]
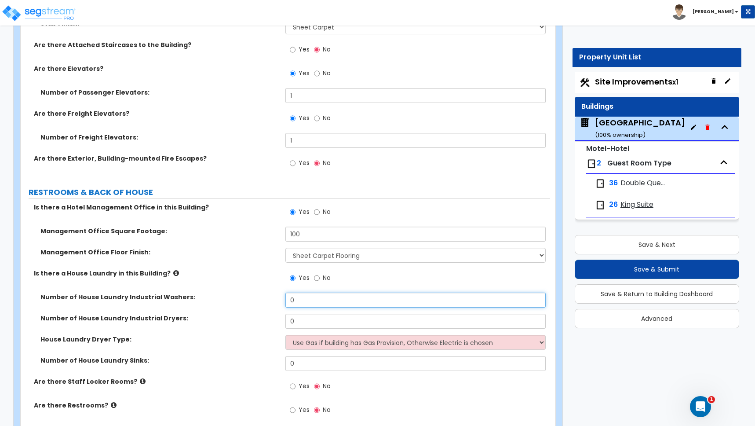
drag, startPoint x: 299, startPoint y: 290, endPoint x: 236, endPoint y: 291, distance: 63.3
click at [237, 292] on div "Number of House Laundry Industrial Washers: 0" at bounding box center [285, 302] width 529 height 21
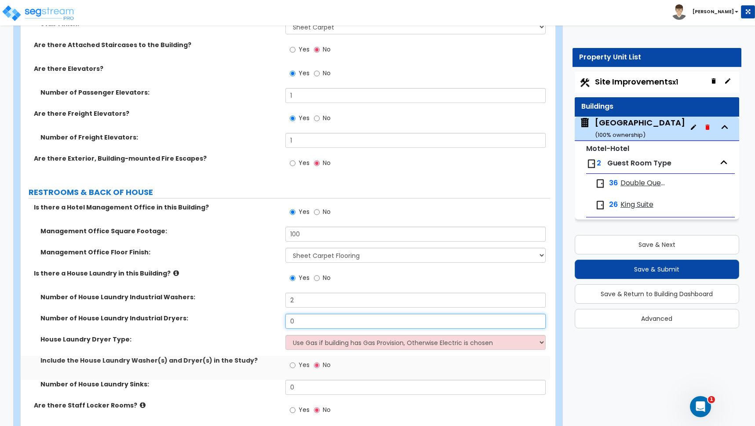
click at [296, 314] on input "0" at bounding box center [415, 321] width 260 height 15
drag, startPoint x: 290, startPoint y: 311, endPoint x: 281, endPoint y: 311, distance: 8.8
click at [281, 314] on div "Number of House Laundry Industrial Dryers: 0" at bounding box center [285, 324] width 529 height 21
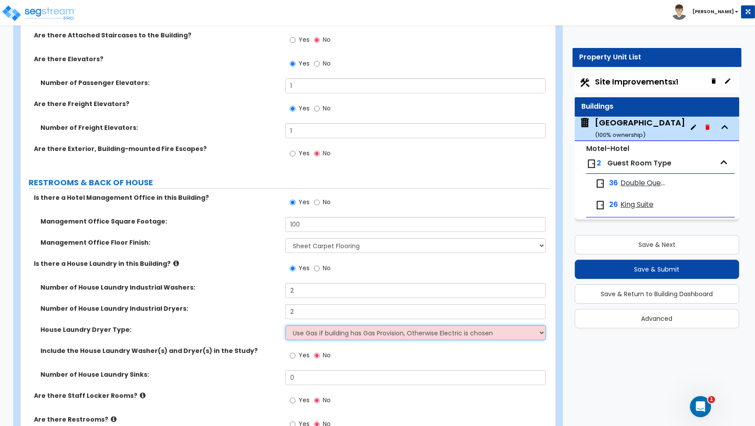
scroll to position [5054, 0]
click at [300, 325] on select "Use Gas if building has Gas Provision, Otherwise Electric is chosen Gas Electric" at bounding box center [415, 332] width 260 height 15
click at [285, 325] on select "Use Gas if building has Gas Provision, Otherwise Electric is chosen Gas Electric" at bounding box center [415, 332] width 260 height 15
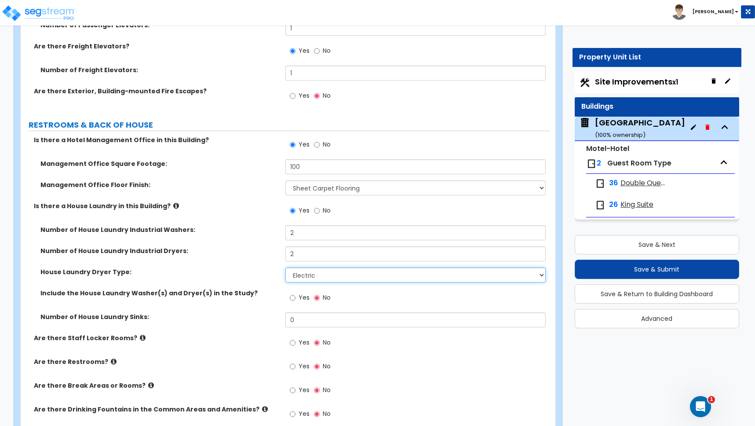
scroll to position [5111, 0]
click at [295, 293] on input "Yes" at bounding box center [293, 298] width 6 height 10
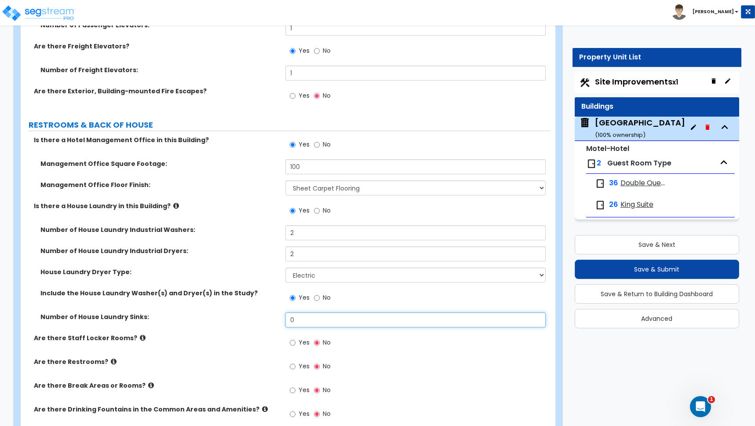
drag, startPoint x: 298, startPoint y: 312, endPoint x: 282, endPoint y: 311, distance: 15.4
click at [282, 312] on div "Number of House Laundry Sinks: 0" at bounding box center [285, 322] width 529 height 21
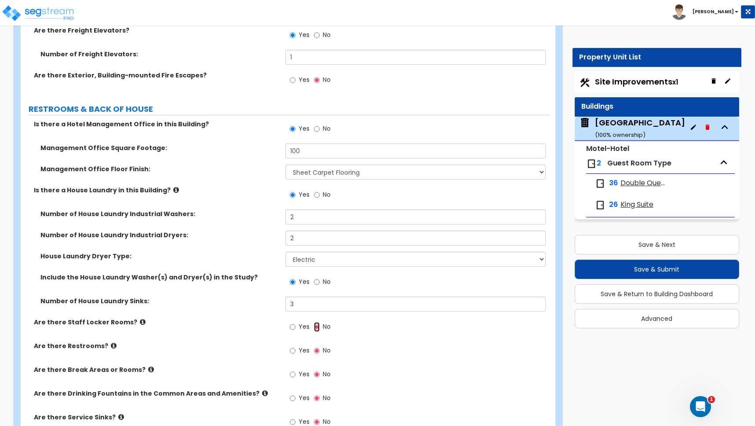
scroll to position [5139, 0]
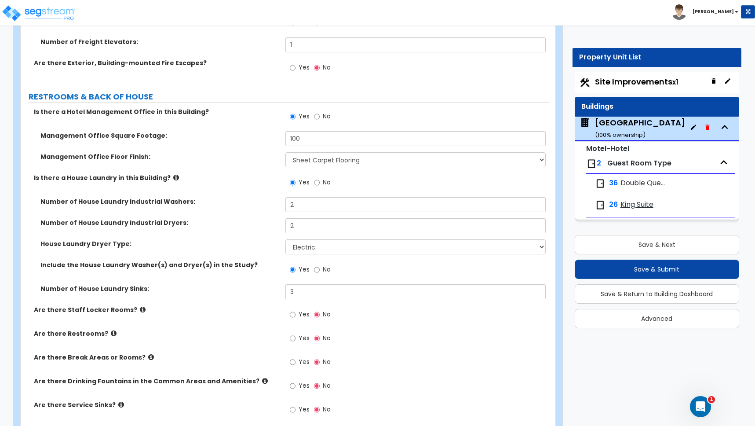
click at [140, 306] on icon at bounding box center [143, 309] width 6 height 7
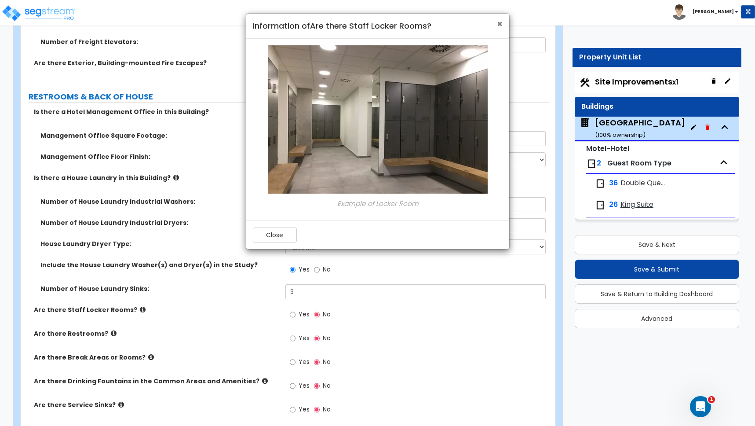
click at [500, 25] on span "×" at bounding box center [500, 24] width 6 height 13
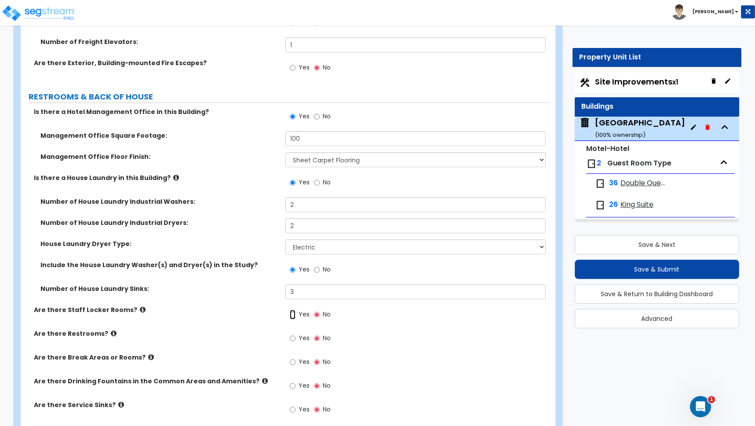
click at [293, 310] on input "Yes" at bounding box center [293, 315] width 6 height 10
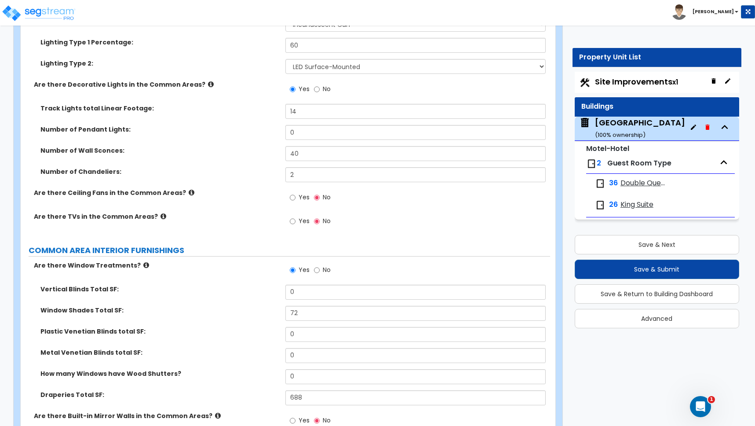
scroll to position [4463, 0]
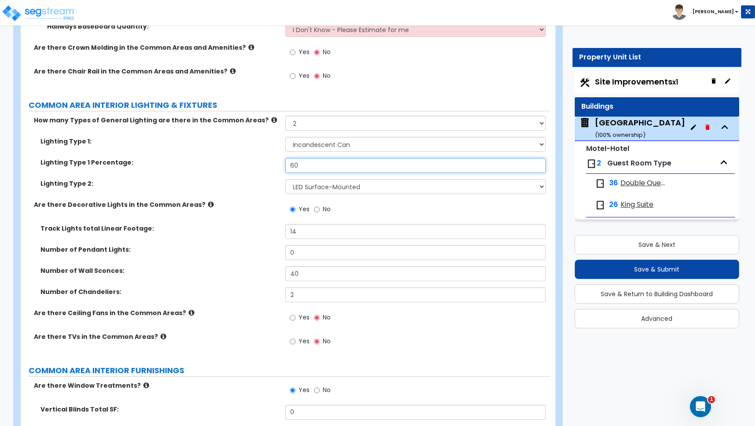
drag, startPoint x: 300, startPoint y: 155, endPoint x: 276, endPoint y: 154, distance: 23.8
click at [276, 158] on div "Lighting Type 1 Percentage: 60" at bounding box center [285, 168] width 529 height 21
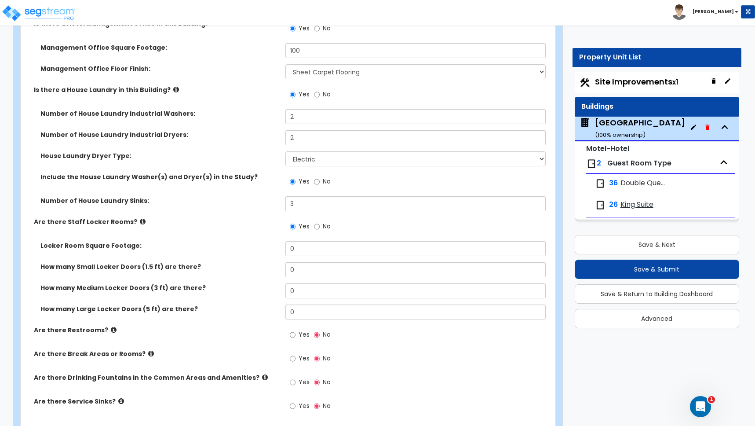
scroll to position [5299, 0]
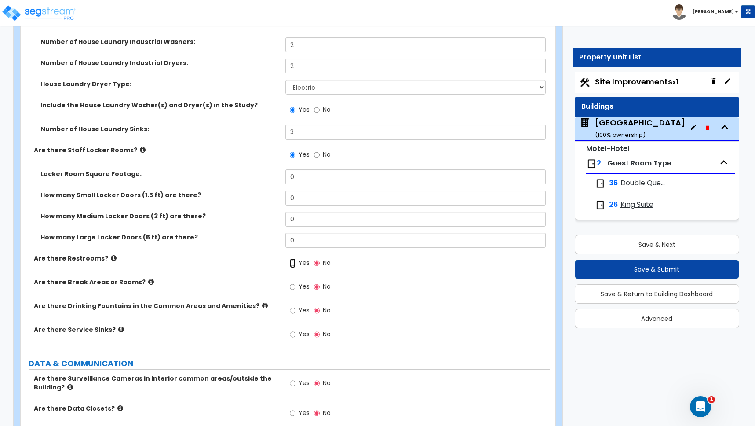
click at [293, 258] on input "Yes" at bounding box center [293, 263] width 6 height 10
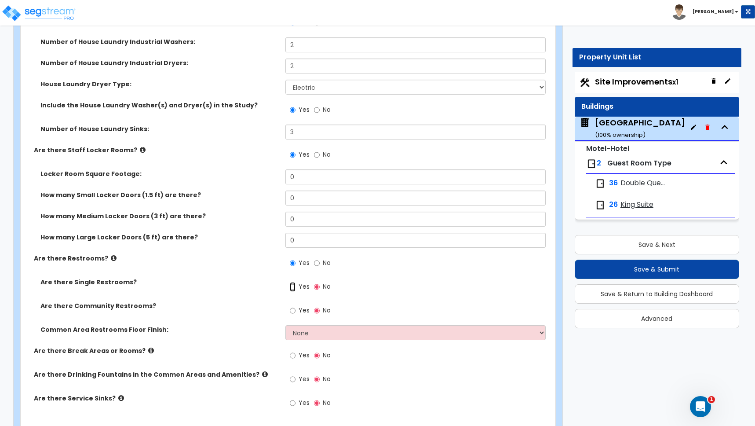
click at [294, 282] on input "Yes" at bounding box center [293, 287] width 6 height 10
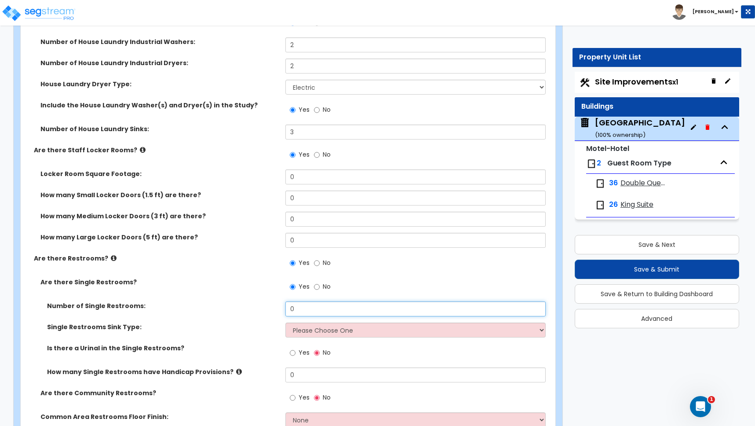
drag, startPoint x: 295, startPoint y: 299, endPoint x: 274, endPoint y: 296, distance: 20.3
click at [276, 301] on div "Number of Single Restrooms: 0" at bounding box center [285, 311] width 529 height 21
click at [309, 323] on select "Please Choose One Wall-mounted Vanity-mounted" at bounding box center [415, 329] width 260 height 15
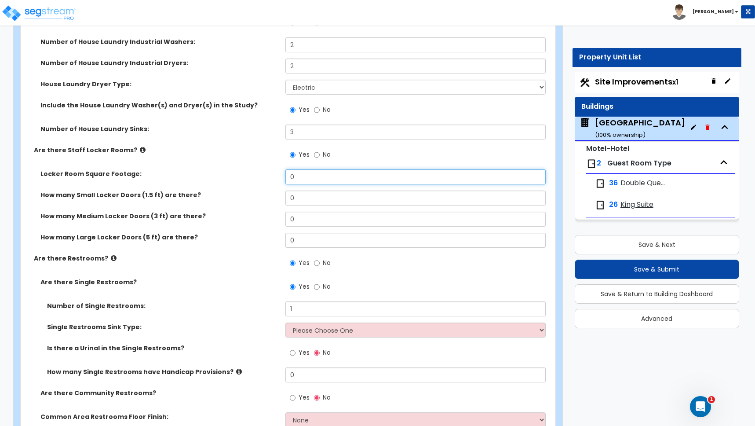
drag, startPoint x: 297, startPoint y: 168, endPoint x: 262, endPoint y: 168, distance: 35.2
click at [262, 169] on div "Locker Room Square Footage: 0" at bounding box center [285, 179] width 529 height 21
click at [265, 190] on label "How many Small Locker Doors (1.5 ft) are there?" at bounding box center [159, 194] width 238 height 9
drag, startPoint x: 299, startPoint y: 190, endPoint x: 277, endPoint y: 190, distance: 22.9
click at [277, 190] on div "How many Small Locker Doors (1.5 ft) are there? 0" at bounding box center [285, 200] width 529 height 21
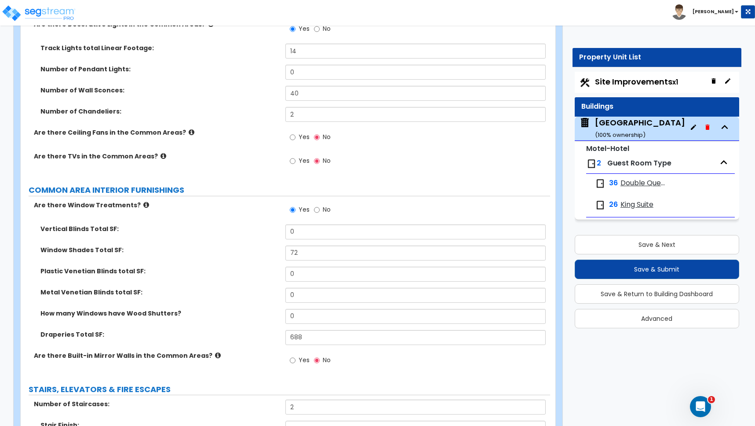
scroll to position [4631, 0]
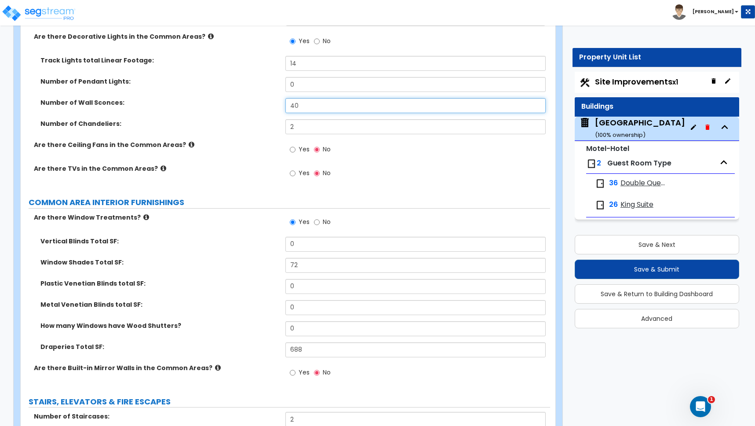
drag, startPoint x: 307, startPoint y: 95, endPoint x: 256, endPoint y: 93, distance: 51.5
click at [256, 98] on div "Number of Wall Sconces: 40" at bounding box center [285, 108] width 529 height 21
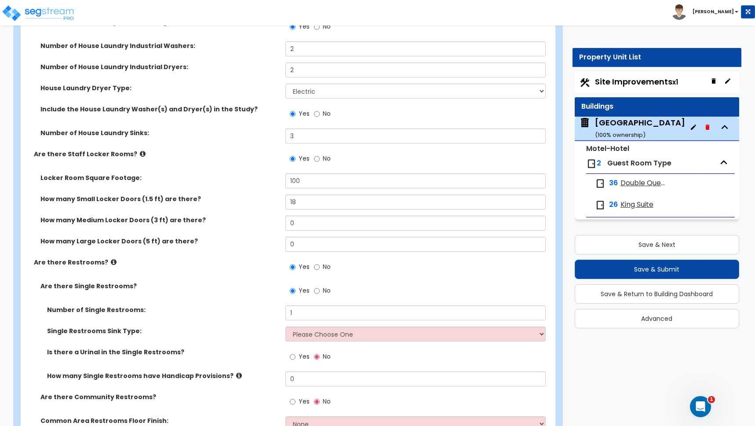
scroll to position [5296, 0]
click at [304, 327] on select "Please Choose One Wall-mounted Vanity-mounted" at bounding box center [415, 333] width 260 height 15
click at [285, 326] on select "Please Choose One Wall-mounted Vanity-mounted" at bounding box center [415, 333] width 260 height 15
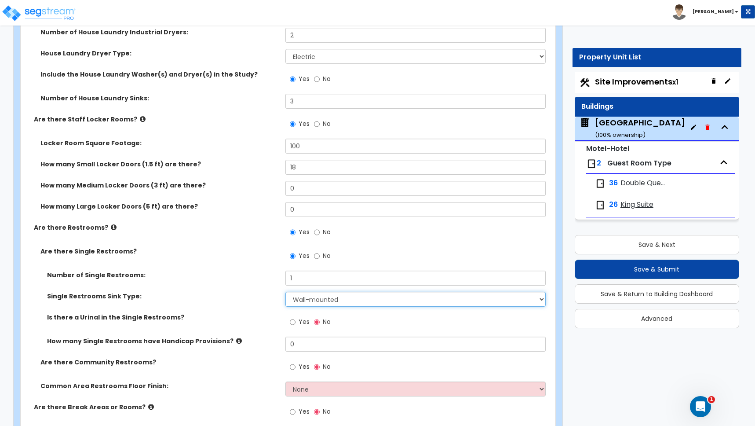
scroll to position [5338, 0]
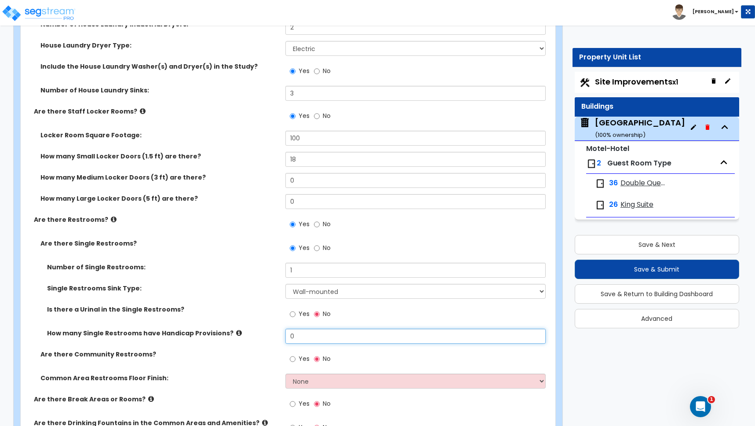
drag, startPoint x: 297, startPoint y: 329, endPoint x: 253, endPoint y: 326, distance: 43.6
click at [253, 328] on div "How many Single Restrooms have Handicap Provisions? 0" at bounding box center [285, 338] width 529 height 21
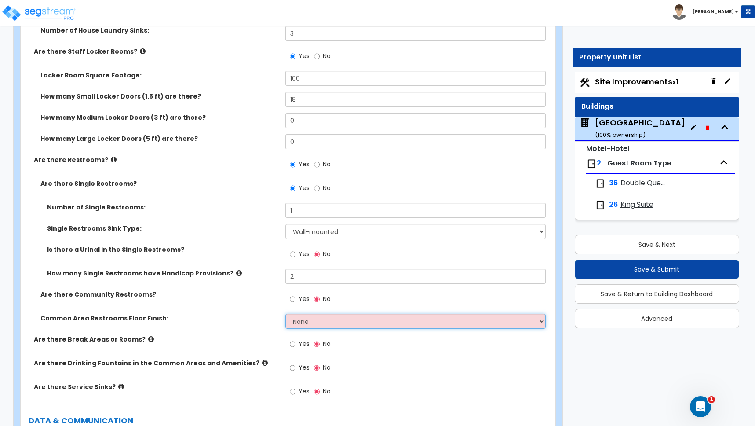
click at [318, 314] on select "None Tile Flooring Resilient Laminate Flooring VCT Flooring Sheet Vinyl Flooring" at bounding box center [415, 321] width 260 height 15
click at [285, 314] on select "None Tile Flooring Resilient Laminate Flooring VCT Flooring Sheet Vinyl Flooring" at bounding box center [415, 321] width 260 height 15
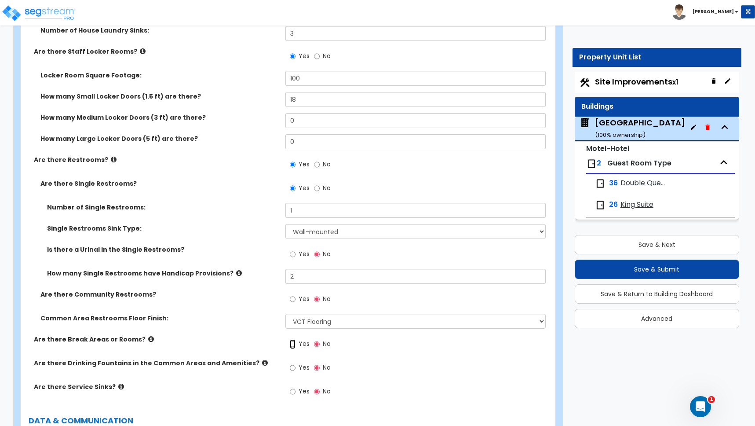
click at [292, 339] on input "Yes" at bounding box center [293, 344] width 6 height 10
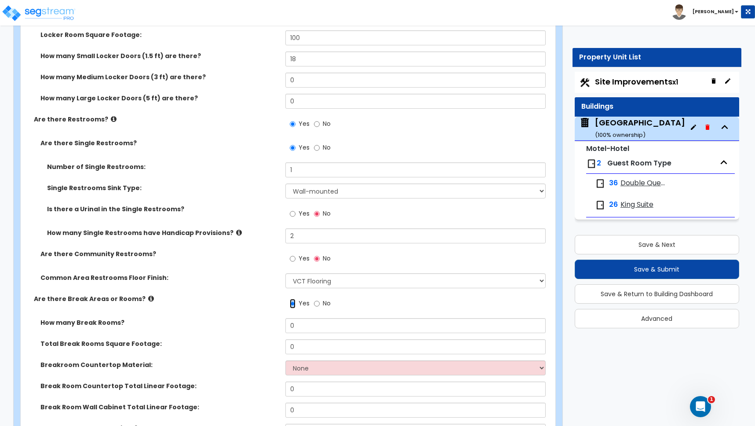
scroll to position [5485, 0]
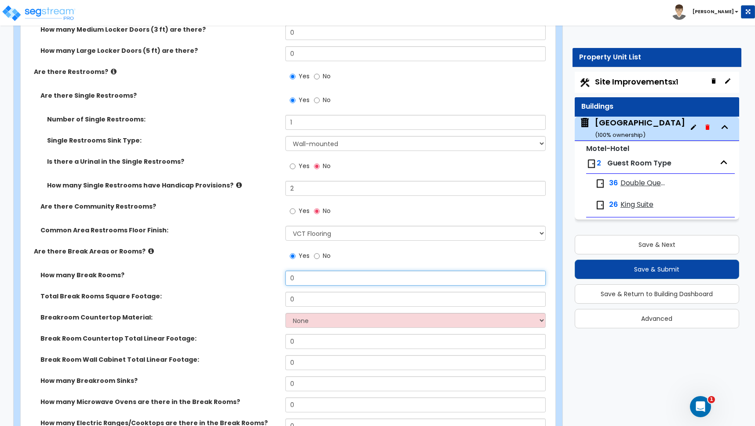
drag, startPoint x: 289, startPoint y: 267, endPoint x: 244, endPoint y: 262, distance: 44.8
click at [246, 270] on div "How many Break Rooms? 0" at bounding box center [285, 280] width 529 height 21
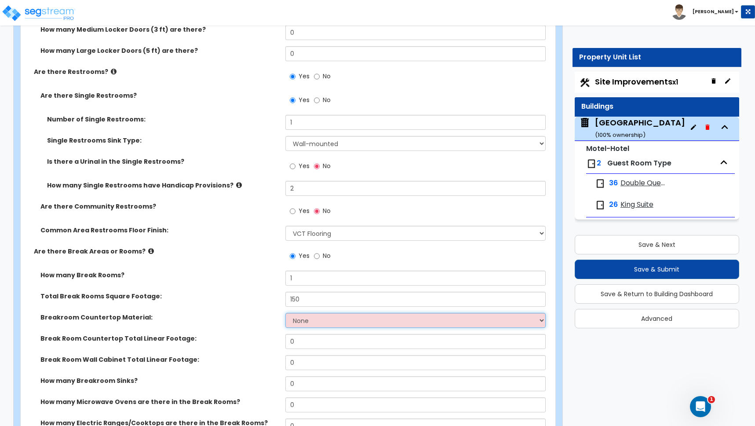
click at [311, 313] on select "None Plastic Laminate Solid Surface Stone Quartz Marble Tile Wood Stainless Ste…" at bounding box center [415, 320] width 260 height 15
click at [285, 313] on select "None Plastic Laminate Solid Surface Stone Quartz Marble Tile Wood Stainless Ste…" at bounding box center [415, 320] width 260 height 15
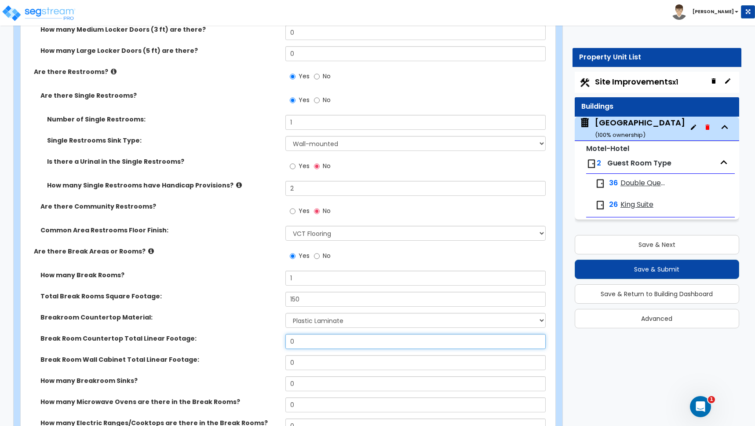
drag, startPoint x: 300, startPoint y: 332, endPoint x: 256, endPoint y: 326, distance: 44.3
click at [256, 334] on div "Break Room Countertop Total Linear Footage: 0" at bounding box center [285, 344] width 529 height 21
drag, startPoint x: 303, startPoint y: 353, endPoint x: 267, endPoint y: 354, distance: 35.6
click at [267, 355] on div "Break Room Wall Cabinet Total Linear Footage: 0" at bounding box center [285, 365] width 529 height 21
click at [256, 339] on div "Break Room Countertop Total Linear Footage: 12" at bounding box center [285, 344] width 529 height 21
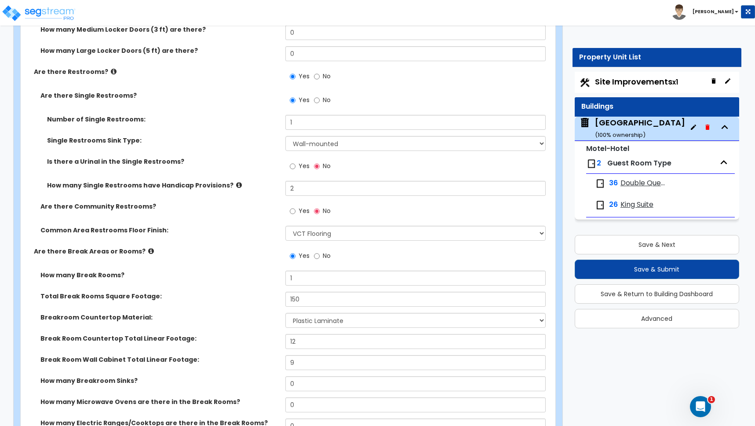
click at [247, 343] on div "Break Room Countertop Total Linear Footage: 12" at bounding box center [285, 344] width 529 height 21
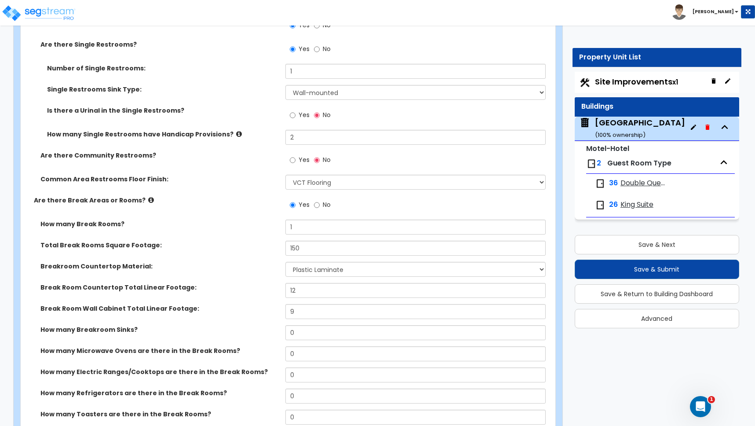
scroll to position [5539, 0]
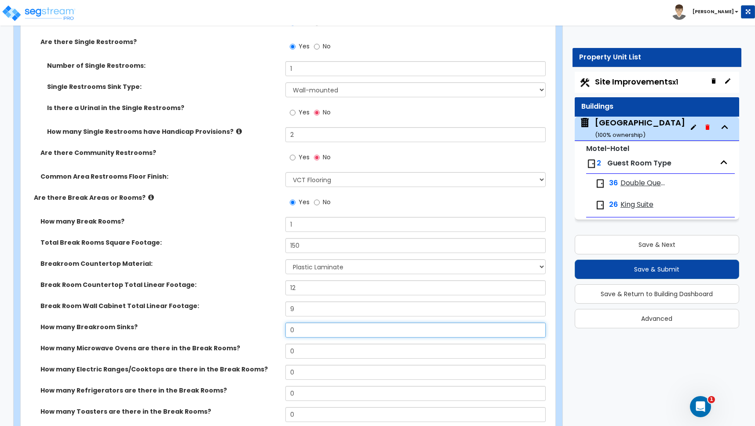
drag, startPoint x: 296, startPoint y: 321, endPoint x: 263, endPoint y: 324, distance: 33.1
click at [263, 324] on div "How many Breakroom Sinks? 0" at bounding box center [285, 332] width 529 height 21
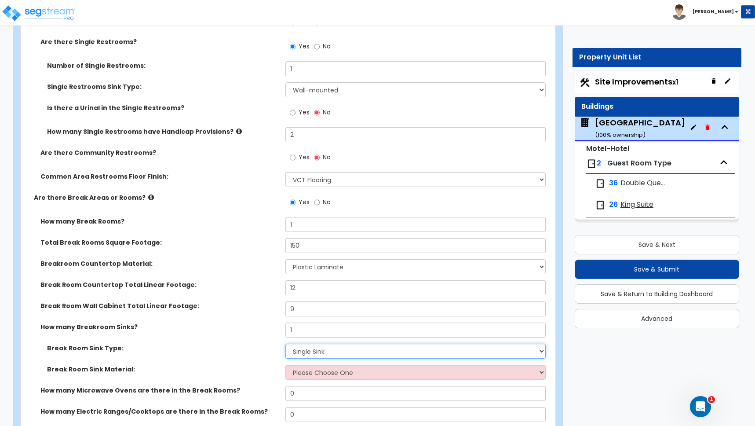
click at [304, 343] on select "Please Choose One Single Sink Double Sink" at bounding box center [415, 350] width 260 height 15
click at [285, 343] on select "Please Choose One Single Sink Double Sink" at bounding box center [415, 350] width 260 height 15
click at [299, 365] on select "Please Choose One Stainless Steel Porcelain Enamel Cast Iron" at bounding box center [415, 372] width 260 height 15
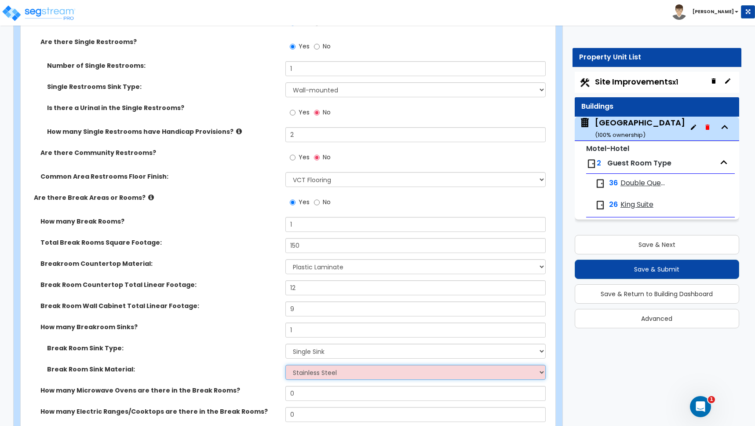
click at [285, 365] on select "Please Choose One Stainless Steel Porcelain Enamel Cast Iron" at bounding box center [415, 372] width 260 height 15
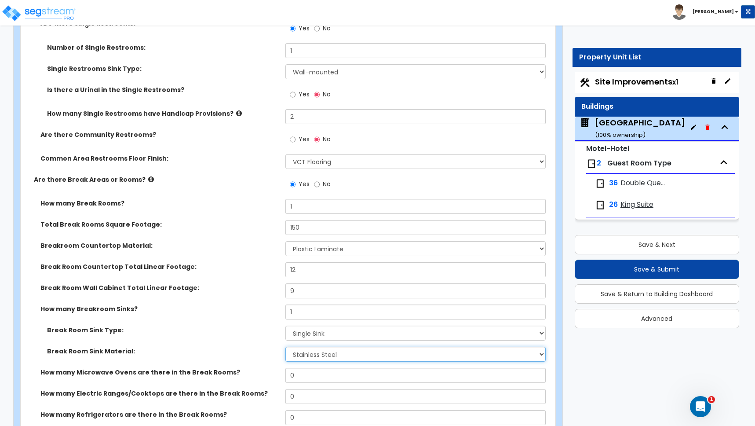
scroll to position [5560, 0]
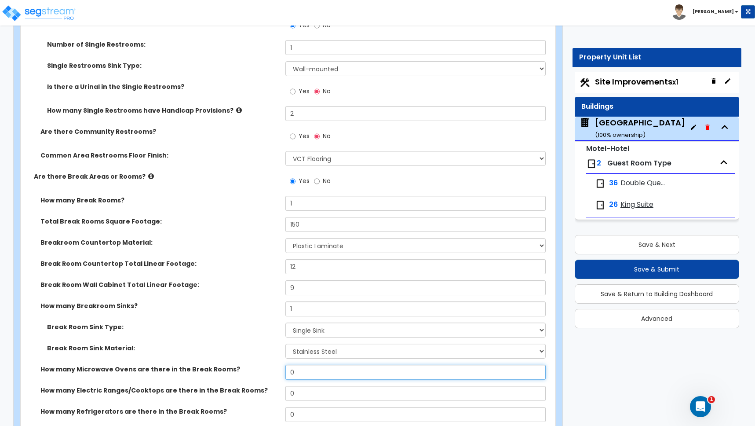
drag, startPoint x: 298, startPoint y: 366, endPoint x: 255, endPoint y: 358, distance: 43.4
click at [255, 365] on div "How many Microwave Ovens are there in the Break Rooms? 0" at bounding box center [285, 375] width 529 height 21
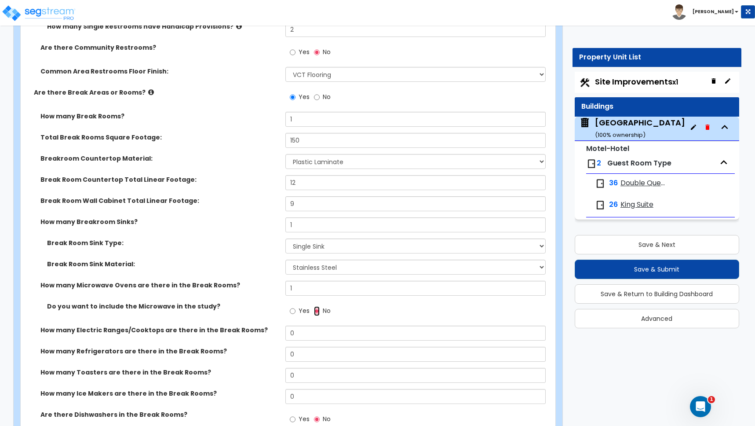
scroll to position [5646, 0]
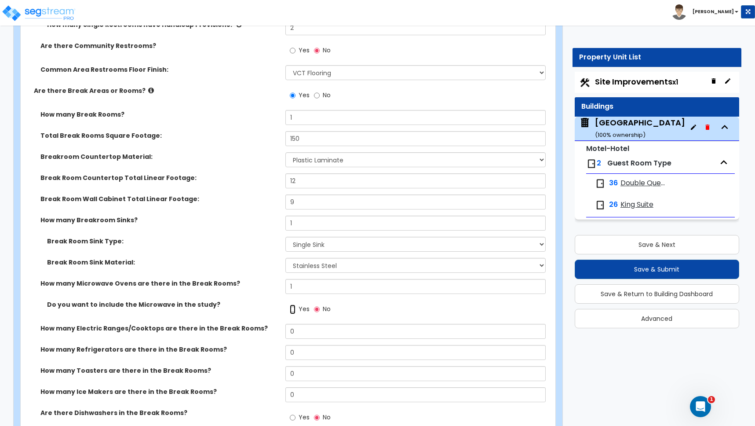
click at [292, 304] on input "Yes" at bounding box center [293, 309] width 6 height 10
drag, startPoint x: 301, startPoint y: 346, endPoint x: 241, endPoint y: 333, distance: 61.1
click at [254, 345] on div "How many Refrigerators are there in the Break Rooms? 0" at bounding box center [285, 355] width 529 height 21
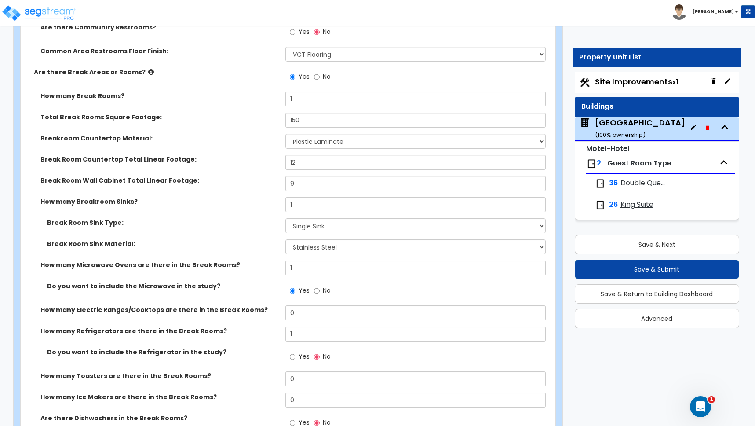
scroll to position [5711, 0]
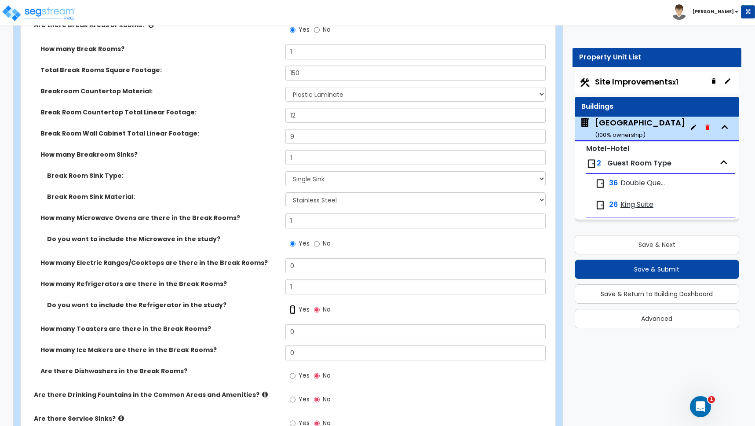
click at [293, 305] on input "Yes" at bounding box center [293, 310] width 6 height 10
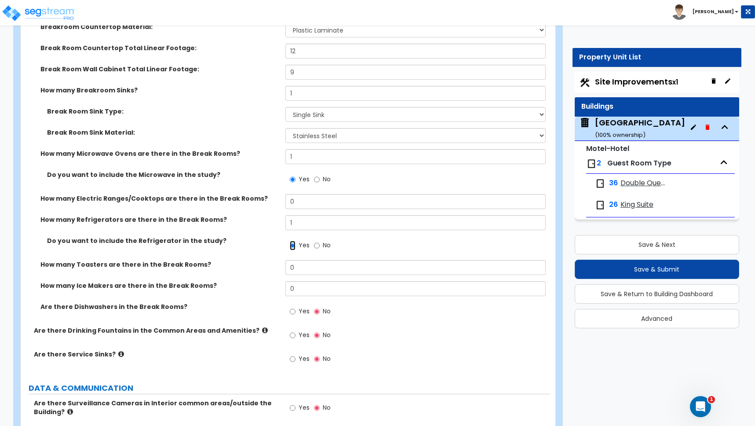
scroll to position [5799, 0]
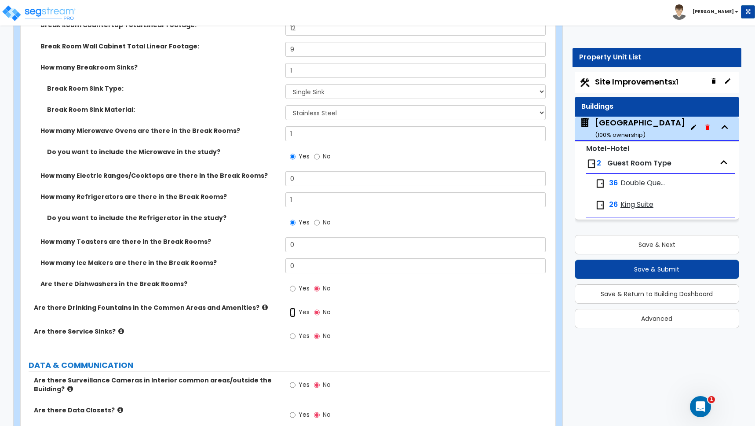
click at [293, 307] on input "Yes" at bounding box center [293, 312] width 6 height 10
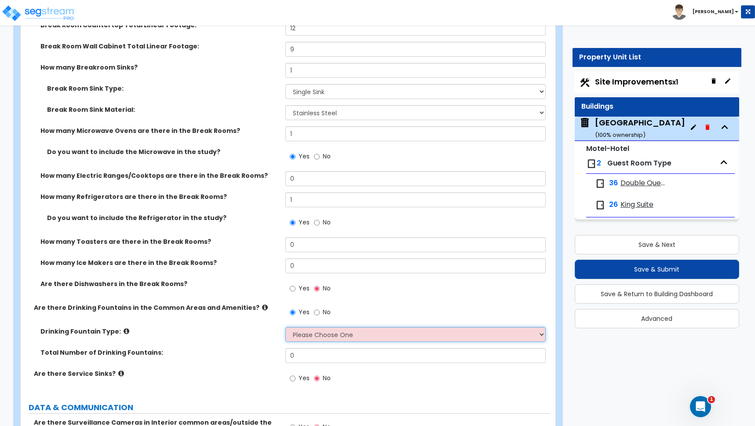
click at [300, 327] on select "Please Choose One Wall-mounted Floor-mounted" at bounding box center [415, 334] width 260 height 15
click at [285, 327] on select "Please Choose One Wall-mounted Floor-mounted" at bounding box center [415, 334] width 260 height 15
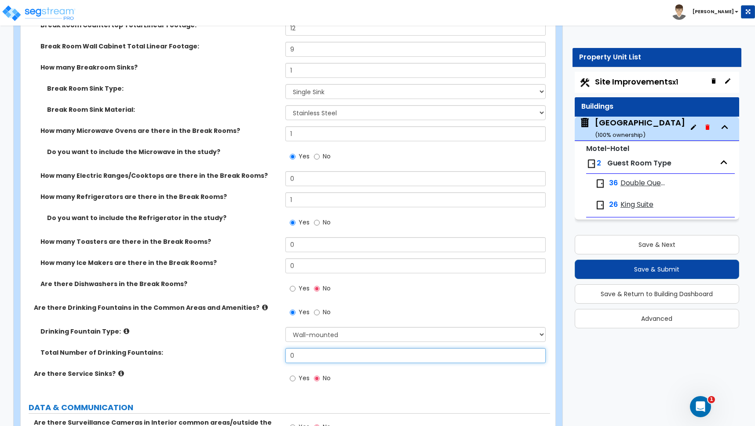
drag, startPoint x: 299, startPoint y: 344, endPoint x: 266, endPoint y: 343, distance: 33.4
click at [266, 348] on div "Total Number of Drinking Fountains: 0" at bounding box center [285, 358] width 529 height 21
click at [294, 373] on input "Yes" at bounding box center [293, 378] width 6 height 10
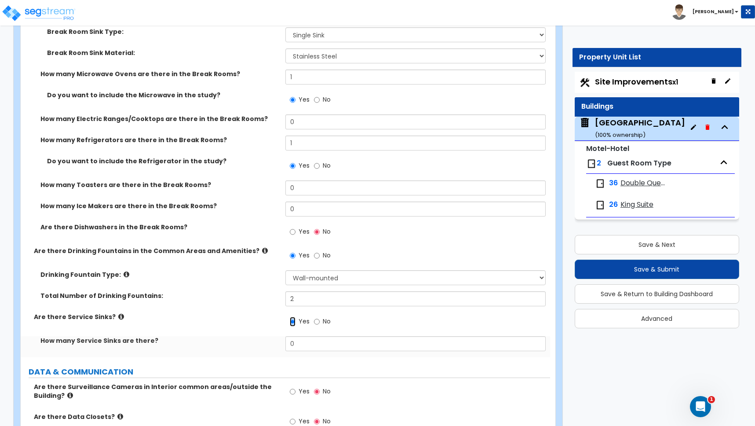
scroll to position [5861, 0]
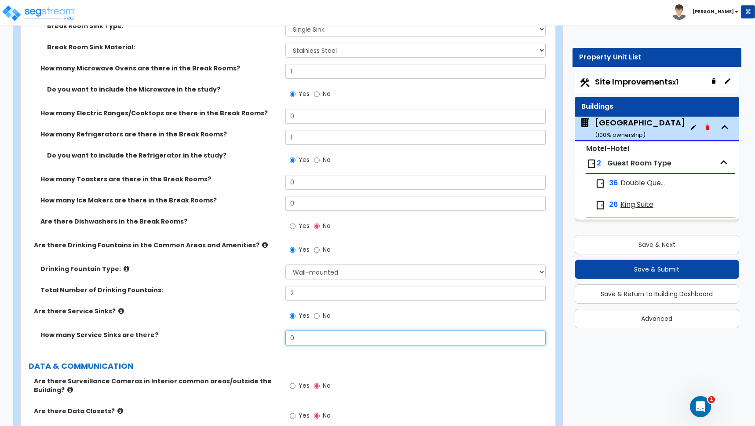
drag, startPoint x: 296, startPoint y: 329, endPoint x: 284, endPoint y: 328, distance: 12.8
click at [288, 330] on input "0" at bounding box center [415, 337] width 260 height 15
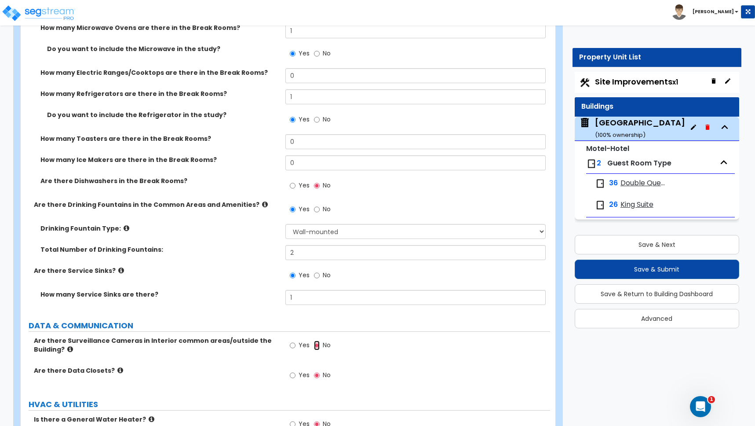
scroll to position [5907, 0]
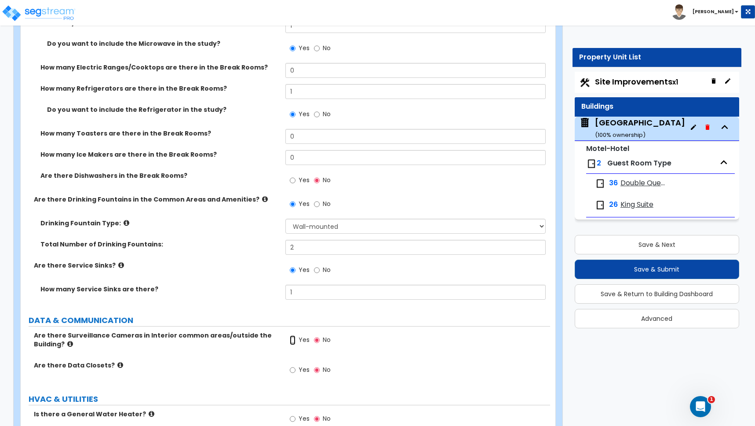
click at [292, 335] on input "Yes" at bounding box center [293, 340] width 6 height 10
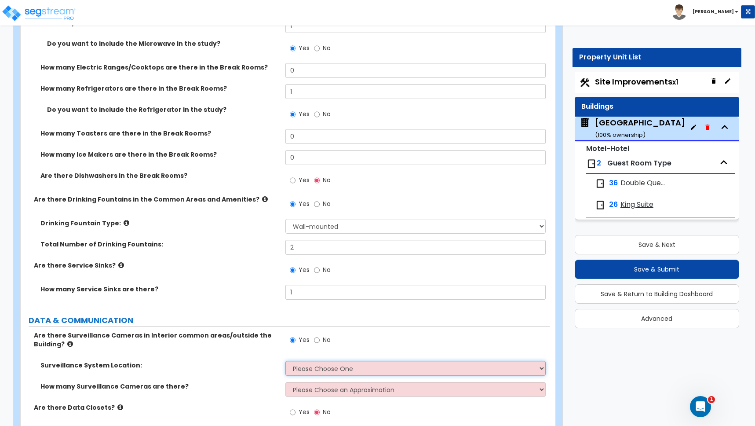
click at [314, 361] on select "Please Choose One Inside the Building Outside the Building Both Inside & Outside" at bounding box center [415, 368] width 260 height 15
click at [285, 361] on select "Please Choose One Inside the Building Outside the Building Both Inside & Outside" at bounding box center [415, 368] width 260 height 15
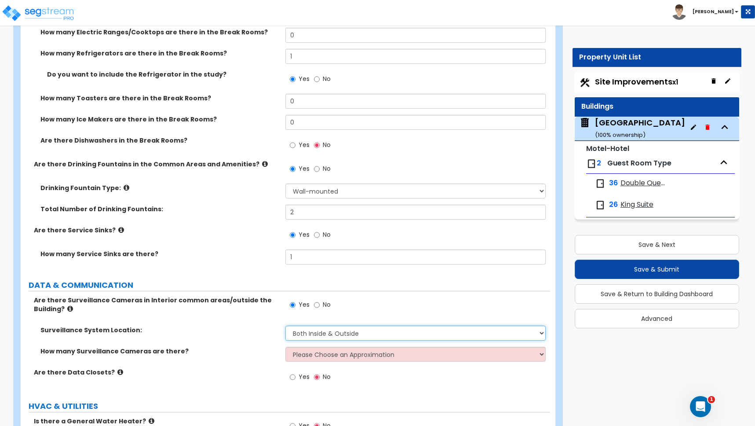
scroll to position [5975, 0]
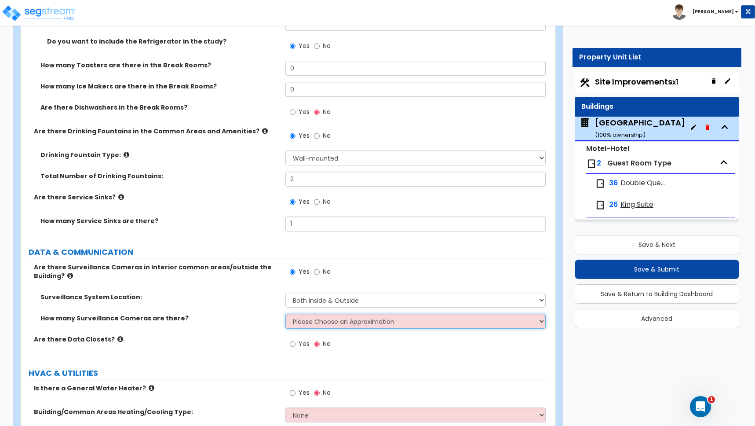
click at [302, 316] on select "Please Choose an Approximation Barely Noticed Any Noticed a Couple Frequently S…" at bounding box center [415, 321] width 260 height 15
click at [285, 314] on select "Please Choose an Approximation Barely Noticed Any Noticed a Couple Frequently S…" at bounding box center [415, 321] width 260 height 15
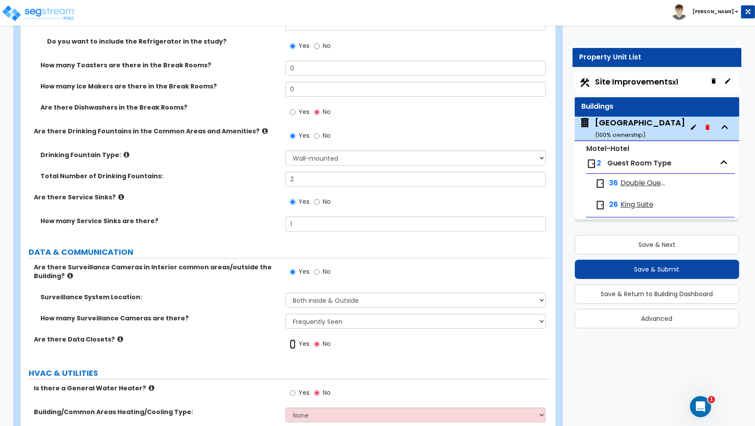
click at [292, 339] on input "Yes" at bounding box center [293, 344] width 6 height 10
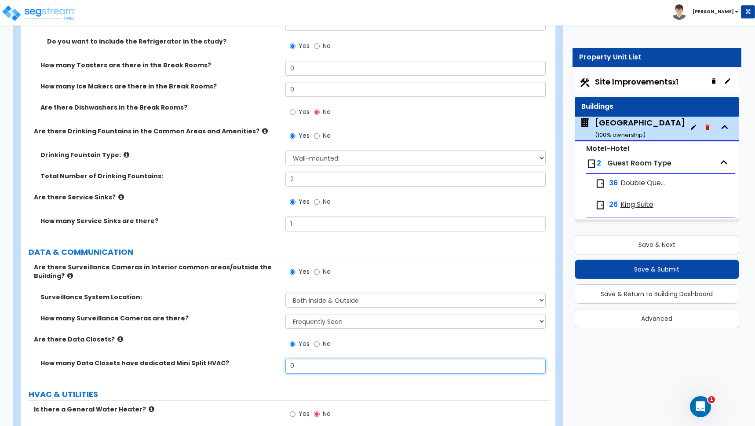
drag, startPoint x: 306, startPoint y: 359, endPoint x: 279, endPoint y: 359, distance: 26.8
click at [279, 359] on div "How many Data Closets have dedicated Mini Split HVAC? 0" at bounding box center [285, 368] width 529 height 21
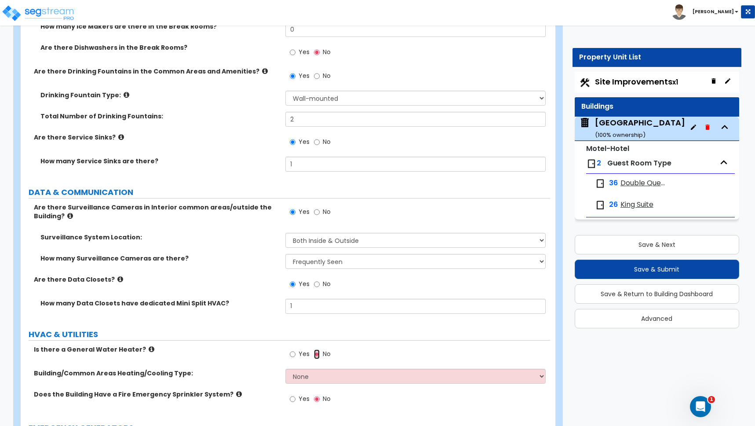
scroll to position [6063, 0]
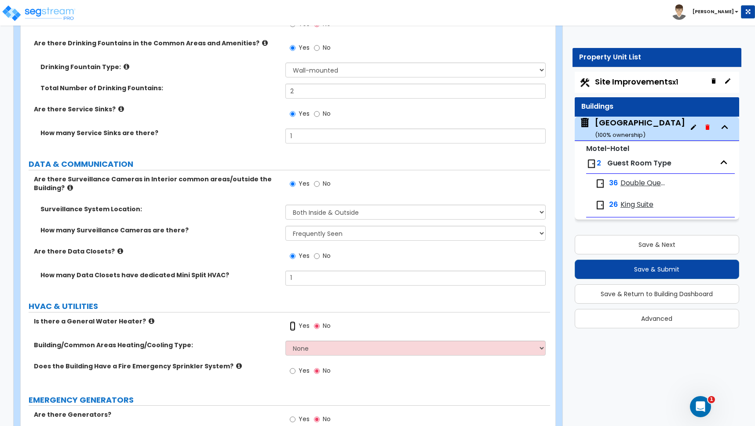
click at [292, 321] on input "Yes" at bounding box center [293, 326] width 6 height 10
click at [297, 340] on select "None Split Systems Packaged Rooftop Units" at bounding box center [415, 347] width 260 height 15
click at [285, 340] on select "None Split Systems Packaged Rooftop Units" at bounding box center [415, 347] width 260 height 15
click at [292, 366] on input "Yes" at bounding box center [293, 371] width 6 height 10
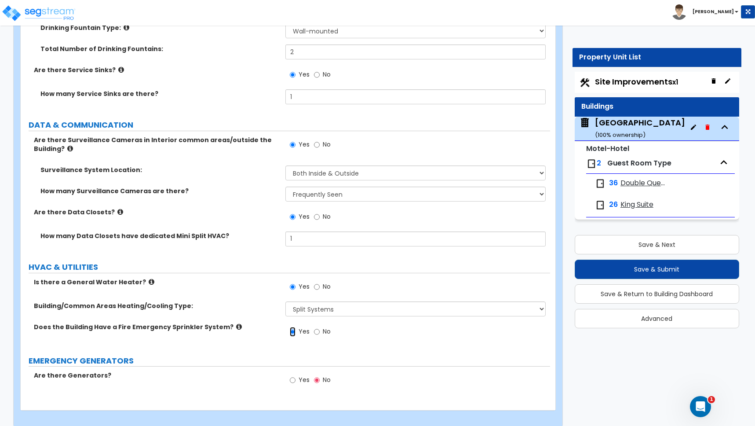
scroll to position [6102, 0]
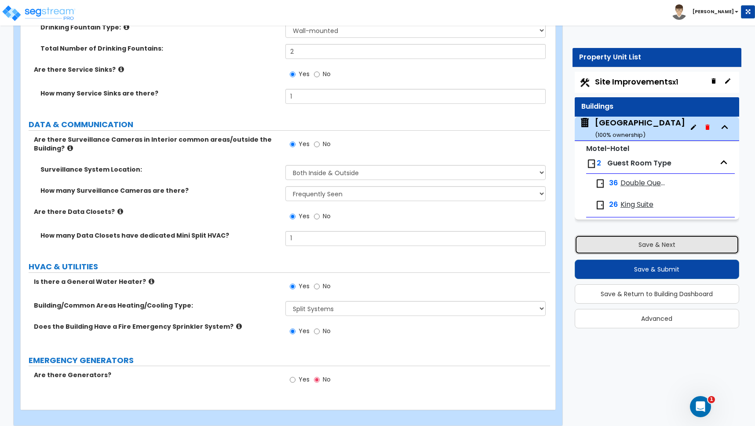
click at [654, 243] on button "Save & Next" at bounding box center [657, 244] width 164 height 19
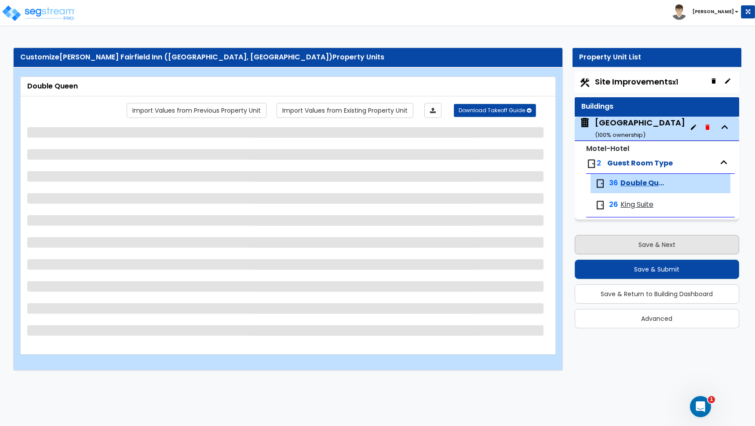
scroll to position [0, 0]
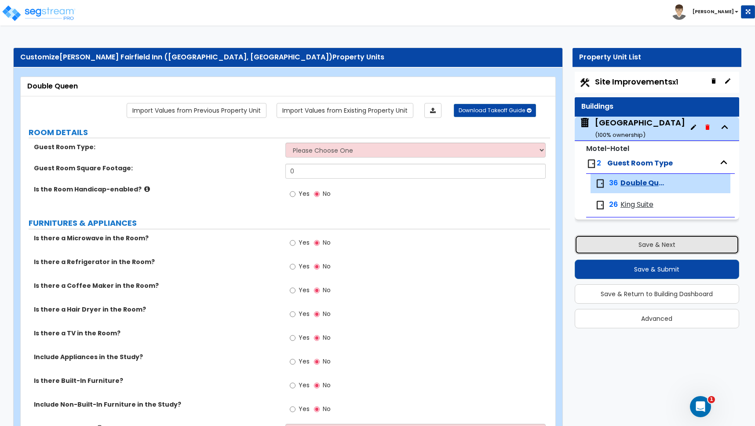
click at [657, 246] on button "Save & Next" at bounding box center [657, 244] width 164 height 19
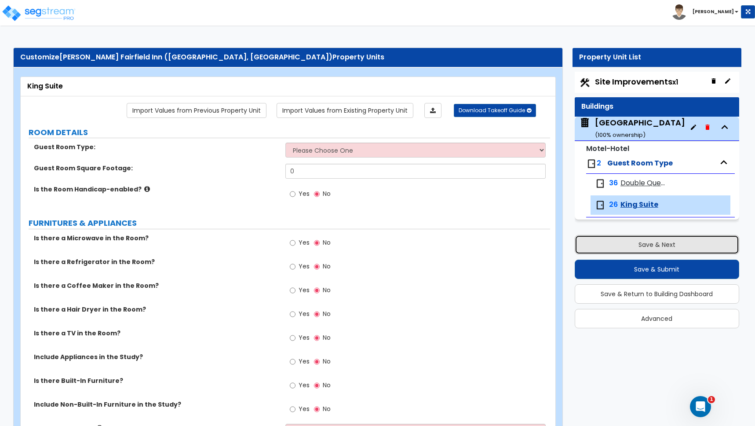
click at [657, 246] on button "Save & Next" at bounding box center [657, 244] width 164 height 19
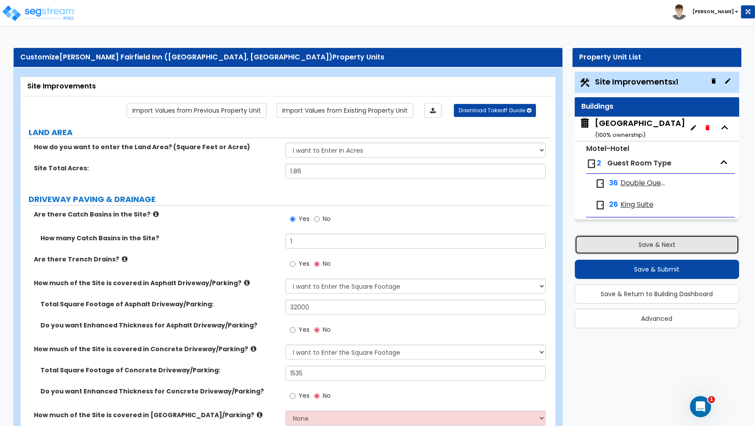
click at [657, 246] on button "Save & Next" at bounding box center [657, 244] width 164 height 19
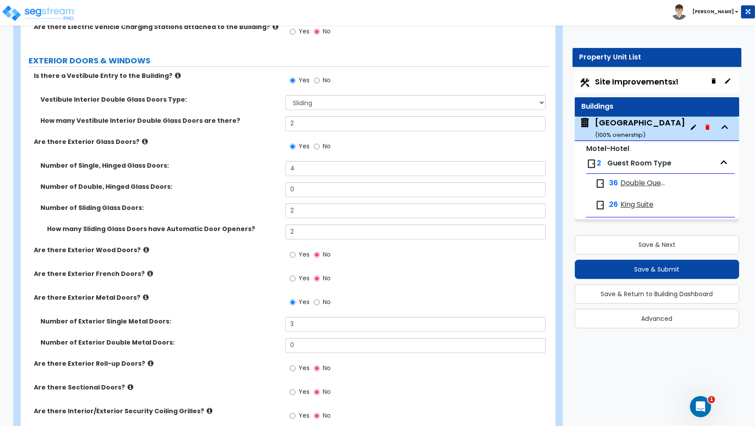
scroll to position [1335, 0]
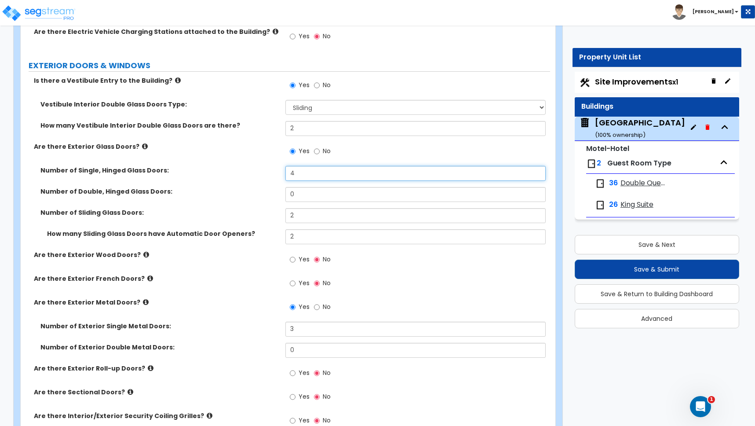
drag, startPoint x: 299, startPoint y: 175, endPoint x: 264, endPoint y: 175, distance: 34.7
click at [264, 175] on div "Number of Single, Hinged Glass Doors: 4" at bounding box center [285, 176] width 529 height 21
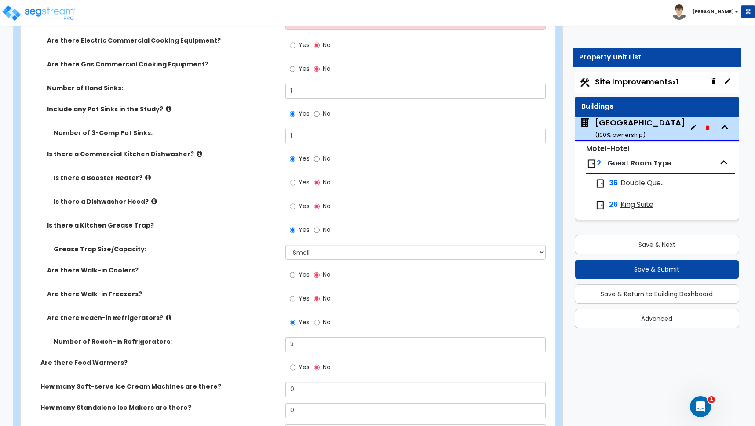
scroll to position [3426, 0]
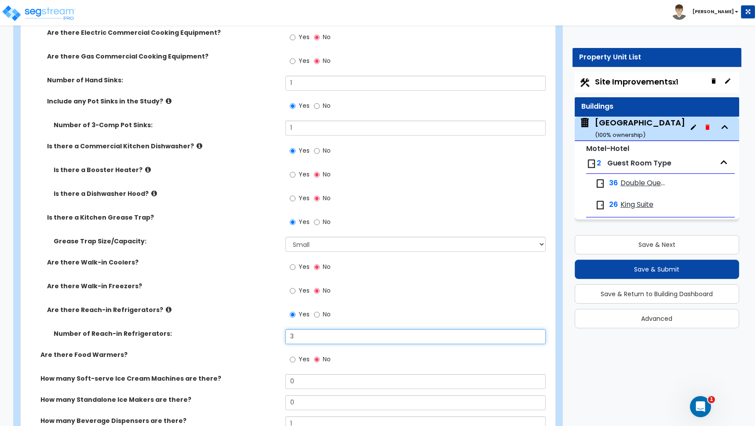
drag, startPoint x: 294, startPoint y: 336, endPoint x: 276, endPoint y: 334, distance: 17.7
click at [276, 334] on div "Number of Reach-in Refrigerators: 3" at bounding box center [285, 339] width 529 height 21
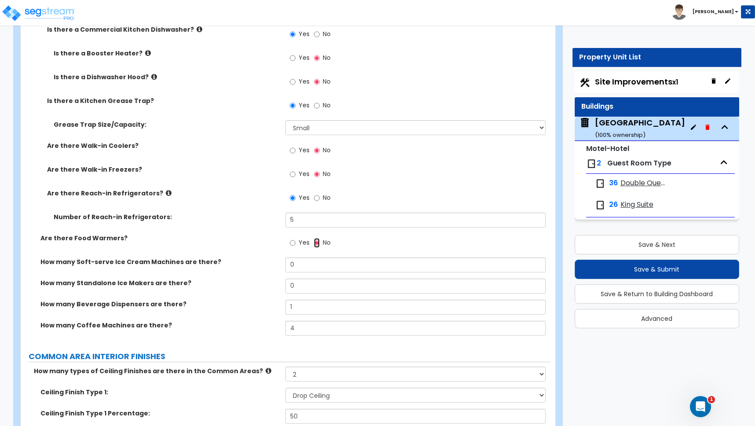
scroll to position [3589, 0]
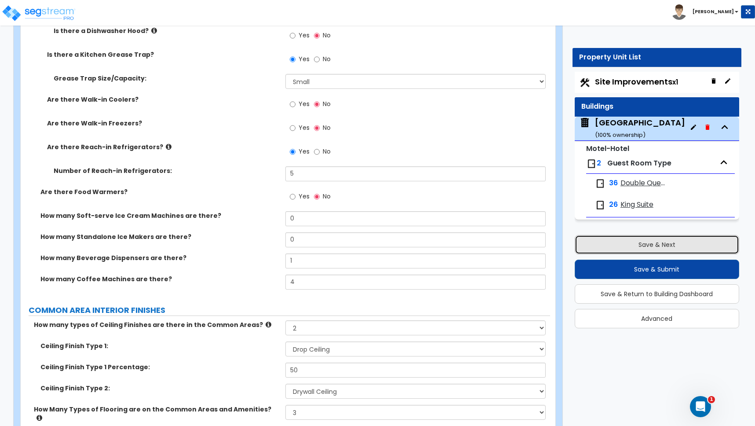
click at [656, 245] on button "Save & Next" at bounding box center [657, 244] width 164 height 19
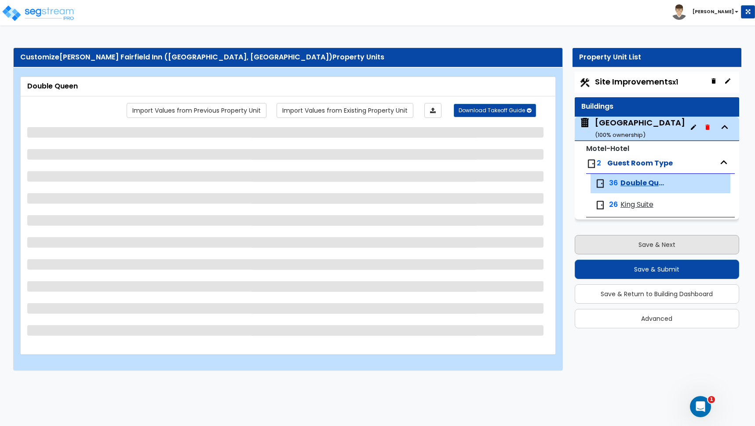
scroll to position [0, 0]
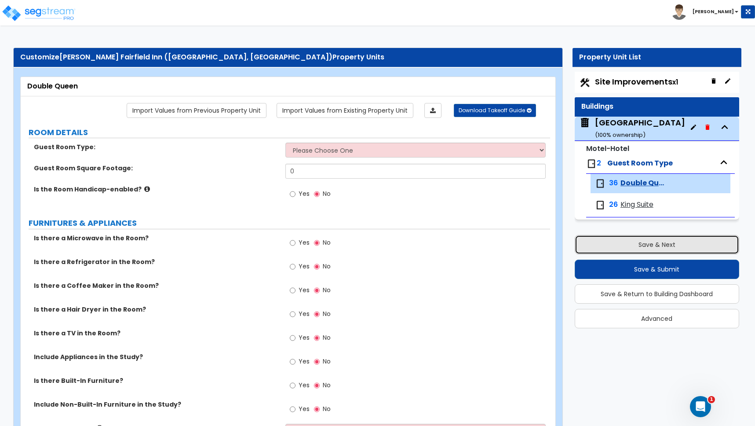
click at [657, 244] on button "Save & Next" at bounding box center [657, 244] width 164 height 19
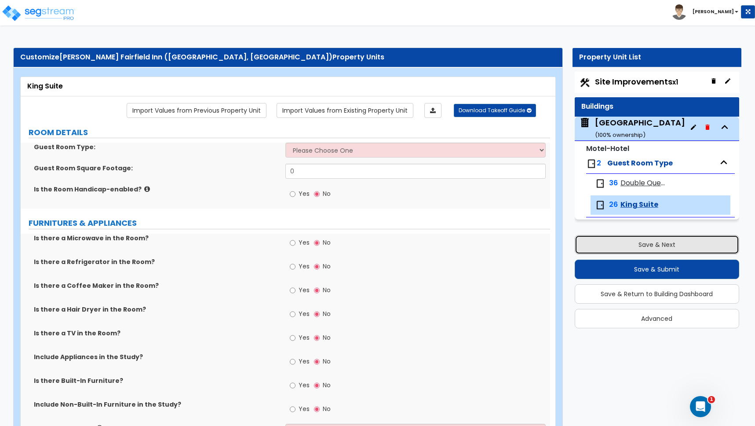
click at [659, 245] on button "Save & Next" at bounding box center [657, 244] width 164 height 19
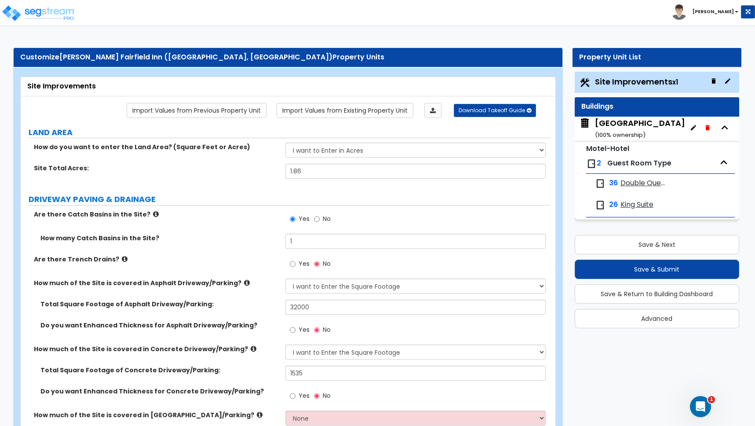
click at [728, 13] on b "[PERSON_NAME]" at bounding box center [713, 11] width 41 height 7
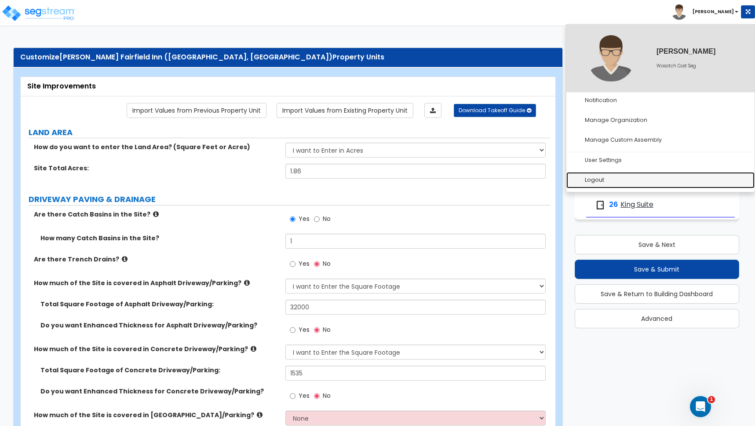
click at [598, 180] on link "Logout" at bounding box center [660, 180] width 188 height 16
